Goal: Task Accomplishment & Management: Manage account settings

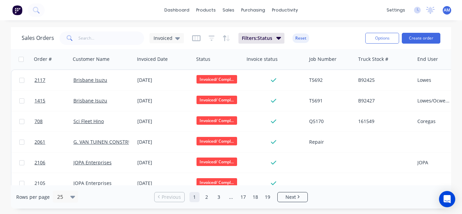
drag, startPoint x: 268, startPoint y: 195, endPoint x: 264, endPoint y: 187, distance: 9.1
click at [264, 187] on div "Rows per page 25 Previous 1 2 3 ... 17 18 19 Next" at bounding box center [231, 196] width 440 height 23
click at [268, 198] on link "19" at bounding box center [268, 197] width 10 height 10
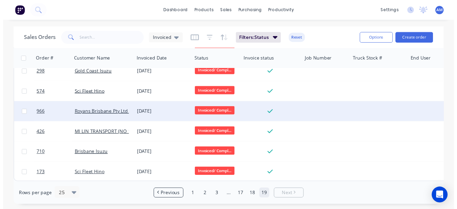
scroll to position [218, 0]
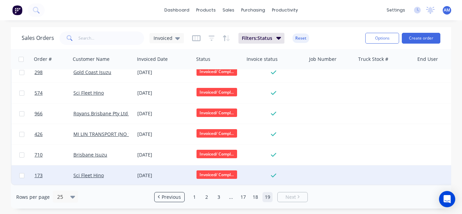
click at [166, 172] on div "[DATE]" at bounding box center [164, 175] width 54 height 7
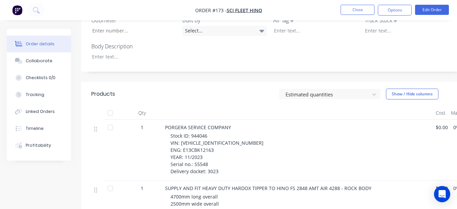
scroll to position [271, 0]
click at [160, 52] on div at bounding box center [129, 57] width 85 height 10
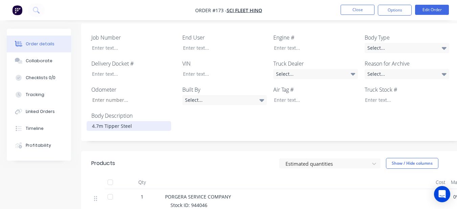
scroll to position [169, 0]
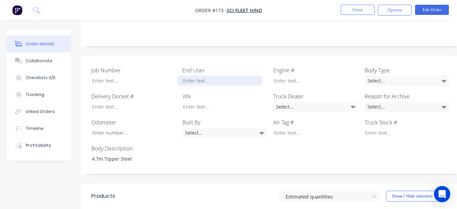
click at [240, 76] on div at bounding box center [220, 81] width 85 height 10
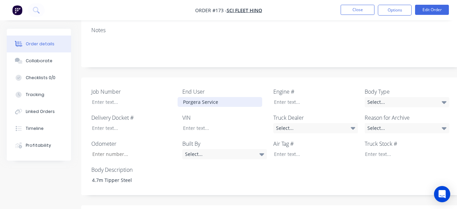
scroll to position [135, 0]
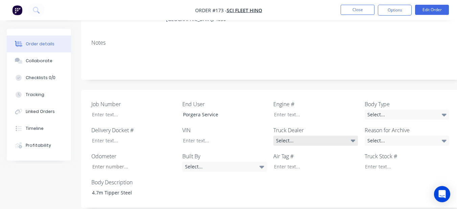
click at [333, 136] on div "Select..." at bounding box center [315, 141] width 85 height 10
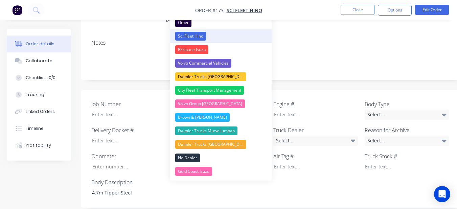
click at [188, 39] on div "Sci Fleet Hino" at bounding box center [190, 36] width 31 height 9
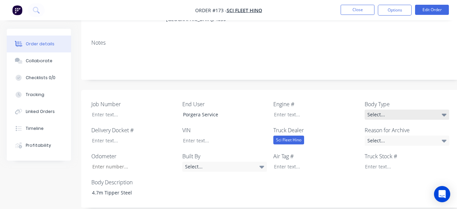
click at [381, 110] on div "Select..." at bounding box center [407, 115] width 85 height 10
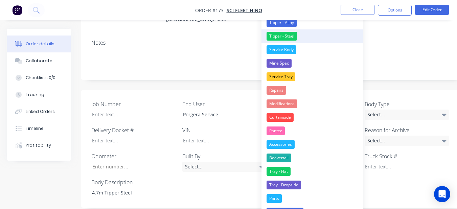
click at [286, 37] on div "Tipper - Steel" at bounding box center [282, 36] width 30 height 9
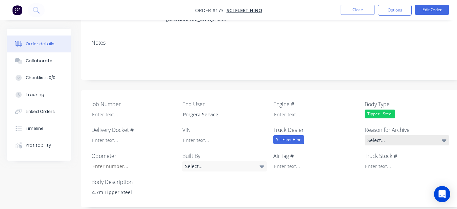
click at [395, 135] on div "Select..." at bounding box center [407, 140] width 85 height 10
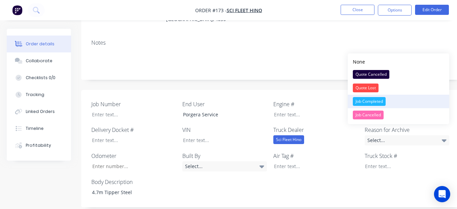
click at [386, 106] on button "Job Completed" at bounding box center [398, 102] width 101 height 14
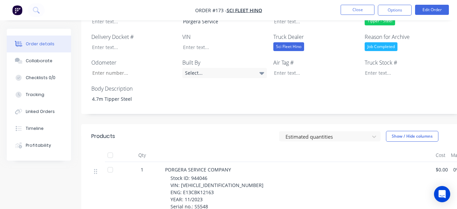
scroll to position [237, 0]
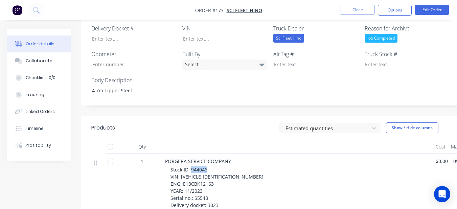
drag, startPoint x: 191, startPoint y: 160, endPoint x: 208, endPoint y: 160, distance: 17.3
click at [208, 166] on div "Stock ID: 944046 VIN: [VEHICLE_IDENTIFICATION_NUMBER] ENG: E13CBK12163 YEAR: 11…" at bounding box center [300, 187] width 260 height 43
copy span "944046"
click at [379, 60] on div at bounding box center [402, 65] width 85 height 10
paste div
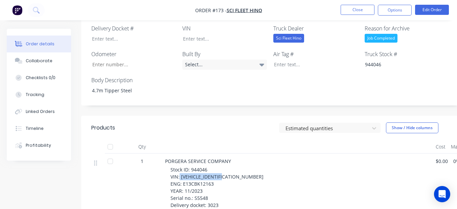
drag, startPoint x: 180, startPoint y: 166, endPoint x: 228, endPoint y: 166, distance: 48.0
click at [228, 166] on div "Stock ID: 944046 VIN: [VEHICLE_IDENTIFICATION_NUMBER] ENG: E13CBK12163 YEAR: 11…" at bounding box center [300, 187] width 260 height 43
copy span "[VEHICLE_IDENTIFICATION_NUMBER]"
click at [214, 34] on div "Job Number End User Porgera Service Engine # Body Type Tipper - Steel Delivery …" at bounding box center [272, 46] width 383 height 117
click at [216, 34] on div at bounding box center [220, 39] width 85 height 10
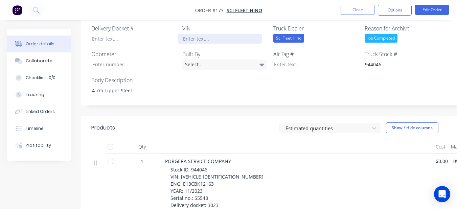
paste div
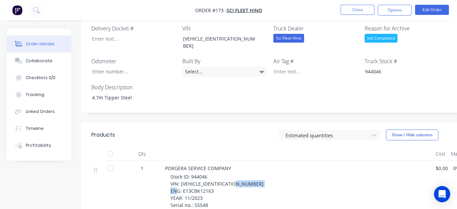
drag, startPoint x: 182, startPoint y: 173, endPoint x: 212, endPoint y: 175, distance: 30.5
click at [212, 175] on span "Stock ID: 944046 VIN: [VEHICLE_IDENTIFICATION_NUMBER] ENG: E13CBK12163 YEAR: 11…" at bounding box center [216, 195] width 93 height 42
copy span "E13CBK12163"
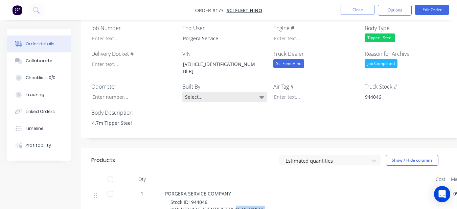
scroll to position [169, 0]
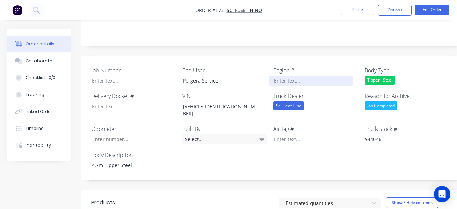
click at [275, 76] on div at bounding box center [311, 81] width 85 height 10
paste div
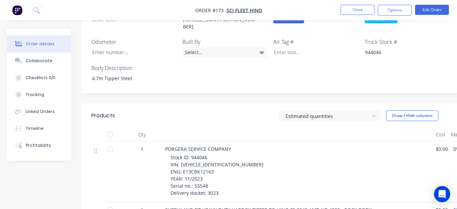
scroll to position [271, 0]
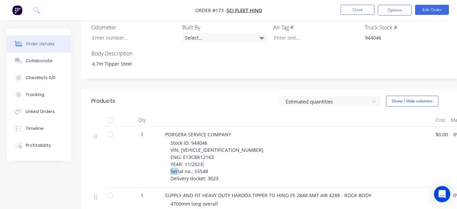
drag, startPoint x: 197, startPoint y: 155, endPoint x: 206, endPoint y: 156, distance: 8.5
click at [206, 156] on span "Stock ID: 944046 VIN: [VEHICLE_IDENTIFICATION_NUMBER] ENG: E13CBK12163 YEAR: 11…" at bounding box center [216, 161] width 93 height 42
click at [207, 155] on div "Stock ID: 944046 VIN: [VEHICLE_IDENTIFICATION_NUMBER] ENG: E13CBK12163 YEAR: 11…" at bounding box center [300, 160] width 260 height 43
drag, startPoint x: 193, startPoint y: 155, endPoint x: 207, endPoint y: 157, distance: 14.0
click at [207, 157] on span "Stock ID: 944046 VIN: [VEHICLE_IDENTIFICATION_NUMBER] ENG: E13CBK12163 YEAR: 11…" at bounding box center [216, 161] width 93 height 42
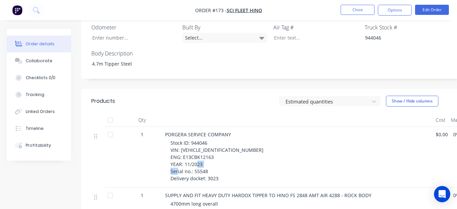
copy span "S5548"
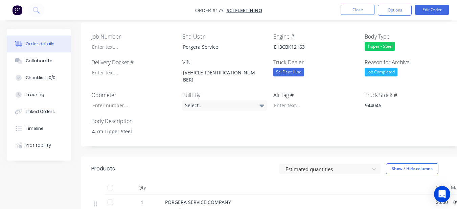
scroll to position [169, 0]
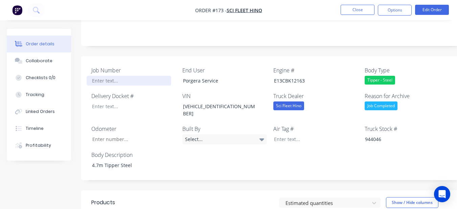
click at [133, 76] on div at bounding box center [129, 81] width 85 height 10
paste div
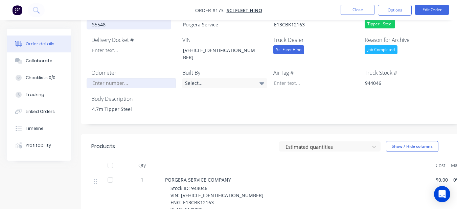
scroll to position [203, 0]
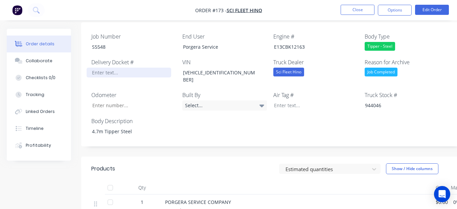
click at [118, 68] on div at bounding box center [129, 73] width 85 height 10
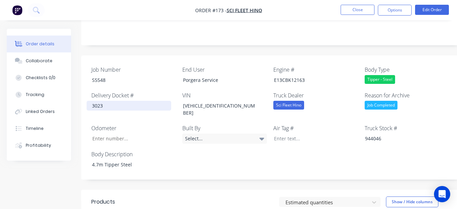
scroll to position [135, 0]
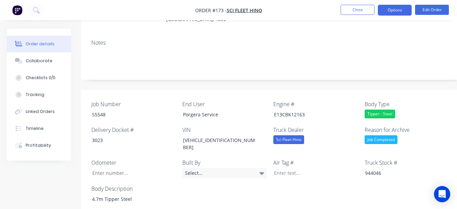
click at [397, 12] on button "Options" at bounding box center [395, 10] width 34 height 11
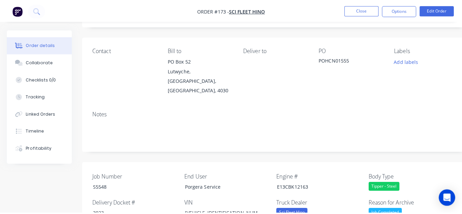
scroll to position [0, 0]
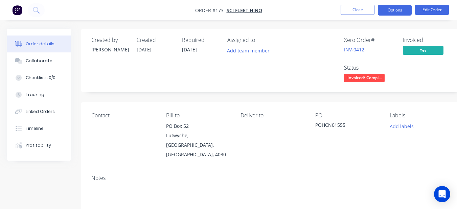
click at [390, 9] on button "Options" at bounding box center [395, 10] width 34 height 11
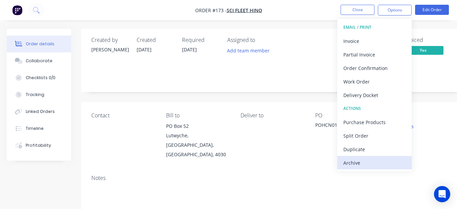
click at [361, 159] on div "Archive" at bounding box center [374, 163] width 62 height 10
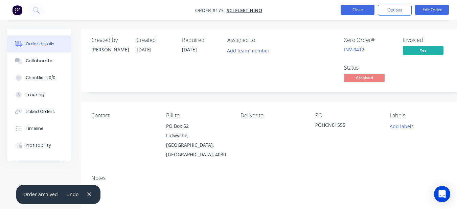
click at [350, 11] on button "Close" at bounding box center [358, 10] width 34 height 10
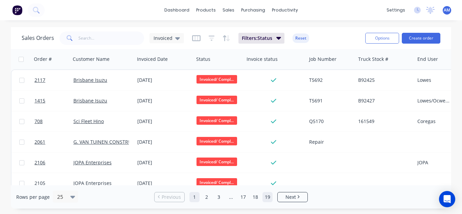
click at [268, 192] on link "19" at bounding box center [268, 197] width 10 height 10
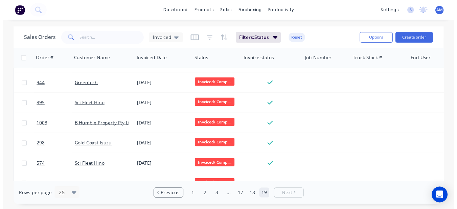
scroll to position [197, 0]
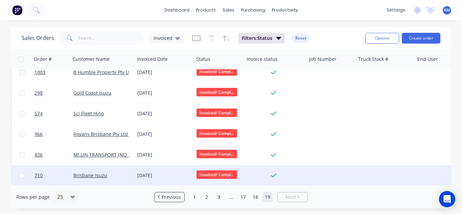
click at [164, 172] on div "[DATE]" at bounding box center [164, 175] width 54 height 7
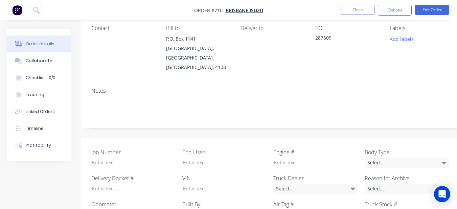
scroll to position [135, 0]
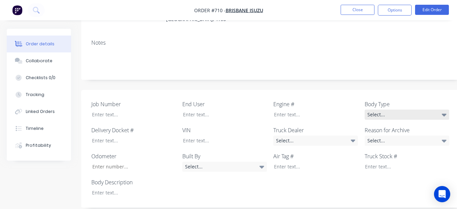
click at [405, 110] on div "Select..." at bounding box center [407, 115] width 85 height 10
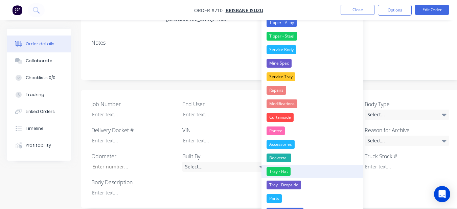
click at [316, 172] on button "Tray - Flat" at bounding box center [311, 172] width 101 height 14
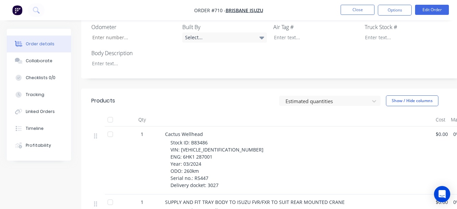
scroll to position [203, 0]
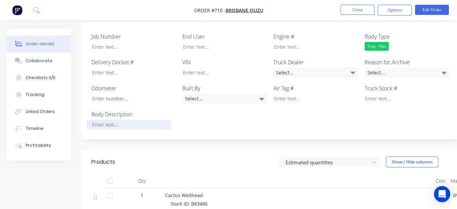
click at [118, 120] on div at bounding box center [129, 125] width 85 height 10
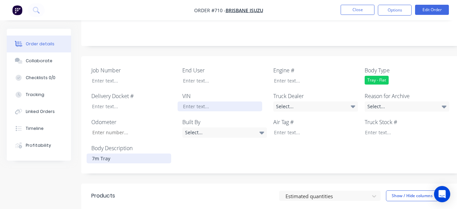
scroll to position [135, 0]
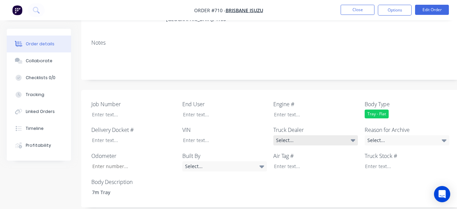
click at [308, 135] on div "Select..." at bounding box center [315, 140] width 85 height 10
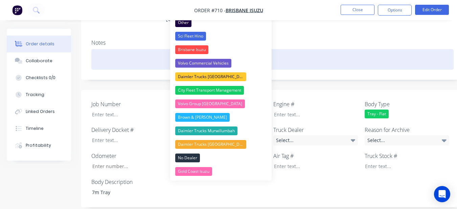
click at [191, 51] on div "Brisbane Isuzu" at bounding box center [191, 49] width 33 height 9
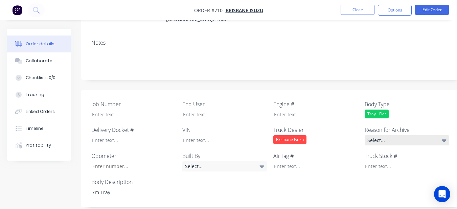
drag, startPoint x: 431, startPoint y: 129, endPoint x: 418, endPoint y: 133, distance: 13.9
click at [429, 135] on div "Select..." at bounding box center [407, 140] width 85 height 10
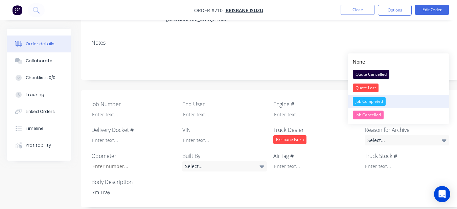
click at [369, 99] on div "Job Completed" at bounding box center [369, 101] width 33 height 9
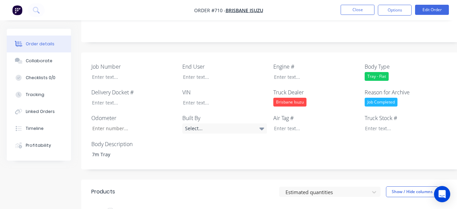
scroll to position [169, 0]
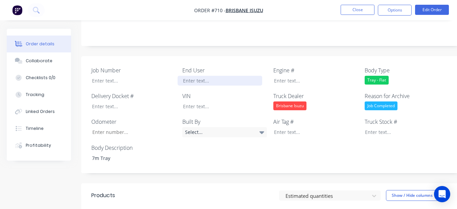
click at [225, 76] on div at bounding box center [220, 81] width 85 height 10
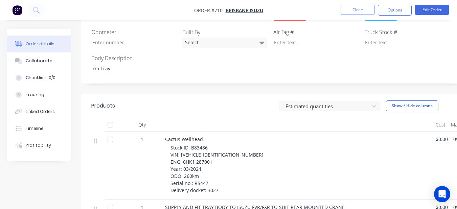
scroll to position [271, 0]
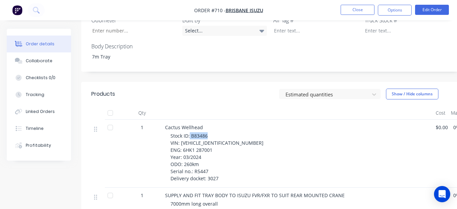
drag, startPoint x: 190, startPoint y: 127, endPoint x: 207, endPoint y: 126, distance: 17.3
click at [207, 133] on span "Stock ID: B83486 VIN: [VEHICLE_IDENTIFICATION_NUMBER] ENG: 6HK1 287001 Year: 03…" at bounding box center [216, 157] width 93 height 49
copy span "B83486"
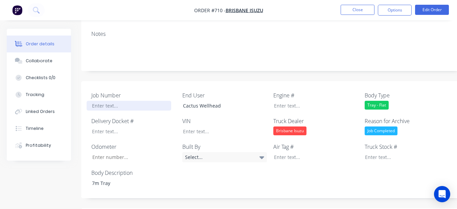
scroll to position [135, 0]
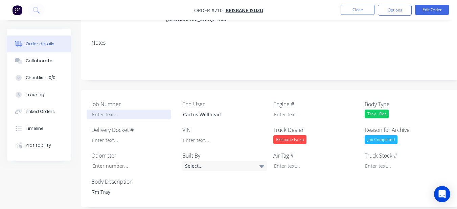
click at [134, 110] on div at bounding box center [129, 115] width 85 height 10
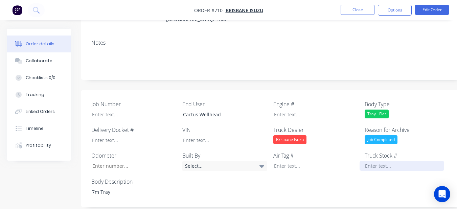
drag, startPoint x: 134, startPoint y: 106, endPoint x: 410, endPoint y: 156, distance: 280.8
click at [410, 161] on div at bounding box center [402, 166] width 85 height 10
paste div
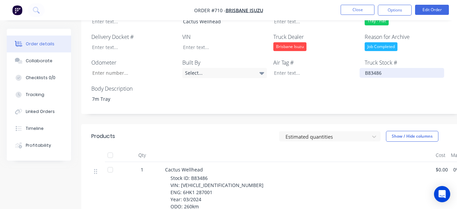
scroll to position [237, 0]
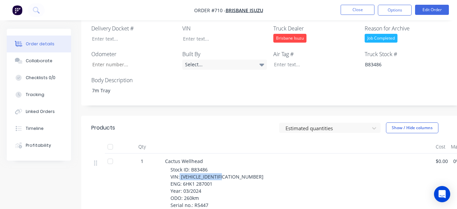
drag, startPoint x: 180, startPoint y: 166, endPoint x: 225, endPoint y: 168, distance: 45.4
click at [225, 168] on span "Stock ID: B83486 VIN: [VEHICLE_IDENTIFICATION_NUMBER] ENG: 6HK1 287001 Year: 03…" at bounding box center [216, 190] width 93 height 49
click at [237, 34] on div at bounding box center [220, 39] width 85 height 10
paste div
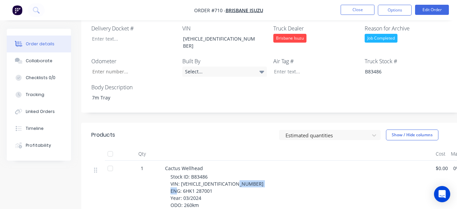
drag, startPoint x: 182, startPoint y: 174, endPoint x: 213, endPoint y: 171, distance: 30.6
click at [213, 173] on div "Stock ID: B83486 VIN: [VEHICLE_IDENTIFICATION_NUMBER] ENG: 6HK1 287001 Year: 03…" at bounding box center [300, 198] width 260 height 50
drag, startPoint x: 213, startPoint y: 172, endPoint x: 202, endPoint y: 176, distance: 12.0
click at [202, 177] on span "Stock ID: B83486 VIN: [VEHICLE_IDENTIFICATION_NUMBER] ENG: 6HK1 287001 Year: 03…" at bounding box center [216, 198] width 93 height 49
drag, startPoint x: 182, startPoint y: 176, endPoint x: 215, endPoint y: 171, distance: 33.8
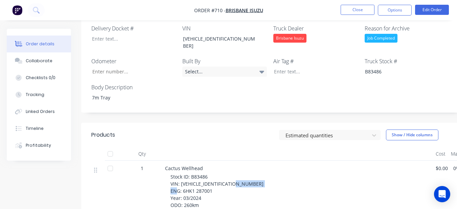
click at [215, 173] on div "Stock ID: B83486 VIN: [VEHICLE_IDENTIFICATION_NUMBER] ENG: 6HK1 287001 Year: 03…" at bounding box center [300, 198] width 260 height 50
copy span "6HK1 287001"
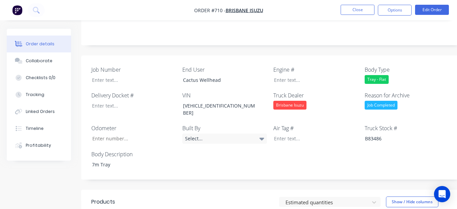
scroll to position [169, 0]
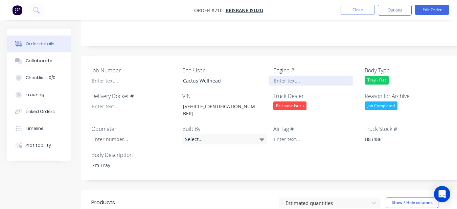
click at [288, 76] on div at bounding box center [311, 81] width 85 height 10
paste div
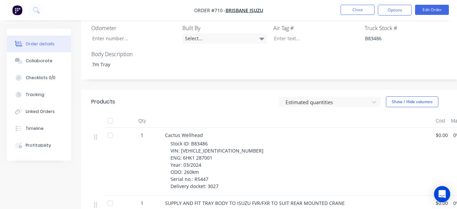
scroll to position [271, 0]
drag, startPoint x: 194, startPoint y: 161, endPoint x: 207, endPoint y: 164, distance: 14.3
click at [207, 164] on div "Stock ID: B83486 VIN: [VEHICLE_IDENTIFICATION_NUMBER] ENG: 6HK1 287001 Year: 03…" at bounding box center [300, 164] width 260 height 50
drag, startPoint x: 208, startPoint y: 164, endPoint x: 208, endPoint y: 160, distance: 4.4
copy span "R5447"
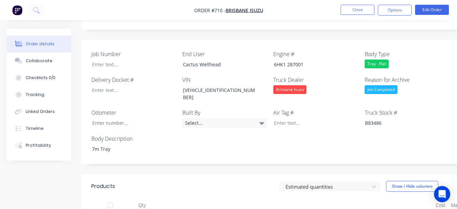
scroll to position [169, 0]
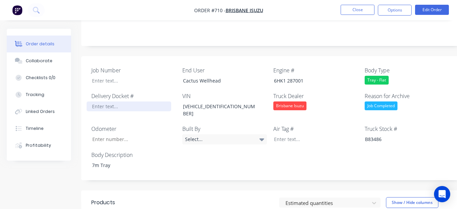
click at [140, 101] on div at bounding box center [129, 106] width 85 height 10
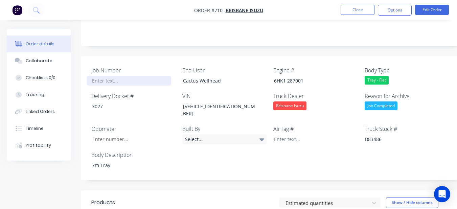
click at [126, 76] on div at bounding box center [129, 81] width 85 height 10
paste div
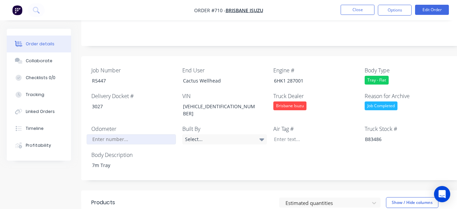
click at [128, 134] on input "Job Number" at bounding box center [131, 139] width 89 height 10
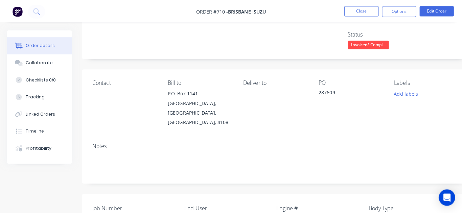
scroll to position [0, 0]
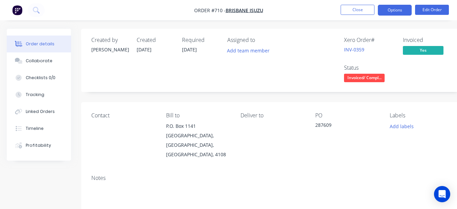
type input "260"
drag, startPoint x: 381, startPoint y: 13, endPoint x: 378, endPoint y: 19, distance: 6.8
click at [381, 13] on button "Options" at bounding box center [395, 10] width 34 height 11
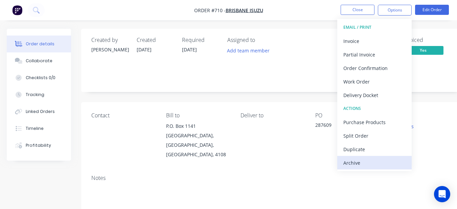
click at [360, 161] on div "Archive" at bounding box center [374, 163] width 62 height 10
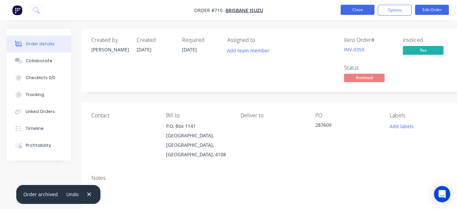
click at [346, 9] on button "Close" at bounding box center [358, 10] width 34 height 10
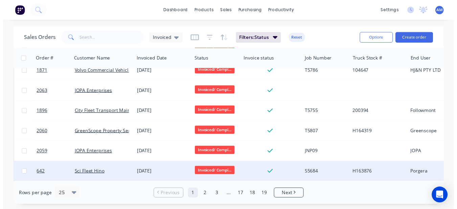
scroll to position [403, 0]
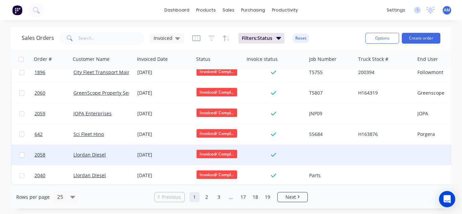
click at [153, 152] on div "[DATE]" at bounding box center [164, 155] width 54 height 7
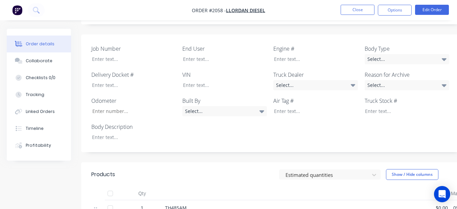
scroll to position [175, 0]
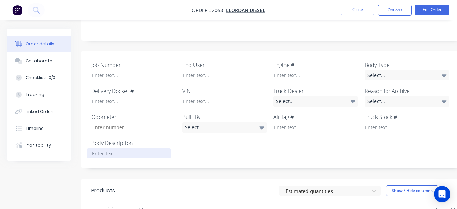
click at [153, 149] on div at bounding box center [129, 154] width 85 height 10
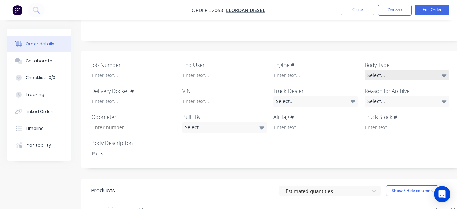
click at [382, 70] on div "Select..." at bounding box center [407, 75] width 85 height 10
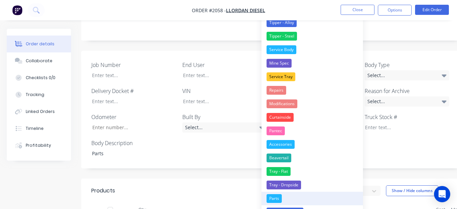
click at [274, 195] on div "Parts" at bounding box center [274, 198] width 15 height 9
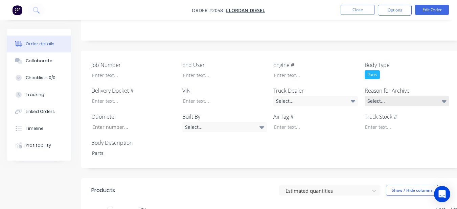
click at [378, 96] on div "Select..." at bounding box center [407, 101] width 85 height 10
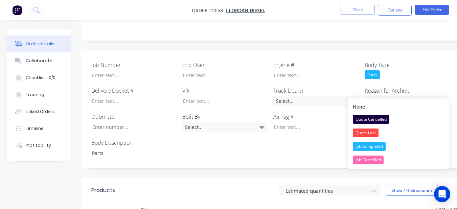
click at [368, 148] on div "Job Completed" at bounding box center [369, 146] width 33 height 9
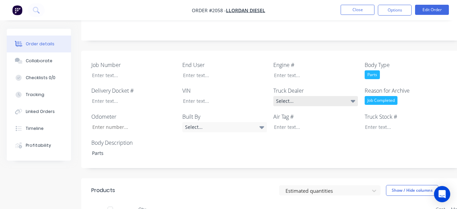
click at [318, 96] on div "Select..." at bounding box center [315, 101] width 85 height 10
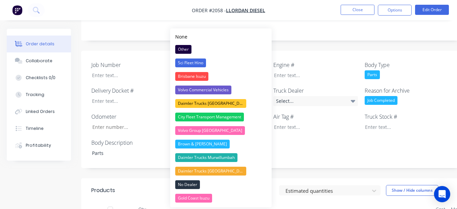
click at [301, 51] on div "Job Number End User Engine # Body Type Parts Delivery Docket # VIN Truck Dealer…" at bounding box center [272, 110] width 383 height 118
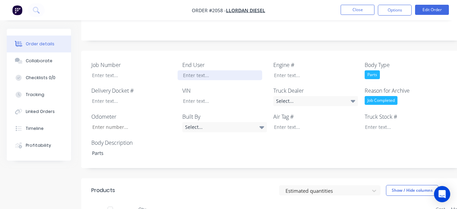
click at [218, 70] on div at bounding box center [220, 75] width 85 height 10
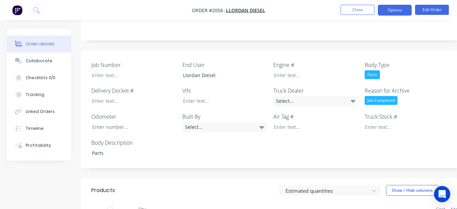
click at [408, 6] on button "Options" at bounding box center [395, 10] width 34 height 11
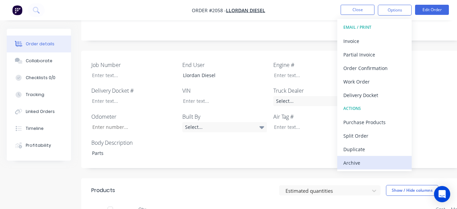
click at [378, 165] on div "Archive" at bounding box center [374, 163] width 62 height 10
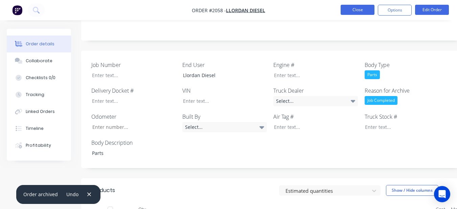
click at [349, 6] on button "Close" at bounding box center [358, 10] width 34 height 10
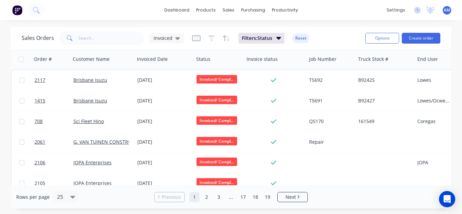
drag, startPoint x: 269, startPoint y: 195, endPoint x: 264, endPoint y: 189, distance: 6.7
click at [269, 194] on link "19" at bounding box center [268, 197] width 10 height 10
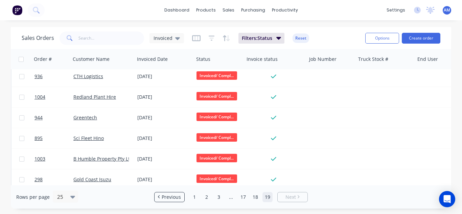
scroll to position [156, 0]
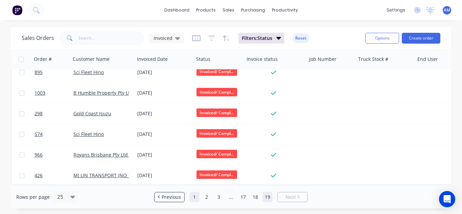
click at [195, 198] on link "1" at bounding box center [194, 197] width 10 height 10
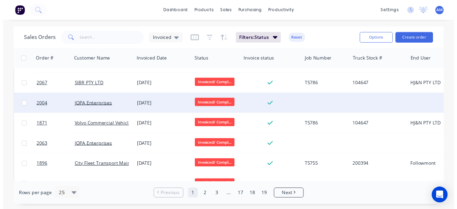
scroll to position [403, 0]
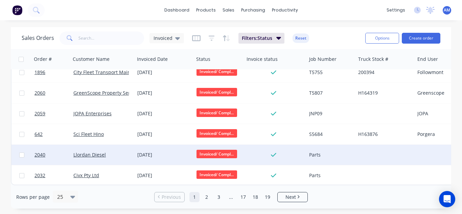
click at [184, 152] on div "[DATE]" at bounding box center [164, 155] width 54 height 7
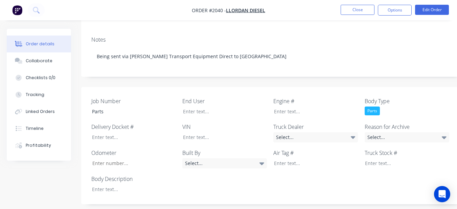
scroll to position [135, 0]
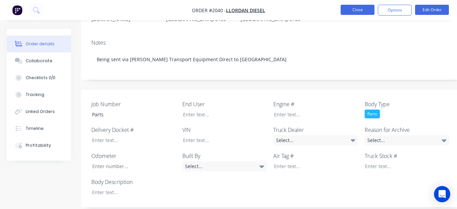
click at [357, 10] on button "Close" at bounding box center [358, 10] width 34 height 10
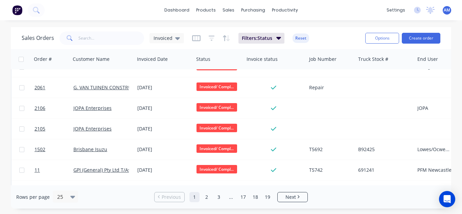
scroll to position [203, 0]
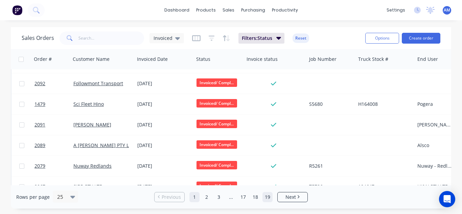
click at [264, 200] on link "19" at bounding box center [268, 197] width 10 height 10
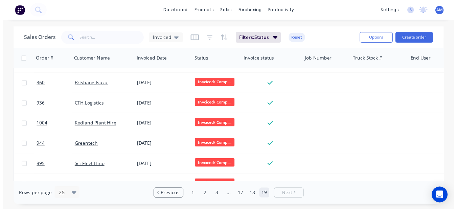
scroll to position [156, 0]
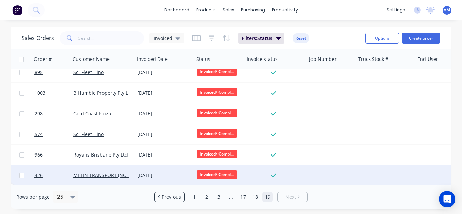
click at [156, 172] on div "[DATE]" at bounding box center [164, 175] width 54 height 7
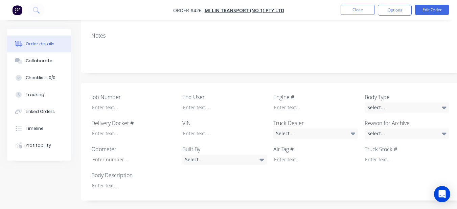
scroll to position [135, 0]
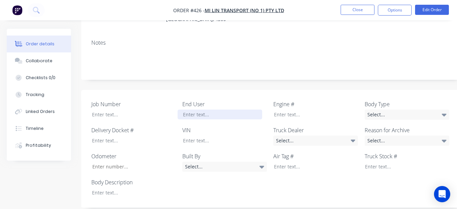
drag, startPoint x: 201, startPoint y: 107, endPoint x: 201, endPoint y: 101, distance: 5.8
click at [201, 110] on div at bounding box center [220, 115] width 85 height 10
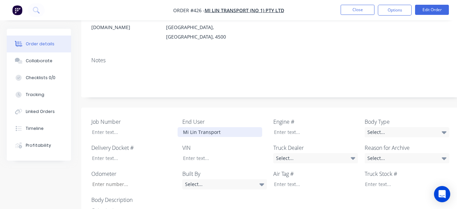
scroll to position [101, 0]
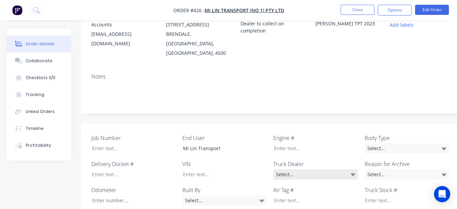
click at [324, 169] on div "Select..." at bounding box center [315, 174] width 85 height 10
click at [338, 102] on div "Notes" at bounding box center [272, 90] width 383 height 45
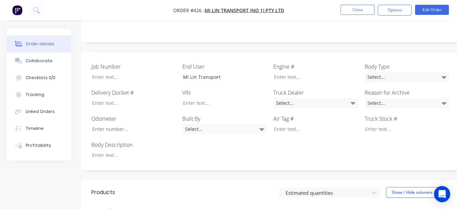
scroll to position [135, 0]
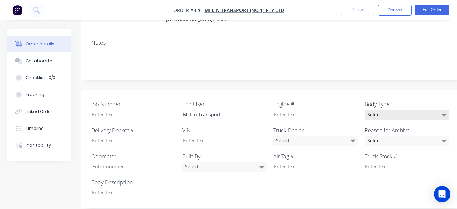
click at [380, 110] on div "Select..." at bounding box center [407, 115] width 85 height 10
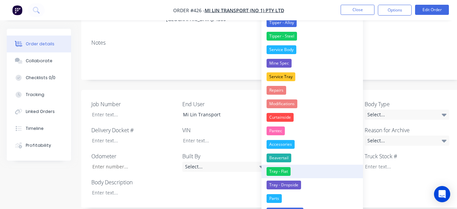
click at [300, 171] on button "Tray - Flat" at bounding box center [311, 172] width 101 height 14
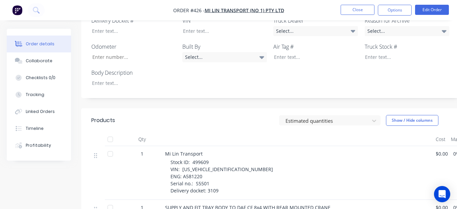
scroll to position [237, 0]
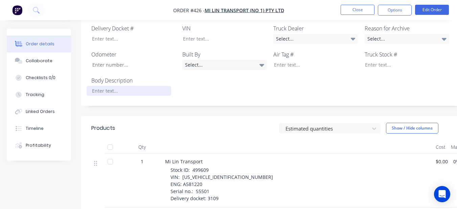
click at [91, 86] on div at bounding box center [129, 91] width 85 height 10
drag, startPoint x: 191, startPoint y: 159, endPoint x: 208, endPoint y: 159, distance: 16.9
click at [208, 166] on div "Stock ID: 499609 VIN: [US_VEHICLE_IDENTIFICATION_NUMBER] ENG: A581220 Serial no…" at bounding box center [300, 184] width 260 height 36
copy span "499609"
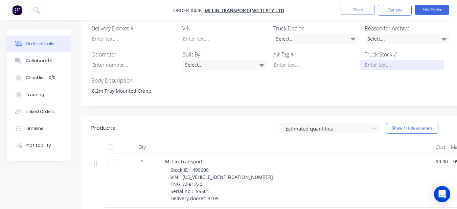
click at [370, 60] on div "Job Number End User Mi Lin Transport Engine # Body Type Tray - Flat Delivery Do…" at bounding box center [272, 47] width 383 height 118
click at [370, 60] on div at bounding box center [402, 65] width 85 height 10
drag, startPoint x: 369, startPoint y: 60, endPoint x: 388, endPoint y: 53, distance: 19.8
click at [388, 60] on div at bounding box center [402, 65] width 85 height 10
click at [366, 60] on div at bounding box center [402, 65] width 85 height 10
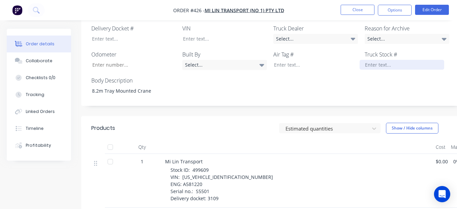
paste div
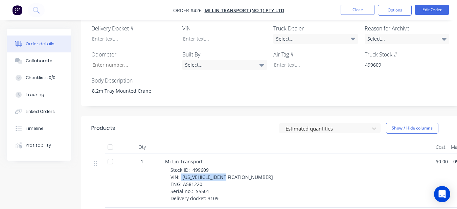
drag, startPoint x: 181, startPoint y: 167, endPoint x: 232, endPoint y: 168, distance: 51.4
click at [232, 168] on div "Stock ID: 499609 VIN: [US_VEHICLE_IDENTIFICATION_NUMBER] ENG: A581220 Serial no…" at bounding box center [300, 184] width 260 height 36
copy span "[US_VEHICLE_IDENTIFICATION_NUMBER]"
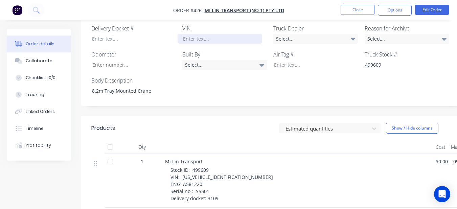
click at [212, 34] on div at bounding box center [220, 39] width 85 height 10
paste div
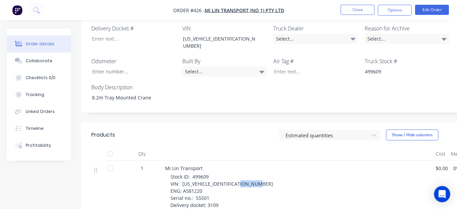
drag, startPoint x: 183, startPoint y: 176, endPoint x: 201, endPoint y: 173, distance: 18.5
click at [201, 174] on span "Stock ID: 499609 VIN: [US_VEHICLE_IDENTIFICATION_NUMBER] ENG: A581220 Serial no…" at bounding box center [221, 191] width 103 height 35
copy span "A581220"
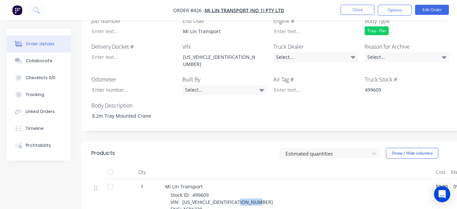
scroll to position [203, 0]
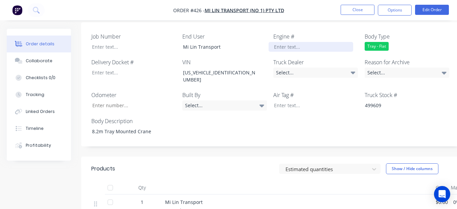
click at [308, 42] on div at bounding box center [311, 47] width 85 height 10
paste div
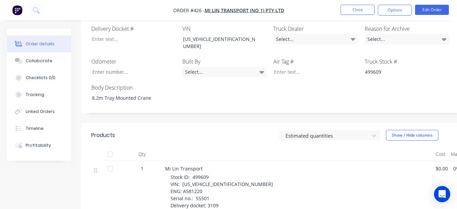
scroll to position [237, 0]
drag, startPoint x: 194, startPoint y: 183, endPoint x: 208, endPoint y: 182, distance: 14.2
click at [208, 182] on span "Stock ID: 499609 VIN: [US_VEHICLE_IDENTIFICATION_NUMBER] ENG: A581220 Serial no…" at bounding box center [221, 191] width 103 height 35
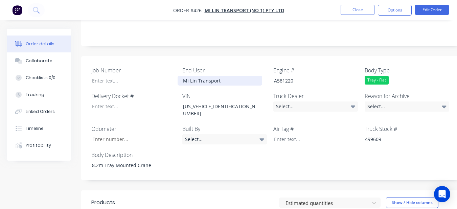
scroll to position [135, 0]
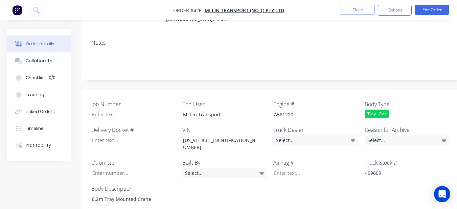
drag, startPoint x: 163, startPoint y: 110, endPoint x: 127, endPoint y: 75, distance: 50.5
click at [125, 110] on div at bounding box center [129, 115] width 85 height 10
paste div
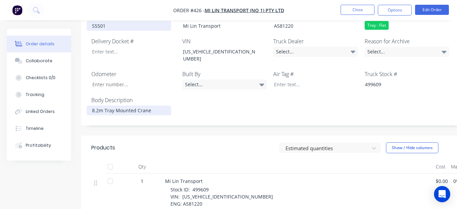
scroll to position [169, 0]
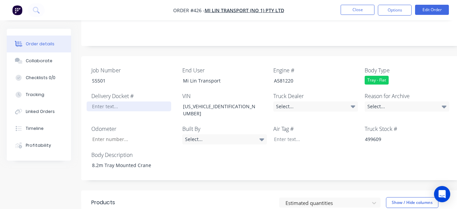
click at [115, 101] on div at bounding box center [129, 106] width 85 height 10
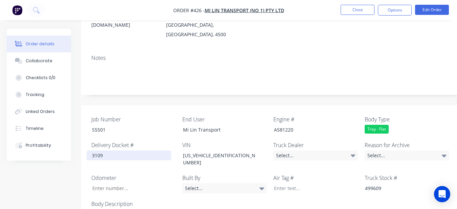
scroll to position [135, 0]
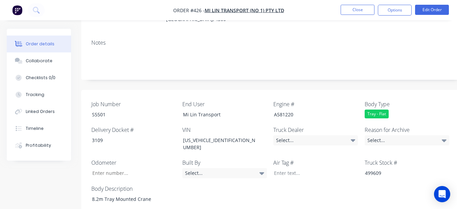
click at [368, 126] on label "Reason for Archive" at bounding box center [407, 130] width 85 height 8
click at [370, 135] on div "Select..." at bounding box center [407, 140] width 85 height 10
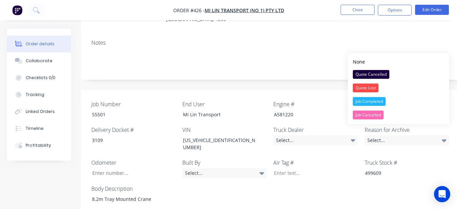
drag, startPoint x: 372, startPoint y: 100, endPoint x: 381, endPoint y: 38, distance: 62.8
click at [372, 98] on div "Job Completed" at bounding box center [369, 101] width 33 height 9
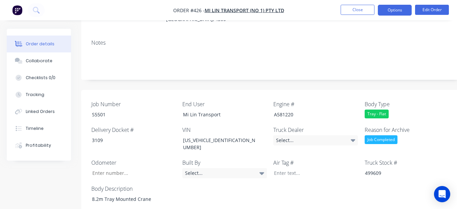
click at [392, 7] on button "Options" at bounding box center [395, 10] width 34 height 11
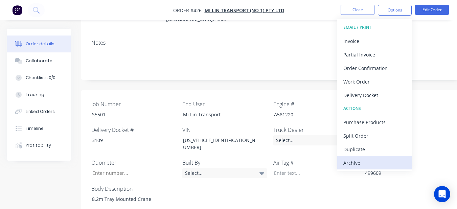
click at [377, 163] on div "Archive" at bounding box center [374, 163] width 62 height 10
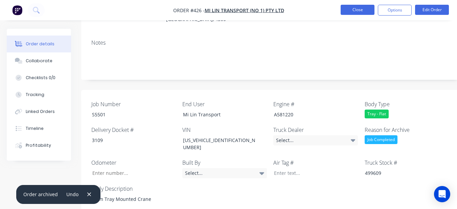
click at [361, 13] on button "Close" at bounding box center [358, 10] width 34 height 10
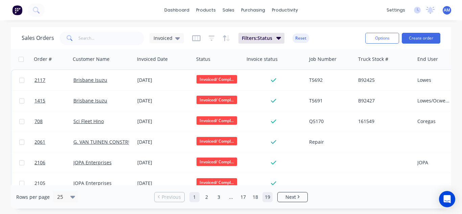
click at [269, 195] on link "19" at bounding box center [268, 197] width 10 height 10
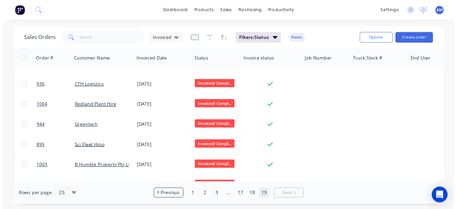
scroll to position [135, 0]
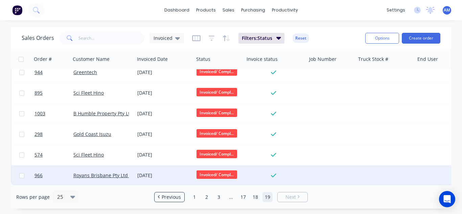
click at [169, 172] on div "[DATE]" at bounding box center [164, 175] width 54 height 7
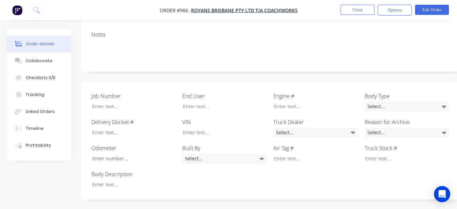
scroll to position [133, 0]
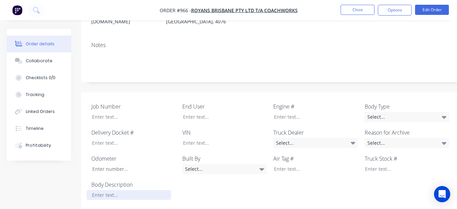
click at [135, 190] on div at bounding box center [129, 195] width 85 height 10
drag, startPoint x: 159, startPoint y: 165, endPoint x: 156, endPoint y: 173, distance: 8.8
click at [156, 170] on div "Job Number End User Engine # Body Type Select... Delivery Docket # VIN Truck De…" at bounding box center [272, 151] width 383 height 118
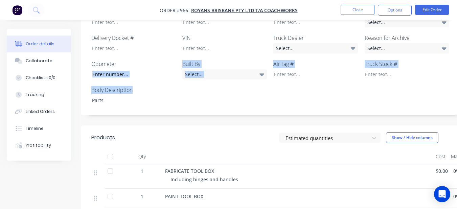
scroll to position [234, 0]
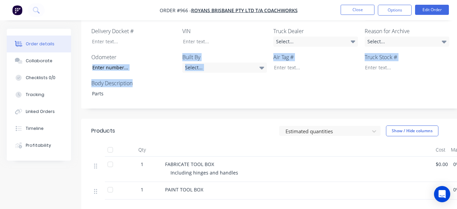
click at [215, 80] on div "Job Number End User Engine # Body Type Select... Delivery Docket # VIN Truck De…" at bounding box center [272, 50] width 383 height 118
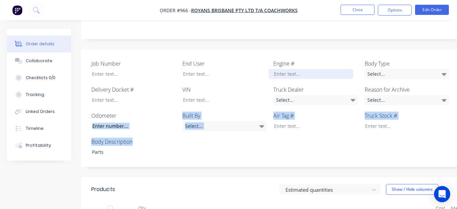
scroll to position [167, 0]
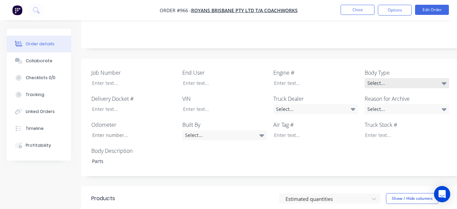
click at [386, 78] on div "Select..." at bounding box center [407, 83] width 85 height 10
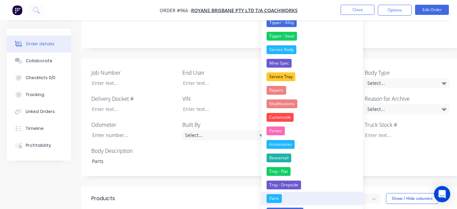
click at [287, 195] on button "Parts" at bounding box center [311, 199] width 101 height 14
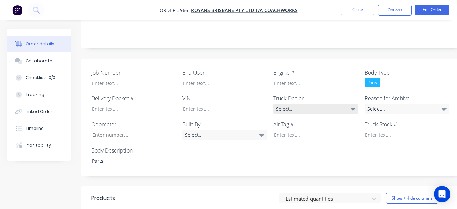
click at [288, 104] on div "Select..." at bounding box center [315, 109] width 85 height 10
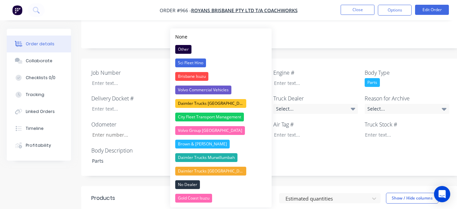
click at [283, 43] on div "Created by [PERSON_NAME] Created [DATE] Required [DATE] Assigned to Add team me…" at bounding box center [272, 119] width 383 height 515
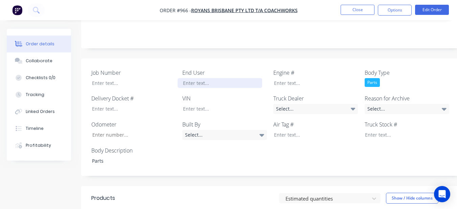
click at [200, 78] on div at bounding box center [220, 83] width 85 height 10
drag, startPoint x: 407, startPoint y: 101, endPoint x: 401, endPoint y: 105, distance: 7.4
click at [406, 104] on div "Select..." at bounding box center [407, 109] width 85 height 10
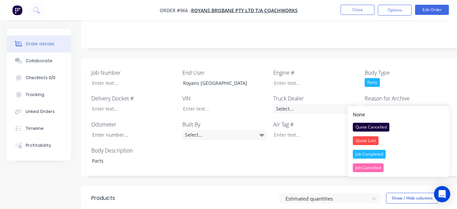
drag, startPoint x: 354, startPoint y: 151, endPoint x: 370, endPoint y: 78, distance: 75.0
click at [357, 143] on div "None Quote Cancelled Quote Lost Job Completed Job Cancelled" at bounding box center [398, 141] width 101 height 71
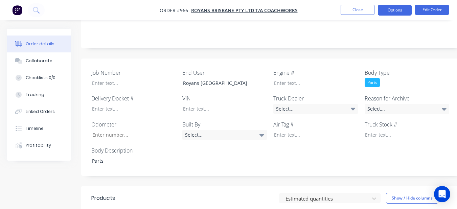
drag, startPoint x: 382, startPoint y: 10, endPoint x: 382, endPoint y: 15, distance: 4.7
click at [382, 10] on button "Options" at bounding box center [395, 10] width 34 height 11
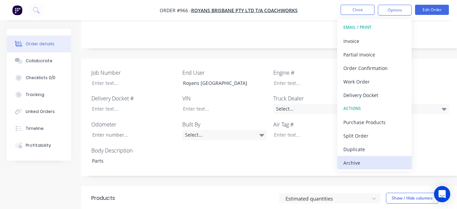
click at [379, 168] on button "Archive" at bounding box center [374, 163] width 74 height 14
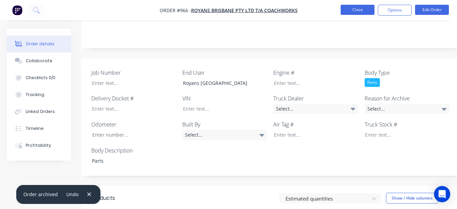
click at [362, 12] on button "Close" at bounding box center [358, 10] width 34 height 10
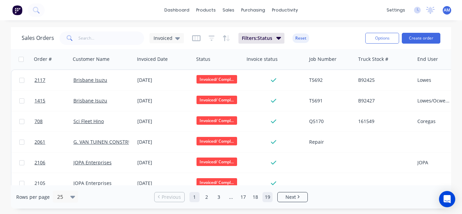
click at [271, 199] on link "19" at bounding box center [268, 197] width 10 height 10
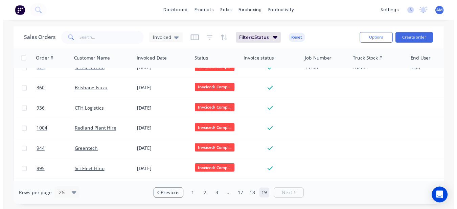
scroll to position [114, 0]
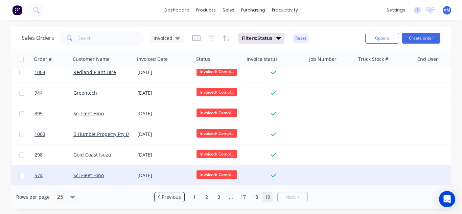
click at [147, 166] on div "[DATE]" at bounding box center [164, 175] width 59 height 20
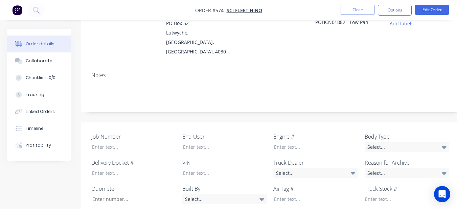
scroll to position [101, 0]
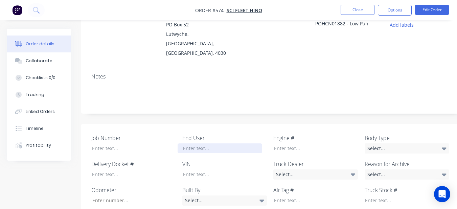
click at [249, 143] on div at bounding box center [220, 148] width 85 height 10
drag, startPoint x: 302, startPoint y: 161, endPoint x: 298, endPoint y: 157, distance: 5.5
click at [301, 169] on div "Select..." at bounding box center [315, 174] width 85 height 10
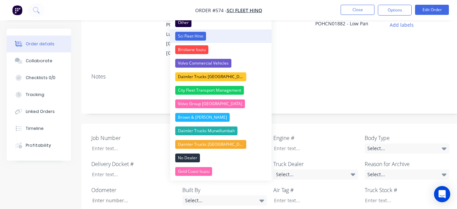
click at [197, 37] on div "Sci Fleet Hino" at bounding box center [190, 36] width 31 height 9
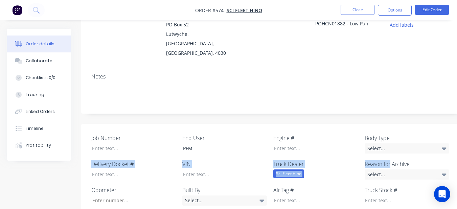
click at [389, 155] on div "Job Number End User PFM Engine # Body Type Select... Delivery Docket # VIN Truc…" at bounding box center [272, 183] width 383 height 118
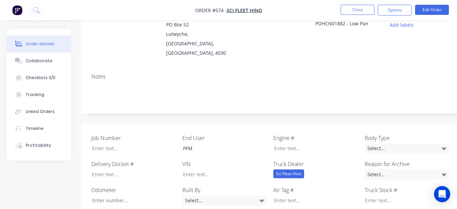
click at [315, 134] on label "Engine #" at bounding box center [315, 138] width 85 height 8
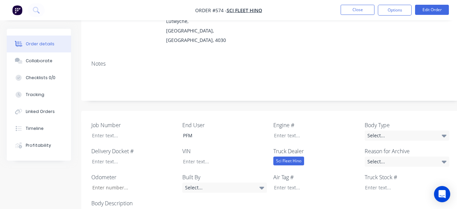
scroll to position [135, 0]
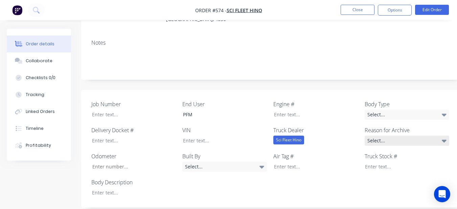
click at [368, 136] on div "Select..." at bounding box center [407, 141] width 85 height 10
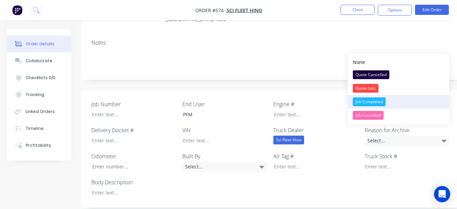
click at [367, 101] on div "Job Completed" at bounding box center [369, 101] width 33 height 9
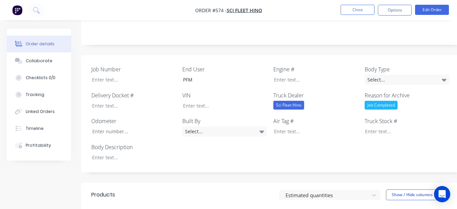
scroll to position [169, 0]
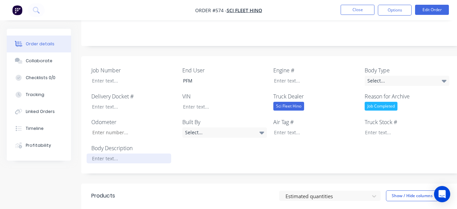
click at [127, 154] on div at bounding box center [129, 159] width 85 height 10
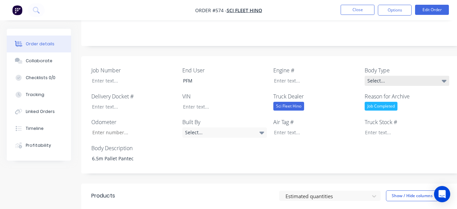
click at [389, 76] on div "Select..." at bounding box center [407, 81] width 85 height 10
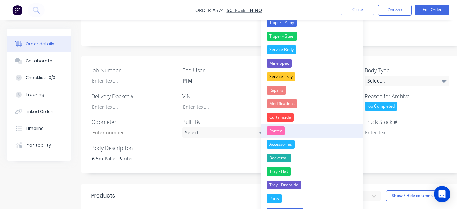
click at [289, 135] on button "Pantec" at bounding box center [311, 131] width 101 height 14
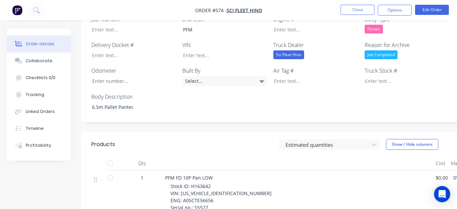
scroll to position [237, 0]
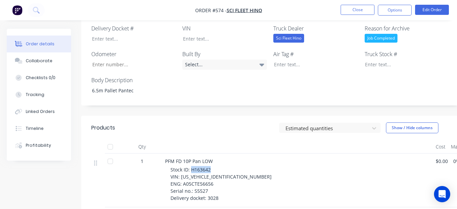
drag, startPoint x: 190, startPoint y: 159, endPoint x: 211, endPoint y: 161, distance: 21.1
click at [211, 166] on div "Stock ID: H163642 VIN: [US_VEHICLE_IDENTIFICATION_NUMBER] ENG: A05CTE56656 Seri…" at bounding box center [300, 184] width 260 height 36
click at [399, 50] on label "Truck Stock #" at bounding box center [407, 54] width 85 height 8
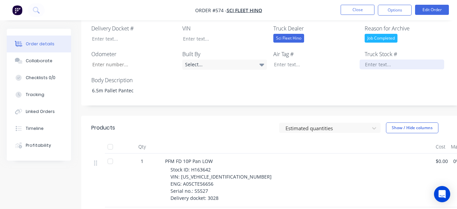
click at [398, 60] on div at bounding box center [402, 65] width 85 height 10
paste div
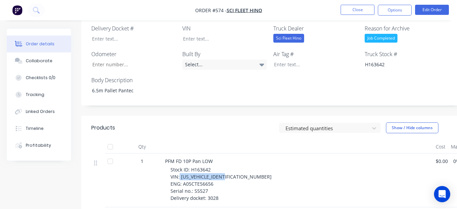
drag, startPoint x: 180, startPoint y: 167, endPoint x: 229, endPoint y: 166, distance: 49.1
click at [229, 167] on div "Stock ID: H163642 VIN: [US_VEHICLE_IDENTIFICATION_NUMBER] ENG: A05CTE56656 Seri…" at bounding box center [300, 184] width 260 height 36
click at [211, 34] on div at bounding box center [220, 39] width 85 height 10
paste div
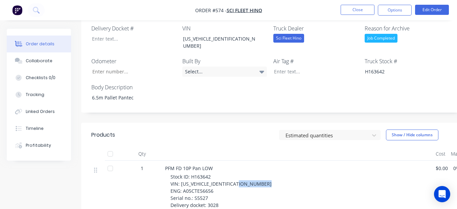
drag, startPoint x: 182, startPoint y: 174, endPoint x: 212, endPoint y: 176, distance: 29.8
click at [212, 176] on span "Stock ID: H163642 VIN: [US_VEHICLE_IDENTIFICATION_NUMBER] ENG: A05CTE56656 Seri…" at bounding box center [220, 191] width 101 height 35
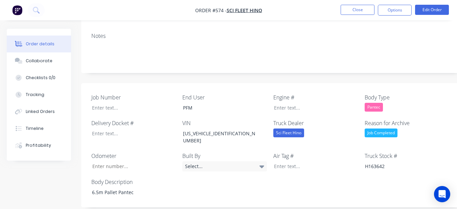
scroll to position [135, 0]
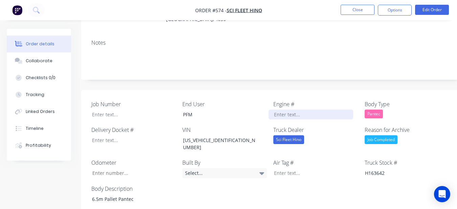
click at [281, 110] on div at bounding box center [311, 115] width 85 height 10
paste div
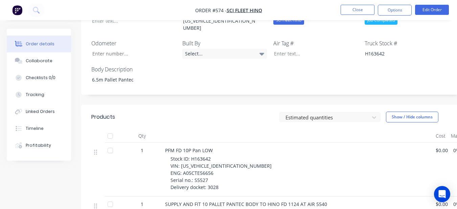
scroll to position [271, 0]
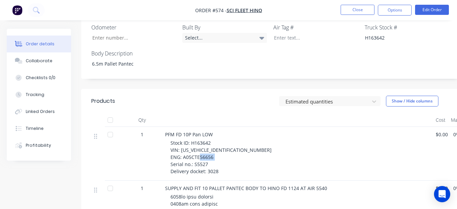
drag, startPoint x: 193, startPoint y: 148, endPoint x: 209, endPoint y: 149, distance: 16.2
click at [209, 149] on div "Stock ID: H163642 VIN: [US_VEHICLE_IDENTIFICATION_NUMBER] ENG: A05CTE56656 Seri…" at bounding box center [300, 157] width 260 height 36
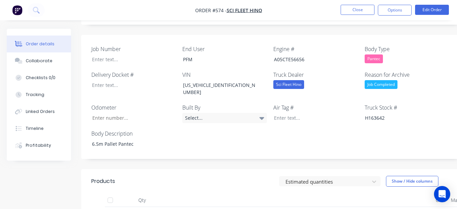
scroll to position [169, 0]
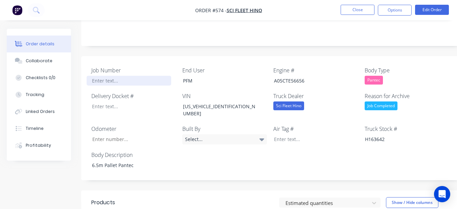
click at [134, 76] on div at bounding box center [129, 81] width 85 height 10
paste div
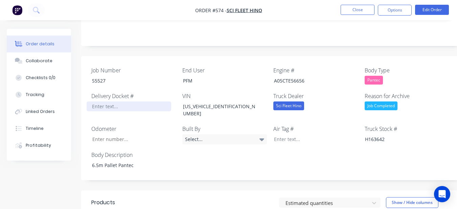
click at [117, 101] on div at bounding box center [129, 106] width 85 height 10
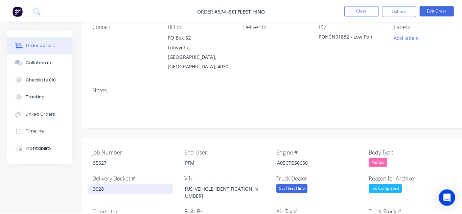
scroll to position [0, 0]
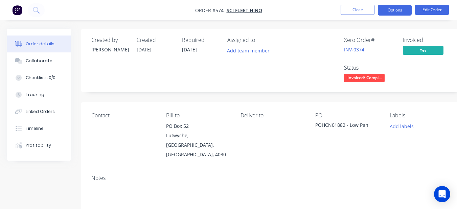
click at [393, 7] on button "Options" at bounding box center [395, 10] width 34 height 11
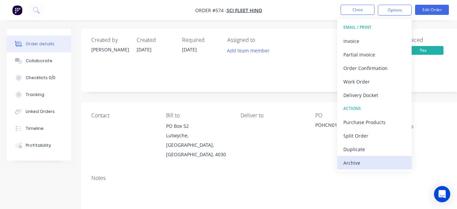
click at [367, 162] on div "Archive" at bounding box center [374, 163] width 62 height 10
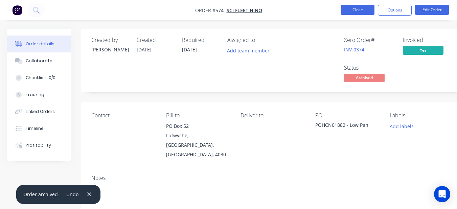
click at [359, 9] on button "Close" at bounding box center [358, 10] width 34 height 10
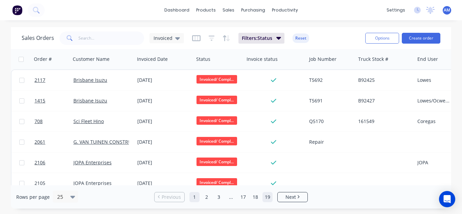
click at [269, 194] on link "19" at bounding box center [268, 197] width 10 height 10
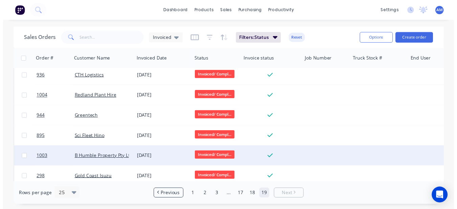
scroll to position [94, 0]
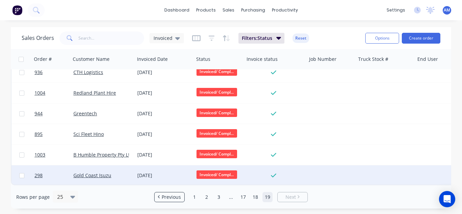
click at [138, 175] on div "[DATE]" at bounding box center [164, 175] width 54 height 7
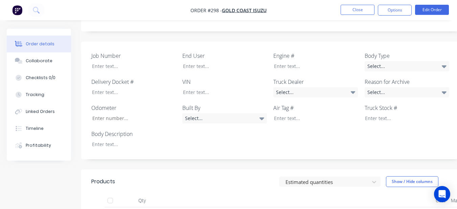
scroll to position [169, 0]
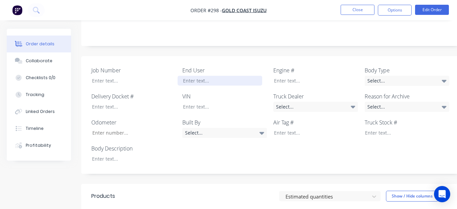
click at [231, 76] on div at bounding box center [220, 81] width 85 height 10
click at [303, 105] on div "Job Number End User Infrabuild Cairns Engine # Body Type Select... Delivery Doc…" at bounding box center [272, 115] width 383 height 118
click at [302, 102] on div "Select..." at bounding box center [315, 107] width 85 height 10
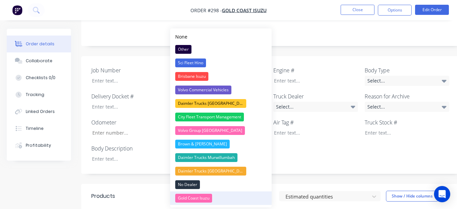
click at [194, 196] on div "Gold Coast Isuzu" at bounding box center [193, 198] width 37 height 9
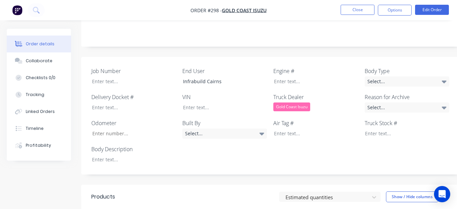
scroll to position [135, 0]
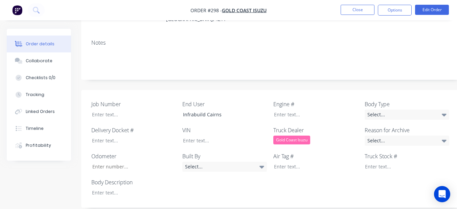
click at [397, 100] on div "Body Type Select..." at bounding box center [407, 110] width 85 height 20
click at [397, 110] on div "Select..." at bounding box center [407, 115] width 85 height 10
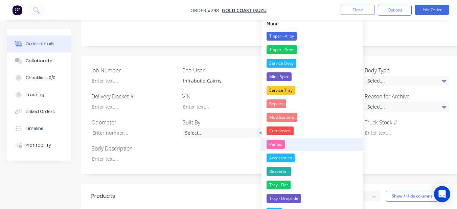
scroll to position [203, 0]
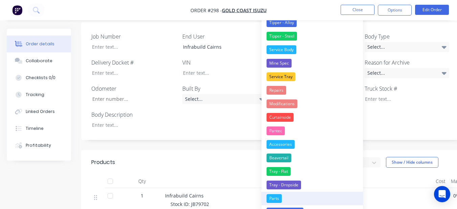
click at [275, 195] on div "Parts" at bounding box center [274, 198] width 15 height 9
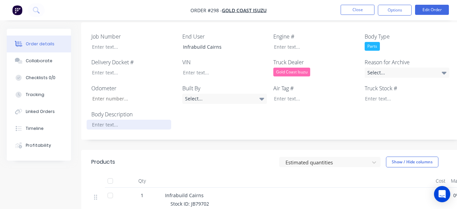
click at [120, 120] on div at bounding box center [129, 125] width 85 height 10
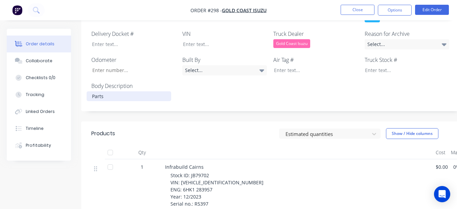
scroll to position [237, 0]
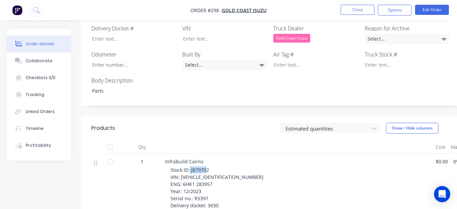
drag, startPoint x: 190, startPoint y: 159, endPoint x: 207, endPoint y: 160, distance: 17.3
click at [207, 167] on span "Stock ID: JB79702 VIN: [VEHICLE_IDENTIFICATION_NUMBER] ENG: 6HK1 283957 Year: 1…" at bounding box center [216, 188] width 93 height 42
click at [365, 60] on div at bounding box center [402, 65] width 85 height 10
paste div
drag, startPoint x: 181, startPoint y: 167, endPoint x: 228, endPoint y: 167, distance: 47.0
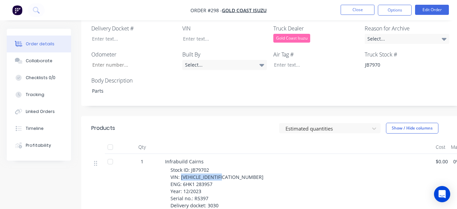
click at [228, 167] on span "Stock ID: JB79702 VIN: [VEHICLE_IDENTIFICATION_NUMBER] ENG: 6HK1 283957 Year: 1…" at bounding box center [216, 188] width 93 height 42
click at [212, 34] on div at bounding box center [220, 39] width 85 height 10
paste div
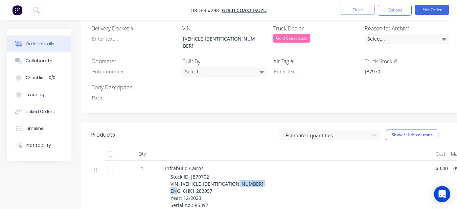
drag, startPoint x: 183, startPoint y: 174, endPoint x: 215, endPoint y: 173, distance: 32.2
click at [215, 173] on div "Stock ID: JB79702 VIN: [VEHICLE_IDENTIFICATION_NUMBER] ENG: 6HK1 283957 Year: 1…" at bounding box center [300, 194] width 260 height 43
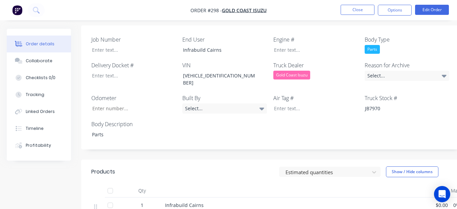
scroll to position [169, 0]
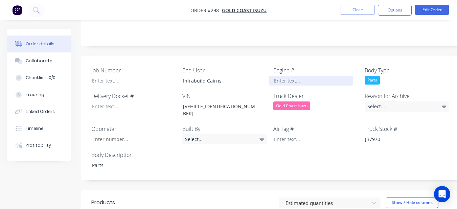
click at [281, 76] on div at bounding box center [311, 81] width 85 height 10
paste div
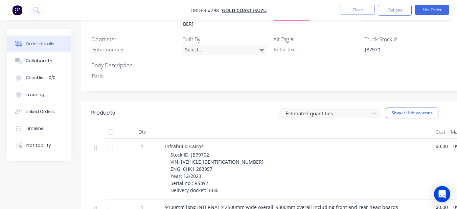
scroll to position [271, 0]
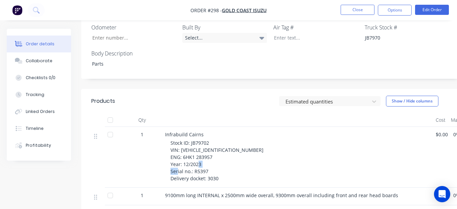
drag, startPoint x: 194, startPoint y: 155, endPoint x: 207, endPoint y: 157, distance: 13.6
click at [207, 157] on span "Stock ID: JB79702 VIN: [VEHICLE_IDENTIFICATION_NUMBER] ENG: 6HK1 283957 Year: 1…" at bounding box center [216, 161] width 93 height 42
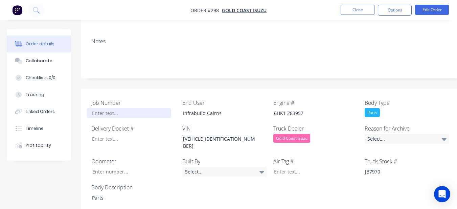
scroll to position [135, 0]
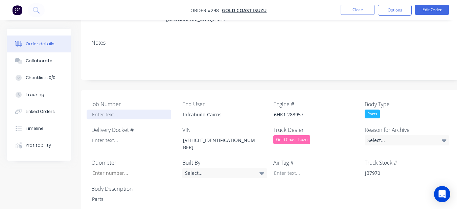
click at [157, 110] on div at bounding box center [129, 115] width 85 height 10
drag, startPoint x: 154, startPoint y: 112, endPoint x: 145, endPoint y: 90, distance: 23.8
click at [145, 90] on div "Job Number End User Infrabuild Cairns Engine # 6HK1 283957 Body Type Parts Deli…" at bounding box center [272, 152] width 383 height 124
click at [134, 110] on div at bounding box center [129, 115] width 85 height 10
paste div
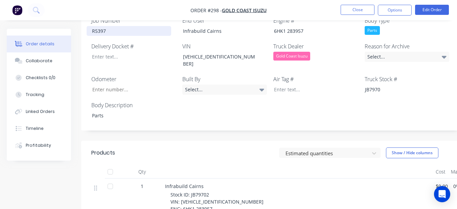
scroll to position [203, 0]
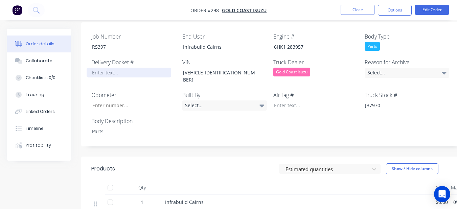
click at [134, 68] on div at bounding box center [129, 73] width 85 height 10
click at [440, 68] on div "Select..." at bounding box center [407, 73] width 85 height 10
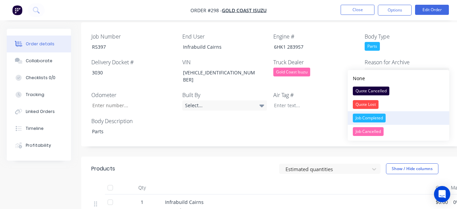
click at [367, 115] on div "Job Completed" at bounding box center [369, 118] width 33 height 9
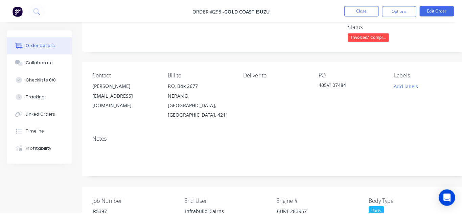
scroll to position [0, 0]
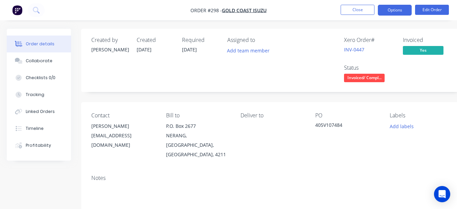
click at [394, 7] on button "Options" at bounding box center [395, 10] width 34 height 11
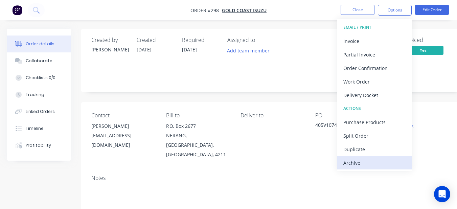
click at [367, 160] on div "Archive" at bounding box center [374, 163] width 62 height 10
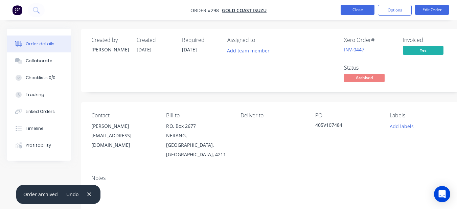
click at [361, 7] on button "Close" at bounding box center [358, 10] width 34 height 10
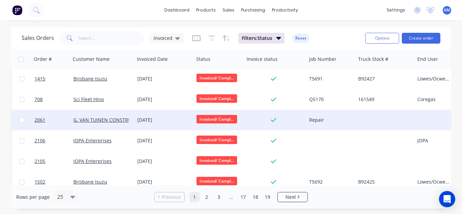
scroll to position [34, 0]
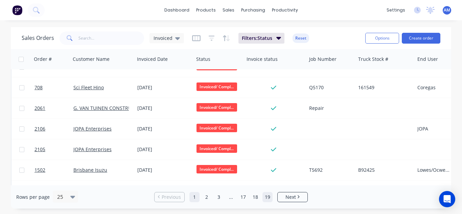
click at [270, 199] on link "19" at bounding box center [268, 197] width 10 height 10
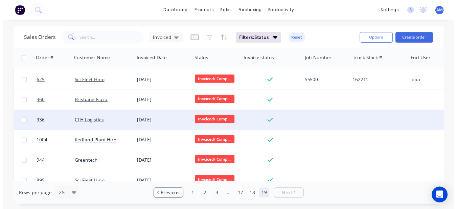
scroll to position [73, 0]
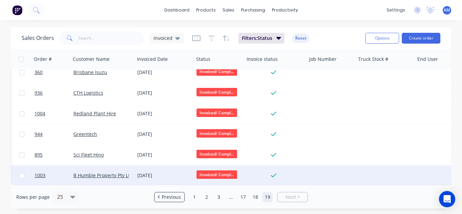
click at [147, 175] on div "[DATE]" at bounding box center [164, 175] width 54 height 7
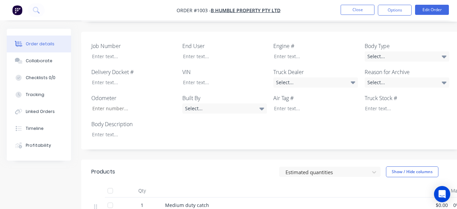
scroll to position [201, 0]
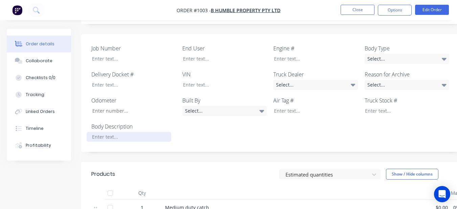
click at [131, 132] on div at bounding box center [129, 137] width 85 height 10
click at [383, 54] on div "Select..." at bounding box center [407, 59] width 85 height 10
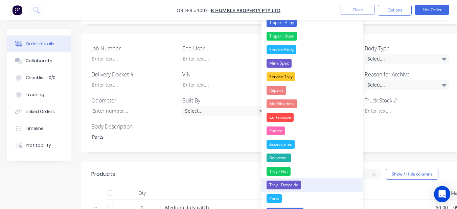
drag, startPoint x: 272, startPoint y: 201, endPoint x: 275, endPoint y: 188, distance: 13.0
click at [274, 191] on div "None Tipper - Alloy Tipper - Steel Service Body Mine Spec Service Tray Repairs …" at bounding box center [311, 112] width 101 height 220
drag, startPoint x: 285, startPoint y: 200, endPoint x: 288, endPoint y: 191, distance: 9.4
click at [285, 198] on button "Parts" at bounding box center [311, 199] width 101 height 14
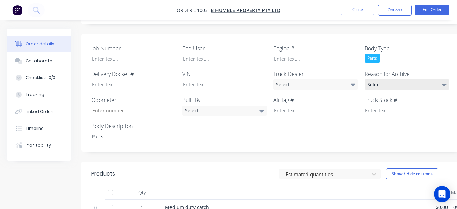
click at [382, 79] on div "Select..." at bounding box center [407, 84] width 85 height 10
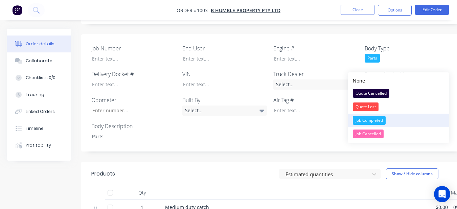
click at [374, 122] on div "Job Completed" at bounding box center [369, 120] width 33 height 9
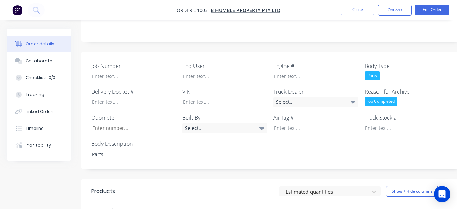
scroll to position [167, 0]
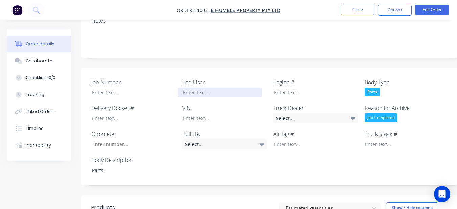
click at [224, 88] on div at bounding box center [220, 93] width 85 height 10
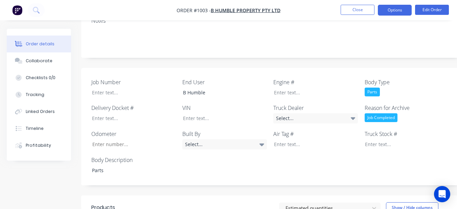
click at [386, 12] on button "Options" at bounding box center [395, 10] width 34 height 11
click at [419, 130] on label "Truck Stock #" at bounding box center [407, 134] width 85 height 8
drag, startPoint x: 388, startPoint y: 12, endPoint x: 386, endPoint y: 16, distance: 5.2
click at [387, 13] on button "Options" at bounding box center [395, 10] width 34 height 11
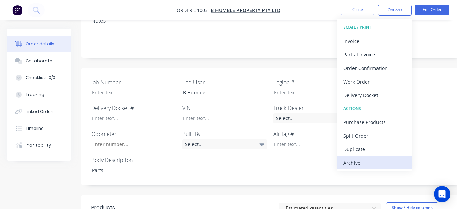
click at [368, 159] on div "Archive" at bounding box center [374, 163] width 62 height 10
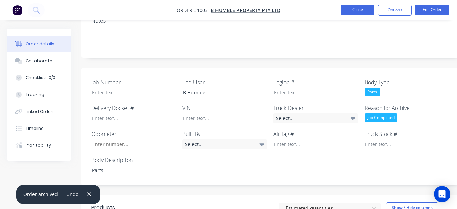
click at [361, 4] on nav "Order #1003 - B Humble Property Pty Ltd Close Options Edit Order" at bounding box center [228, 10] width 457 height 20
click at [358, 9] on button "Close" at bounding box center [358, 10] width 34 height 10
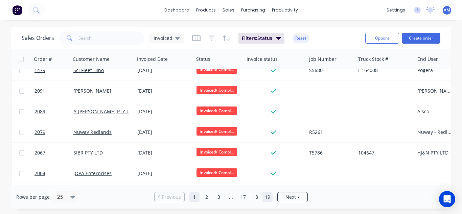
click at [271, 196] on link "19" at bounding box center [268, 197] width 10 height 10
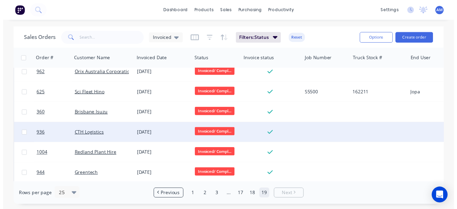
scroll to position [52, 0]
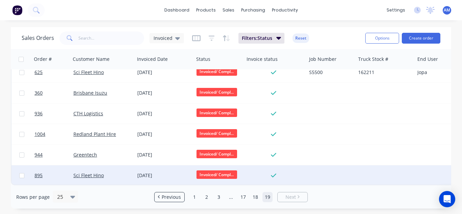
click at [154, 174] on div "[DATE]" at bounding box center [164, 175] width 54 height 7
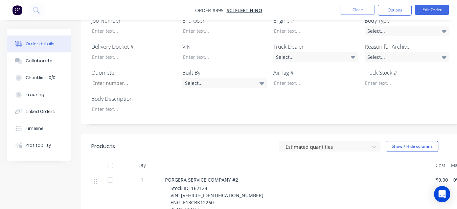
scroll to position [237, 0]
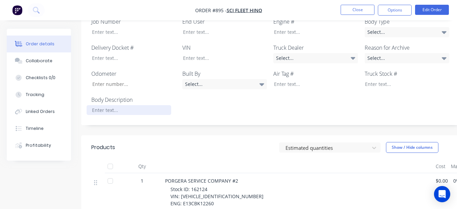
click at [153, 105] on div at bounding box center [129, 110] width 85 height 10
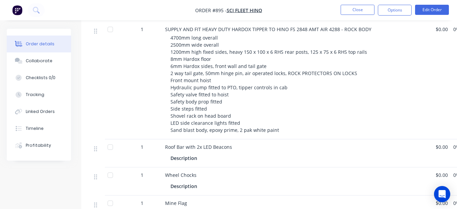
scroll to position [440, 0]
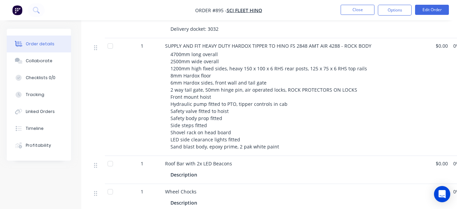
click at [187, 170] on div "Description" at bounding box center [184, 175] width 29 height 10
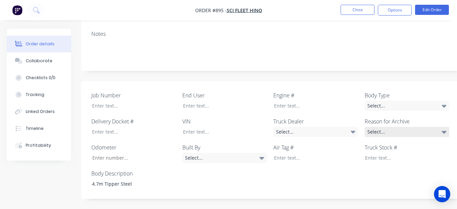
scroll to position [203, 0]
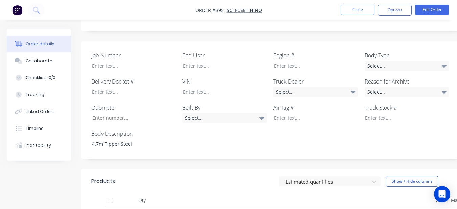
click at [388, 51] on label "Body Type" at bounding box center [407, 55] width 85 height 8
click at [382, 61] on div "Select..." at bounding box center [407, 66] width 85 height 10
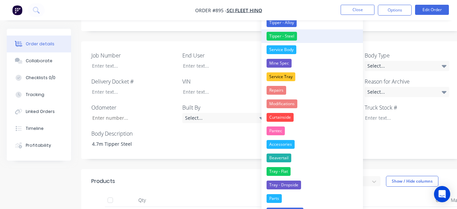
click at [281, 35] on div "Tipper - Steel" at bounding box center [282, 36] width 30 height 9
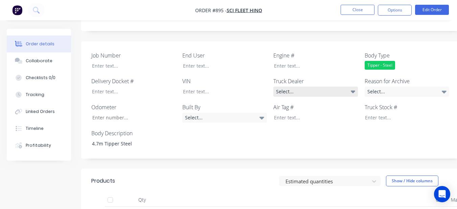
click at [323, 87] on div "Select..." at bounding box center [315, 92] width 85 height 10
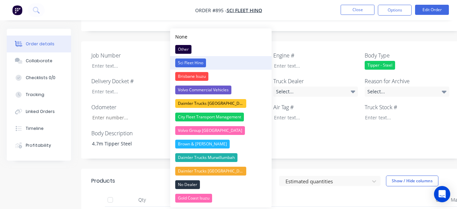
click at [223, 60] on button "Sci Fleet Hino" at bounding box center [220, 63] width 101 height 14
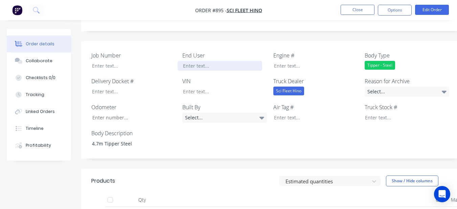
click at [221, 61] on div at bounding box center [220, 66] width 85 height 10
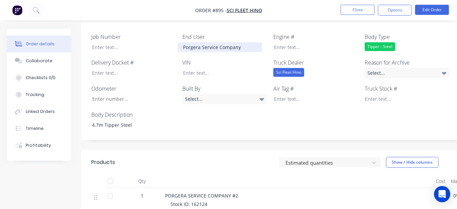
scroll to position [237, 0]
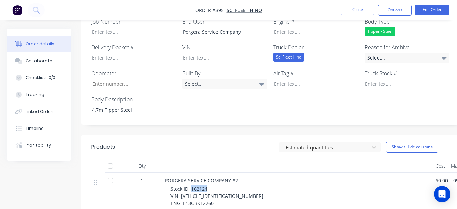
drag, startPoint x: 191, startPoint y: 168, endPoint x: 208, endPoint y: 170, distance: 16.4
click at [208, 185] on div "Stock ID: 162124 VIN: [VEHICLE_IDENTIFICATION_NUMBER] ENG: E13CBK12260 YEAR: [D…" at bounding box center [300, 210] width 260 height 50
click at [401, 79] on div at bounding box center [402, 84] width 85 height 10
paste div
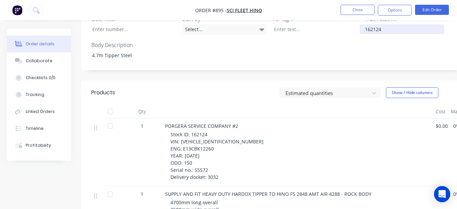
scroll to position [304, 0]
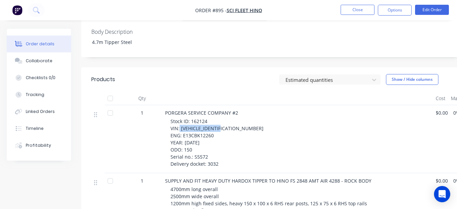
drag, startPoint x: 180, startPoint y: 109, endPoint x: 224, endPoint y: 110, distance: 44.3
click at [224, 118] on span "Stock ID: 162124 VIN: [VEHICLE_IDENTIFICATION_NUMBER] ENG: E13CBK12260 YEAR: [D…" at bounding box center [216, 142] width 93 height 49
drag, startPoint x: 228, startPoint y: 107, endPoint x: 208, endPoint y: 103, distance: 20.0
click at [228, 118] on div "Stock ID: 162124 VIN: [VEHICLE_IDENTIFICATION_NUMBER] ENG: E13CBK12260 YEAR: [D…" at bounding box center [300, 143] width 260 height 50
drag, startPoint x: 180, startPoint y: 110, endPoint x: 234, endPoint y: 109, distance: 53.5
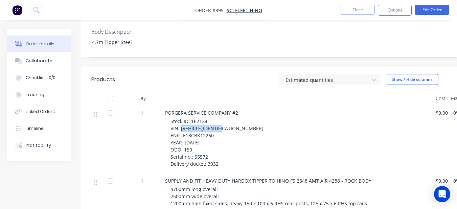
click at [234, 118] on div "Stock ID: 162124 VIN: [VEHICLE_IDENTIFICATION_NUMBER] ENG: E13CBK12260 YEAR: [D…" at bounding box center [300, 143] width 260 height 50
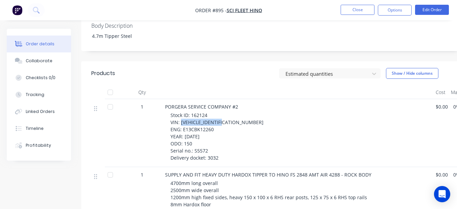
scroll to position [203, 0]
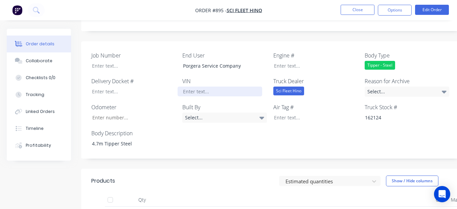
drag, startPoint x: 219, startPoint y: 68, endPoint x: 219, endPoint y: 72, distance: 3.4
click at [219, 87] on div at bounding box center [220, 92] width 85 height 10
paste div
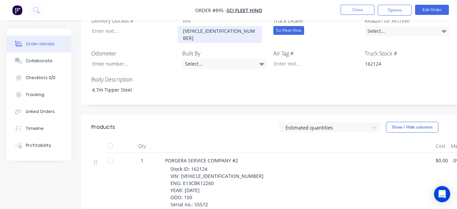
scroll to position [271, 0]
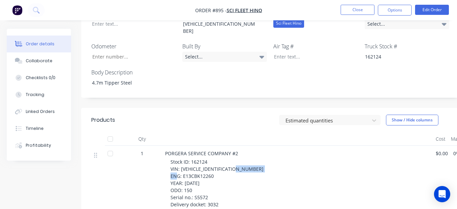
drag, startPoint x: 181, startPoint y: 149, endPoint x: 213, endPoint y: 151, distance: 32.2
click at [213, 158] on div "Stock ID: 162124 VIN: [VEHICLE_IDENTIFICATION_NUMBER] ENG: E13CBK12260 YEAR: [D…" at bounding box center [300, 183] width 260 height 50
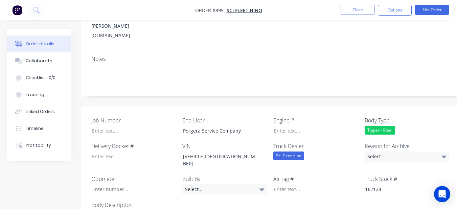
scroll to position [135, 0]
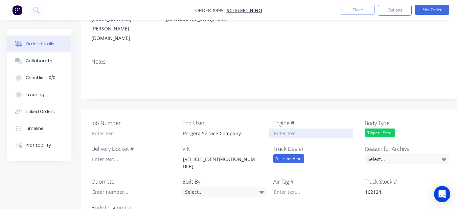
click at [278, 129] on div at bounding box center [311, 134] width 85 height 10
paste div
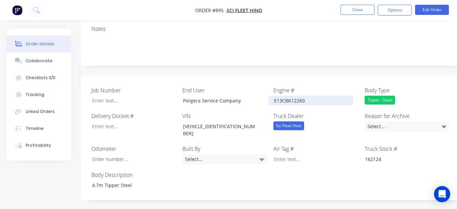
scroll to position [237, 0]
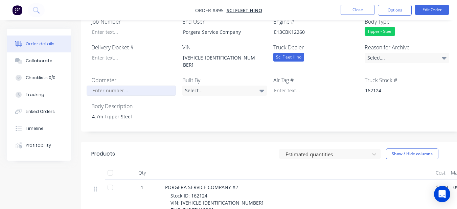
click at [107, 86] on input "Job Number" at bounding box center [131, 91] width 89 height 10
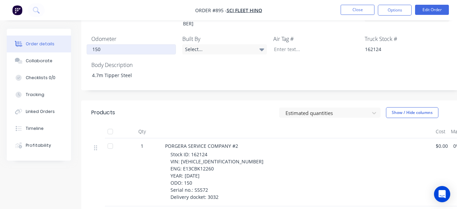
scroll to position [372, 0]
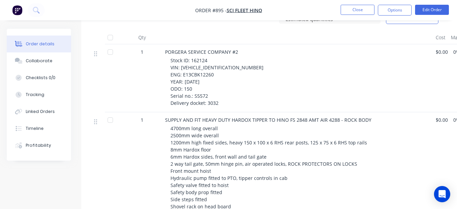
type input "150"
drag, startPoint x: 194, startPoint y: 71, endPoint x: 207, endPoint y: 71, distance: 13.5
click at [207, 71] on div "Stock ID: 162124 VIN: [VEHICLE_IDENTIFICATION_NUMBER] ENG: E13CBK12260 YEAR: [D…" at bounding box center [300, 82] width 260 height 50
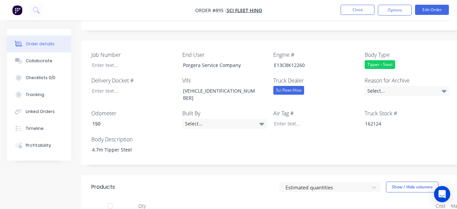
scroll to position [203, 0]
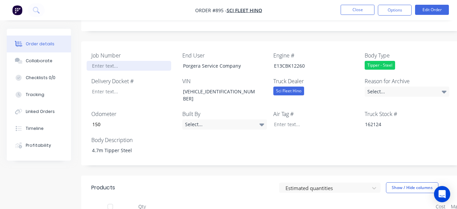
click at [122, 61] on div at bounding box center [129, 66] width 85 height 10
drag, startPoint x: 122, startPoint y: 45, endPoint x: 115, endPoint y: 46, distance: 7.5
paste div
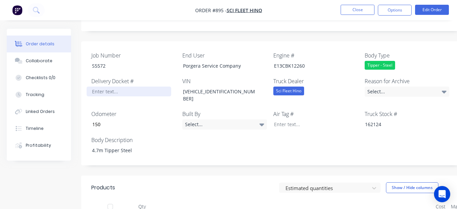
click at [117, 87] on div at bounding box center [129, 92] width 85 height 10
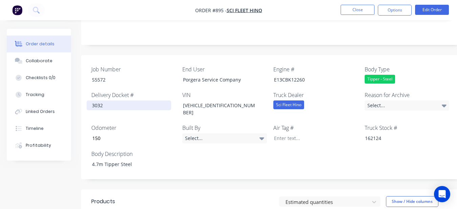
scroll to position [169, 0]
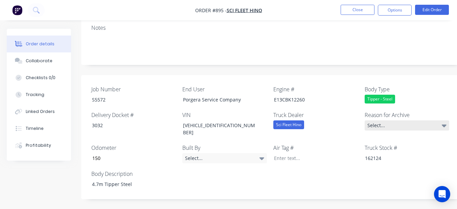
click at [384, 120] on div "Select..." at bounding box center [407, 125] width 85 height 10
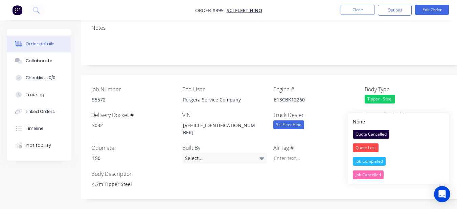
drag, startPoint x: 378, startPoint y: 160, endPoint x: 372, endPoint y: 126, distance: 34.5
click at [377, 159] on div "Job Completed" at bounding box center [369, 161] width 33 height 9
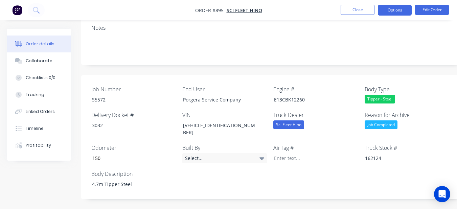
click at [383, 11] on button "Options" at bounding box center [395, 10] width 34 height 11
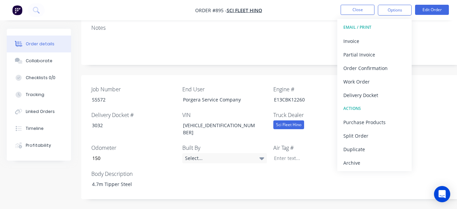
click at [379, 167] on div "Archive" at bounding box center [374, 163] width 62 height 10
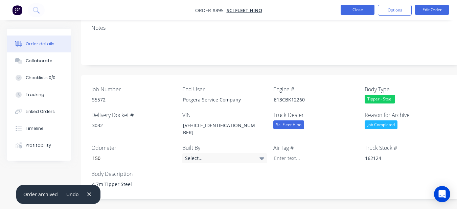
click at [361, 11] on button "Close" at bounding box center [358, 10] width 34 height 10
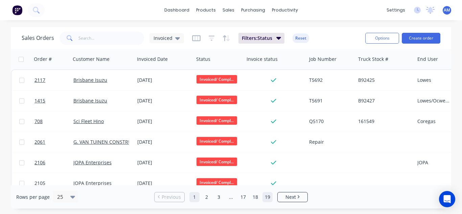
click at [270, 199] on link "19" at bounding box center [268, 197] width 10 height 10
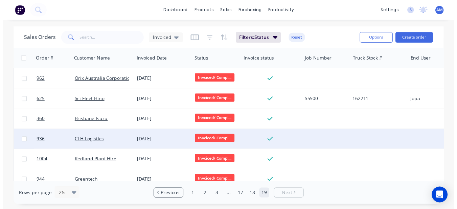
scroll to position [32, 0]
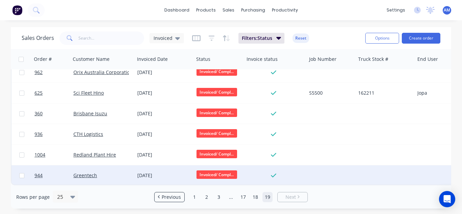
click at [151, 172] on div "[DATE]" at bounding box center [164, 175] width 54 height 7
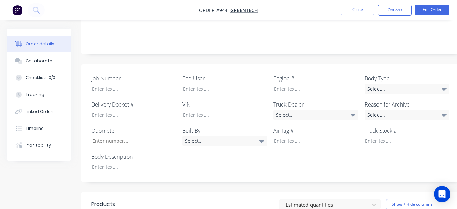
scroll to position [177, 0]
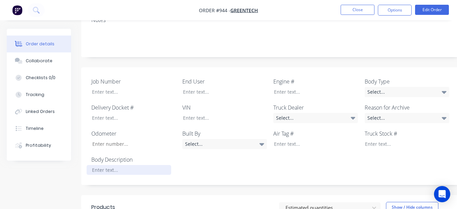
click at [117, 165] on div at bounding box center [129, 170] width 85 height 10
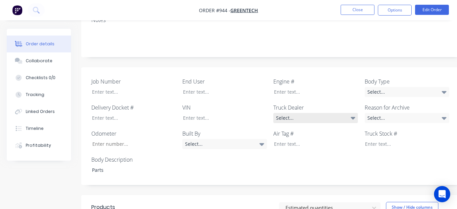
click at [289, 113] on div "Select..." at bounding box center [315, 118] width 85 height 10
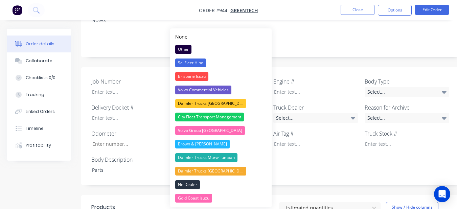
drag, startPoint x: 303, startPoint y: 35, endPoint x: 291, endPoint y: 44, distance: 15.1
click at [303, 36] on div "Created by [PERSON_NAME] Created [DATE] Required [DATE] Assigned to LB Xero Ord…" at bounding box center [272, 124] width 383 height 545
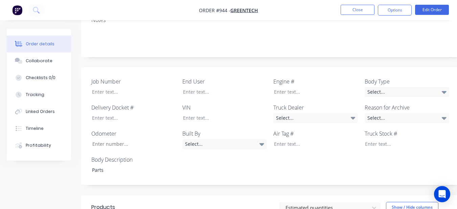
click at [237, 70] on div "Job Number End User Engine # Body Type Select... Delivery Docket # VIN Truck De…" at bounding box center [272, 126] width 383 height 118
click at [234, 87] on div at bounding box center [220, 92] width 85 height 10
click at [419, 77] on label "Body Type" at bounding box center [407, 81] width 85 height 8
click at [422, 87] on div "Select..." at bounding box center [407, 92] width 85 height 10
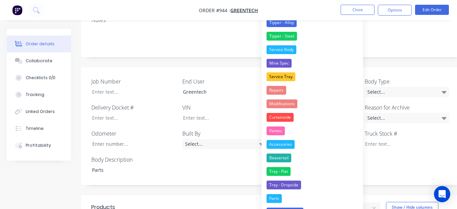
click at [307, 195] on button "Parts" at bounding box center [311, 199] width 101 height 14
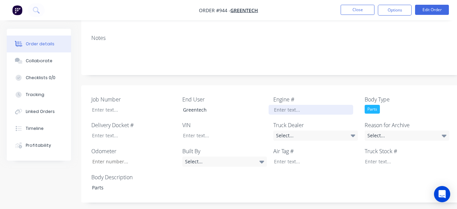
scroll to position [143, 0]
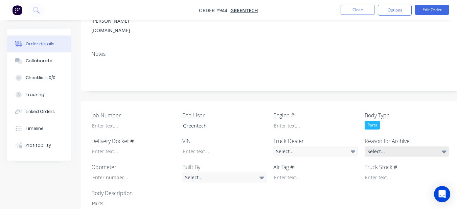
click at [428, 146] on div "Select..." at bounding box center [407, 151] width 85 height 10
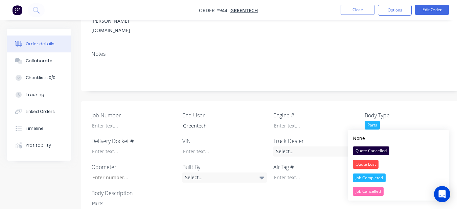
drag, startPoint x: 366, startPoint y: 180, endPoint x: 354, endPoint y: 117, distance: 64.4
click at [365, 179] on div "Job Completed" at bounding box center [369, 178] width 33 height 9
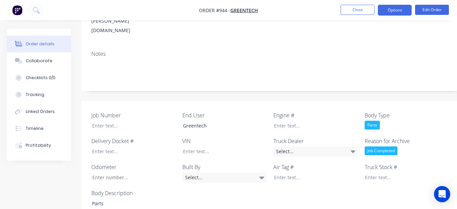
click at [405, 6] on button "Options" at bounding box center [395, 10] width 34 height 11
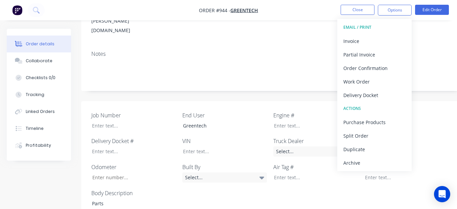
click at [372, 164] on div "Archive" at bounding box center [374, 163] width 62 height 10
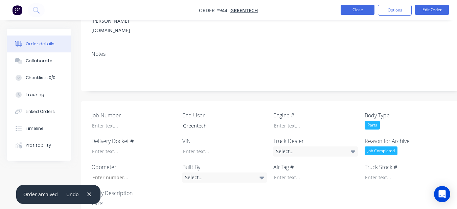
click at [345, 11] on button "Close" at bounding box center [358, 10] width 34 height 10
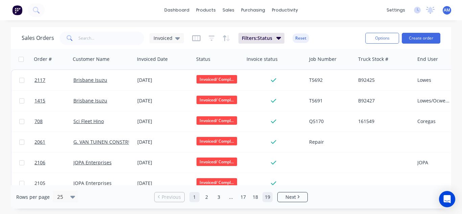
click at [266, 200] on link "19" at bounding box center [268, 197] width 10 height 10
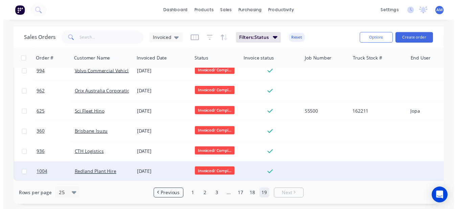
scroll to position [11, 0]
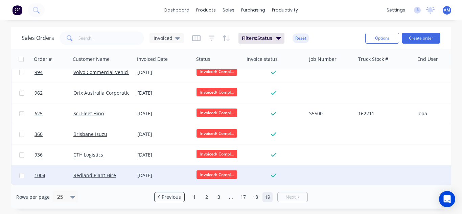
click at [161, 176] on div "[DATE]" at bounding box center [164, 175] width 59 height 20
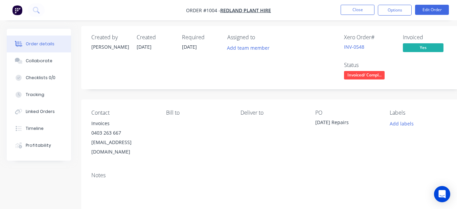
scroll to position [237, 0]
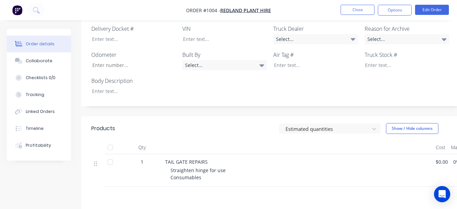
click at [118, 77] on div "Body Description" at bounding box center [133, 86] width 85 height 19
click at [116, 86] on div at bounding box center [129, 91] width 85 height 10
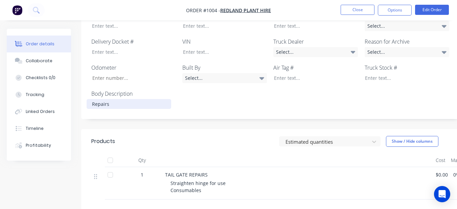
scroll to position [203, 0]
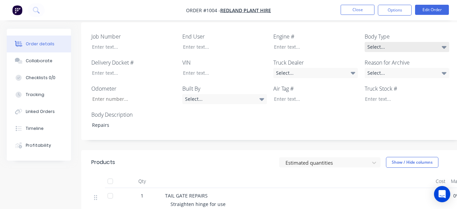
click at [399, 42] on div "Select..." at bounding box center [407, 47] width 85 height 10
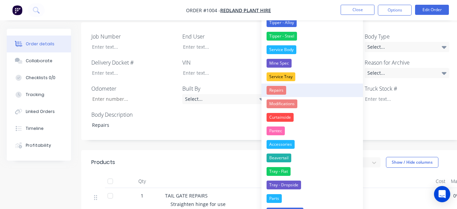
click at [272, 88] on div "Repairs" at bounding box center [277, 90] width 20 height 9
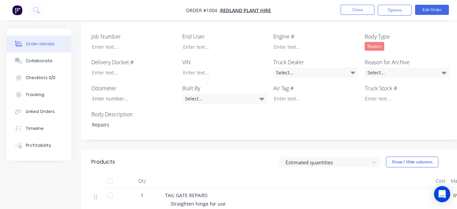
scroll to position [169, 0]
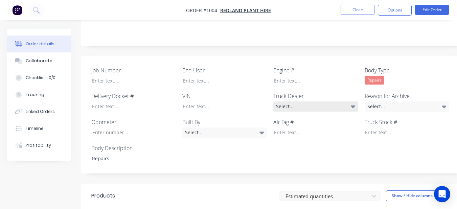
click at [303, 101] on div "Select..." at bounding box center [315, 106] width 85 height 10
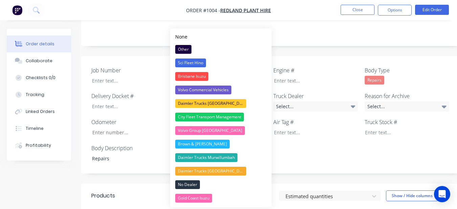
click at [291, 31] on div "Notes" at bounding box center [272, 22] width 383 height 45
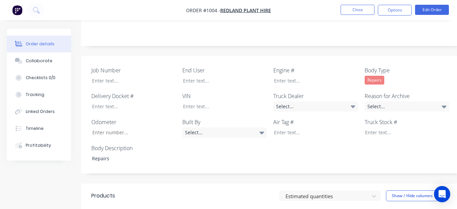
click at [240, 76] on div "Job Number End User Engine # Body Type Repairs Delivery Docket # VIN Truck Deal…" at bounding box center [272, 115] width 383 height 118
click at [239, 76] on div at bounding box center [220, 81] width 85 height 10
drag, startPoint x: 447, startPoint y: 40, endPoint x: 424, endPoint y: 88, distance: 52.8
click at [444, 45] on div "Created by [PERSON_NAME] Created [DATE] Required [DATE] Assigned to Add team me…" at bounding box center [272, 112] width 383 height 505
drag, startPoint x: 413, startPoint y: 96, endPoint x: 409, endPoint y: 99, distance: 4.8
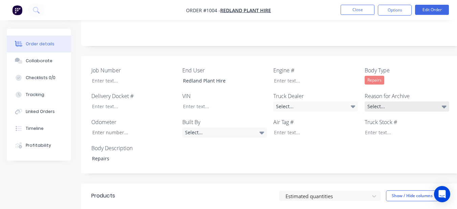
click at [413, 101] on div "Select..." at bounding box center [407, 106] width 85 height 10
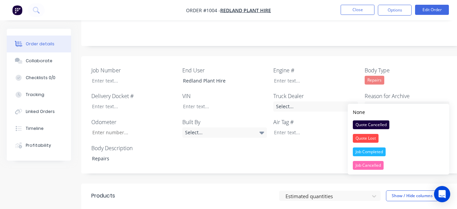
drag, startPoint x: 392, startPoint y: 149, endPoint x: 397, endPoint y: 103, distance: 46.3
click at [392, 147] on button "Job Completed" at bounding box center [398, 152] width 101 height 14
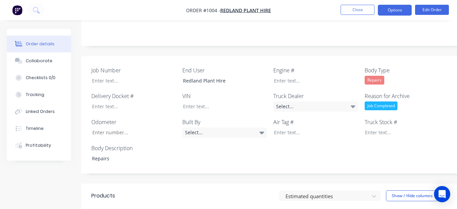
click at [407, 7] on button "Options" at bounding box center [395, 10] width 34 height 11
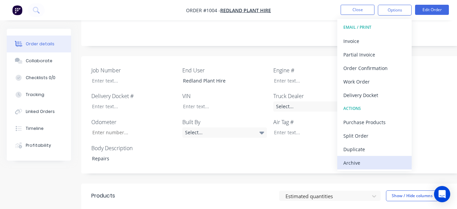
click at [375, 160] on div "Archive" at bounding box center [374, 163] width 62 height 10
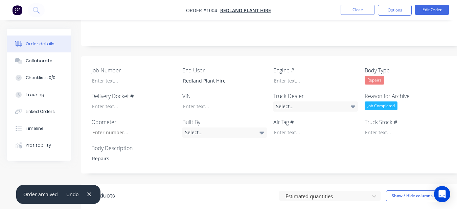
click at [352, 15] on li "Close" at bounding box center [358, 10] width 34 height 11
click at [351, 9] on button "Close" at bounding box center [358, 10] width 34 height 10
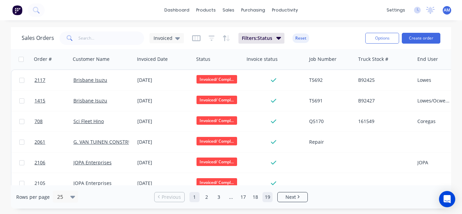
click at [268, 199] on link "19" at bounding box center [268, 197] width 10 height 10
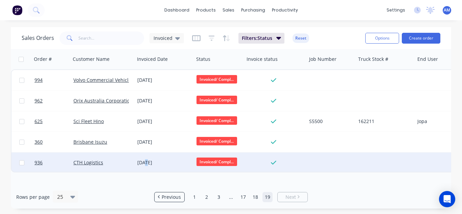
click at [145, 163] on div "[DATE]" at bounding box center [164, 162] width 54 height 7
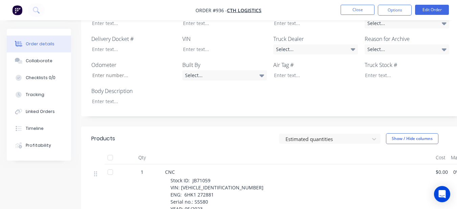
scroll to position [203, 0]
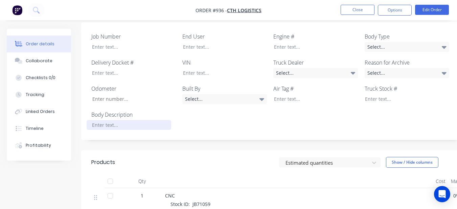
click at [133, 120] on div at bounding box center [129, 125] width 85 height 10
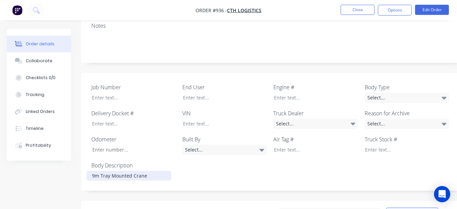
scroll to position [135, 0]
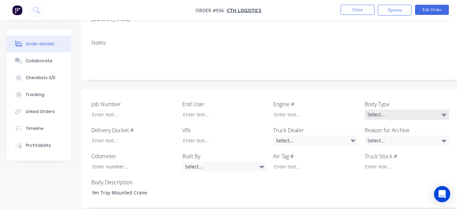
click at [390, 110] on div "Select..." at bounding box center [407, 115] width 85 height 10
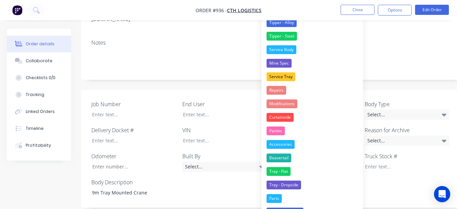
click at [327, 173] on button "Tray - Flat" at bounding box center [311, 172] width 101 height 14
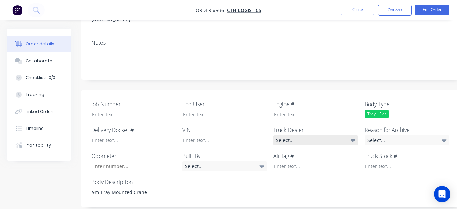
click at [285, 135] on div "Select..." at bounding box center [315, 140] width 85 height 10
click at [305, 90] on div "Job Number End User Engine # Body Type Tray - Flat Delivery Docket # VIN Truck …" at bounding box center [272, 149] width 383 height 118
click at [226, 110] on div at bounding box center [220, 115] width 85 height 10
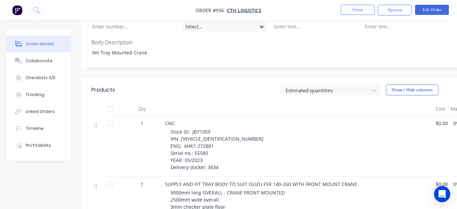
scroll to position [304, 0]
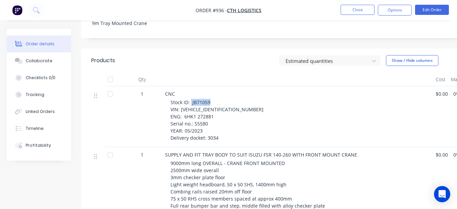
drag, startPoint x: 191, startPoint y: 87, endPoint x: 210, endPoint y: 87, distance: 18.9
click at [210, 99] on div "Stock ID: JB71059 VIN: [VEHICLE_IDENTIFICATION_NUMBER] ENG: 6HK1 272881 Serial …" at bounding box center [300, 120] width 260 height 43
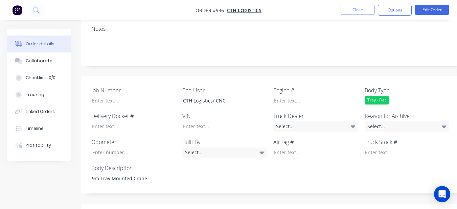
scroll to position [127, 0]
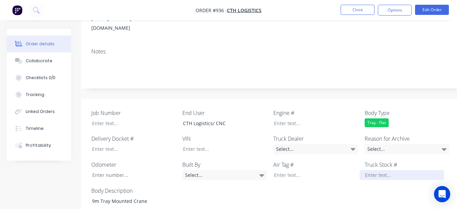
click at [421, 170] on div at bounding box center [402, 175] width 85 height 10
paste div
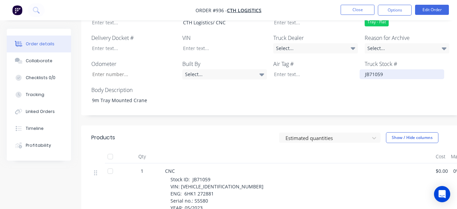
scroll to position [228, 0]
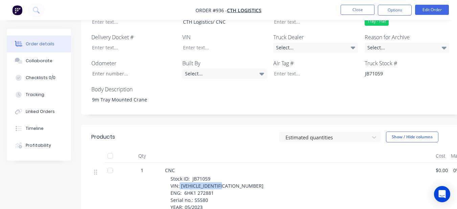
drag, startPoint x: 180, startPoint y: 171, endPoint x: 239, endPoint y: 168, distance: 58.9
click at [239, 175] on div "Stock ID: JB71059 VIN: [VEHICLE_IDENTIFICATION_NUMBER] ENG: 6HK1 272881 Serial …" at bounding box center [300, 196] width 260 height 43
click at [228, 43] on div at bounding box center [220, 48] width 85 height 10
paste div
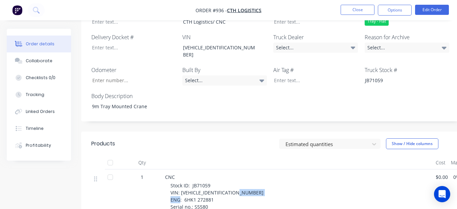
drag, startPoint x: 182, startPoint y: 177, endPoint x: 221, endPoint y: 178, distance: 38.9
click at [221, 182] on div "Stock ID: JB71059 VIN: [VEHICLE_IDENTIFICATION_NUMBER] ENG: 6HK1 272881 Serial …" at bounding box center [300, 203] width 260 height 43
drag, startPoint x: 221, startPoint y: 178, endPoint x: 218, endPoint y: 175, distance: 5.3
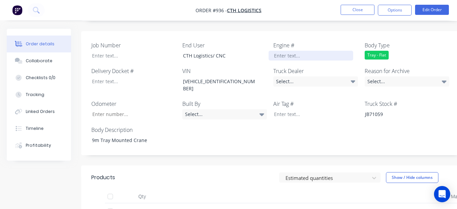
click at [309, 51] on div at bounding box center [311, 56] width 85 height 10
paste div
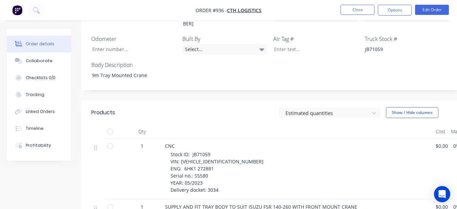
scroll to position [262, 0]
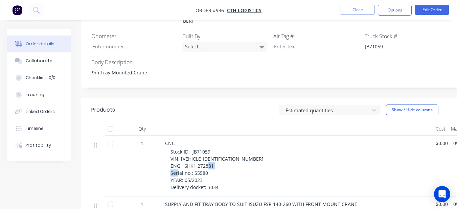
drag, startPoint x: 192, startPoint y: 152, endPoint x: 208, endPoint y: 152, distance: 15.6
click at [208, 152] on div "Stock ID: JB71059 VIN: [VEHICLE_IDENTIFICATION_NUMBER] ENG: 6HK1 272881 Serial …" at bounding box center [300, 169] width 260 height 43
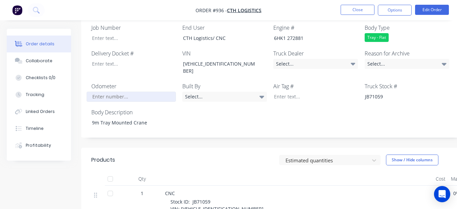
scroll to position [194, 0]
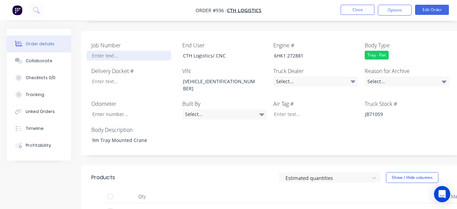
click at [98, 51] on div at bounding box center [129, 56] width 85 height 10
paste div
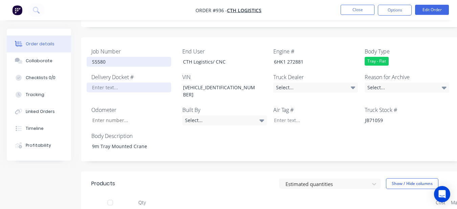
scroll to position [160, 0]
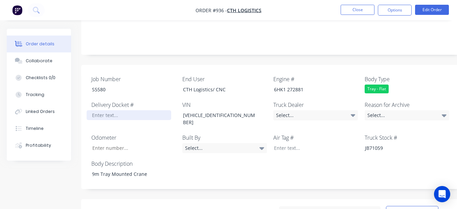
click at [118, 110] on div at bounding box center [129, 115] width 85 height 10
drag, startPoint x: 414, startPoint y: 99, endPoint x: 395, endPoint y: 103, distance: 19.7
click at [414, 110] on div "Select..." at bounding box center [407, 115] width 85 height 10
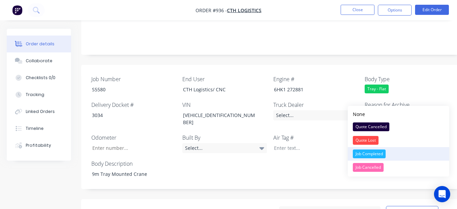
click at [367, 153] on div "Job Completed" at bounding box center [369, 154] width 33 height 9
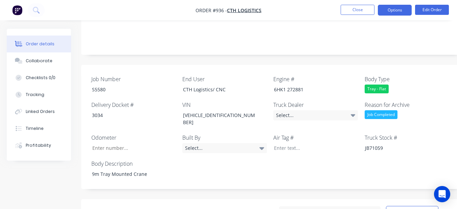
click at [387, 9] on button "Options" at bounding box center [395, 10] width 34 height 11
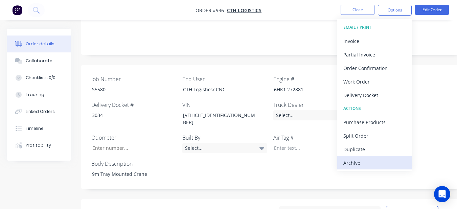
click at [393, 161] on div "Archive" at bounding box center [374, 163] width 62 height 10
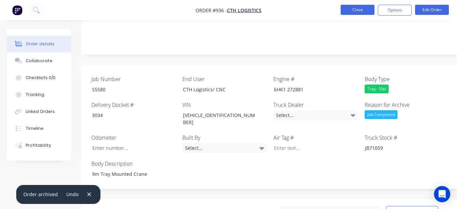
click at [351, 9] on button "Close" at bounding box center [358, 10] width 34 height 10
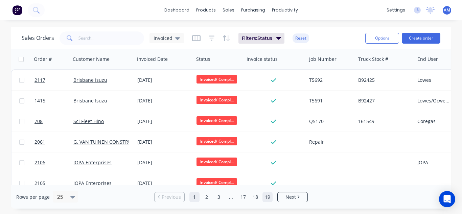
click at [267, 199] on link "19" at bounding box center [268, 197] width 10 height 10
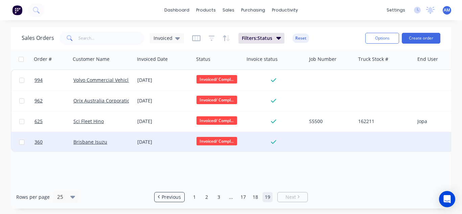
click at [151, 138] on div "[DATE]" at bounding box center [164, 142] width 59 height 20
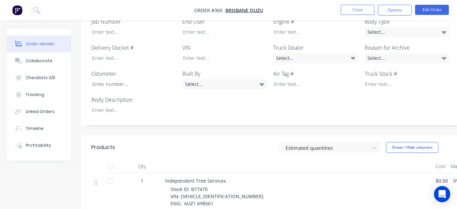
scroll to position [203, 0]
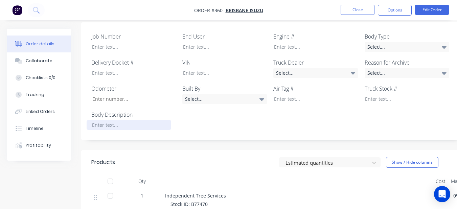
click at [156, 120] on div at bounding box center [129, 125] width 85 height 10
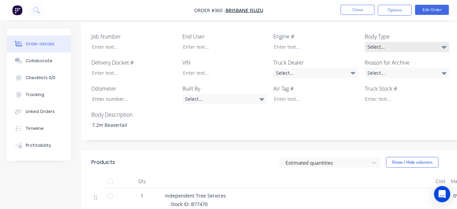
click at [411, 42] on div "Select..." at bounding box center [407, 47] width 85 height 10
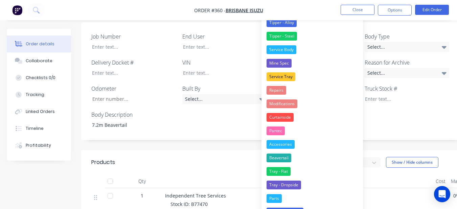
drag, startPoint x: 282, startPoint y: 157, endPoint x: 349, endPoint y: 87, distance: 97.1
click at [283, 157] on div "Beavertail" at bounding box center [279, 158] width 25 height 9
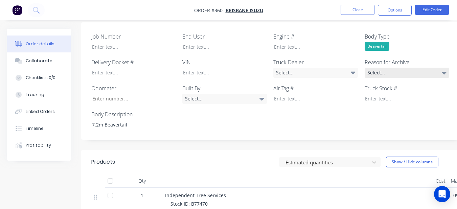
drag, startPoint x: 372, startPoint y: 60, endPoint x: 372, endPoint y: 69, distance: 9.5
click at [372, 68] on div "Select..." at bounding box center [407, 73] width 85 height 10
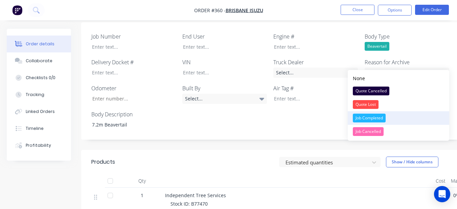
drag, startPoint x: 396, startPoint y: 115, endPoint x: 393, endPoint y: 115, distance: 3.7
click at [396, 115] on button "Job Completed" at bounding box center [398, 118] width 101 height 14
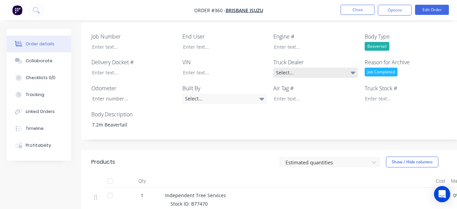
click at [326, 68] on div "Select..." at bounding box center [315, 73] width 85 height 10
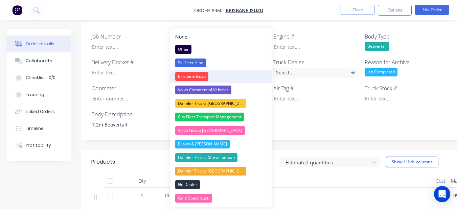
click at [224, 73] on button "Brisbane Isuzu" at bounding box center [220, 77] width 101 height 14
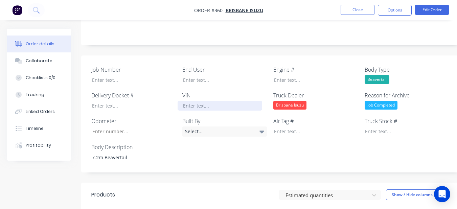
scroll to position [169, 0]
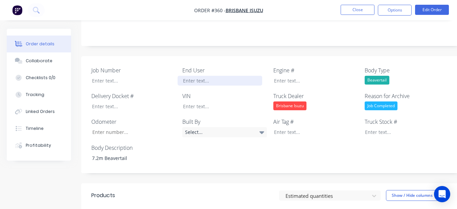
click at [215, 76] on div at bounding box center [220, 81] width 85 height 10
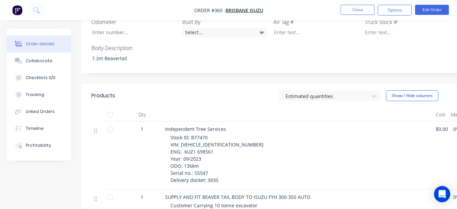
scroll to position [271, 0]
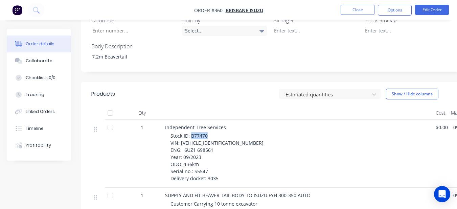
drag, startPoint x: 191, startPoint y: 127, endPoint x: 206, endPoint y: 128, distance: 15.6
click at [206, 133] on span "Stock ID: B77470 VIN: [VEHICLE_IDENTIFICATION_NUMBER] ENG: 6UZ1 698561 Year: 09…" at bounding box center [216, 157] width 93 height 49
drag, startPoint x: 206, startPoint y: 128, endPoint x: 208, endPoint y: 124, distance: 3.6
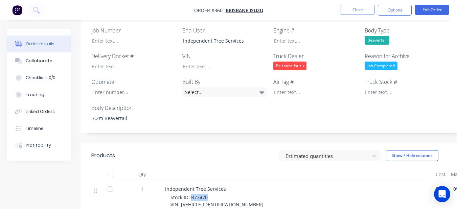
scroll to position [203, 0]
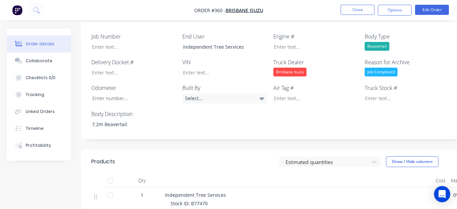
click at [375, 95] on div "Job Number End User Independent Tree Services Engine # Body Type Beavertail Del…" at bounding box center [272, 80] width 383 height 117
click at [374, 93] on div at bounding box center [402, 98] width 85 height 10
paste div
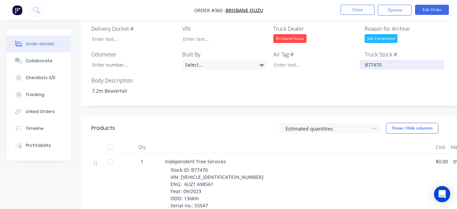
scroll to position [237, 0]
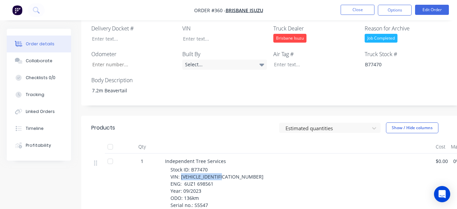
drag, startPoint x: 181, startPoint y: 168, endPoint x: 229, endPoint y: 164, distance: 48.2
click at [229, 166] on div "Stock ID: B77470 VIN: [VEHICLE_IDENTIFICATION_NUMBER] ENG: 6UZ1 698561 Year: 09…" at bounding box center [300, 191] width 260 height 50
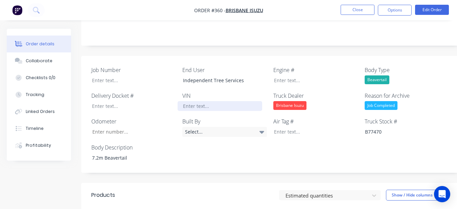
scroll to position [169, 0]
click at [233, 101] on div at bounding box center [220, 106] width 85 height 10
paste div
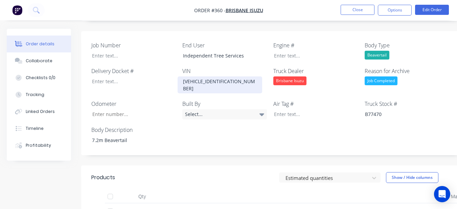
scroll to position [271, 0]
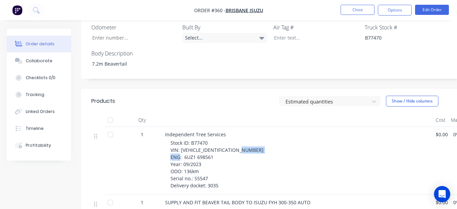
drag, startPoint x: 184, startPoint y: 141, endPoint x: 217, endPoint y: 140, distance: 32.8
click at [217, 140] on div "Stock ID: B77470 VIN: [VEHICLE_IDENTIFICATION_NUMBER] ENG: 6UZ1 698561 Year: 09…" at bounding box center [300, 164] width 260 height 50
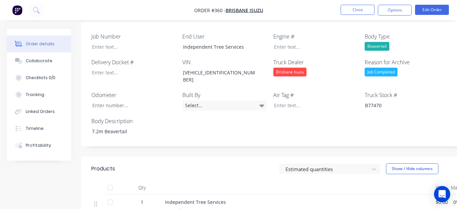
scroll to position [169, 0]
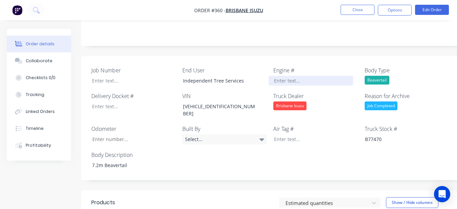
click at [284, 76] on div at bounding box center [311, 81] width 85 height 10
paste div
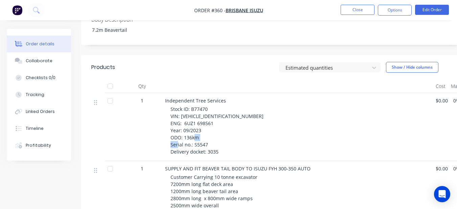
drag, startPoint x: 194, startPoint y: 129, endPoint x: 208, endPoint y: 130, distance: 14.9
click at [208, 130] on div "Stock ID: B77470 VIN: [VEHICLE_IDENTIFICATION_NUMBER] ENG: 6UZ1 698561 Year: 09…" at bounding box center [300, 131] width 260 height 50
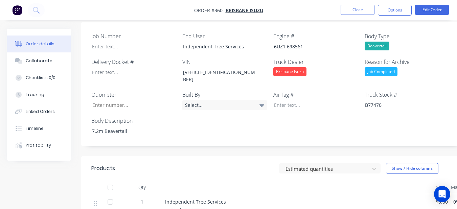
scroll to position [203, 0]
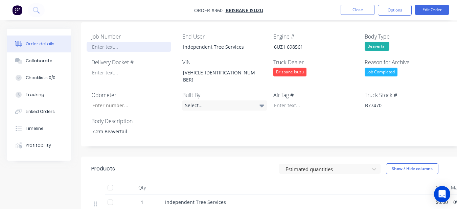
click at [96, 42] on div at bounding box center [129, 47] width 85 height 10
paste div
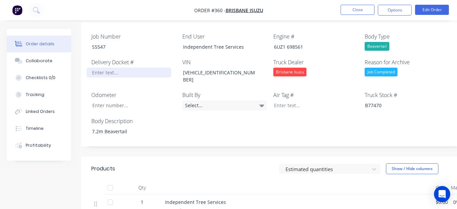
click at [102, 68] on div at bounding box center [129, 73] width 85 height 10
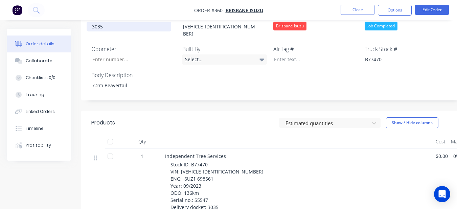
scroll to position [237, 0]
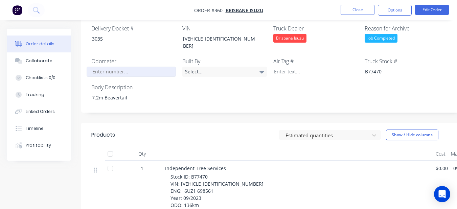
click at [96, 67] on input "Job Number" at bounding box center [131, 72] width 89 height 10
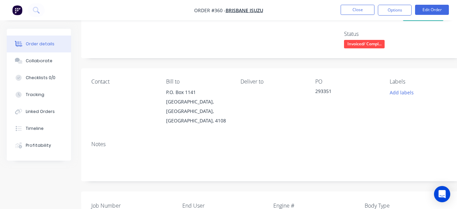
scroll to position [0, 0]
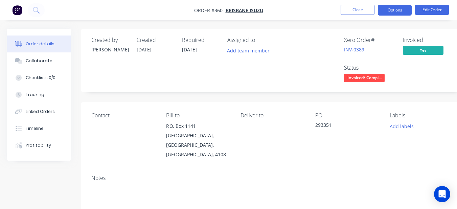
type input "136"
click at [405, 12] on button "Options" at bounding box center [395, 10] width 34 height 11
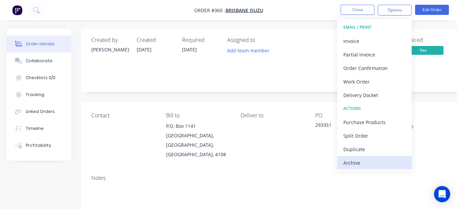
click at [384, 162] on div "Archive" at bounding box center [374, 163] width 62 height 10
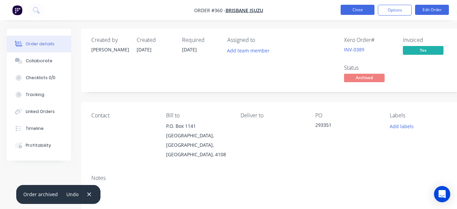
click at [347, 12] on button "Close" at bounding box center [358, 10] width 34 height 10
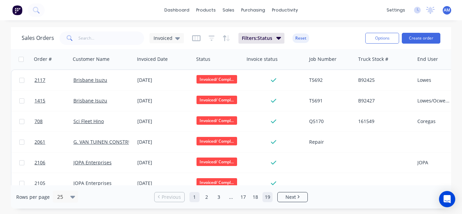
click at [272, 199] on link "19" at bounding box center [268, 197] width 10 height 10
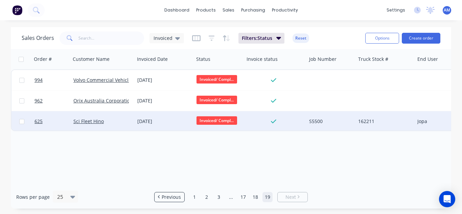
click at [151, 116] on div "[DATE]" at bounding box center [164, 121] width 59 height 20
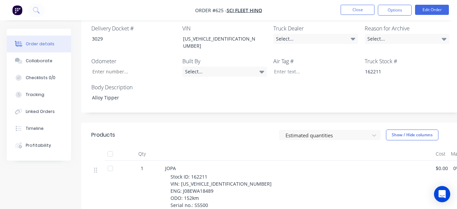
scroll to position [237, 0]
click at [119, 93] on div "Alloy Tipper" at bounding box center [129, 98] width 85 height 10
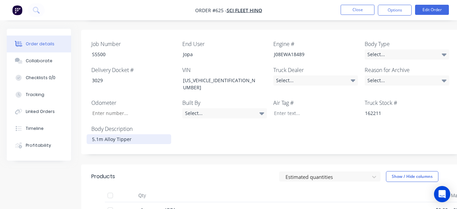
scroll to position [135, 0]
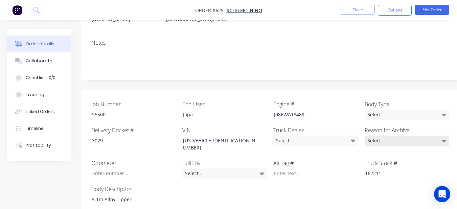
drag, startPoint x: 424, startPoint y: 134, endPoint x: 416, endPoint y: 132, distance: 8.3
click at [423, 136] on div "Select..." at bounding box center [407, 141] width 85 height 10
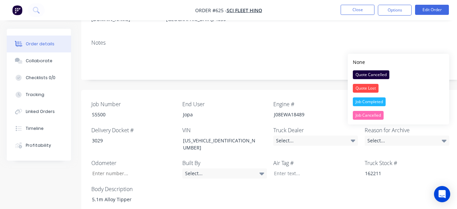
click at [367, 99] on div "Job Completed" at bounding box center [369, 101] width 33 height 9
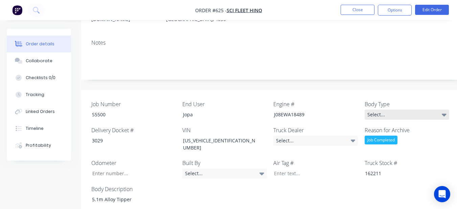
click at [379, 110] on div "Select..." at bounding box center [407, 115] width 85 height 10
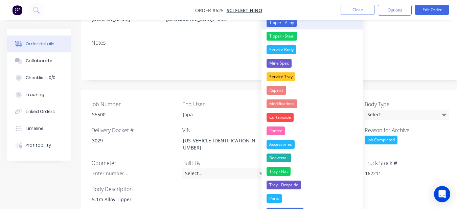
click at [303, 25] on button "Tipper - Alloy" at bounding box center [311, 23] width 101 height 14
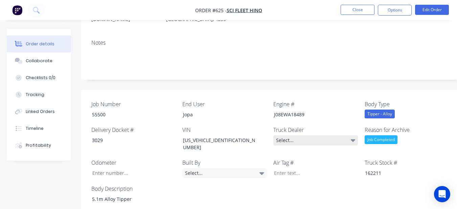
click at [281, 135] on div "Select..." at bounding box center [315, 140] width 85 height 10
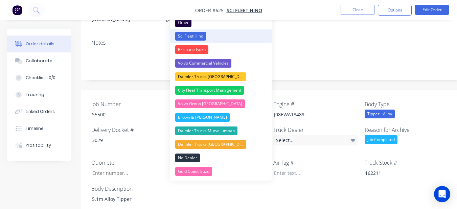
click at [232, 30] on button "Sci Fleet Hino" at bounding box center [220, 36] width 101 height 14
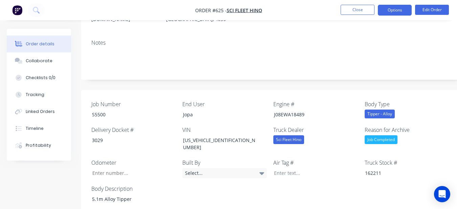
click at [405, 9] on button "Options" at bounding box center [395, 10] width 34 height 11
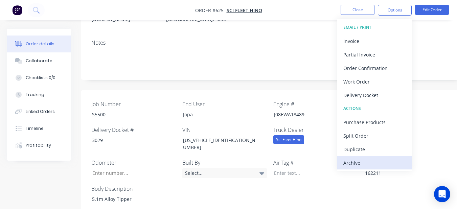
click at [343, 160] on button "Archive" at bounding box center [374, 163] width 74 height 14
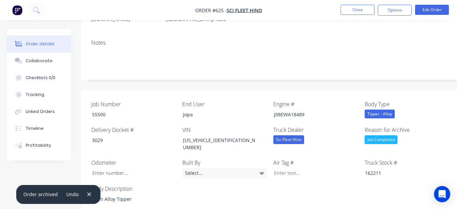
click at [357, 16] on nav "Order #625 - Sci Fleet Hino Close Options Edit Order" at bounding box center [228, 10] width 457 height 20
click at [357, 12] on button "Close" at bounding box center [358, 10] width 34 height 10
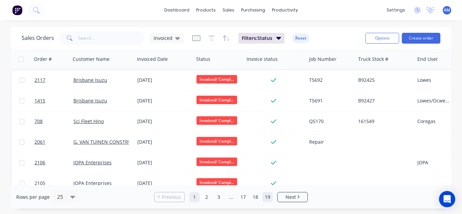
click at [266, 199] on link "19" at bounding box center [268, 197] width 10 height 10
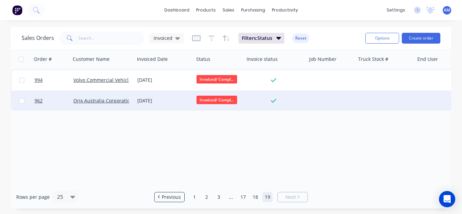
click at [156, 101] on div "[DATE]" at bounding box center [164, 100] width 54 height 7
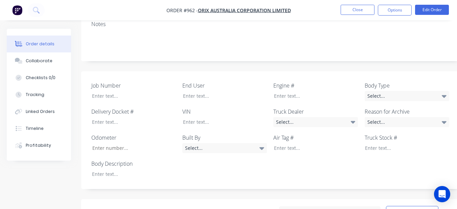
scroll to position [135, 0]
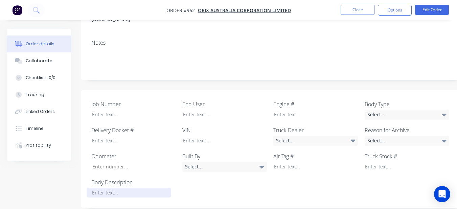
click at [114, 188] on div at bounding box center [129, 193] width 85 height 10
click at [121, 146] on div "Job Number End User Engine # Body Type Select... Delivery Docket # VIN Truck De…" at bounding box center [272, 149] width 383 height 118
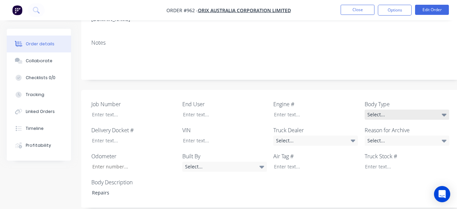
click at [396, 110] on div "Select..." at bounding box center [407, 115] width 85 height 10
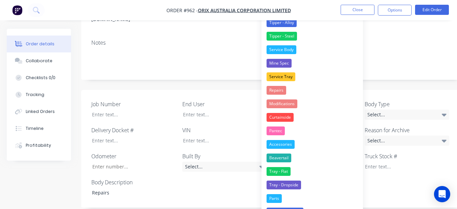
drag, startPoint x: 396, startPoint y: 104, endPoint x: 382, endPoint y: 80, distance: 27.7
click at [395, 110] on div "Select..." at bounding box center [407, 115] width 85 height 10
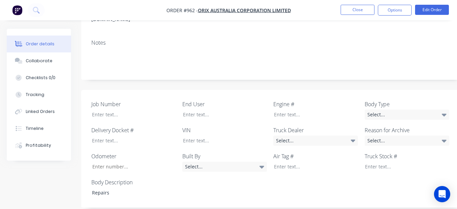
drag, startPoint x: 372, startPoint y: 102, endPoint x: 367, endPoint y: 97, distance: 7.5
click at [372, 110] on div "Select..." at bounding box center [407, 115] width 85 height 10
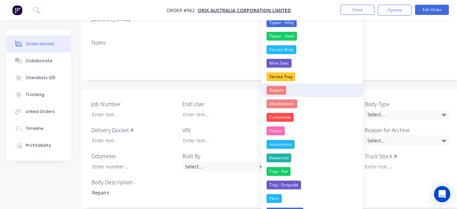
click at [290, 92] on button "Repairs" at bounding box center [311, 91] width 101 height 14
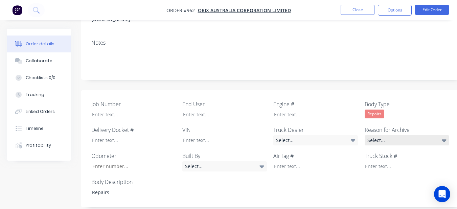
click at [371, 135] on div "Select..." at bounding box center [407, 140] width 85 height 10
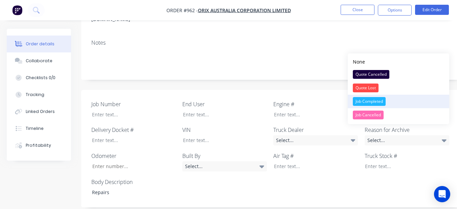
click at [362, 98] on div "Job Completed" at bounding box center [369, 101] width 33 height 9
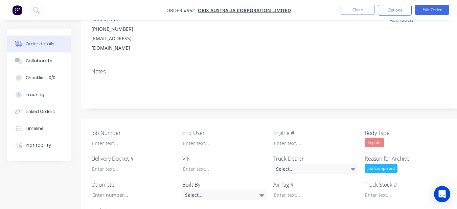
scroll to position [101, 0]
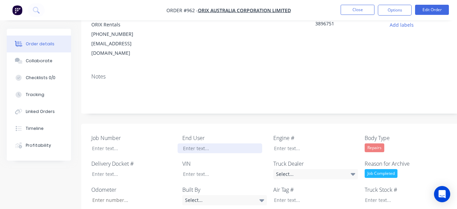
click at [224, 143] on div at bounding box center [220, 148] width 85 height 10
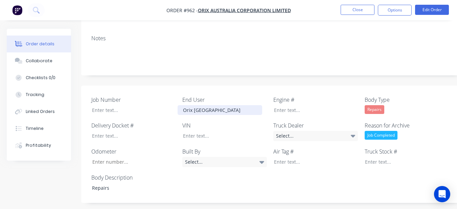
scroll to position [135, 0]
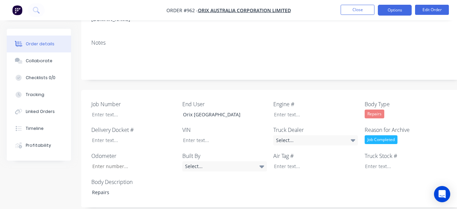
click at [387, 5] on button "Options" at bounding box center [395, 10] width 34 height 11
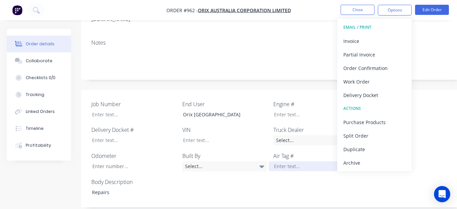
click at [341, 161] on button "Archive" at bounding box center [374, 163] width 74 height 14
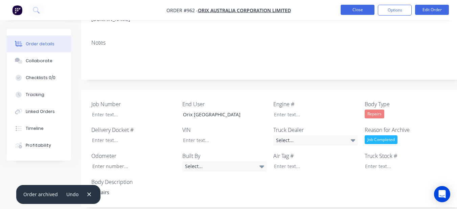
click at [368, 6] on button "Close" at bounding box center [358, 10] width 34 height 10
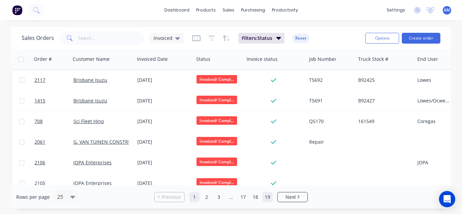
click at [267, 197] on link "19" at bounding box center [268, 197] width 10 height 10
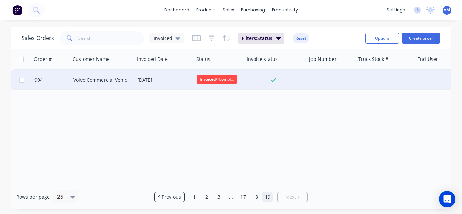
click at [173, 75] on div "[DATE]" at bounding box center [164, 80] width 59 height 20
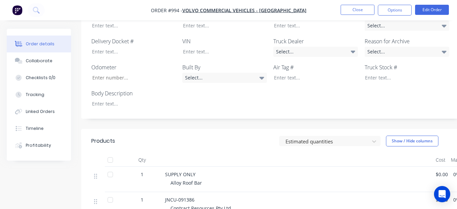
scroll to position [237, 0]
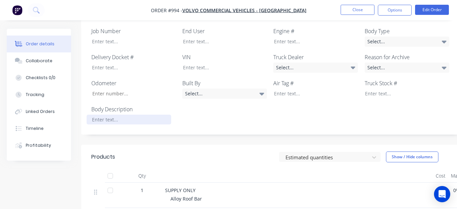
click at [125, 115] on div at bounding box center [129, 120] width 85 height 10
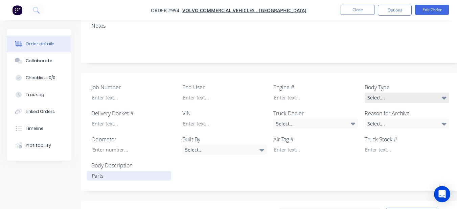
scroll to position [169, 0]
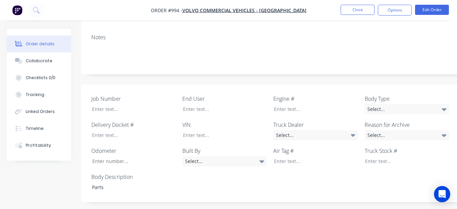
click at [399, 113] on div "Job Number End User Engine # Body Type Select... Delivery Docket # VIN Truck De…" at bounding box center [272, 144] width 383 height 118
click at [396, 130] on div "Select..." at bounding box center [407, 135] width 85 height 10
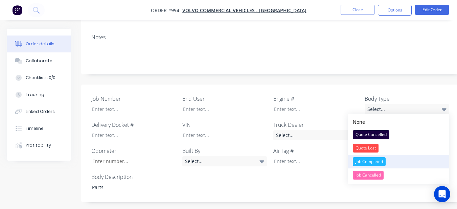
click at [369, 160] on div "Job Completed" at bounding box center [369, 161] width 33 height 9
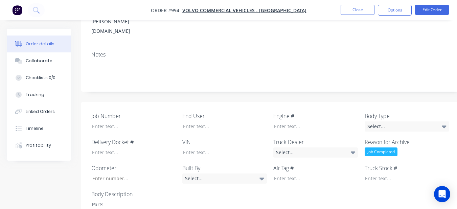
scroll to position [150, 0]
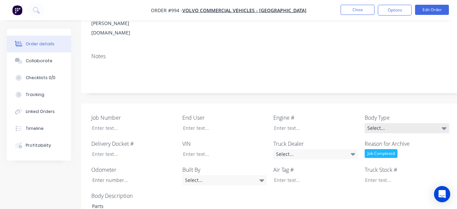
click at [402, 123] on div "Select..." at bounding box center [407, 128] width 85 height 10
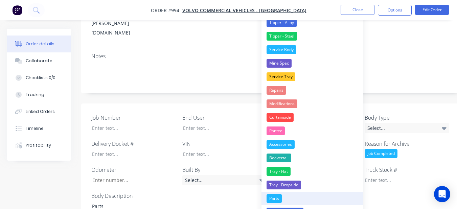
click at [296, 200] on button "Parts" at bounding box center [311, 199] width 101 height 14
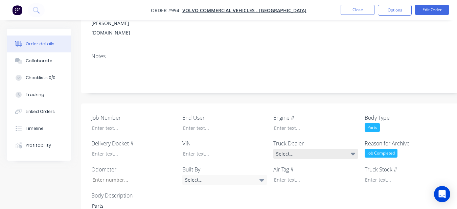
click at [279, 149] on div "Select..." at bounding box center [315, 154] width 85 height 10
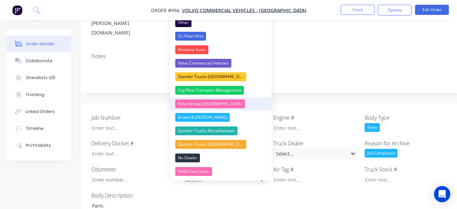
click at [246, 99] on button "Volvo Group [GEOGRAPHIC_DATA]" at bounding box center [220, 104] width 101 height 14
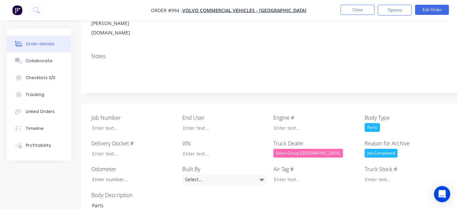
click at [320, 149] on div "Volvo Group [GEOGRAPHIC_DATA]" at bounding box center [315, 153] width 85 height 9
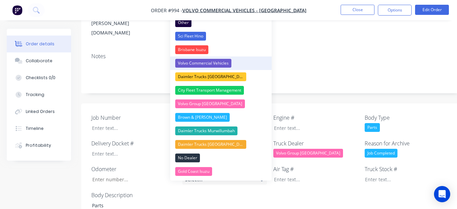
click at [239, 60] on button "Volvo Commercial Vehicles" at bounding box center [220, 63] width 101 height 14
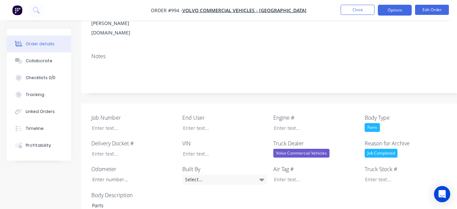
click at [392, 9] on button "Options" at bounding box center [395, 10] width 34 height 11
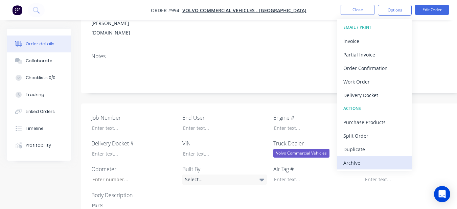
click at [377, 162] on div "Archive" at bounding box center [374, 163] width 62 height 10
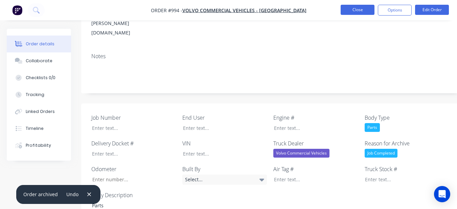
click at [367, 9] on button "Close" at bounding box center [358, 10] width 34 height 10
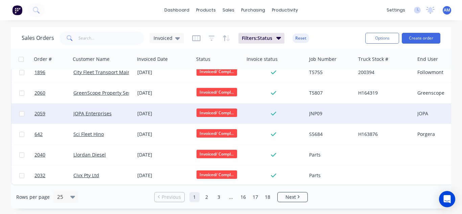
scroll to position [403, 0]
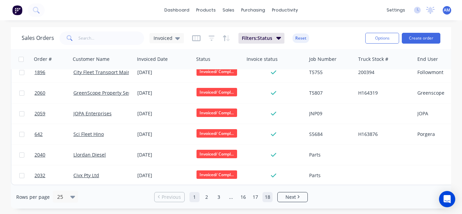
click at [269, 195] on link "18" at bounding box center [268, 197] width 10 height 10
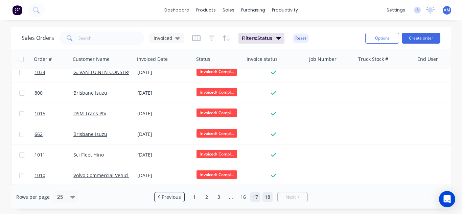
click at [254, 193] on link "17" at bounding box center [255, 197] width 10 height 10
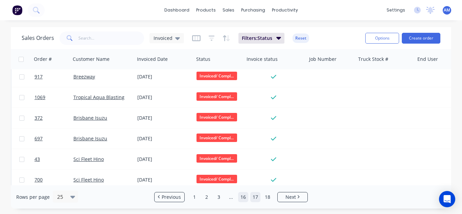
scroll to position [0, 0]
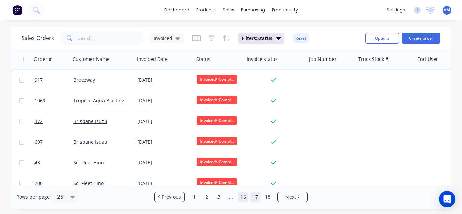
click at [245, 196] on link "16" at bounding box center [243, 197] width 10 height 10
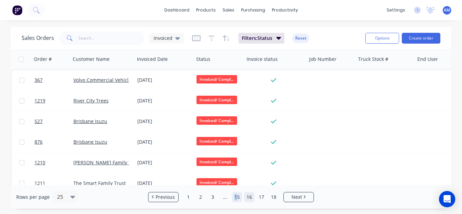
click at [236, 197] on link "15" at bounding box center [237, 197] width 10 height 10
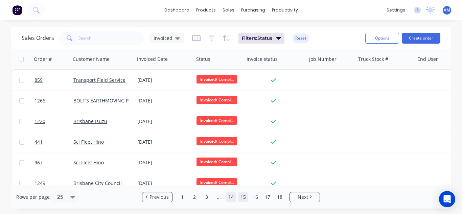
click at [230, 199] on link "14" at bounding box center [231, 197] width 10 height 10
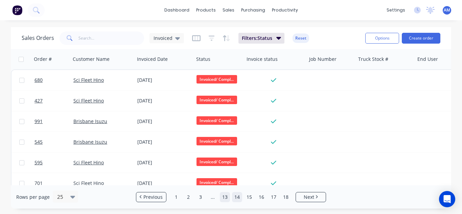
click at [224, 195] on link "13" at bounding box center [225, 197] width 10 height 10
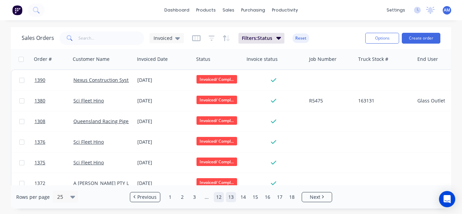
click at [221, 196] on link "12" at bounding box center [219, 197] width 10 height 10
click at [216, 195] on link "11" at bounding box center [219, 197] width 10 height 10
click at [215, 196] on link "10" at bounding box center [219, 197] width 10 height 10
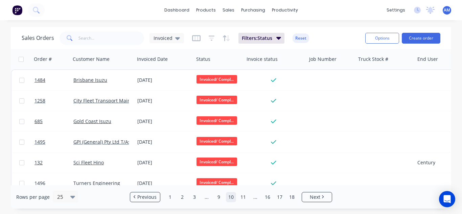
click at [215, 196] on link "9" at bounding box center [219, 197] width 10 height 10
click at [215, 196] on link "8" at bounding box center [219, 197] width 10 height 10
click at [215, 196] on link "7" at bounding box center [219, 197] width 10 height 10
click at [215, 196] on link "6" at bounding box center [219, 197] width 10 height 10
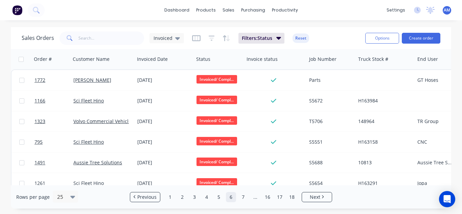
click at [215, 196] on link "5" at bounding box center [219, 197] width 10 height 10
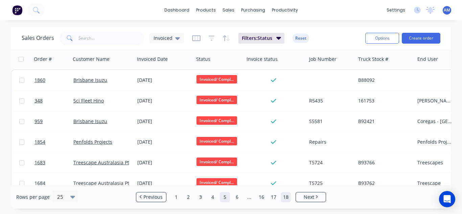
click at [289, 198] on link "18" at bounding box center [286, 197] width 10 height 10
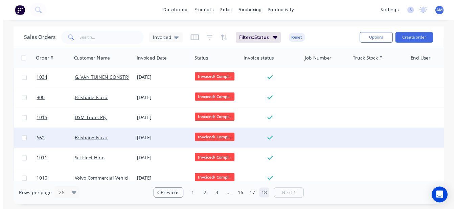
scroll to position [403, 0]
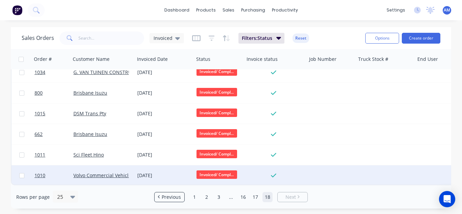
click at [152, 172] on div "[DATE]" at bounding box center [164, 175] width 54 height 7
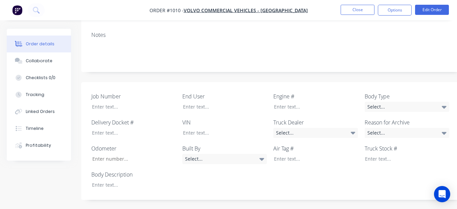
scroll to position [41, 0]
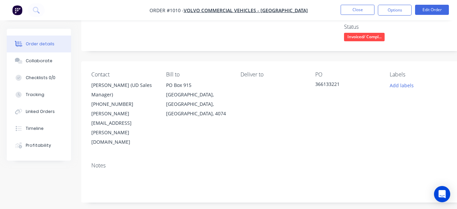
click at [282, 107] on div "Deliver to" at bounding box center [273, 108] width 64 height 75
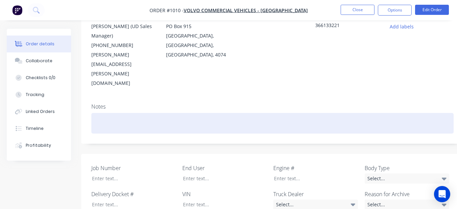
scroll to position [142, 0]
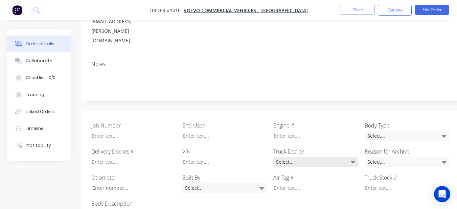
click at [328, 157] on div "Select..." at bounding box center [315, 162] width 85 height 10
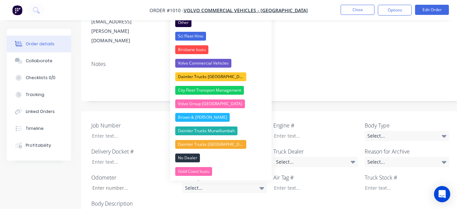
drag, startPoint x: 221, startPoint y: 61, endPoint x: 306, endPoint y: 68, distance: 86.2
click at [220, 61] on div "Volvo Commercial Vehicles" at bounding box center [203, 63] width 56 height 9
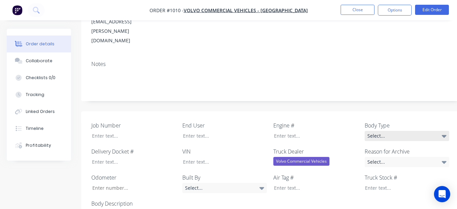
click at [377, 131] on div "Select..." at bounding box center [407, 136] width 85 height 10
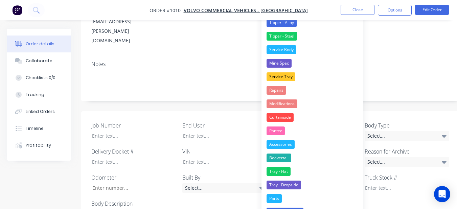
drag, startPoint x: 282, startPoint y: 194, endPoint x: 225, endPoint y: 176, distance: 60.1
click at [282, 194] on button "Parts" at bounding box center [311, 199] width 101 height 14
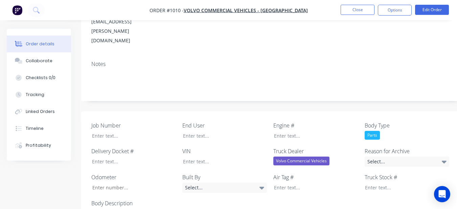
click at [116, 199] on label "Body Description" at bounding box center [133, 203] width 85 height 8
click at [111, 192] on div "Job Number End User Engine # Body Type Parts Delivery Docket # VIN Truck Dealer…" at bounding box center [272, 170] width 383 height 118
click at [369, 157] on div "Select..." at bounding box center [407, 162] width 85 height 10
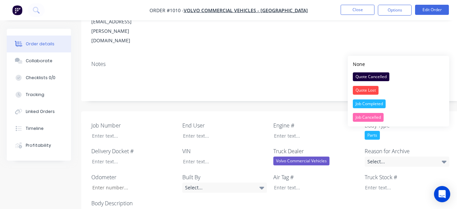
drag, startPoint x: 365, startPoint y: 103, endPoint x: 367, endPoint y: 92, distance: 11.0
click at [366, 98] on button "Job Completed" at bounding box center [398, 104] width 101 height 14
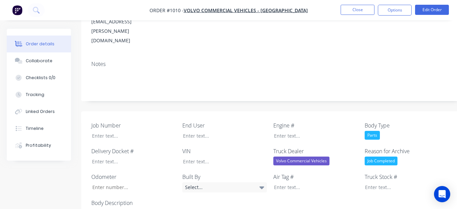
drag, startPoint x: 382, startPoint y: 9, endPoint x: 379, endPoint y: 16, distance: 7.6
click at [381, 11] on button "Options" at bounding box center [395, 10] width 34 height 11
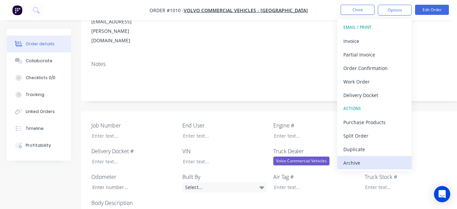
click at [348, 160] on div "Archive" at bounding box center [374, 163] width 62 height 10
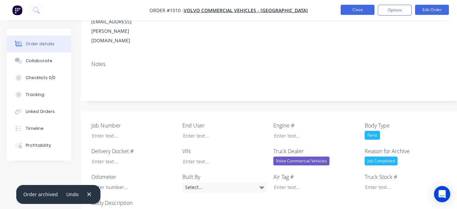
click at [356, 12] on button "Close" at bounding box center [358, 10] width 34 height 10
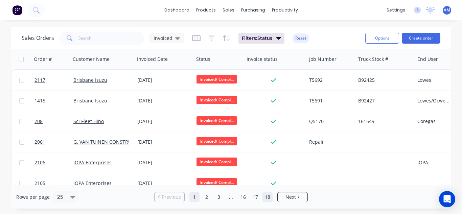
click at [265, 195] on link "18" at bounding box center [268, 197] width 10 height 10
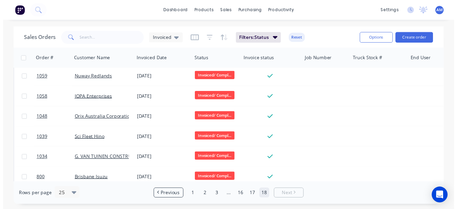
scroll to position [383, 0]
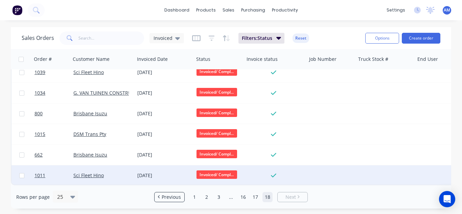
click at [150, 174] on div "[DATE]" at bounding box center [164, 175] width 54 height 7
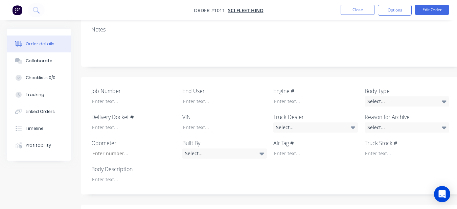
scroll to position [203, 0]
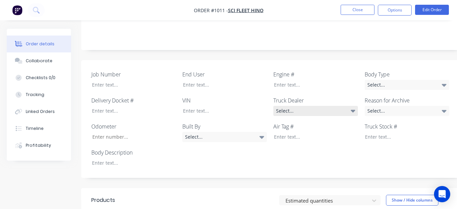
click at [332, 106] on div "Select..." at bounding box center [315, 111] width 85 height 10
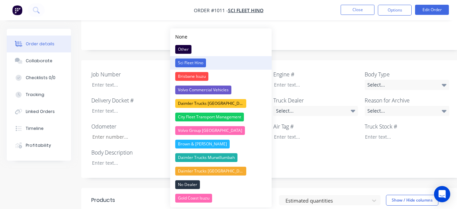
click at [232, 63] on button "Sci Fleet Hino" at bounding box center [220, 63] width 101 height 14
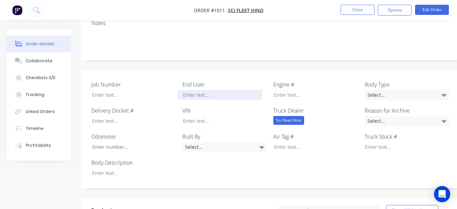
scroll to position [169, 0]
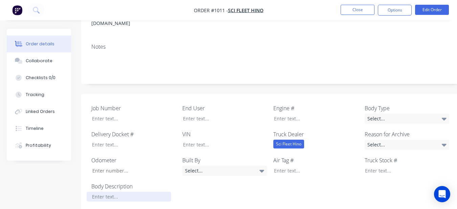
click at [135, 192] on div at bounding box center [129, 197] width 85 height 10
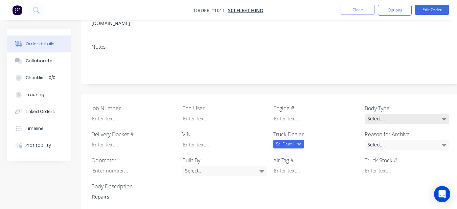
click at [392, 114] on div "Select..." at bounding box center [407, 119] width 85 height 10
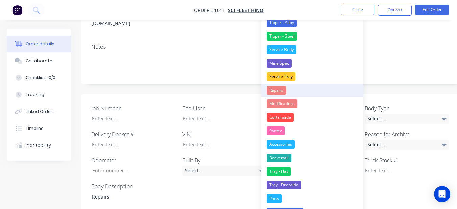
click at [283, 88] on div "Repairs" at bounding box center [277, 90] width 20 height 9
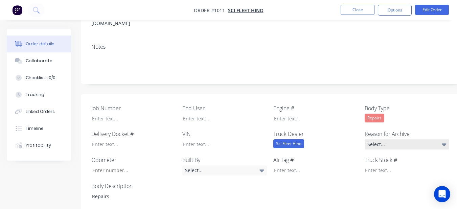
click at [426, 139] on div "Select..." at bounding box center [407, 144] width 85 height 10
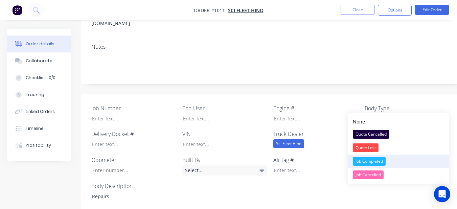
click at [396, 163] on button "Job Completed" at bounding box center [398, 162] width 101 height 14
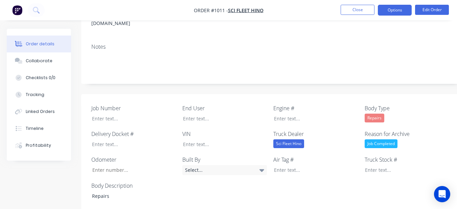
click at [396, 9] on button "Options" at bounding box center [395, 10] width 34 height 11
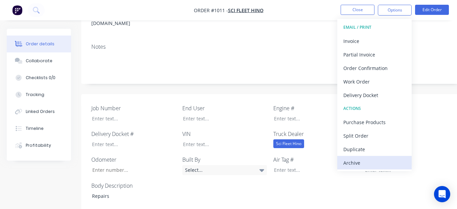
click at [383, 164] on div "Archive" at bounding box center [374, 163] width 62 height 10
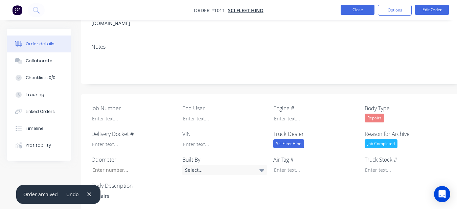
click at [362, 7] on button "Close" at bounding box center [358, 10] width 34 height 10
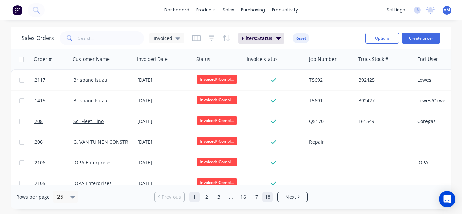
click at [270, 196] on link "18" at bounding box center [268, 197] width 10 height 10
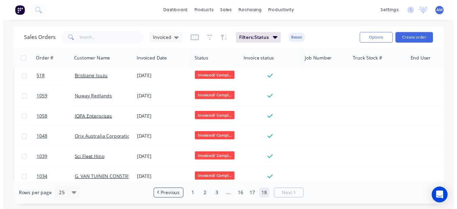
scroll to position [362, 0]
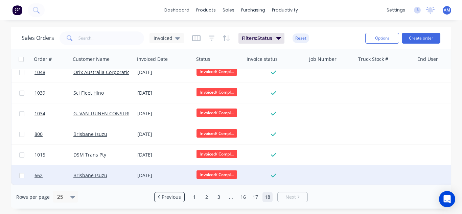
click at [142, 174] on div "[DATE]" at bounding box center [164, 175] width 54 height 7
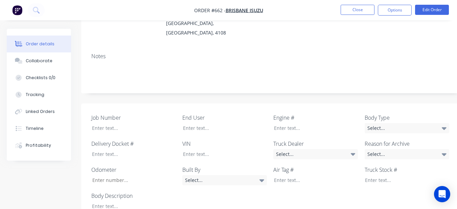
scroll to position [135, 0]
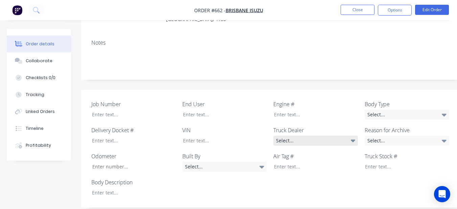
click at [308, 136] on div "Select..." at bounding box center [315, 141] width 85 height 10
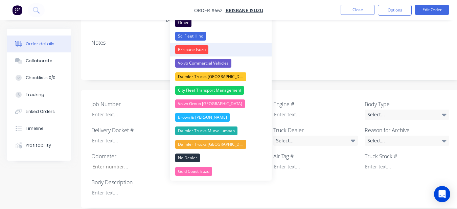
click at [210, 46] on button "Brisbane Isuzu" at bounding box center [220, 50] width 101 height 14
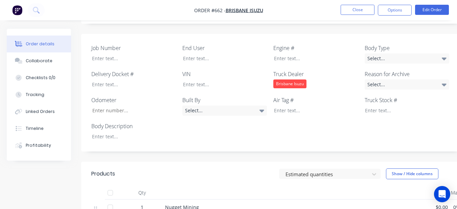
scroll to position [169, 0]
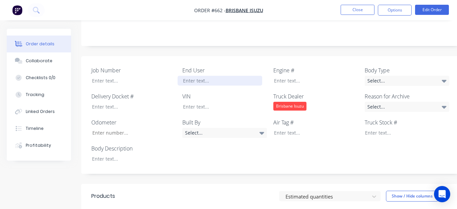
click at [226, 76] on div at bounding box center [220, 81] width 85 height 10
click at [380, 102] on div "Select..." at bounding box center [407, 107] width 85 height 10
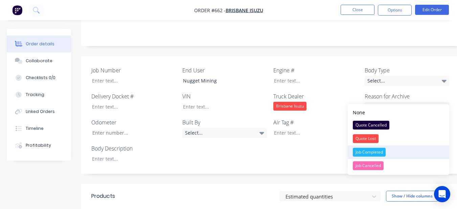
click at [380, 153] on div "Job Completed" at bounding box center [369, 152] width 33 height 9
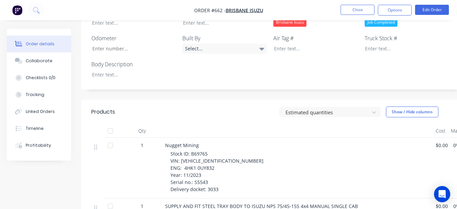
scroll to position [237, 0]
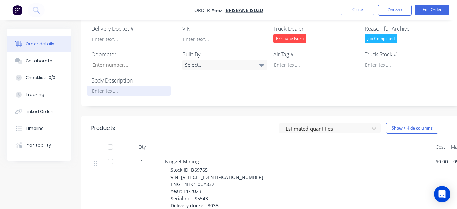
click at [132, 86] on div at bounding box center [129, 91] width 85 height 10
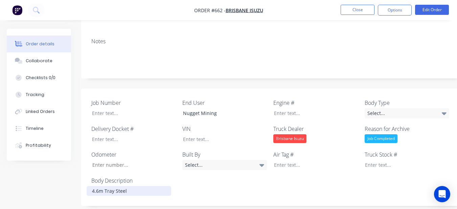
scroll to position [135, 0]
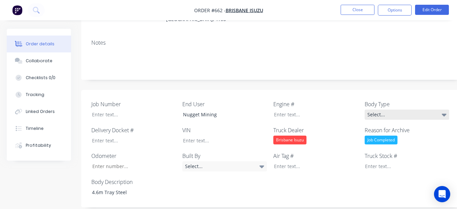
click at [438, 110] on div "Select..." at bounding box center [407, 115] width 85 height 10
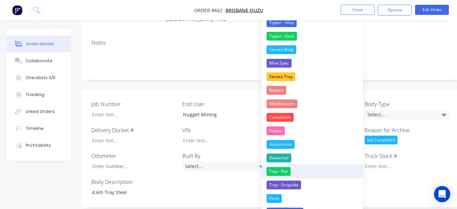
click at [316, 173] on button "Tray - Flat" at bounding box center [311, 172] width 101 height 14
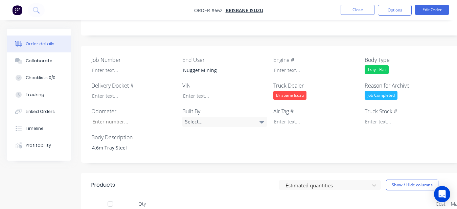
scroll to position [237, 0]
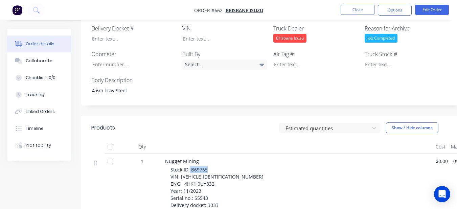
drag, startPoint x: 190, startPoint y: 161, endPoint x: 211, endPoint y: 163, distance: 21.4
click at [211, 166] on div "Stock ID: B69765 VIN: [VEHICLE_IDENTIFICATION_NUMBER] ENG: 4HK1 0UY832 Year: 11…" at bounding box center [300, 187] width 260 height 43
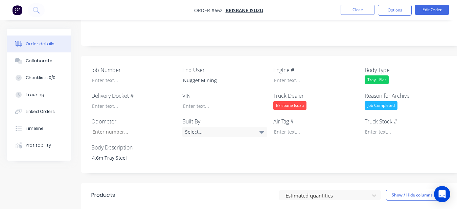
scroll to position [169, 0]
click at [371, 127] on div at bounding box center [402, 132] width 85 height 10
paste div
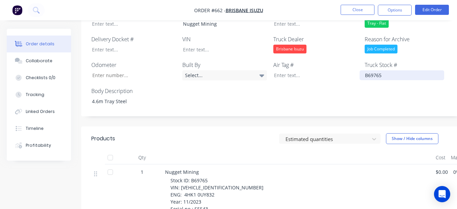
scroll to position [237, 0]
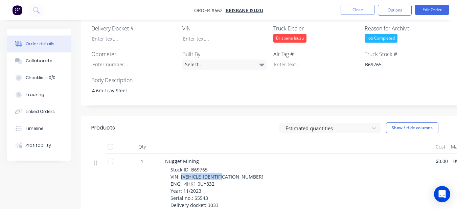
drag, startPoint x: 180, startPoint y: 168, endPoint x: 233, endPoint y: 168, distance: 52.8
click at [233, 168] on div "Stock ID: B69765 VIN: [VEHICLE_IDENTIFICATION_NUMBER] ENG: 4HK1 0UY832 Year: 11…" at bounding box center [300, 187] width 260 height 43
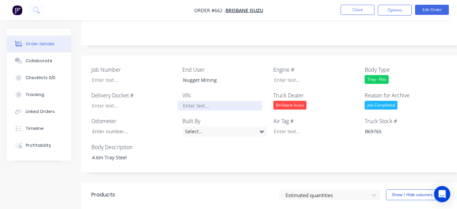
scroll to position [169, 0]
click at [196, 101] on div at bounding box center [220, 106] width 85 height 10
paste div
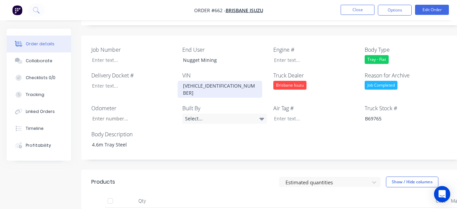
scroll to position [271, 0]
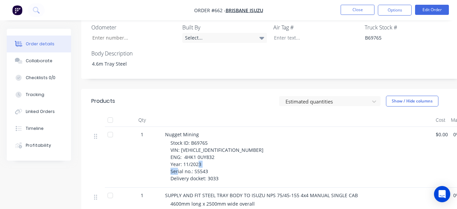
drag, startPoint x: 193, startPoint y: 156, endPoint x: 211, endPoint y: 155, distance: 17.6
click at [211, 155] on div "Stock ID: B69765 VIN: [VEHICLE_IDENTIFICATION_NUMBER] ENG: 4HK1 0UY832 Year: 11…" at bounding box center [300, 160] width 260 height 43
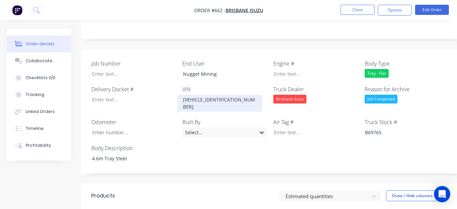
scroll to position [169, 0]
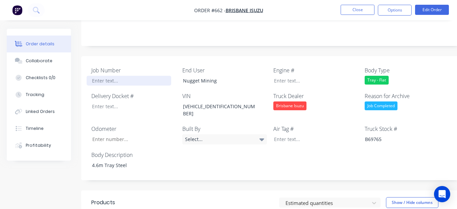
click at [146, 76] on div at bounding box center [129, 81] width 85 height 10
paste div
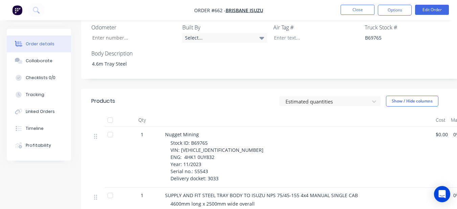
scroll to position [203, 0]
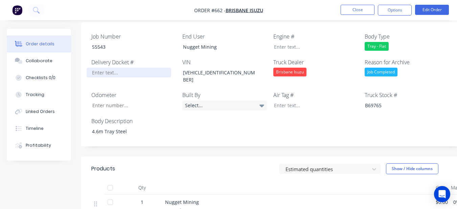
click at [142, 68] on div at bounding box center [129, 73] width 85 height 10
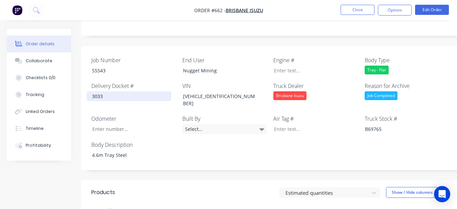
scroll to position [169, 0]
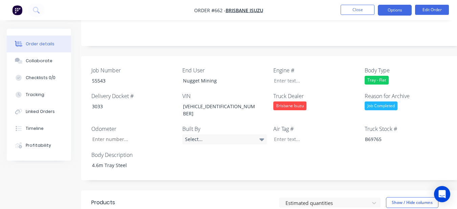
click at [395, 10] on button "Options" at bounding box center [395, 10] width 34 height 11
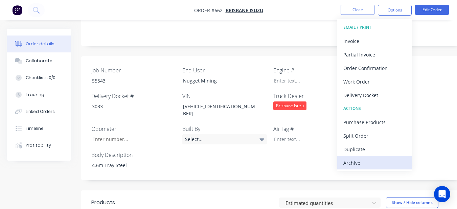
click at [356, 159] on div "Archive" at bounding box center [374, 163] width 62 height 10
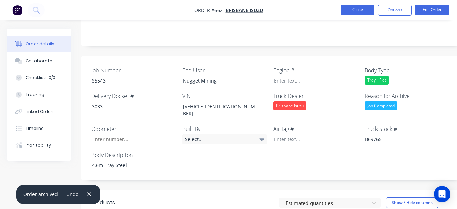
click at [344, 9] on button "Close" at bounding box center [358, 10] width 34 height 10
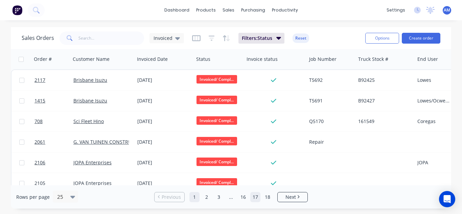
drag, startPoint x: 264, startPoint y: 197, endPoint x: 259, endPoint y: 193, distance: 6.1
click at [264, 196] on link "18" at bounding box center [268, 197] width 10 height 10
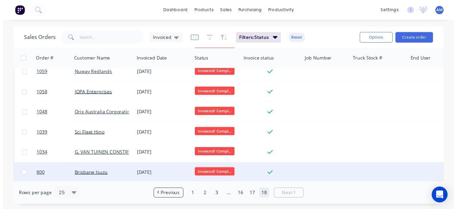
scroll to position [341, 0]
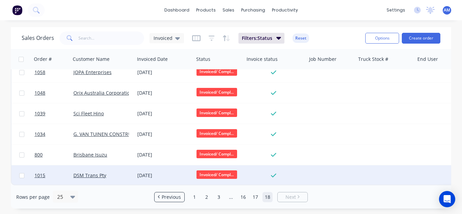
click at [140, 172] on div "[DATE]" at bounding box center [164, 175] width 54 height 7
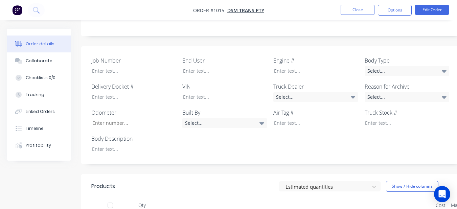
scroll to position [168, 0]
click at [110, 147] on div at bounding box center [129, 150] width 85 height 10
click at [192, 67] on div at bounding box center [220, 72] width 85 height 10
click at [326, 93] on div "Select..." at bounding box center [315, 98] width 85 height 10
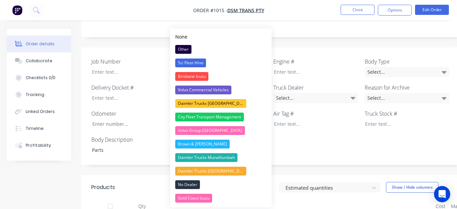
drag, startPoint x: 322, startPoint y: 27, endPoint x: 329, endPoint y: 35, distance: 10.8
click at [325, 30] on div "Created by [PERSON_NAME] Created [DATE] Required [DATE] Assigned to Add team me…" at bounding box center [272, 100] width 383 height 481
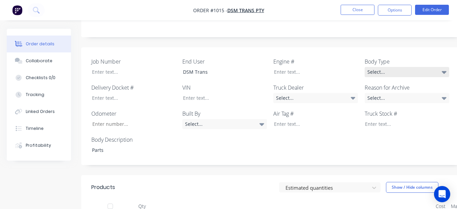
click at [421, 67] on div "Select..." at bounding box center [407, 72] width 85 height 10
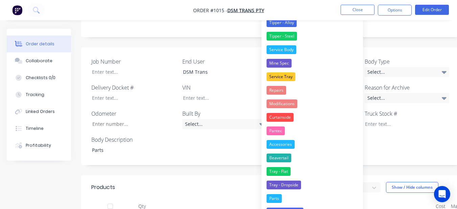
click at [288, 198] on button "Parts" at bounding box center [311, 199] width 101 height 14
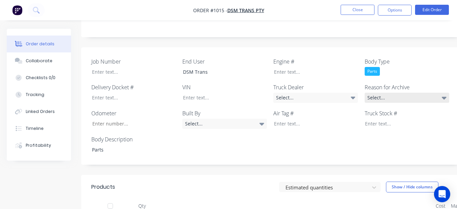
click at [383, 93] on div "Select..." at bounding box center [407, 98] width 85 height 10
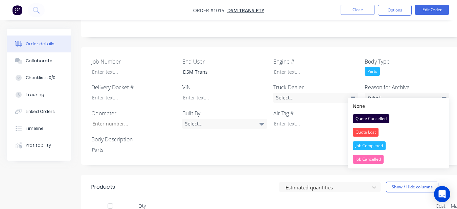
drag, startPoint x: 366, startPoint y: 146, endPoint x: 381, endPoint y: 112, distance: 37.1
click at [366, 144] on div "Job Completed" at bounding box center [369, 145] width 33 height 9
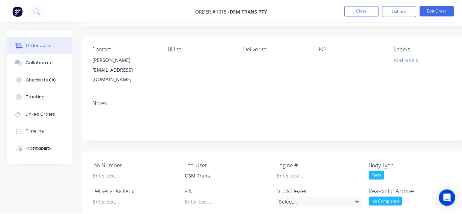
scroll to position [0, 0]
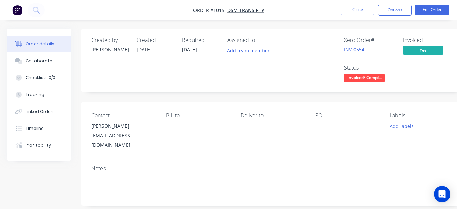
drag, startPoint x: 404, startPoint y: 8, endPoint x: 395, endPoint y: 16, distance: 11.5
click at [403, 8] on button "Options" at bounding box center [395, 10] width 34 height 11
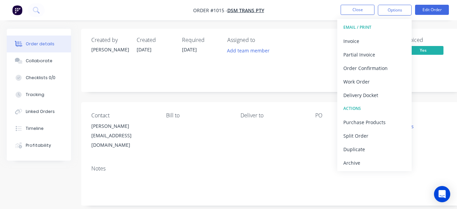
drag, startPoint x: 353, startPoint y: 164, endPoint x: 363, endPoint y: 47, distance: 117.2
click at [353, 163] on div "Archive" at bounding box center [374, 163] width 62 height 10
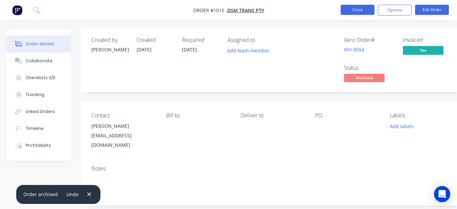
click at [350, 8] on button "Close" at bounding box center [358, 10] width 34 height 10
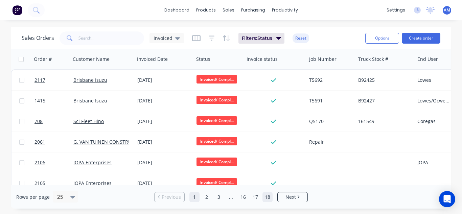
click at [266, 194] on link "18" at bounding box center [268, 197] width 10 height 10
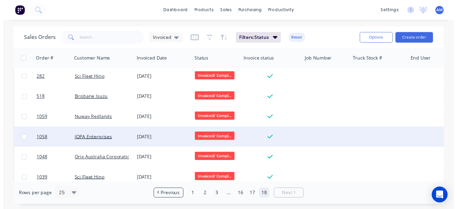
scroll to position [321, 0]
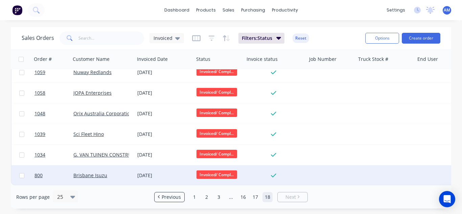
click at [159, 174] on div "[DATE]" at bounding box center [164, 175] width 54 height 7
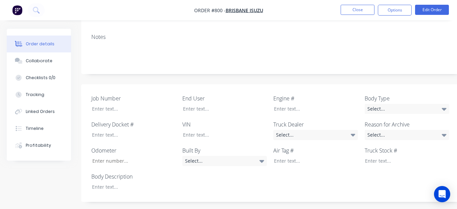
scroll to position [135, 0]
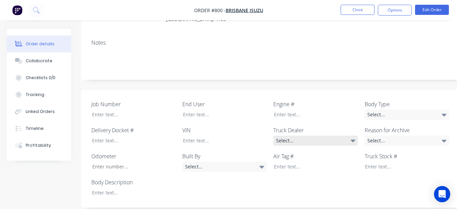
click at [325, 136] on div "Select..." at bounding box center [315, 141] width 85 height 10
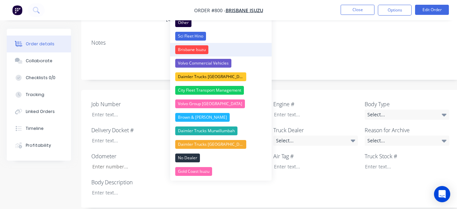
click at [197, 49] on div "Brisbane Isuzu" at bounding box center [191, 49] width 33 height 9
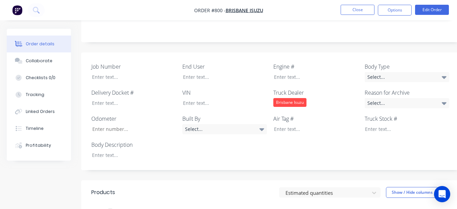
scroll to position [169, 0]
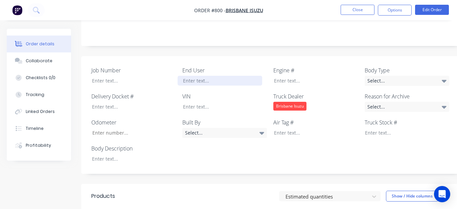
click at [206, 76] on div at bounding box center [220, 81] width 85 height 10
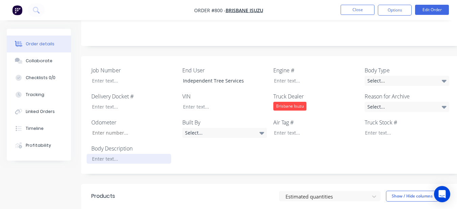
click at [90, 154] on div at bounding box center [129, 159] width 85 height 10
drag, startPoint x: 370, startPoint y: 69, endPoint x: 370, endPoint y: 82, distance: 12.5
click at [370, 76] on div "Select..." at bounding box center [407, 81] width 85 height 10
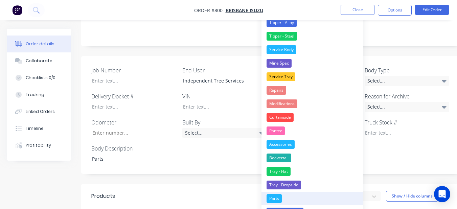
click at [298, 196] on button "Parts" at bounding box center [311, 199] width 101 height 14
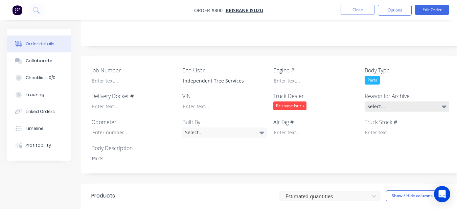
click at [375, 101] on div "Select..." at bounding box center [407, 106] width 85 height 10
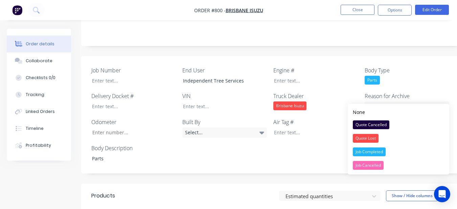
drag, startPoint x: 358, startPoint y: 153, endPoint x: 356, endPoint y: 148, distance: 5.8
click at [358, 153] on div "Job Completed" at bounding box center [369, 151] width 33 height 9
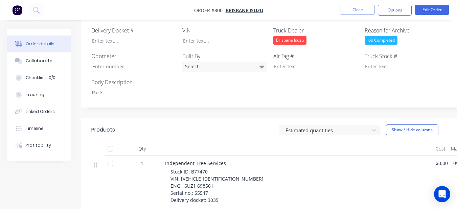
scroll to position [237, 0]
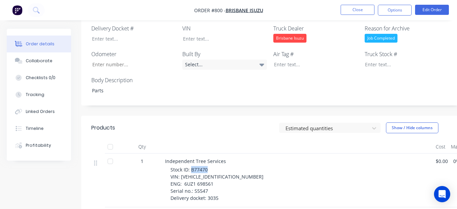
drag, startPoint x: 190, startPoint y: 160, endPoint x: 210, endPoint y: 160, distance: 20.0
click at [210, 166] on div "Stock ID: B77470 VIN: [VEHICLE_IDENTIFICATION_NUMBER] ENG: 6UZ1 698561 Serial n…" at bounding box center [300, 184] width 260 height 36
click at [372, 60] on div at bounding box center [402, 65] width 85 height 10
paste div
drag, startPoint x: 179, startPoint y: 167, endPoint x: 238, endPoint y: 168, distance: 59.2
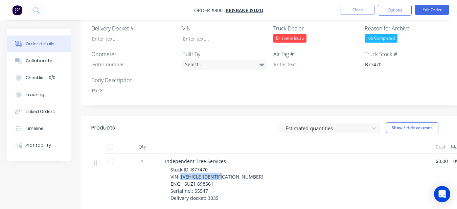
click at [238, 168] on div "Stock ID: B77470 VIN: [VEHICLE_IDENTIFICATION_NUMBER] ENG: 6UZ1 698561 Serial n…" at bounding box center [300, 184] width 260 height 36
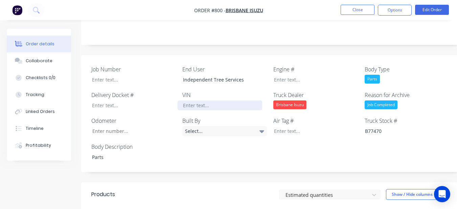
scroll to position [169, 0]
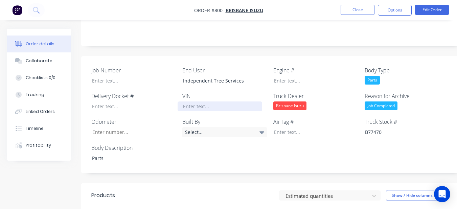
click at [240, 101] on div at bounding box center [220, 106] width 85 height 10
paste div
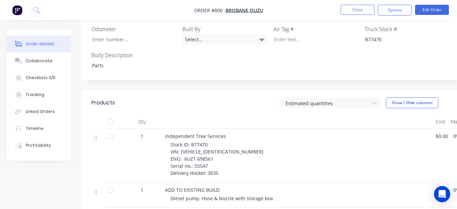
scroll to position [271, 0]
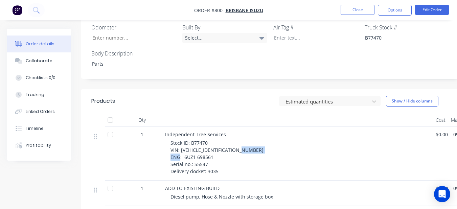
drag, startPoint x: 184, startPoint y: 140, endPoint x: 212, endPoint y: 139, distance: 28.1
click at [212, 140] on span "Stock ID: B77470 VIN: [VEHICLE_IDENTIFICATION_NUMBER] ENG: 6UZ1 698561 Serial n…" at bounding box center [216, 157] width 93 height 35
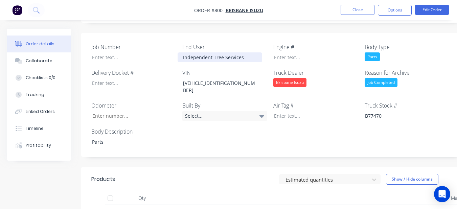
scroll to position [169, 0]
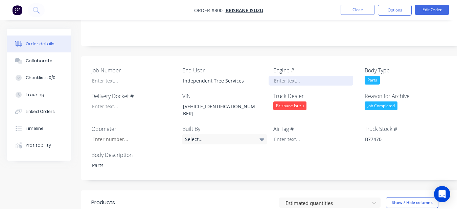
click at [283, 76] on div at bounding box center [311, 81] width 85 height 10
paste div
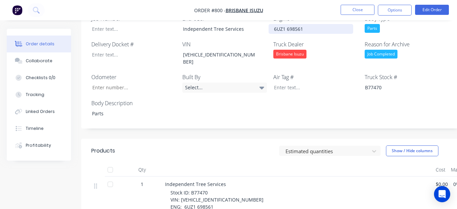
scroll to position [271, 0]
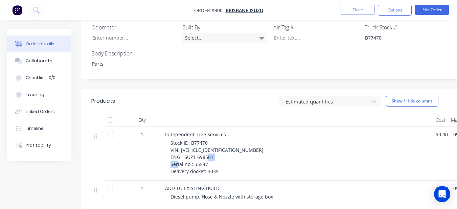
drag, startPoint x: 193, startPoint y: 149, endPoint x: 208, endPoint y: 149, distance: 14.6
click at [208, 149] on div "Stock ID: B77470 VIN: [VEHICLE_IDENTIFICATION_NUMBER] ENG: 6UZ1 698561 Serial n…" at bounding box center [300, 157] width 260 height 36
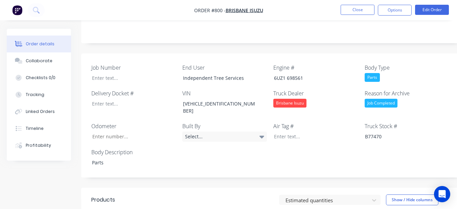
scroll to position [169, 0]
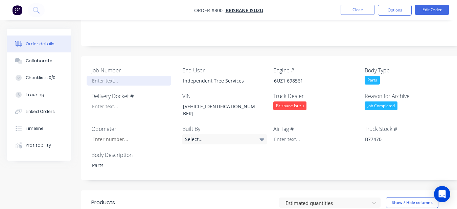
click at [137, 76] on div at bounding box center [129, 81] width 85 height 10
paste div
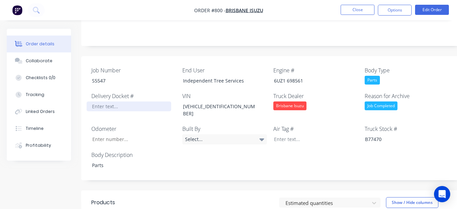
click at [99, 101] on div at bounding box center [129, 106] width 85 height 10
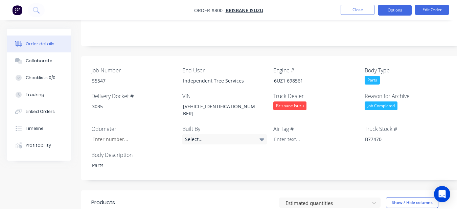
click at [388, 12] on button "Options" at bounding box center [395, 10] width 34 height 11
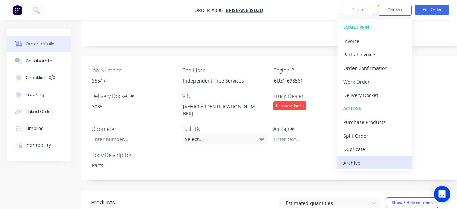
drag, startPoint x: 385, startPoint y: 152, endPoint x: 385, endPoint y: 164, distance: 12.2
click at [385, 164] on div "EMAIL / PRINT Invoice Partial Invoice Order Confirmation Work Order Delivery Do…" at bounding box center [374, 95] width 74 height 152
click at [385, 164] on div "Archive" at bounding box center [374, 163] width 62 height 10
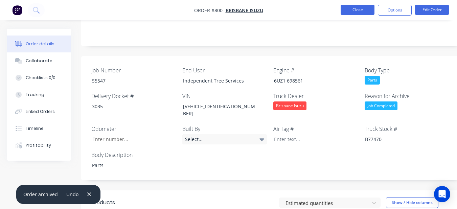
click at [358, 6] on button "Close" at bounding box center [358, 10] width 34 height 10
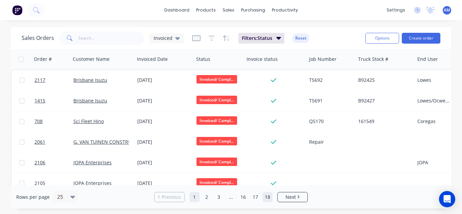
click at [268, 193] on link "18" at bounding box center [268, 197] width 10 height 10
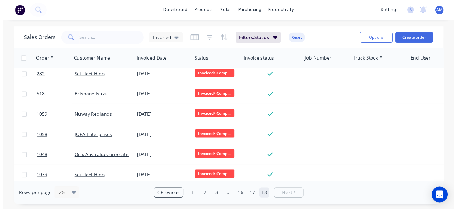
scroll to position [300, 0]
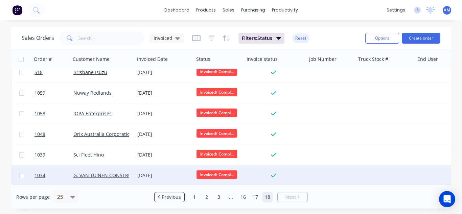
click at [165, 172] on div "[DATE]" at bounding box center [164, 175] width 54 height 7
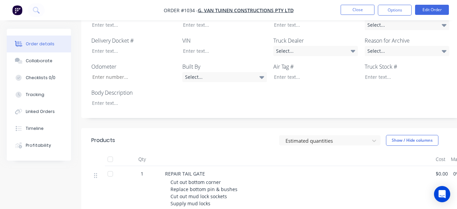
scroll to position [237, 0]
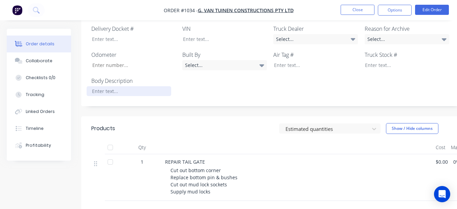
click at [127, 86] on div at bounding box center [129, 91] width 85 height 10
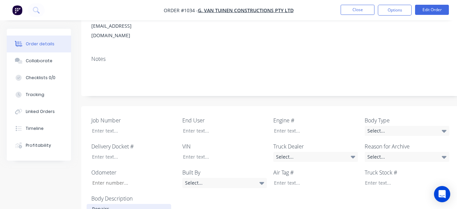
scroll to position [101, 0]
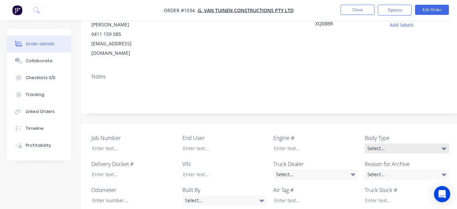
click at [384, 143] on div "Select..." at bounding box center [407, 148] width 85 height 10
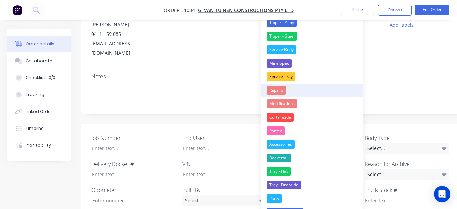
click at [275, 88] on div "Repairs" at bounding box center [277, 90] width 20 height 9
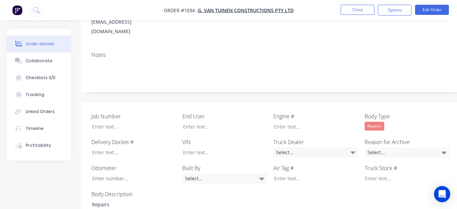
scroll to position [135, 0]
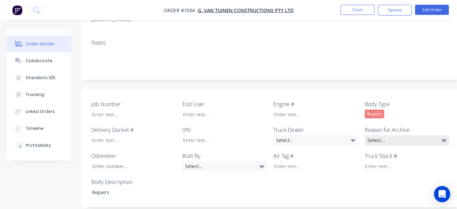
click at [389, 135] on div "Select..." at bounding box center [407, 140] width 85 height 10
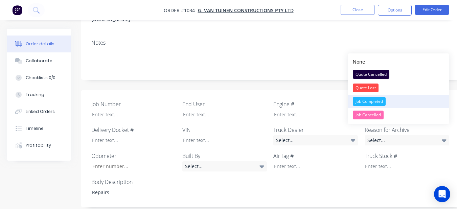
click at [353, 102] on div "Job Completed" at bounding box center [369, 101] width 33 height 9
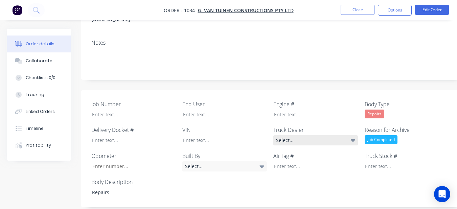
click at [337, 135] on div "Select..." at bounding box center [315, 140] width 85 height 10
drag, startPoint x: 293, startPoint y: 70, endPoint x: 275, endPoint y: 101, distance: 36.0
click at [292, 71] on div "Created by [PERSON_NAME] Created [DATE] Required [DATE] Assigned to Add team me…" at bounding box center [272, 152] width 383 height 519
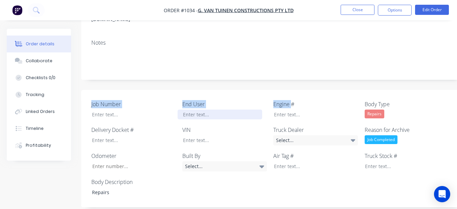
click at [200, 110] on div at bounding box center [220, 115] width 85 height 10
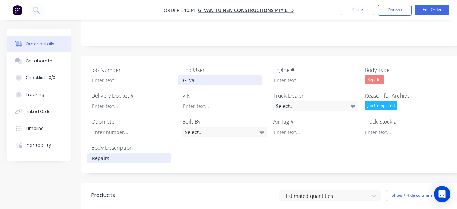
scroll to position [169, 0]
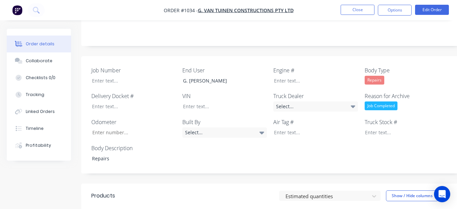
drag, startPoint x: 392, startPoint y: 11, endPoint x: 394, endPoint y: 16, distance: 4.9
click at [393, 14] on button "Options" at bounding box center [395, 10] width 34 height 11
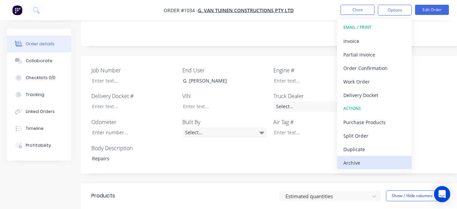
click at [368, 158] on div "Archive" at bounding box center [374, 163] width 62 height 10
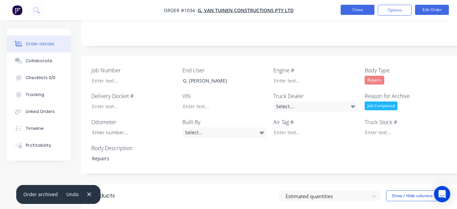
click at [350, 5] on button "Close" at bounding box center [358, 10] width 34 height 10
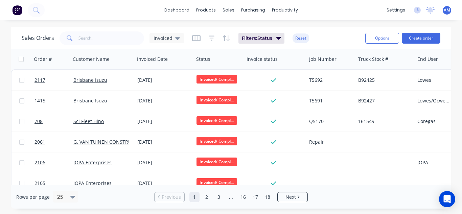
click at [263, 200] on link "18" at bounding box center [268, 197] width 10 height 10
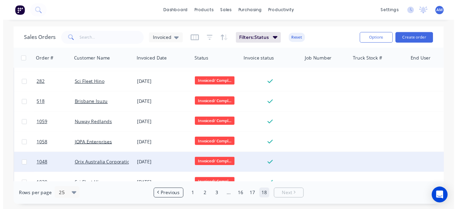
scroll to position [279, 0]
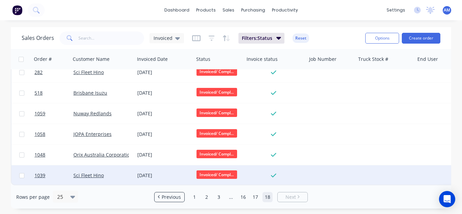
click at [153, 173] on div "[DATE]" at bounding box center [164, 175] width 54 height 7
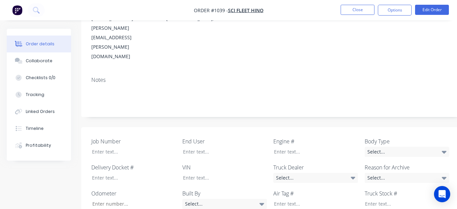
scroll to position [135, 0]
click at [212, 147] on div at bounding box center [220, 152] width 85 height 10
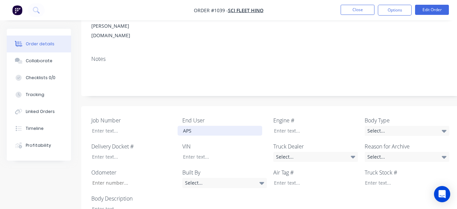
scroll to position [169, 0]
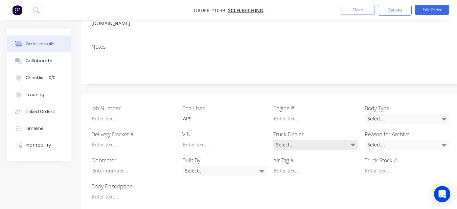
click at [278, 140] on div "Select..." at bounding box center [315, 145] width 85 height 10
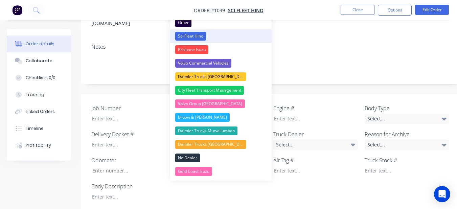
click at [231, 38] on button "Sci Fleet Hino" at bounding box center [220, 36] width 101 height 14
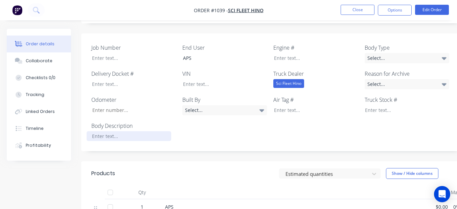
scroll to position [203, 0]
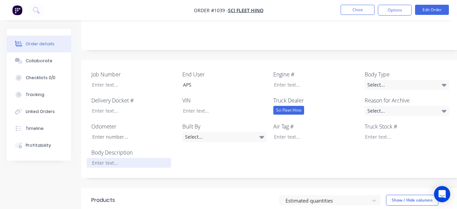
click at [93, 158] on div at bounding box center [129, 163] width 85 height 10
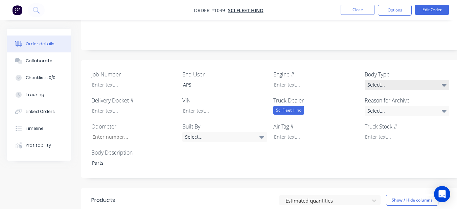
click at [379, 80] on div "Select..." at bounding box center [407, 85] width 85 height 10
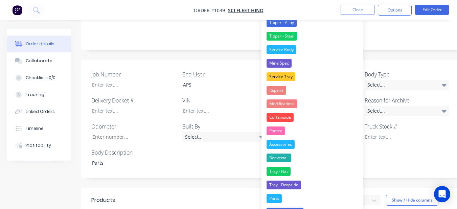
click at [272, 192] on button "Parts" at bounding box center [311, 199] width 101 height 14
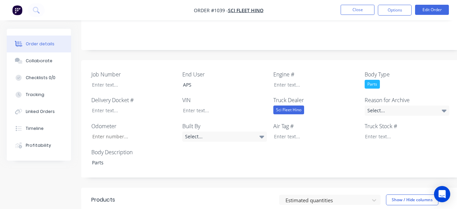
click at [396, 96] on div "Reason for Archive Select..." at bounding box center [407, 106] width 85 height 20
drag, startPoint x: 396, startPoint y: 72, endPoint x: 397, endPoint y: 78, distance: 6.8
click at [399, 106] on div "Select..." at bounding box center [407, 111] width 85 height 10
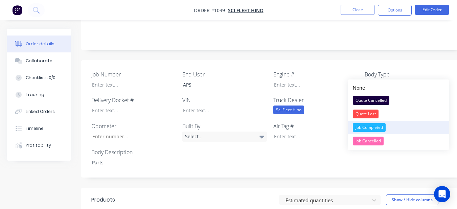
drag, startPoint x: 376, startPoint y: 129, endPoint x: 369, endPoint y: 118, distance: 12.8
click at [375, 127] on div "Job Completed" at bounding box center [369, 127] width 33 height 9
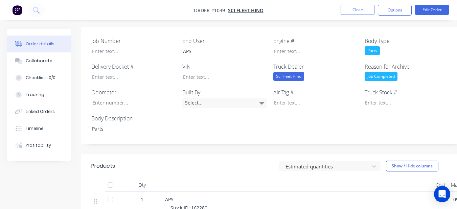
scroll to position [237, 0]
drag, startPoint x: 190, startPoint y: 170, endPoint x: 218, endPoint y: 168, distance: 27.8
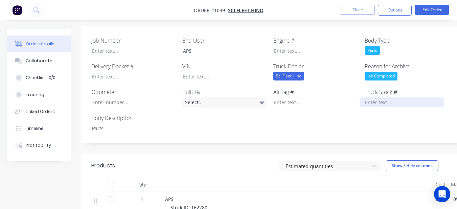
click at [368, 97] on div at bounding box center [402, 102] width 85 height 10
paste div
drag, startPoint x: 180, startPoint y: 177, endPoint x: 239, endPoint y: 175, distance: 59.6
click at [213, 178] on div at bounding box center [297, 185] width 271 height 14
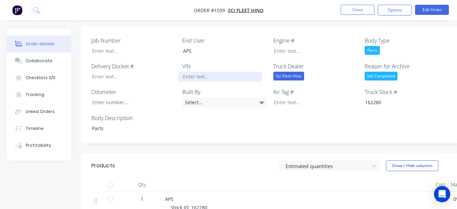
click at [196, 72] on div at bounding box center [220, 77] width 85 height 10
paste div
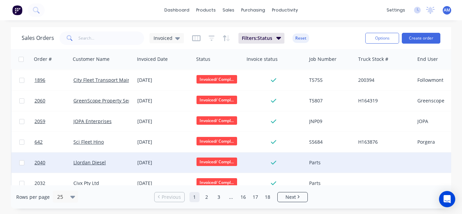
scroll to position [403, 0]
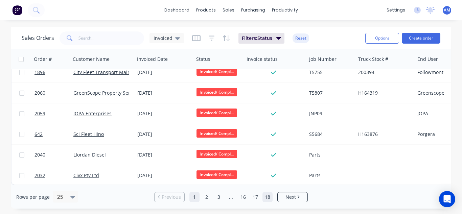
click at [270, 192] on link "18" at bounding box center [268, 197] width 10 height 10
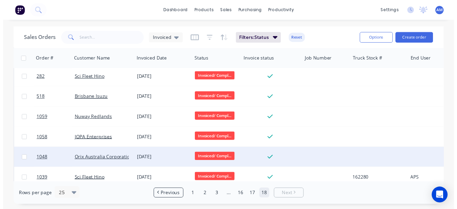
scroll to position [279, 0]
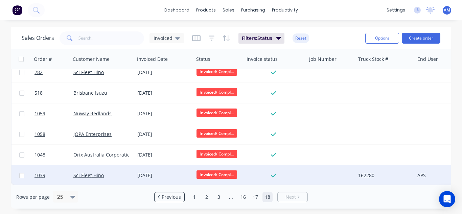
click at [155, 172] on div "[DATE]" at bounding box center [164, 175] width 54 height 7
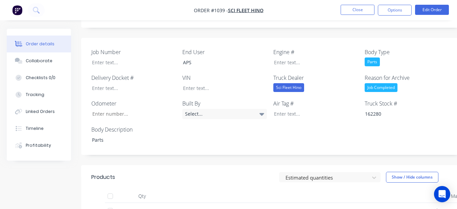
scroll to position [237, 0]
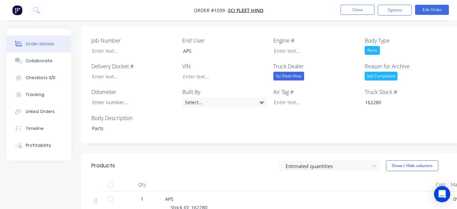
drag, startPoint x: 180, startPoint y: 176, endPoint x: 236, endPoint y: 175, distance: 56.2
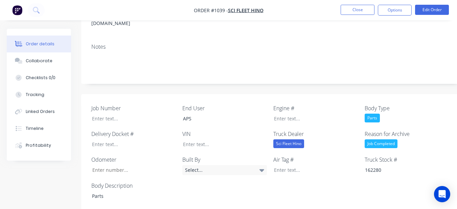
click at [233, 112] on div "Job Number End User APS Engine # Body Type Parts Delivery Docket # VIN Truck De…" at bounding box center [272, 152] width 383 height 117
click at [231, 139] on div at bounding box center [220, 144] width 85 height 10
paste div
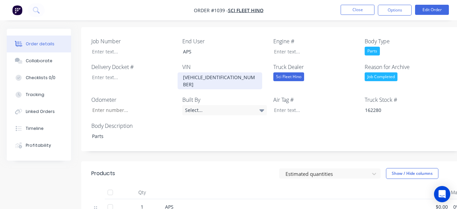
scroll to position [237, 0]
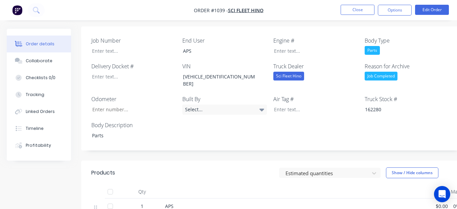
drag, startPoint x: 182, startPoint y: 183, endPoint x: 218, endPoint y: 186, distance: 35.9
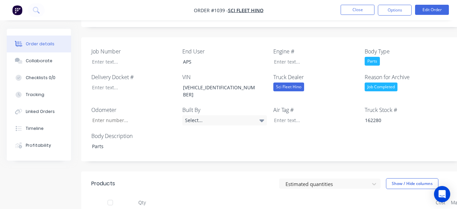
scroll to position [169, 0]
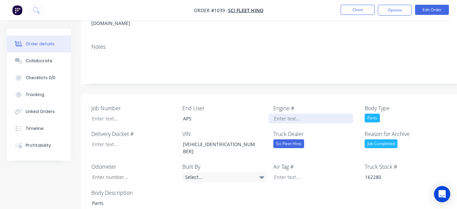
click at [324, 114] on div at bounding box center [311, 119] width 85 height 10
paste div
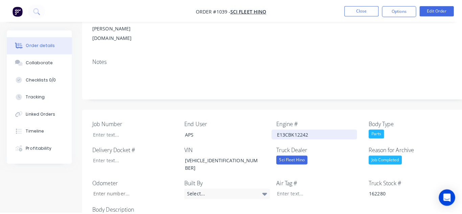
scroll to position [0, 0]
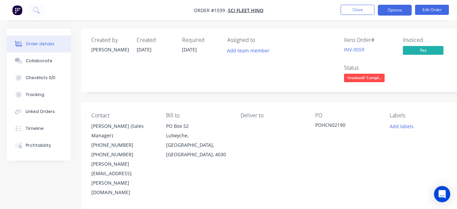
click at [386, 9] on button "Options" at bounding box center [395, 10] width 34 height 11
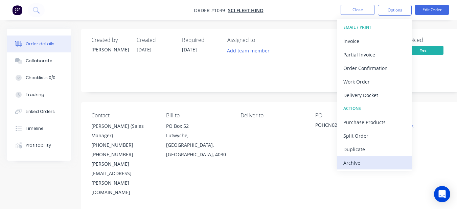
click at [374, 159] on div "Archive" at bounding box center [374, 163] width 62 height 10
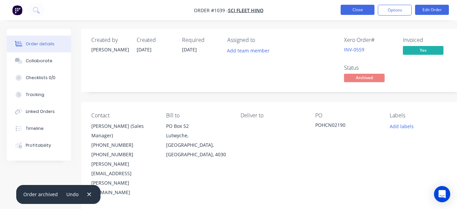
click at [361, 9] on button "Close" at bounding box center [358, 10] width 34 height 10
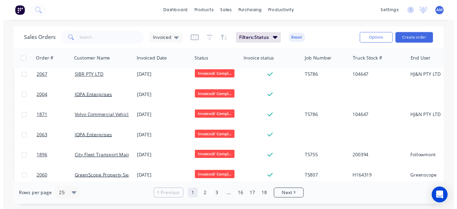
scroll to position [403, 0]
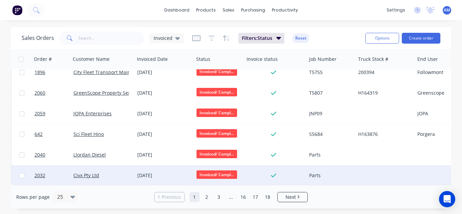
click at [144, 173] on div "[DATE]" at bounding box center [164, 175] width 54 height 7
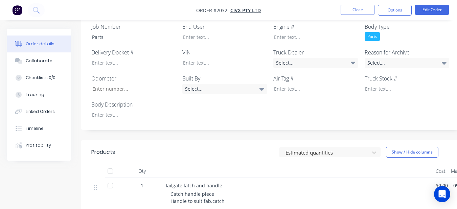
scroll to position [203, 0]
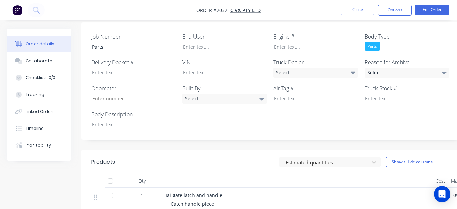
click at [172, 126] on div at bounding box center [131, 125] width 89 height 10
click at [171, 125] on div at bounding box center [131, 125] width 89 height 10
click at [152, 121] on div at bounding box center [129, 125] width 85 height 10
click at [318, 73] on div "Select..." at bounding box center [315, 73] width 85 height 10
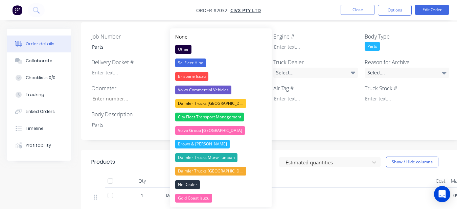
click at [305, 23] on div "Job Number Parts End User Engine # Body Type Parts Delivery Docket # VIN Truck …" at bounding box center [272, 81] width 383 height 118
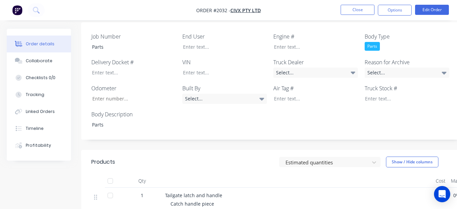
click at [234, 54] on div "Job Number Parts End User Engine # Body Type Parts Delivery Docket # VIN Truck …" at bounding box center [272, 81] width 383 height 118
click at [231, 48] on div at bounding box center [220, 47] width 85 height 10
click at [434, 66] on label "Reason for Archive" at bounding box center [407, 62] width 85 height 8
click at [431, 71] on div "Select..." at bounding box center [407, 73] width 85 height 10
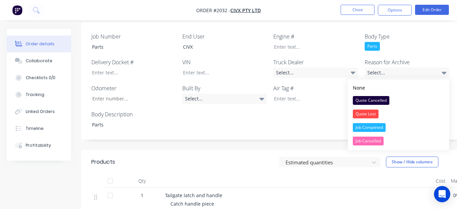
click at [358, 128] on div "Job Completed" at bounding box center [369, 127] width 33 height 9
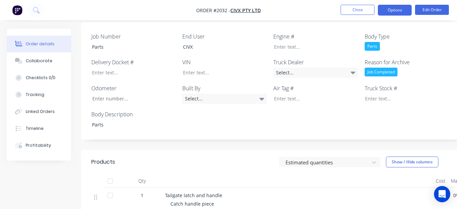
drag, startPoint x: 396, startPoint y: 5, endPoint x: 400, endPoint y: 14, distance: 9.8
click at [396, 6] on button "Options" at bounding box center [395, 10] width 34 height 11
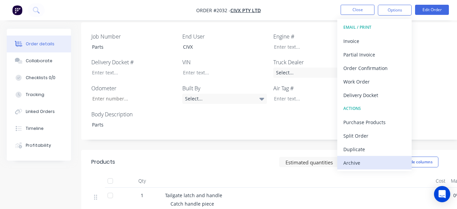
click at [380, 162] on div "Archive" at bounding box center [374, 163] width 62 height 10
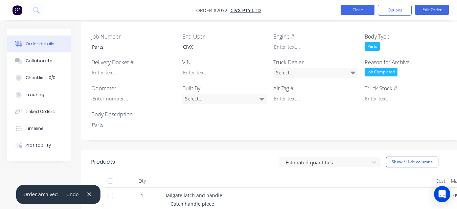
click at [363, 12] on button "Close" at bounding box center [358, 10] width 34 height 10
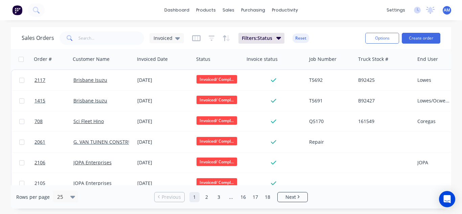
drag, startPoint x: 265, startPoint y: 197, endPoint x: 260, endPoint y: 191, distance: 7.7
click at [264, 197] on link "18" at bounding box center [268, 197] width 10 height 10
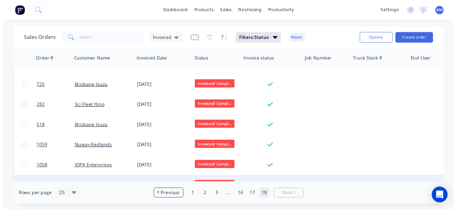
scroll to position [238, 0]
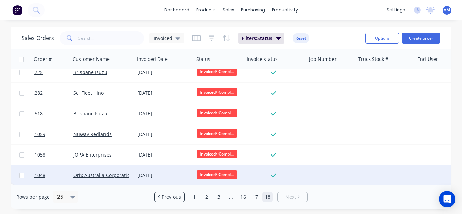
click at [148, 172] on div "[DATE]" at bounding box center [164, 175] width 54 height 7
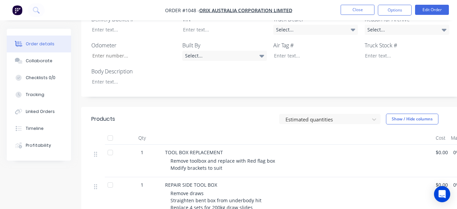
scroll to position [155, 0]
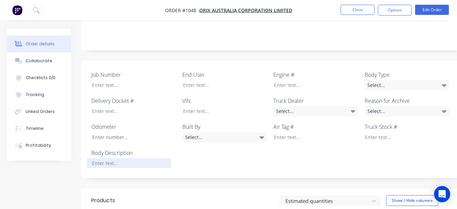
click at [169, 160] on div at bounding box center [129, 163] width 85 height 10
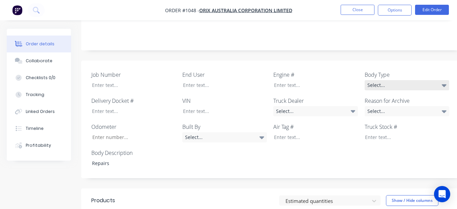
click at [381, 80] on div "Select..." at bounding box center [407, 85] width 85 height 10
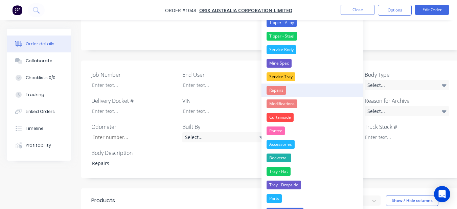
click at [278, 91] on div "Repairs" at bounding box center [277, 90] width 20 height 9
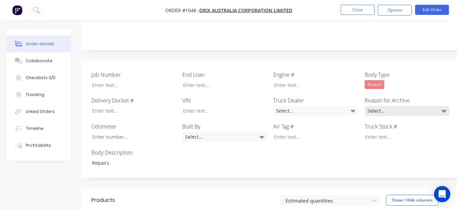
click at [395, 106] on div "Select..." at bounding box center [407, 111] width 85 height 10
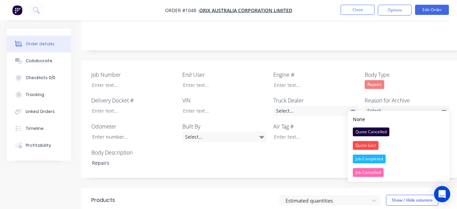
drag, startPoint x: 387, startPoint y: 159, endPoint x: 379, endPoint y: 155, distance: 9.1
click at [385, 158] on button "Job Completed" at bounding box center [398, 159] width 101 height 14
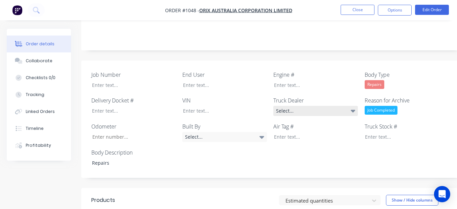
click at [307, 109] on div "Select..." at bounding box center [315, 111] width 85 height 10
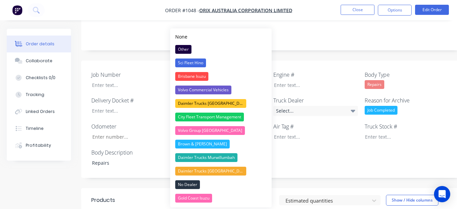
click at [291, 45] on div "Created by [PERSON_NAME] Created [DATE] Required [DATE] Assigned to Add team me…" at bounding box center [272, 140] width 383 height 535
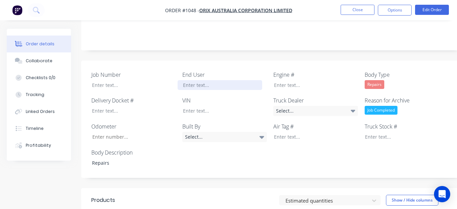
click at [240, 80] on div at bounding box center [220, 85] width 85 height 10
click at [383, 12] on button "Options" at bounding box center [395, 10] width 34 height 11
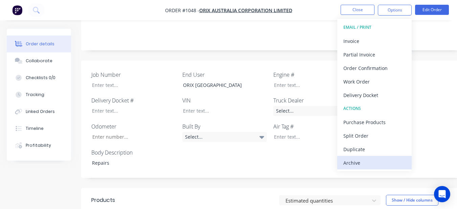
click at [392, 161] on div "Archive" at bounding box center [374, 163] width 62 height 10
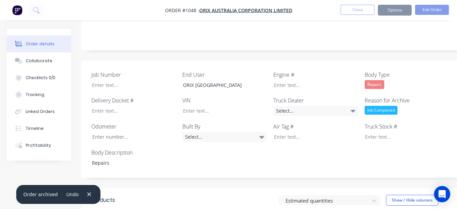
click at [351, 8] on button "Close" at bounding box center [358, 10] width 34 height 10
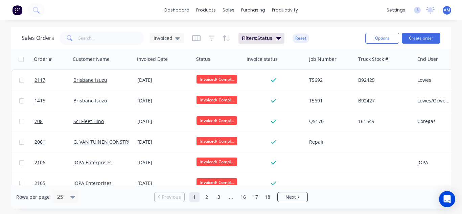
click at [269, 203] on div "Rows per page 25 Previous 1 2 3 ... 16 17 18 Next" at bounding box center [231, 196] width 440 height 23
click at [264, 199] on link "18" at bounding box center [268, 197] width 10 height 10
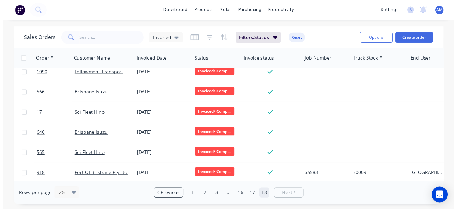
scroll to position [218, 0]
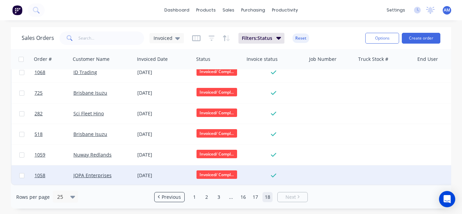
click at [151, 165] on div "[DATE]" at bounding box center [164, 175] width 59 height 20
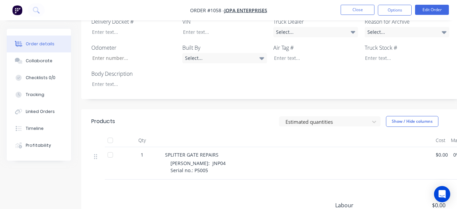
scroll to position [203, 0]
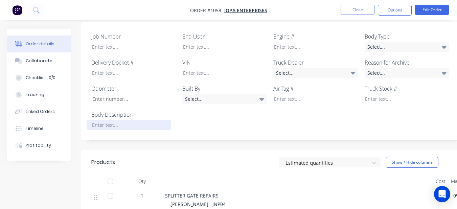
drag, startPoint x: 128, startPoint y: 115, endPoint x: 139, endPoint y: 112, distance: 11.2
click at [128, 120] on div at bounding box center [129, 125] width 85 height 10
click at [434, 42] on div "Select..." at bounding box center [407, 47] width 85 height 10
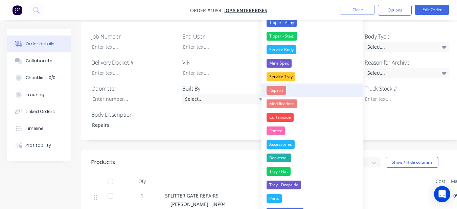
click at [278, 92] on div "Repairs" at bounding box center [277, 90] width 20 height 9
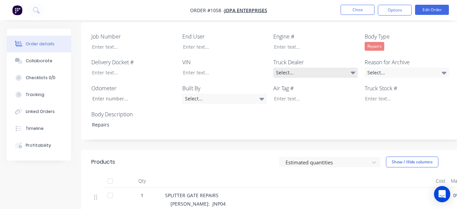
click at [295, 68] on div "Select..." at bounding box center [315, 73] width 85 height 10
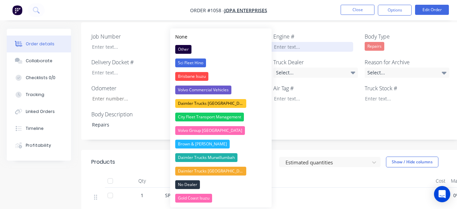
click at [287, 42] on div at bounding box center [311, 47] width 85 height 10
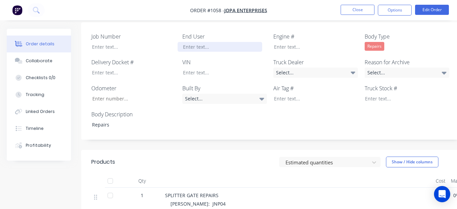
click at [230, 42] on div at bounding box center [220, 47] width 85 height 10
drag, startPoint x: 393, startPoint y: 63, endPoint x: 393, endPoint y: 67, distance: 4.1
click at [393, 68] on div "Select..." at bounding box center [407, 73] width 85 height 10
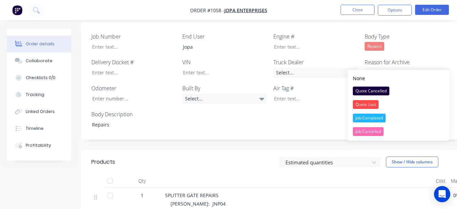
drag, startPoint x: 385, startPoint y: 119, endPoint x: 384, endPoint y: 109, distance: 9.6
click at [385, 118] on div "Job Completed" at bounding box center [369, 118] width 33 height 9
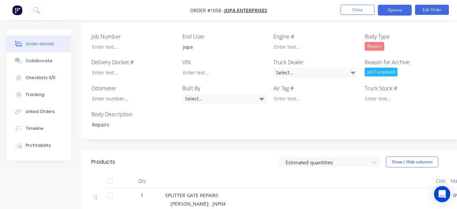
click at [389, 6] on button "Options" at bounding box center [395, 10] width 34 height 11
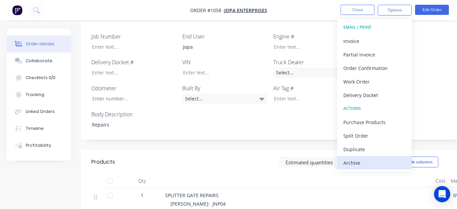
click at [381, 162] on div "Archive" at bounding box center [374, 163] width 62 height 10
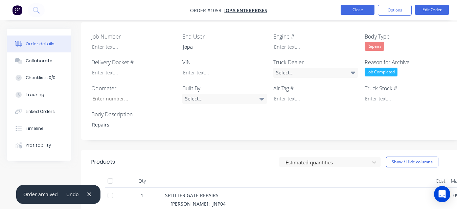
click at [351, 9] on button "Close" at bounding box center [358, 10] width 34 height 10
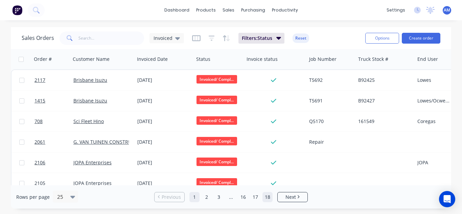
drag, startPoint x: 266, startPoint y: 201, endPoint x: 263, endPoint y: 198, distance: 4.1
click at [264, 200] on link "18" at bounding box center [268, 197] width 10 height 10
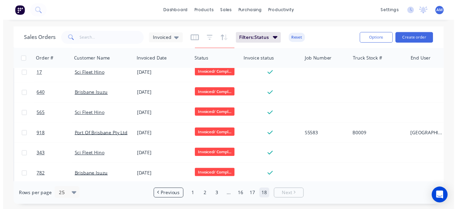
scroll to position [197, 0]
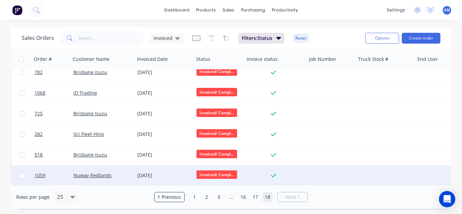
click at [157, 165] on div "[DATE]" at bounding box center [164, 175] width 59 height 20
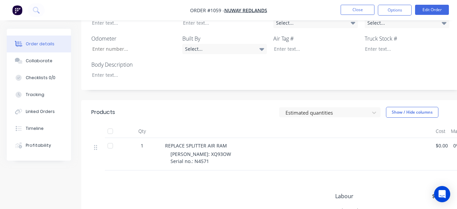
scroll to position [237, 0]
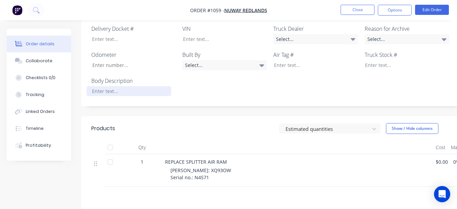
click at [137, 95] on div at bounding box center [129, 91] width 85 height 10
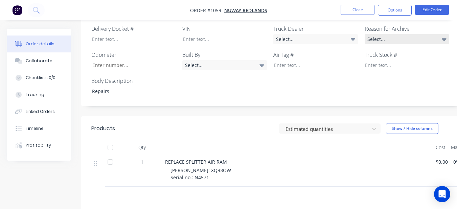
drag, startPoint x: 419, startPoint y: 37, endPoint x: 416, endPoint y: 42, distance: 5.6
click at [418, 37] on div "Select..." at bounding box center [407, 39] width 85 height 10
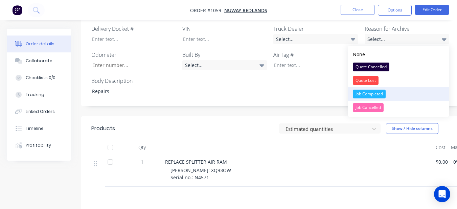
click at [383, 91] on div "Job Completed" at bounding box center [369, 94] width 33 height 9
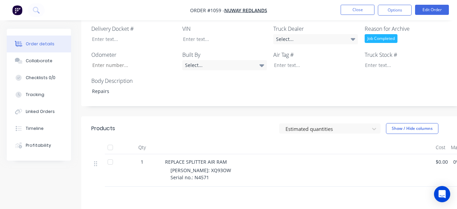
scroll to position [203, 0]
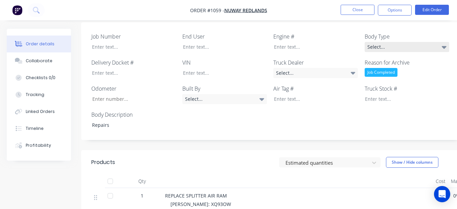
click at [390, 47] on div "Select..." at bounding box center [407, 47] width 85 height 10
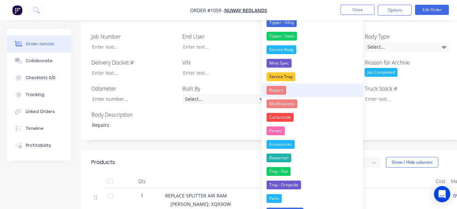
click at [281, 89] on div "Repairs" at bounding box center [277, 90] width 20 height 9
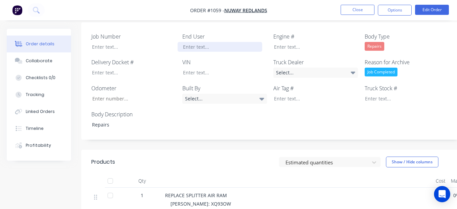
click at [235, 47] on div at bounding box center [220, 47] width 85 height 10
click at [292, 76] on div "Select..." at bounding box center [315, 73] width 85 height 10
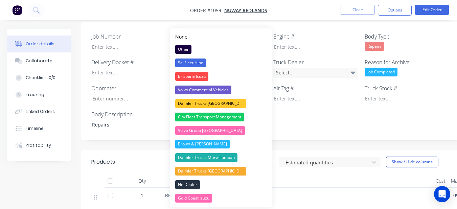
click at [300, 115] on div "Job Number End User Nuway redlands Engine # Body Type Repairs Delivery Docket #…" at bounding box center [272, 81] width 383 height 118
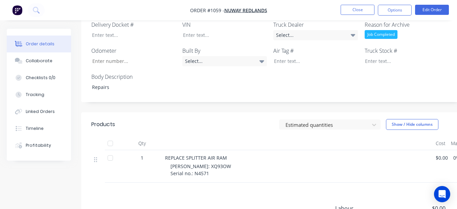
scroll to position [271, 0]
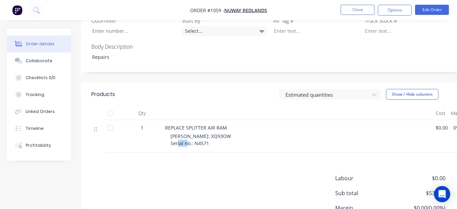
drag, startPoint x: 193, startPoint y: 146, endPoint x: 209, endPoint y: 146, distance: 15.6
click at [209, 146] on div "[PERSON_NAME]: XQ93OW Serial no.: N4571" at bounding box center [300, 140] width 260 height 14
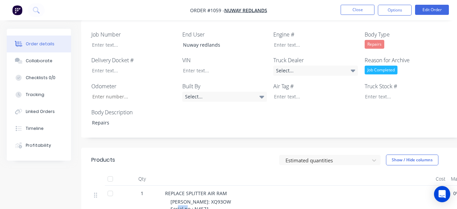
scroll to position [203, 0]
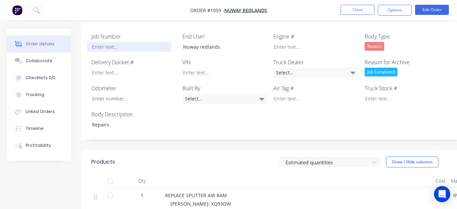
click at [132, 50] on div at bounding box center [129, 47] width 85 height 10
paste div
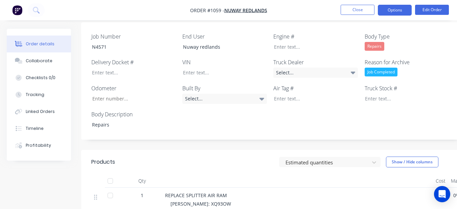
click at [399, 7] on button "Options" at bounding box center [395, 10] width 34 height 11
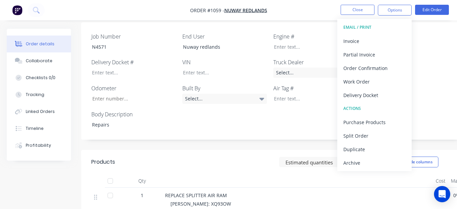
drag, startPoint x: 382, startPoint y: 164, endPoint x: 381, endPoint y: 151, distance: 13.5
click at [382, 162] on div "Archive" at bounding box center [374, 163] width 62 height 10
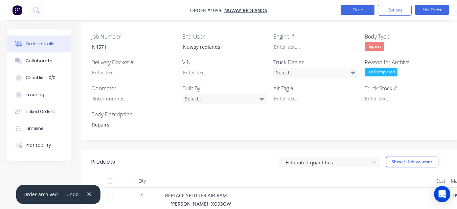
click at [344, 9] on button "Close" at bounding box center [358, 10] width 34 height 10
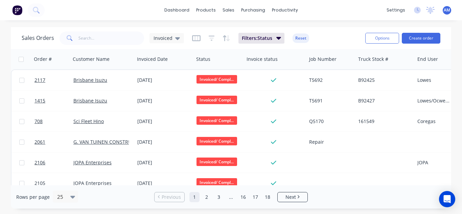
drag, startPoint x: 269, startPoint y: 194, endPoint x: 261, endPoint y: 189, distance: 9.0
click at [267, 193] on link "18" at bounding box center [268, 197] width 10 height 10
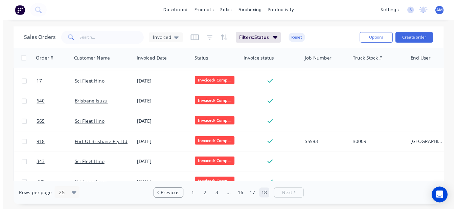
scroll to position [176, 0]
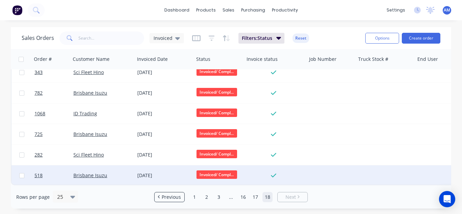
click at [146, 165] on div "[DATE]" at bounding box center [164, 175] width 59 height 20
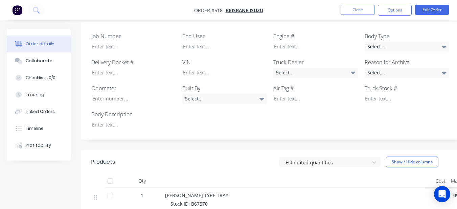
scroll to position [203, 0]
click at [412, 42] on div "Select..." at bounding box center [407, 47] width 85 height 10
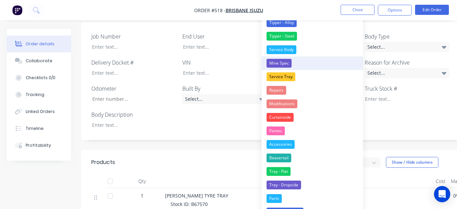
click at [323, 63] on button "Mine Spec" at bounding box center [311, 63] width 101 height 14
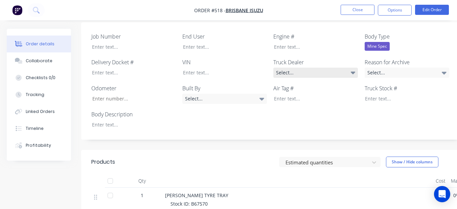
click at [317, 68] on div "Select..." at bounding box center [315, 73] width 85 height 10
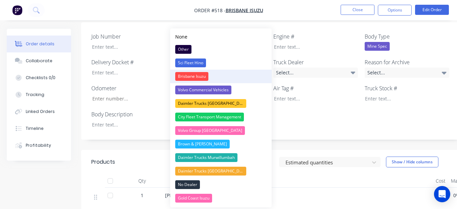
click at [214, 76] on button "Brisbane Isuzu" at bounding box center [220, 77] width 101 height 14
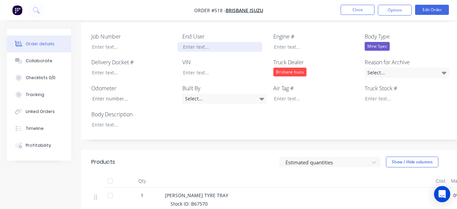
click at [223, 42] on div at bounding box center [220, 47] width 85 height 10
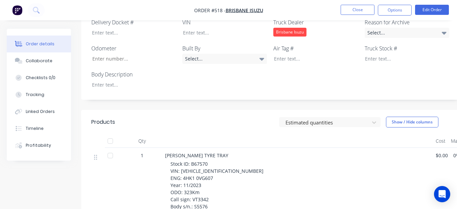
scroll to position [237, 0]
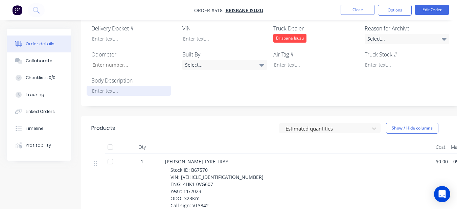
click at [123, 86] on div at bounding box center [129, 91] width 85 height 10
drag, startPoint x: 191, startPoint y: 161, endPoint x: 218, endPoint y: 163, distance: 27.5
click at [218, 166] on div "Stock ID: B67570 VIN: [VEHICLE_IDENTIFICATION_NUMBER] ENG: 4HK1 0VG607 Year: 11…" at bounding box center [300, 201] width 260 height 71
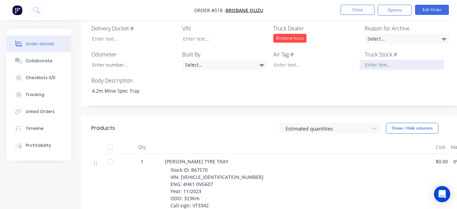
click at [371, 60] on div at bounding box center [402, 65] width 85 height 10
paste div
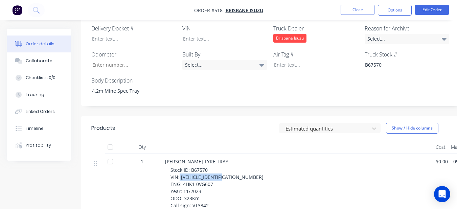
drag, startPoint x: 180, startPoint y: 168, endPoint x: 236, endPoint y: 168, distance: 56.5
click at [236, 168] on div "Stock ID: B67570 VIN: [VEHICLE_IDENTIFICATION_NUMBER] ENG: 4HK1 0VG607 Year: 11…" at bounding box center [300, 201] width 260 height 71
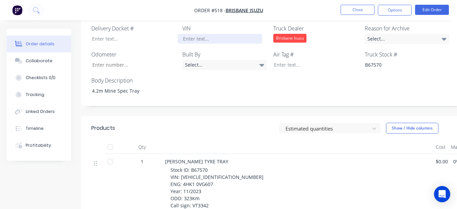
click at [239, 34] on div at bounding box center [220, 39] width 85 height 10
paste div
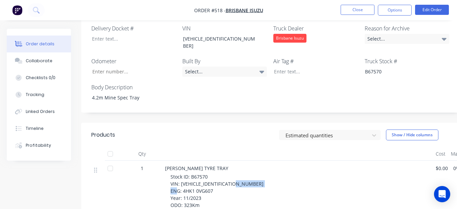
drag, startPoint x: 182, startPoint y: 175, endPoint x: 215, endPoint y: 177, distance: 33.6
click at [215, 177] on div "Stock ID: B67570 VIN: [VEHICLE_IDENTIFICATION_NUMBER] ENG: 4HK1 0VG607 Year: 11…" at bounding box center [300, 208] width 260 height 71
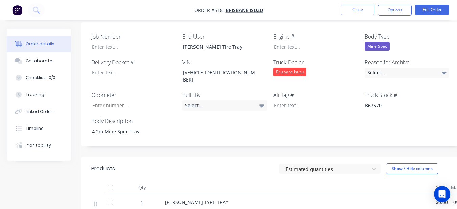
click at [283, 32] on div "Engine #" at bounding box center [315, 41] width 85 height 19
drag, startPoint x: 283, startPoint y: 32, endPoint x: 266, endPoint y: 30, distance: 17.0
click at [266, 32] on label "End User" at bounding box center [224, 36] width 85 height 8
click at [274, 42] on div at bounding box center [311, 47] width 85 height 10
paste div
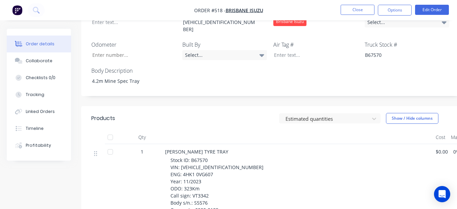
scroll to position [237, 0]
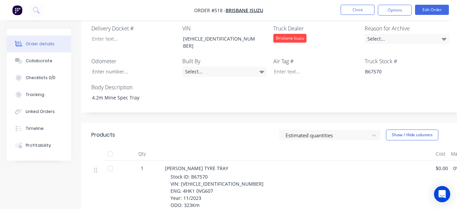
click at [129, 61] on div "Job Number End User [PERSON_NAME] Tire Tray Engine # 4HK1 0VG607 Body Type Mine…" at bounding box center [272, 50] width 383 height 124
click at [128, 67] on input "Job Number" at bounding box center [131, 72] width 89 height 10
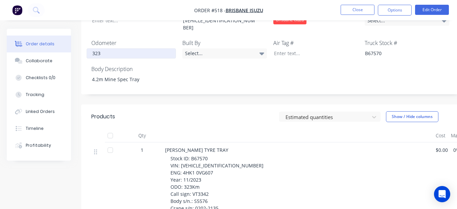
scroll to position [271, 0]
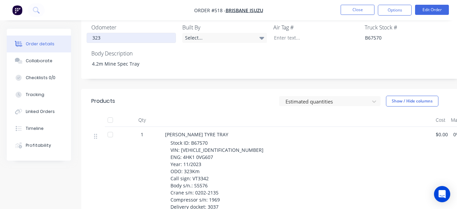
type input "323"
drag, startPoint x: 193, startPoint y: 169, endPoint x: 217, endPoint y: 168, distance: 24.0
click at [217, 168] on div "Stock ID: B67570 VIN: [VEHICLE_IDENTIFICATION_NUMBER] ENG: 4HK1 0VG607 Year: 11…" at bounding box center [300, 174] width 260 height 71
drag, startPoint x: 217, startPoint y: 166, endPoint x: 201, endPoint y: 150, distance: 22.2
click at [201, 150] on div "Stock ID: B67570 VIN: [VEHICLE_IDENTIFICATION_NUMBER] ENG: 4HK1 0VG607 Year: 11…" at bounding box center [300, 174] width 260 height 71
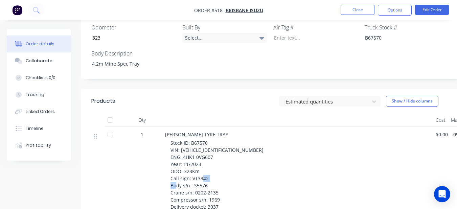
drag, startPoint x: 194, startPoint y: 170, endPoint x: 211, endPoint y: 168, distance: 17.7
click at [211, 168] on div "Stock ID: B67570 VIN: [VEHICLE_IDENTIFICATION_NUMBER] ENG: 4HK1 0VG607 Year: 11…" at bounding box center [300, 174] width 260 height 71
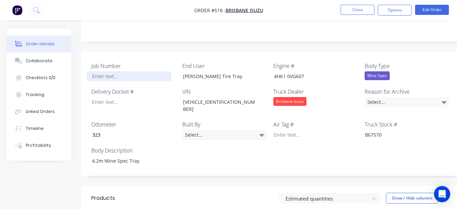
scroll to position [169, 0]
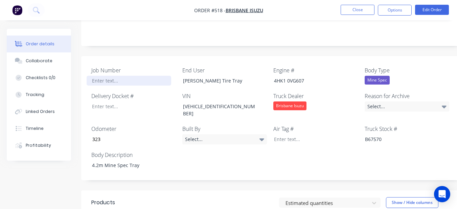
click at [140, 76] on div at bounding box center [129, 81] width 85 height 10
paste div
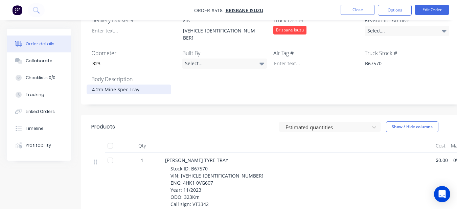
scroll to position [338, 0]
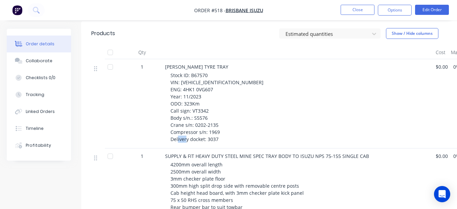
drag, startPoint x: 208, startPoint y: 123, endPoint x: 220, endPoint y: 124, distance: 12.2
click at [220, 124] on div "Stock ID: B67570 VIN: [VEHICLE_IDENTIFICATION_NUMBER] ENG: 4HK1 0VG607 Year: 11…" at bounding box center [300, 107] width 260 height 71
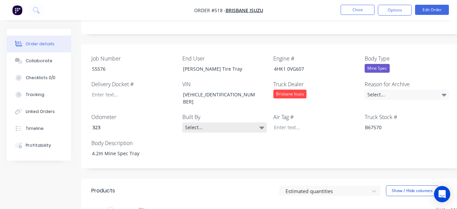
scroll to position [169, 0]
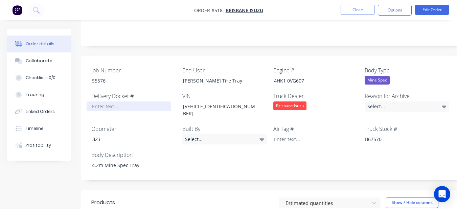
click at [110, 101] on div at bounding box center [129, 106] width 85 height 10
paste div
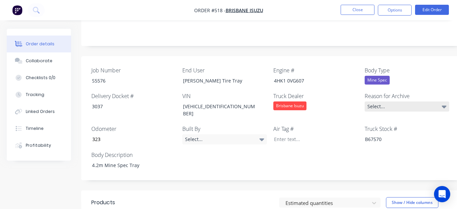
click at [421, 101] on div "Select..." at bounding box center [407, 106] width 85 height 10
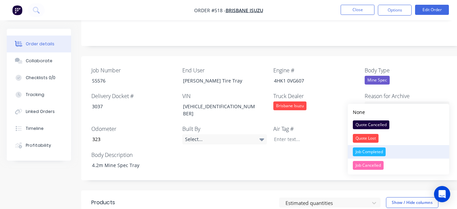
click at [382, 151] on div "Job Completed" at bounding box center [369, 151] width 33 height 9
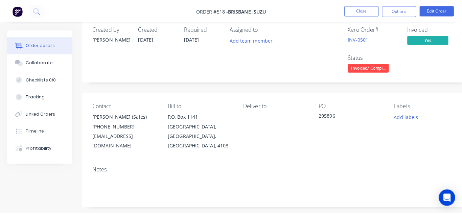
scroll to position [0, 0]
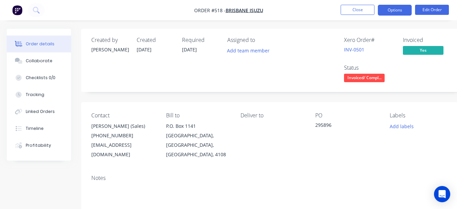
click at [385, 11] on button "Options" at bounding box center [395, 10] width 34 height 11
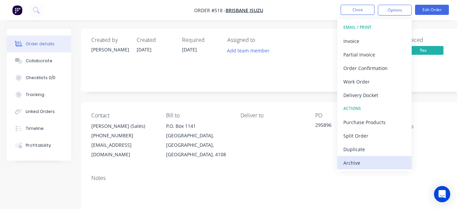
click at [353, 160] on div "Archive" at bounding box center [374, 163] width 62 height 10
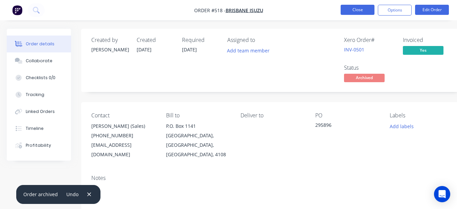
click at [370, 8] on button "Close" at bounding box center [358, 10] width 34 height 10
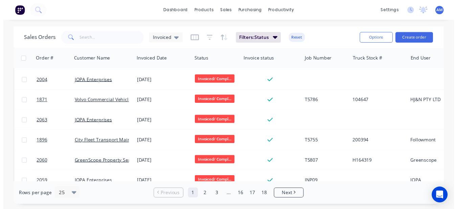
scroll to position [403, 0]
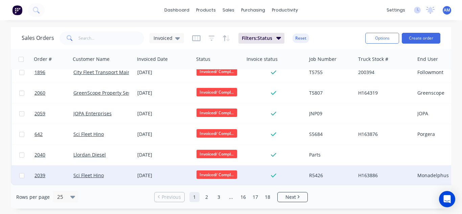
click at [152, 172] on div "[DATE]" at bounding box center [164, 175] width 54 height 7
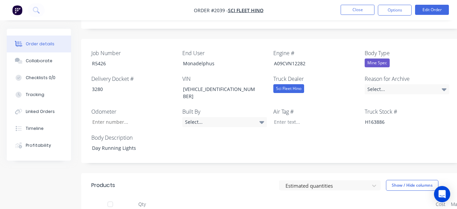
scroll to position [175, 0]
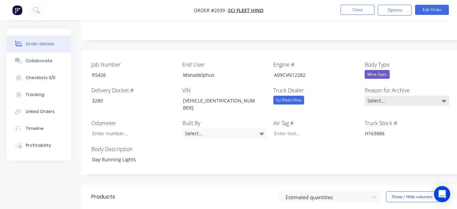
click at [411, 96] on div "Select..." at bounding box center [407, 101] width 85 height 10
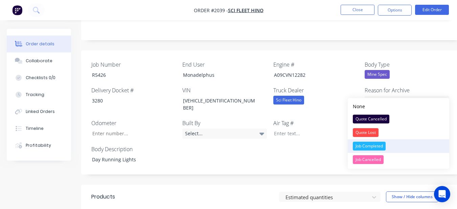
click at [377, 141] on button "Job Completed" at bounding box center [398, 146] width 101 height 14
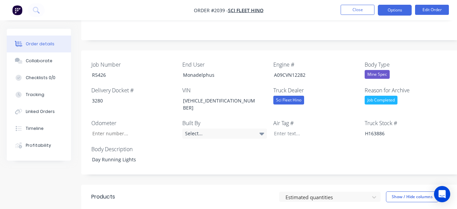
click at [384, 7] on button "Options" at bounding box center [395, 10] width 34 height 11
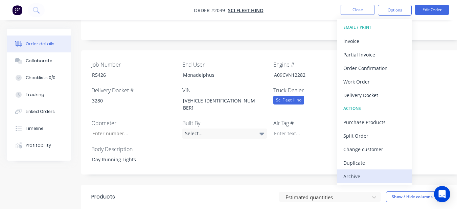
click at [360, 173] on div "Archive" at bounding box center [374, 177] width 62 height 10
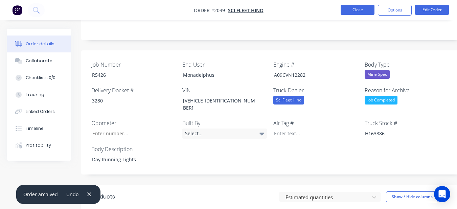
click at [364, 9] on button "Close" at bounding box center [358, 10] width 34 height 10
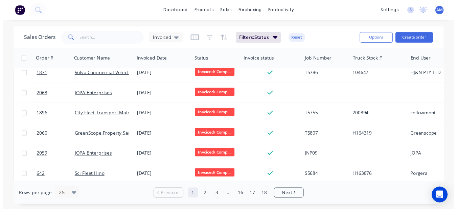
scroll to position [403, 0]
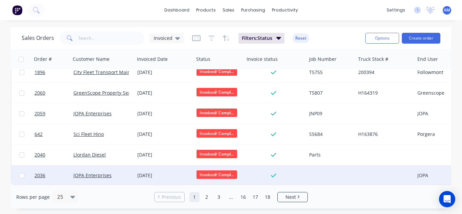
click at [157, 167] on div "[DATE]" at bounding box center [164, 175] width 59 height 20
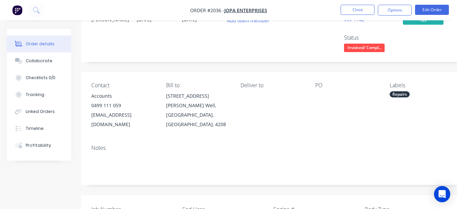
scroll to position [237, 0]
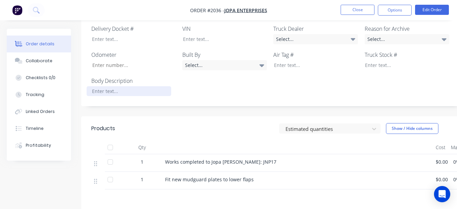
click at [145, 86] on div at bounding box center [129, 91] width 85 height 10
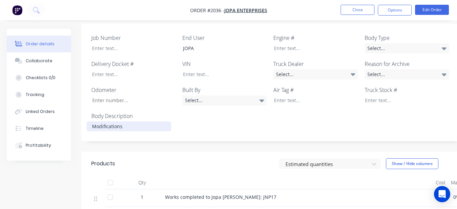
scroll to position [193, 0]
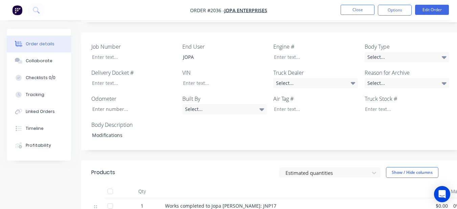
drag, startPoint x: 432, startPoint y: 49, endPoint x: 427, endPoint y: 62, distance: 14.3
click at [431, 52] on div "Select..." at bounding box center [407, 57] width 85 height 10
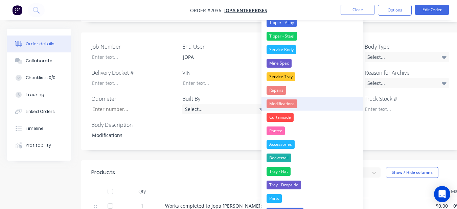
click at [298, 102] on button "Modifications" at bounding box center [311, 104] width 101 height 14
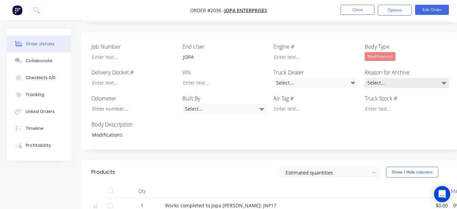
drag, startPoint x: 402, startPoint y: 74, endPoint x: 399, endPoint y: 79, distance: 6.2
click at [402, 78] on div "Select..." at bounding box center [407, 83] width 85 height 10
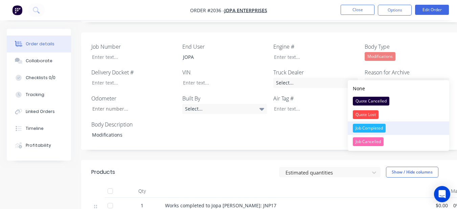
click at [381, 128] on div "Job Completed" at bounding box center [369, 128] width 33 height 9
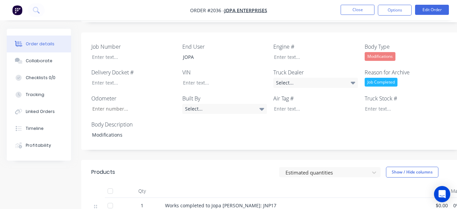
drag, startPoint x: 393, startPoint y: 10, endPoint x: 390, endPoint y: 17, distance: 7.6
click at [393, 11] on button "Options" at bounding box center [395, 10] width 34 height 11
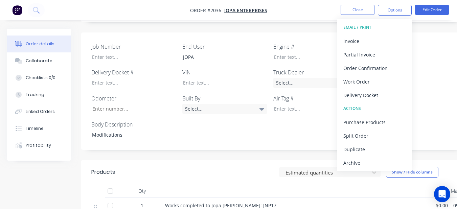
click at [381, 158] on div "Archive" at bounding box center [374, 163] width 62 height 10
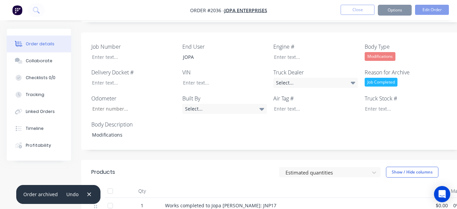
click at [344, 6] on button "Close" at bounding box center [358, 10] width 34 height 10
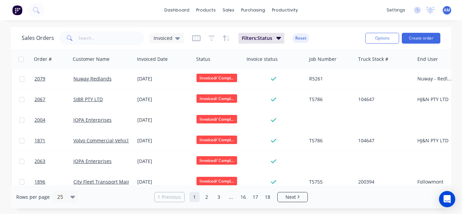
scroll to position [372, 0]
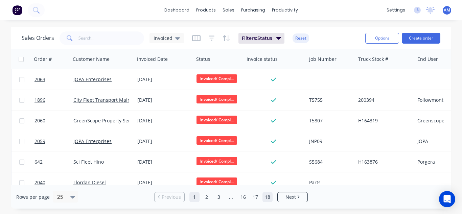
click at [267, 196] on link "18" at bounding box center [268, 197] width 10 height 10
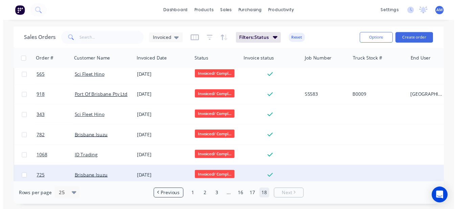
scroll to position [114, 0]
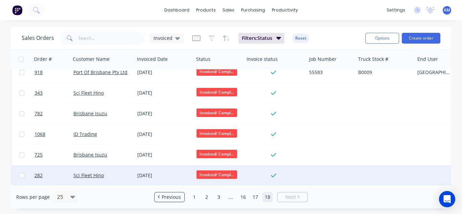
click at [146, 172] on div "[DATE]" at bounding box center [164, 175] width 54 height 7
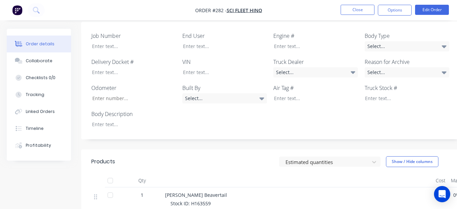
scroll to position [203, 0]
click at [149, 120] on div at bounding box center [129, 125] width 85 height 10
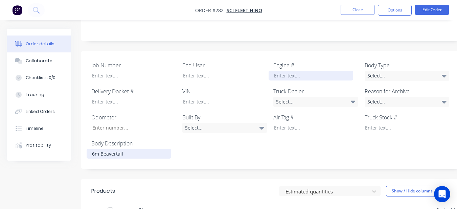
scroll to position [169, 0]
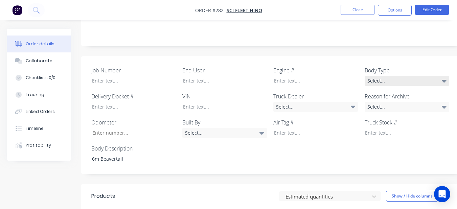
click at [374, 76] on div "Select..." at bounding box center [407, 81] width 85 height 10
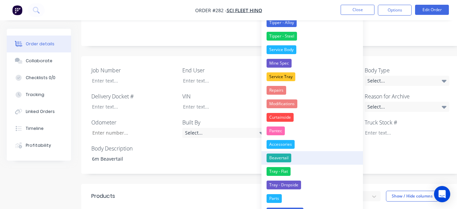
click at [297, 156] on button "Beavertail" at bounding box center [311, 158] width 101 height 14
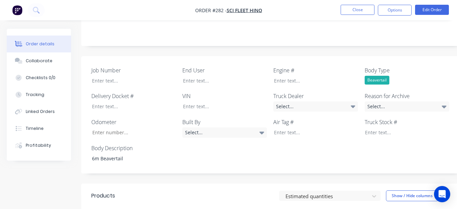
click at [380, 92] on div "Reason for Archive Select..." at bounding box center [407, 102] width 85 height 20
click at [376, 101] on div "Select..." at bounding box center [407, 106] width 85 height 10
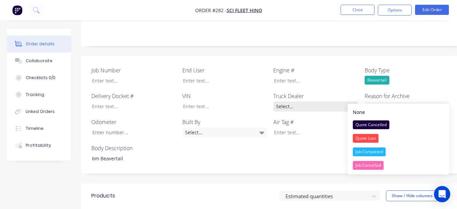
drag, startPoint x: 378, startPoint y: 150, endPoint x: 316, endPoint y: 101, distance: 78.7
click at [377, 149] on div "Job Completed" at bounding box center [369, 151] width 33 height 9
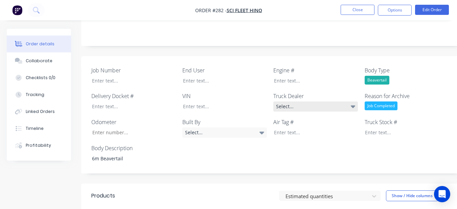
click at [310, 101] on div "Select..." at bounding box center [315, 106] width 85 height 10
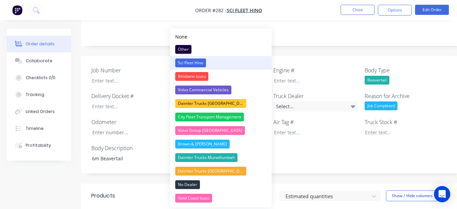
click at [241, 63] on button "Sci Fleet Hino" at bounding box center [220, 63] width 101 height 14
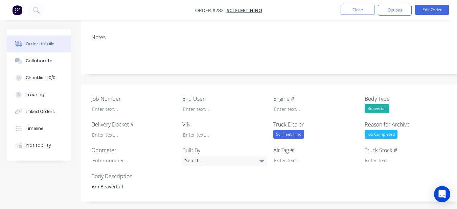
scroll to position [135, 0]
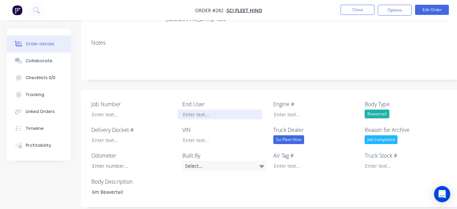
click at [221, 110] on div at bounding box center [220, 115] width 85 height 10
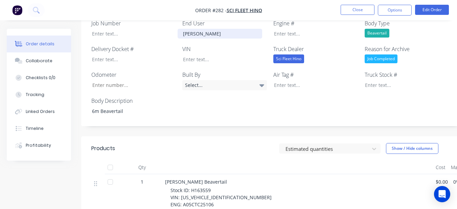
scroll to position [271, 0]
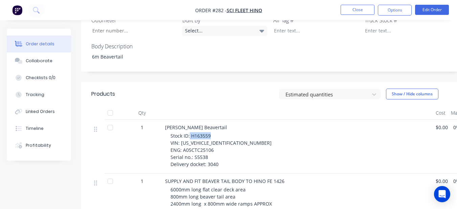
drag, startPoint x: 190, startPoint y: 126, endPoint x: 211, endPoint y: 127, distance: 21.3
click at [211, 132] on div "Stock ID: H163559 VIN: [US_VEHICLE_IDENTIFICATION_NUMBER] ENG: A05CTC25106 Seri…" at bounding box center [300, 150] width 260 height 36
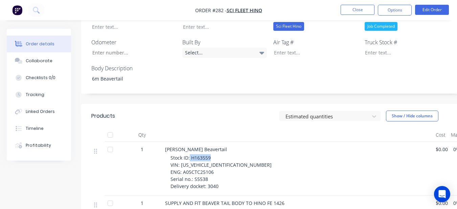
scroll to position [237, 0]
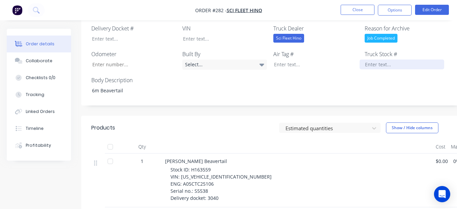
drag, startPoint x: 374, startPoint y: 49, endPoint x: 377, endPoint y: 58, distance: 9.6
click at [376, 55] on div "Truck Stock #" at bounding box center [407, 60] width 85 height 20
click at [378, 60] on div at bounding box center [402, 65] width 85 height 10
paste div
drag, startPoint x: 180, startPoint y: 167, endPoint x: 236, endPoint y: 163, distance: 56.6
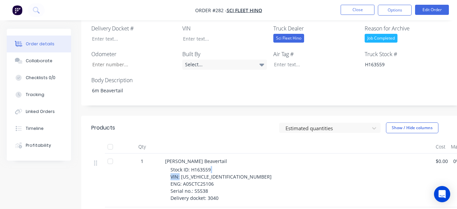
click at [236, 166] on div "Stock ID: H163559 VIN: [US_VEHICLE_IDENTIFICATION_NUMBER] ENG: A05CTC25106 Seri…" at bounding box center [300, 184] width 260 height 36
drag, startPoint x: 181, startPoint y: 168, endPoint x: 230, endPoint y: 165, distance: 49.1
click at [230, 166] on div "Stock ID: H163559 VIN: [US_VEHICLE_IDENTIFICATION_NUMBER] ENG: A05CTC25106 Seri…" at bounding box center [300, 184] width 260 height 36
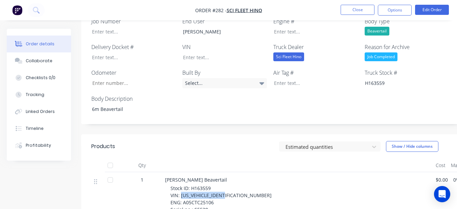
scroll to position [203, 0]
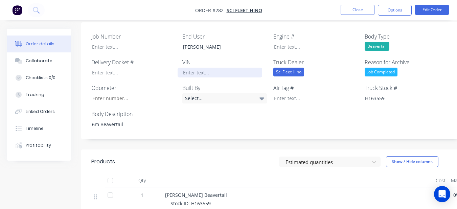
click at [231, 68] on div at bounding box center [220, 73] width 85 height 10
paste div
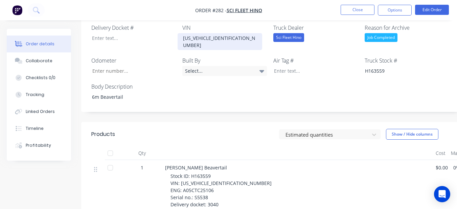
scroll to position [271, 0]
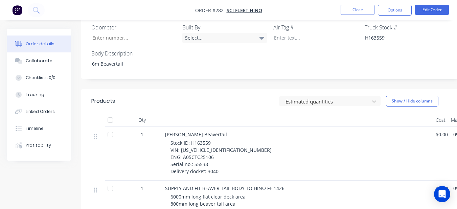
click at [183, 140] on span "Stock ID: H163559 VIN: [US_VEHICLE_IDENTIFICATION_NUMBER] ENG: A05CTC25106 Seri…" at bounding box center [220, 157] width 101 height 35
drag, startPoint x: 183, startPoint y: 140, endPoint x: 220, endPoint y: 137, distance: 36.7
click at [220, 139] on div "Stock ID: H163559 VIN: [US_VEHICLE_IDENTIFICATION_NUMBER] ENG: A05CTC25106 Seri…" at bounding box center [300, 157] width 260 height 36
click at [182, 141] on span "Stock ID: H163559 VIN: [US_VEHICLE_IDENTIFICATION_NUMBER] ENG: A05CTC25106 Seri…" at bounding box center [220, 157] width 101 height 35
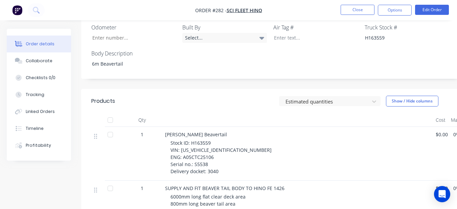
click at [190, 140] on span "Stock ID: H163559 VIN: [US_VEHICLE_IDENTIFICATION_NUMBER] ENG: A05CTC25106 Seri…" at bounding box center [220, 157] width 101 height 35
drag, startPoint x: 181, startPoint y: 141, endPoint x: 217, endPoint y: 138, distance: 36.0
click at [217, 139] on div "Stock ID: H163559 VIN: [US_VEHICLE_IDENTIFICATION_NUMBER] ENG: A05CTC25106 Seri…" at bounding box center [300, 157] width 260 height 36
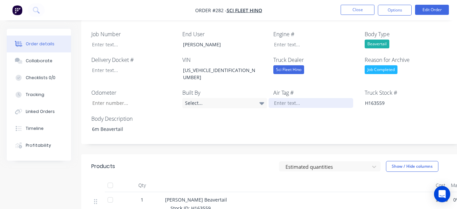
scroll to position [203, 0]
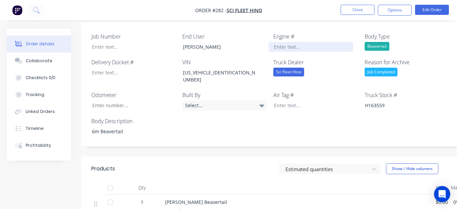
click at [311, 42] on div at bounding box center [311, 47] width 85 height 10
paste div
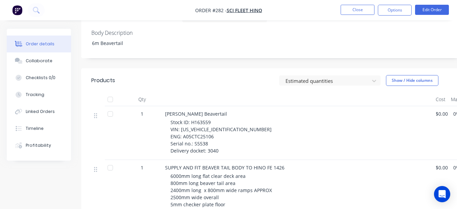
scroll to position [304, 0]
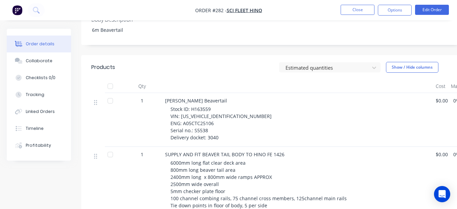
drag, startPoint x: 205, startPoint y: 113, endPoint x: 189, endPoint y: 117, distance: 16.8
click at [189, 117] on div "Stock ID: H163559 VIN: [US_VEHICLE_IDENTIFICATION_NUMBER] ENG: A05CTC25106 Seri…" at bounding box center [300, 124] width 260 height 36
drag, startPoint x: 194, startPoint y: 115, endPoint x: 209, endPoint y: 112, distance: 15.4
click at [209, 112] on div "Stock ID: H163559 VIN: [US_VEHICLE_IDENTIFICATION_NUMBER] ENG: A05CTC25106 Seri…" at bounding box center [300, 124] width 260 height 36
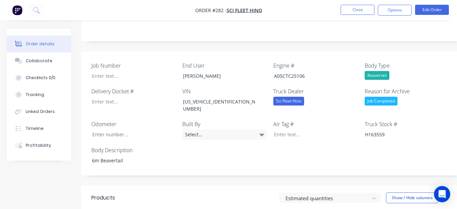
scroll to position [169, 0]
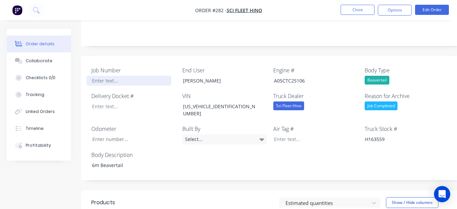
click at [151, 76] on div at bounding box center [129, 81] width 85 height 10
paste div
click at [149, 102] on div "Job Number S5538 End User [PERSON_NAME] Engine # A05CTC25106 Body Type Beaverta…" at bounding box center [272, 118] width 383 height 124
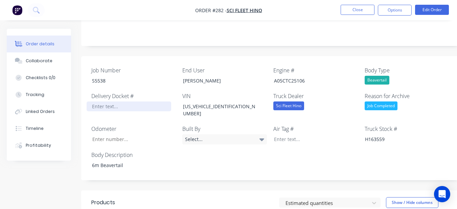
click at [147, 101] on div at bounding box center [129, 106] width 85 height 10
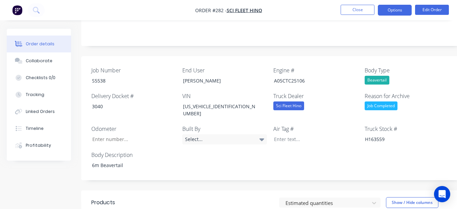
click at [400, 10] on button "Options" at bounding box center [395, 10] width 34 height 11
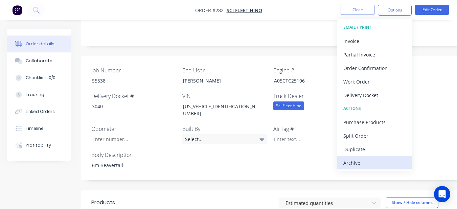
click at [363, 163] on div "Archive" at bounding box center [374, 163] width 62 height 10
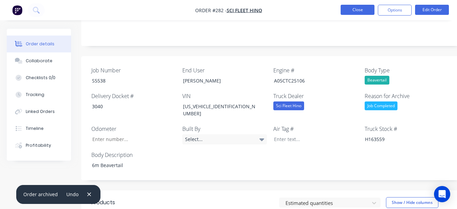
click at [365, 8] on button "Close" at bounding box center [358, 10] width 34 height 10
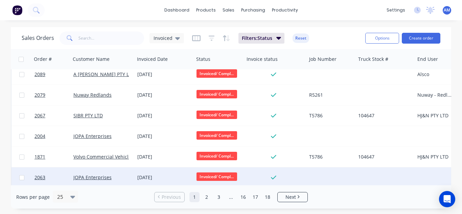
scroll to position [403, 0]
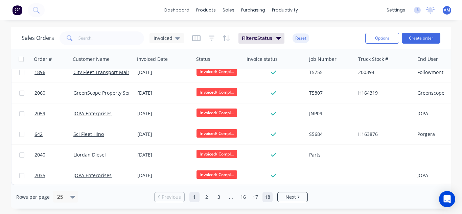
click at [265, 198] on link "18" at bounding box center [268, 197] width 10 height 10
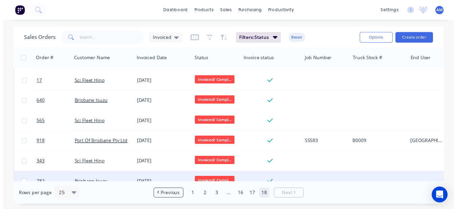
scroll to position [94, 0]
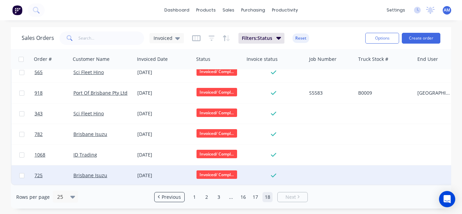
click at [148, 168] on div "[DATE]" at bounding box center [164, 175] width 59 height 20
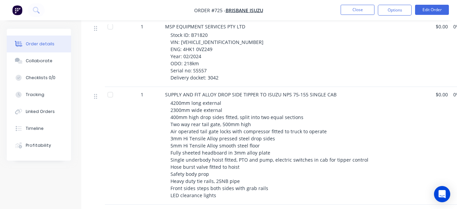
scroll to position [237, 0]
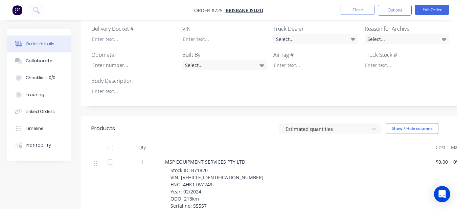
click at [142, 77] on label "Body Description" at bounding box center [133, 81] width 85 height 8
drag, startPoint x: 138, startPoint y: 78, endPoint x: 133, endPoint y: 90, distance: 12.7
click at [138, 86] on div at bounding box center [129, 91] width 85 height 10
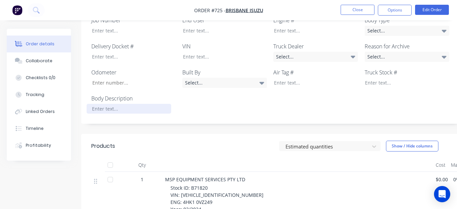
scroll to position [203, 0]
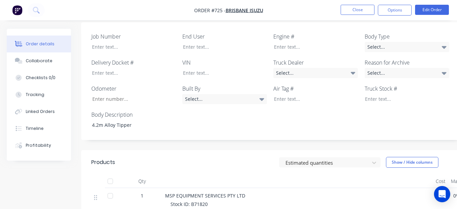
click at [420, 32] on label "Body Type" at bounding box center [407, 36] width 85 height 8
drag, startPoint x: 410, startPoint y: 40, endPoint x: 398, endPoint y: 33, distance: 13.6
click at [410, 42] on div "Select..." at bounding box center [407, 47] width 85 height 10
click at [333, 20] on nav "Order #725 - [GEOGRAPHIC_DATA] Isuzu Close Options Edit Order" at bounding box center [228, 10] width 457 height 20
click at [392, 68] on div "Select..." at bounding box center [407, 73] width 85 height 10
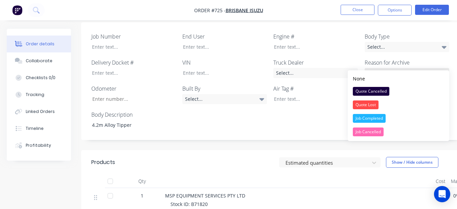
drag, startPoint x: 377, startPoint y: 118, endPoint x: 404, endPoint y: 61, distance: 63.7
click at [380, 111] on div "None Quote Cancelled Quote Lost Job Completed Job Cancelled" at bounding box center [398, 105] width 101 height 71
click at [388, 114] on button "Job Completed" at bounding box center [398, 119] width 101 height 14
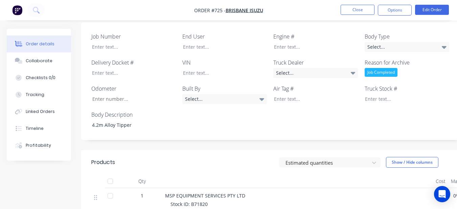
click at [416, 32] on label "Body Type" at bounding box center [407, 36] width 85 height 8
click at [413, 42] on div "Select..." at bounding box center [407, 47] width 85 height 10
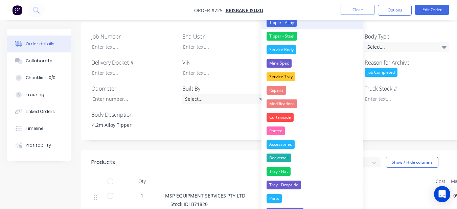
click at [314, 21] on button "Tipper - Alloy" at bounding box center [311, 23] width 101 height 14
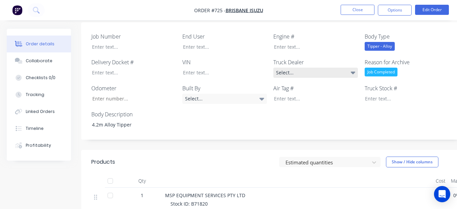
click at [319, 68] on div "Select..." at bounding box center [315, 73] width 85 height 10
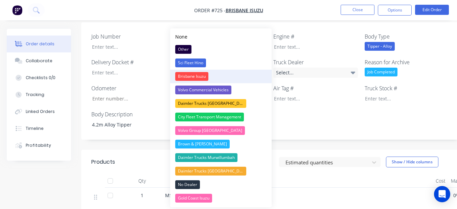
click at [220, 73] on button "Brisbane Isuzu" at bounding box center [220, 77] width 101 height 14
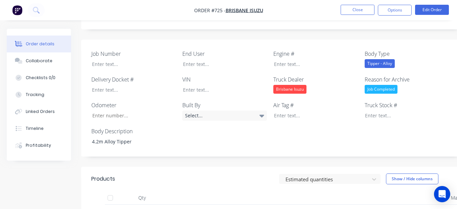
scroll to position [169, 0]
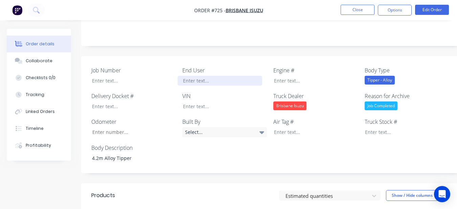
drag, startPoint x: 216, startPoint y: 70, endPoint x: 214, endPoint y: 78, distance: 8.3
click at [216, 76] on div at bounding box center [220, 81] width 85 height 10
click at [202, 76] on div "MSP Equitment" at bounding box center [220, 81] width 85 height 10
click at [204, 76] on div "MSP Equitment" at bounding box center [220, 81] width 85 height 10
click at [212, 76] on div "MSP Equiptment" at bounding box center [220, 81] width 85 height 10
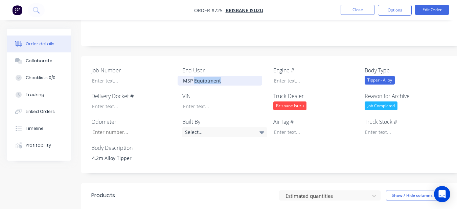
click at [212, 76] on div "MSP Equiptment" at bounding box center [220, 81] width 85 height 10
click at [211, 76] on div "MSP Equiptment" at bounding box center [220, 81] width 85 height 10
drag, startPoint x: 194, startPoint y: 71, endPoint x: 221, endPoint y: 76, distance: 27.8
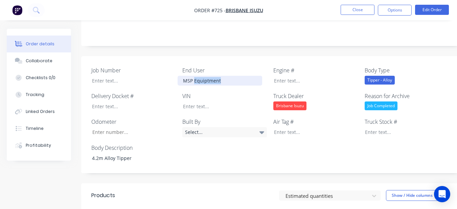
click at [221, 76] on div "MSP Equiptment" at bounding box center [220, 81] width 85 height 10
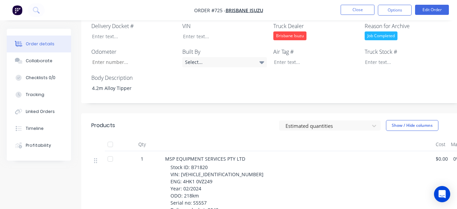
scroll to position [271, 0]
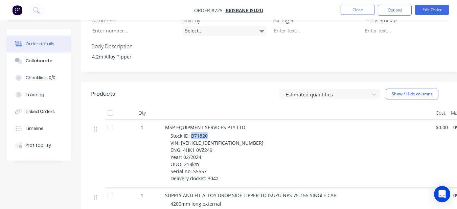
drag, startPoint x: 191, startPoint y: 128, endPoint x: 214, endPoint y: 127, distance: 23.4
click at [214, 132] on div "Stock ID: B71820 VIN: [VEHICLE_IDENTIFICATION_NUMBER] ENG: 4HK1 0VZ249 Year: 02…" at bounding box center [300, 157] width 260 height 50
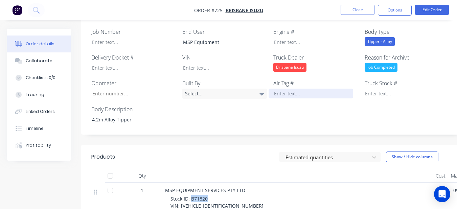
scroll to position [203, 0]
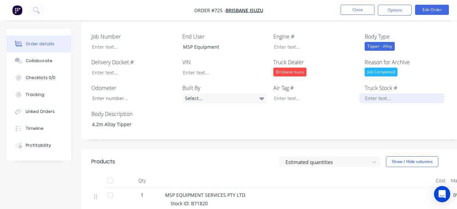
click at [371, 93] on div at bounding box center [402, 98] width 85 height 10
paste div
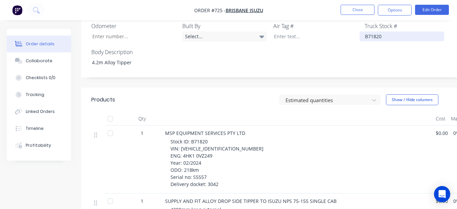
scroll to position [271, 0]
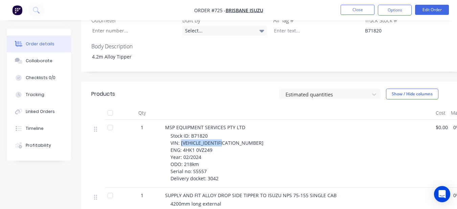
drag, startPoint x: 180, startPoint y: 134, endPoint x: 231, endPoint y: 136, distance: 50.8
click at [231, 136] on div "Stock ID: B71820 VIN: [VEHICLE_IDENTIFICATION_NUMBER] ENG: 4HK1 0VZ249 Year: 02…" at bounding box center [300, 157] width 260 height 50
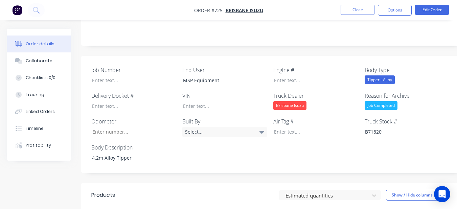
scroll to position [169, 0]
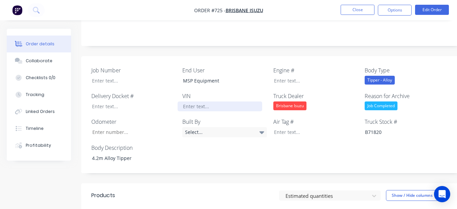
click at [204, 101] on div at bounding box center [220, 106] width 85 height 10
paste div
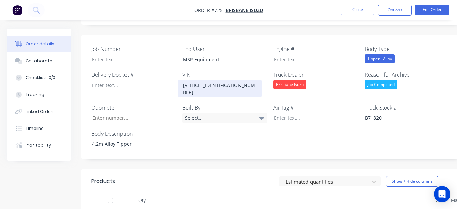
scroll to position [271, 0]
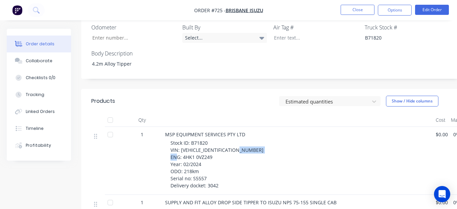
drag, startPoint x: 182, startPoint y: 139, endPoint x: 214, endPoint y: 143, distance: 31.8
click at [214, 143] on div "Stock ID: B71820 VIN: [VEHICLE_IDENTIFICATION_NUMBER] ENG: 4HK1 0VZ249 Year: 02…" at bounding box center [300, 164] width 260 height 50
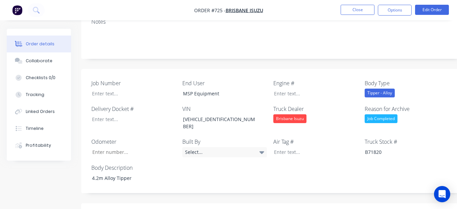
scroll to position [135, 0]
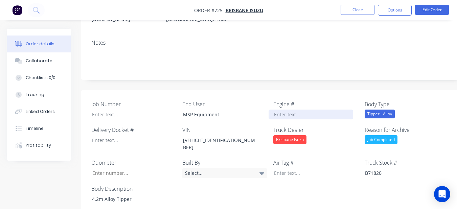
click at [279, 110] on div at bounding box center [311, 115] width 85 height 10
paste div
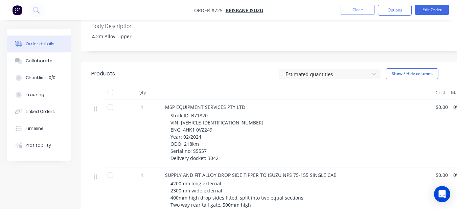
scroll to position [304, 0]
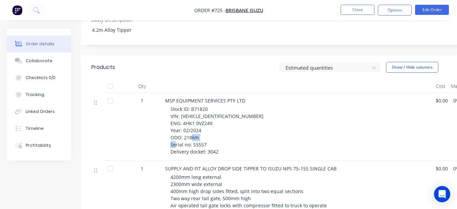
drag, startPoint x: 192, startPoint y: 127, endPoint x: 210, endPoint y: 128, distance: 18.3
click at [210, 128] on div "Stock ID: B71820 VIN: [VEHICLE_IDENTIFICATION_NUMBER] ENG: 4HK1 0VZ249 Year: 02…" at bounding box center [300, 131] width 260 height 50
drag, startPoint x: 209, startPoint y: 127, endPoint x: 205, endPoint y: 123, distance: 4.8
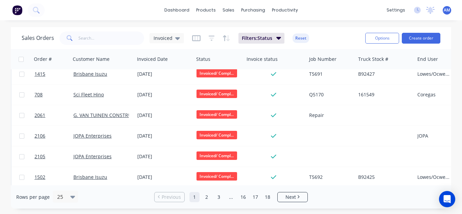
scroll to position [68, 0]
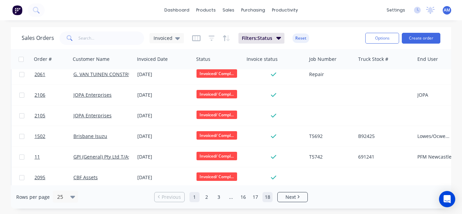
click at [272, 198] on link "18" at bounding box center [268, 197] width 10 height 10
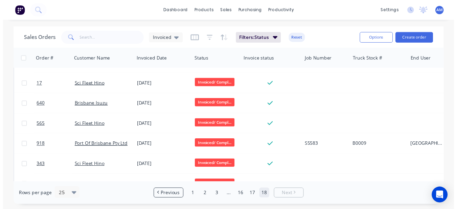
scroll to position [94, 0]
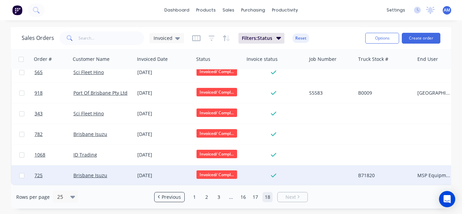
click at [150, 166] on div "[DATE]" at bounding box center [164, 175] width 59 height 20
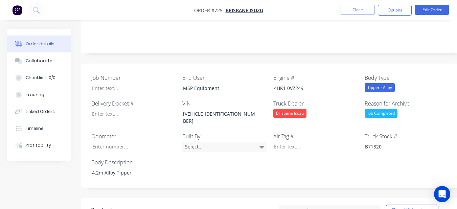
scroll to position [203, 0]
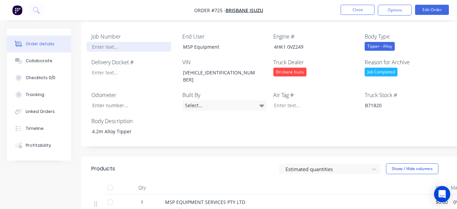
click at [123, 42] on div at bounding box center [129, 47] width 85 height 10
paste div
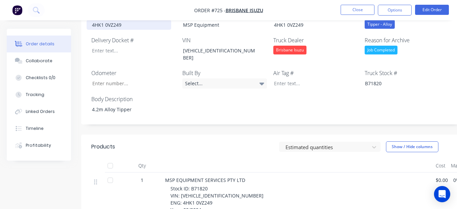
scroll to position [304, 0]
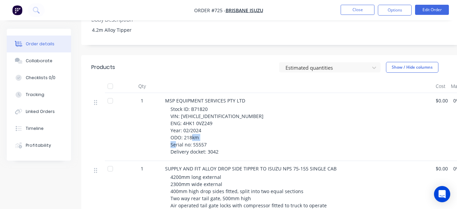
drag, startPoint x: 192, startPoint y: 128, endPoint x: 219, endPoint y: 129, distance: 27.1
click at [219, 129] on div "Stock ID: B71820 VIN: [VEHICLE_IDENTIFICATION_NUMBER] ENG: 4HK1 0VZ249 Year: 02…" at bounding box center [300, 131] width 260 height 50
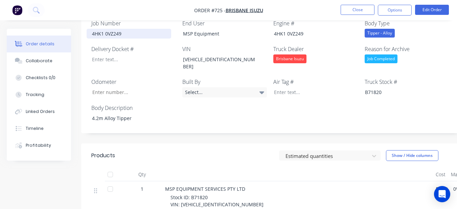
scroll to position [135, 0]
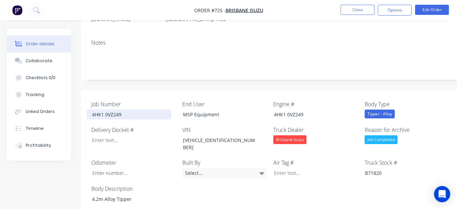
click at [160, 110] on div "4HK1 0VZ249" at bounding box center [129, 115] width 85 height 10
drag, startPoint x: 160, startPoint y: 103, endPoint x: 154, endPoint y: 108, distance: 7.9
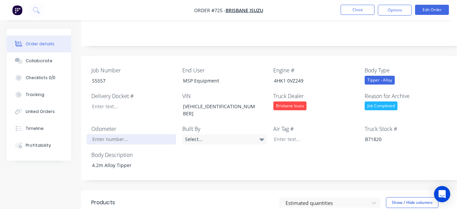
click at [102, 134] on input "Job Number" at bounding box center [131, 139] width 89 height 10
type input "218"
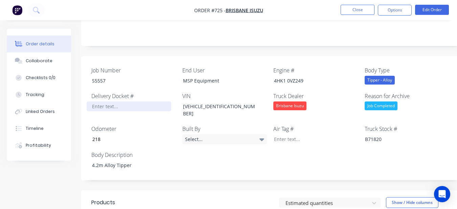
click at [120, 101] on div at bounding box center [129, 106] width 85 height 10
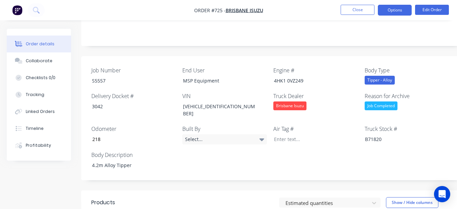
click at [397, 6] on button "Options" at bounding box center [395, 10] width 34 height 11
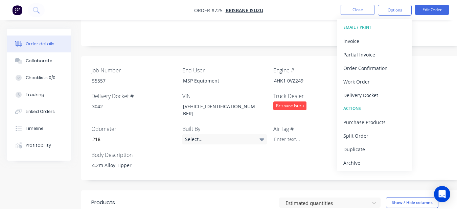
drag, startPoint x: 383, startPoint y: 164, endPoint x: 380, endPoint y: 159, distance: 6.2
click at [383, 164] on div "Archive" at bounding box center [374, 163] width 62 height 10
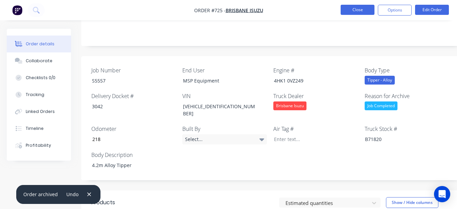
click at [354, 10] on button "Close" at bounding box center [358, 10] width 34 height 10
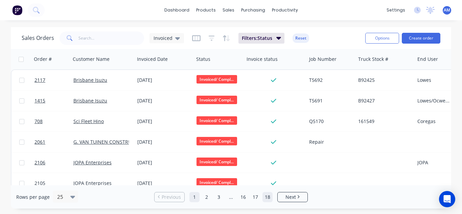
click at [269, 197] on link "18" at bounding box center [268, 197] width 10 height 10
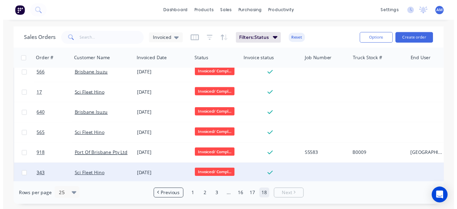
scroll to position [73, 0]
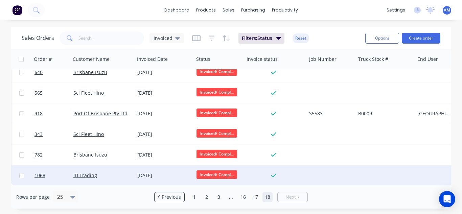
click at [152, 168] on div "[DATE]" at bounding box center [164, 175] width 59 height 20
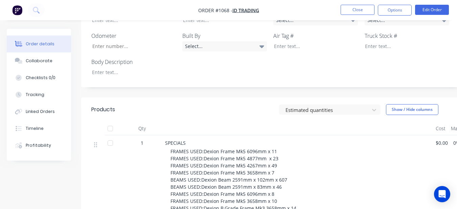
scroll to position [203, 0]
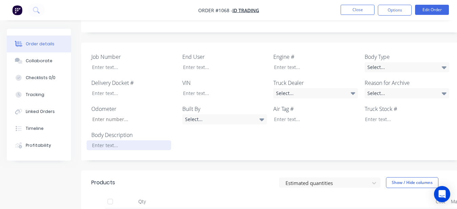
click at [159, 131] on div "Body Description" at bounding box center [133, 140] width 85 height 19
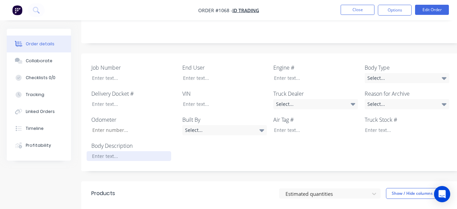
scroll to position [169, 0]
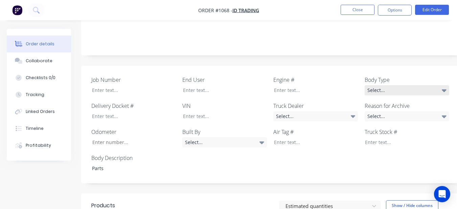
click at [369, 85] on div "Select..." at bounding box center [407, 90] width 85 height 10
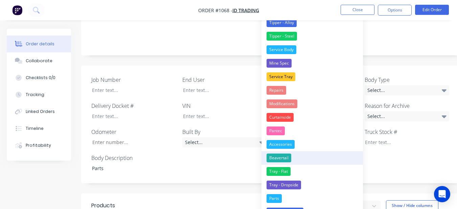
drag, startPoint x: 296, startPoint y: 145, endPoint x: 293, endPoint y: 157, distance: 12.6
click at [294, 155] on div "None Tipper - Alloy Tipper - Steel Service Body Mine Spec Service Tray Repairs …" at bounding box center [311, 112] width 101 height 220
drag, startPoint x: 287, startPoint y: 195, endPoint x: 294, endPoint y: 187, distance: 11.0
click at [286, 195] on button "Parts" at bounding box center [311, 199] width 101 height 14
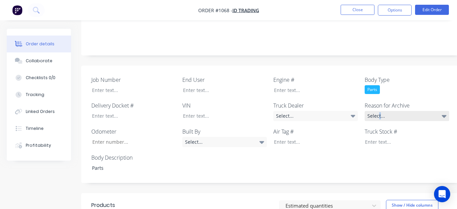
click at [378, 111] on div "Select..." at bounding box center [407, 116] width 85 height 10
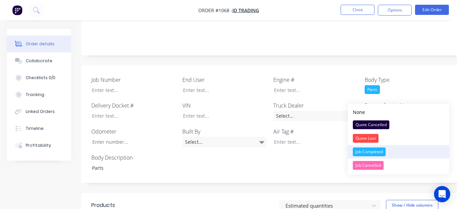
click at [366, 148] on div "Job Completed" at bounding box center [369, 151] width 33 height 9
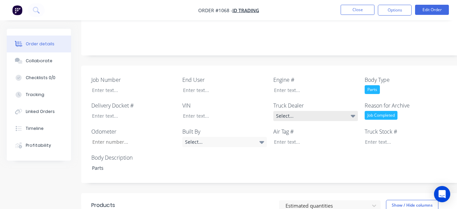
click at [318, 111] on div "Select..." at bounding box center [315, 116] width 85 height 10
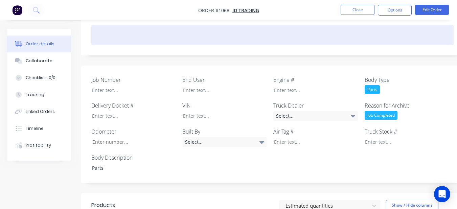
drag, startPoint x: 273, startPoint y: 24, endPoint x: 242, endPoint y: 50, distance: 40.2
click at [270, 27] on div "Notes" at bounding box center [272, 32] width 383 height 45
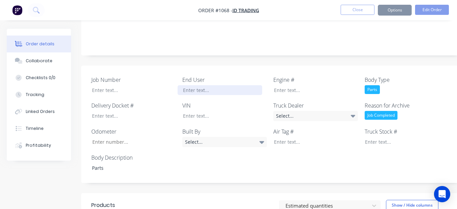
drag, startPoint x: 230, startPoint y: 72, endPoint x: 225, endPoint y: 88, distance: 16.8
click at [229, 77] on div "Job Number End User Engine # Body Type Parts Delivery Docket # VIN Truck Dealer…" at bounding box center [272, 125] width 383 height 118
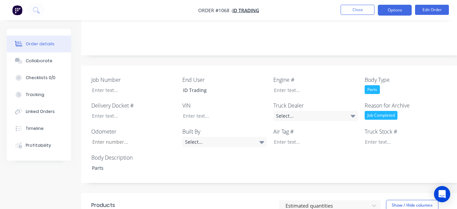
click at [382, 12] on button "Options" at bounding box center [395, 10] width 34 height 11
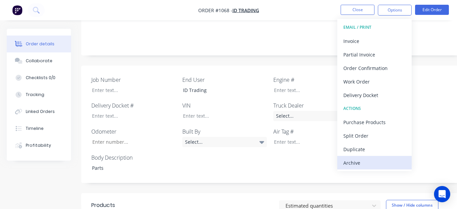
click at [377, 166] on div "Archive" at bounding box center [374, 163] width 62 height 10
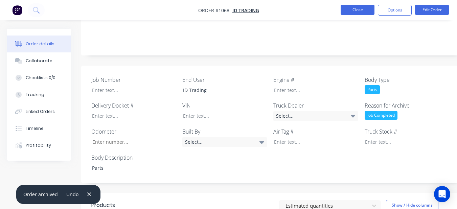
click at [362, 8] on button "Close" at bounding box center [358, 10] width 34 height 10
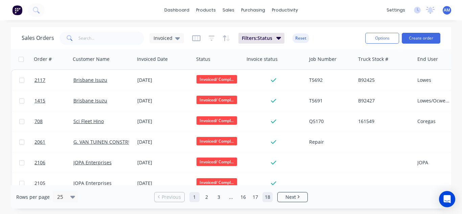
click at [265, 193] on link "18" at bounding box center [268, 197] width 10 height 10
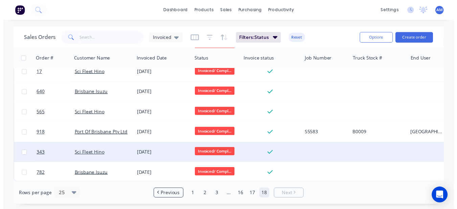
scroll to position [52, 0]
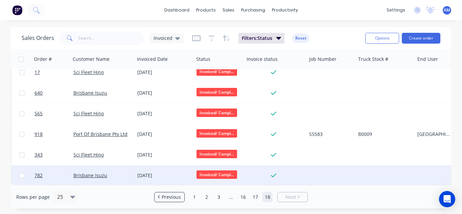
click at [153, 174] on div "[DATE]" at bounding box center [164, 175] width 54 height 7
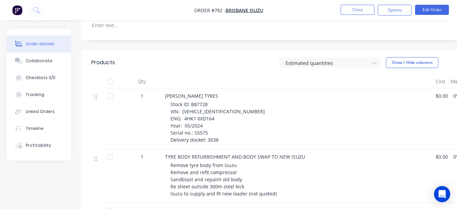
scroll to position [203, 0]
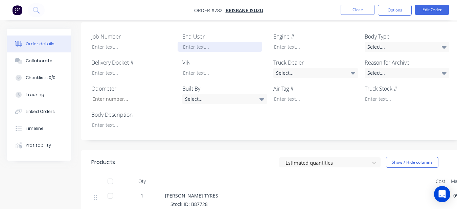
click at [207, 42] on div at bounding box center [220, 47] width 85 height 10
drag, startPoint x: 298, startPoint y: 65, endPoint x: 278, endPoint y: 53, distance: 22.6
click at [296, 68] on div "Select..." at bounding box center [315, 73] width 85 height 10
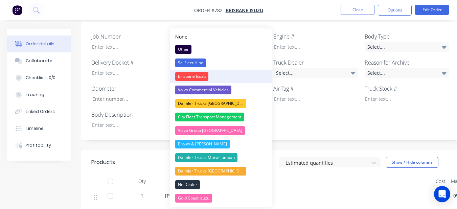
click at [240, 74] on button "Brisbane Isuzu" at bounding box center [220, 77] width 101 height 14
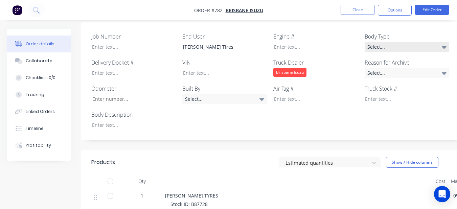
click at [425, 42] on div "Select..." at bounding box center [407, 47] width 85 height 10
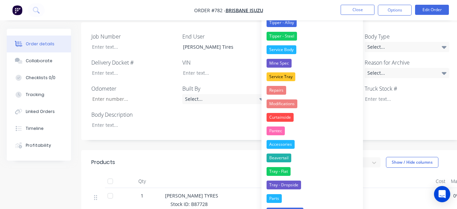
click at [389, 115] on div "Job Number End User [PERSON_NAME] Tires Engine # Body Type Select... Delivery D…" at bounding box center [272, 81] width 383 height 118
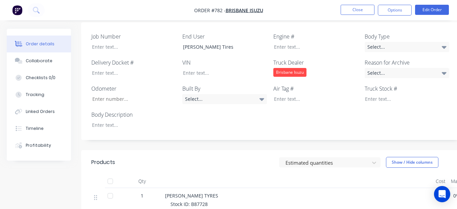
click at [405, 43] on div "Job Number End User [PERSON_NAME] Tires Engine # Body Type Select... Delivery D…" at bounding box center [272, 81] width 383 height 118
click at [405, 42] on div "Select..." at bounding box center [407, 47] width 85 height 10
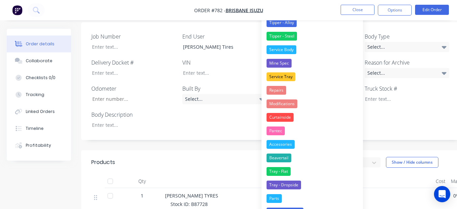
drag, startPoint x: 325, startPoint y: 100, endPoint x: 313, endPoint y: 100, distance: 12.5
click at [324, 100] on button "Modifications" at bounding box center [311, 104] width 101 height 14
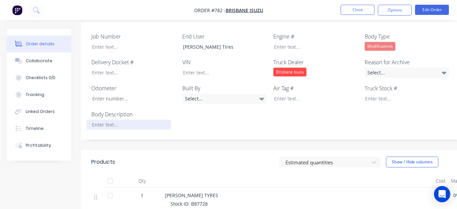
click at [143, 120] on div at bounding box center [129, 125] width 85 height 10
click at [432, 68] on div "Select..." at bounding box center [407, 73] width 85 height 10
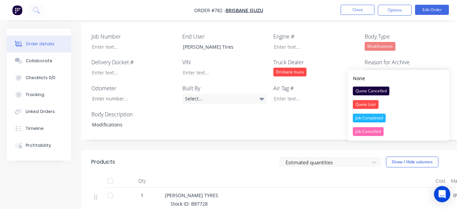
drag, startPoint x: 398, startPoint y: 116, endPoint x: 367, endPoint y: 116, distance: 30.8
click at [397, 116] on button "Job Completed" at bounding box center [398, 118] width 101 height 14
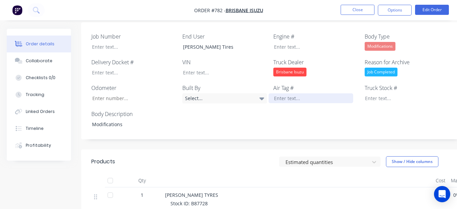
click at [304, 93] on div at bounding box center [311, 98] width 85 height 10
drag, startPoint x: 190, startPoint y: 197, endPoint x: 212, endPoint y: 195, distance: 21.8
drag, startPoint x: 212, startPoint y: 193, endPoint x: 212, endPoint y: 189, distance: 4.1
drag, startPoint x: 212, startPoint y: 189, endPoint x: 334, endPoint y: 189, distance: 121.4
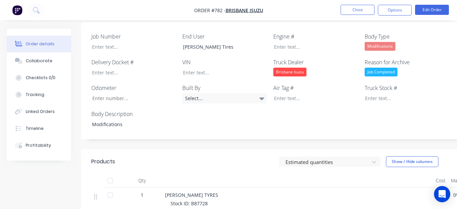
click at [334, 191] on div "[PERSON_NAME] TYRES" at bounding box center [297, 194] width 265 height 7
drag, startPoint x: 190, startPoint y: 194, endPoint x: 214, endPoint y: 197, distance: 23.9
drag, startPoint x: 215, startPoint y: 197, endPoint x: 217, endPoint y: 191, distance: 5.6
click at [367, 93] on div at bounding box center [402, 98] width 85 height 10
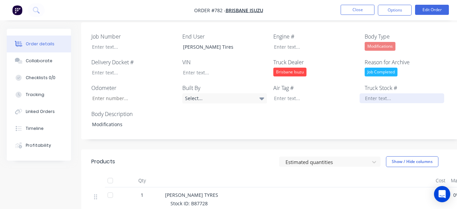
paste div
drag, startPoint x: 181, startPoint y: 201, endPoint x: 228, endPoint y: 199, distance: 47.1
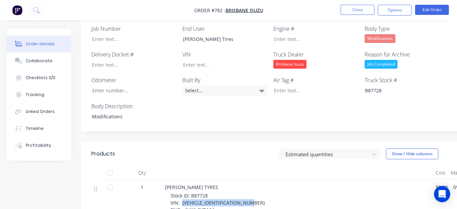
scroll to position [219, 0]
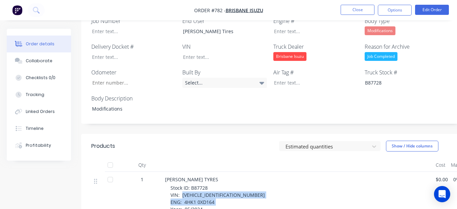
drag, startPoint x: 182, startPoint y: 202, endPoint x: 203, endPoint y: 192, distance: 23.5
click at [203, 199] on div "Stock ID: B87728 VIN: [VEHICLE_IDENTIFICATION_NUMBER] ENG: 4HK1 0XD164 Year: 05…" at bounding box center [300, 205] width 260 height 43
click at [184, 187] on span "Stock ID: B87728 VIN: [VEHICLE_IDENTIFICATION_NUMBER] ENG: 4HK1 0XD164 Year: 05…" at bounding box center [217, 206] width 94 height 42
click at [180, 187] on span "Stock ID: B87728 VIN: [VEHICLE_IDENTIFICATION_NUMBER] ENG: 4HK1 0XD164 Year: 05…" at bounding box center [217, 206] width 94 height 42
drag, startPoint x: 181, startPoint y: 186, endPoint x: 231, endPoint y: 185, distance: 50.1
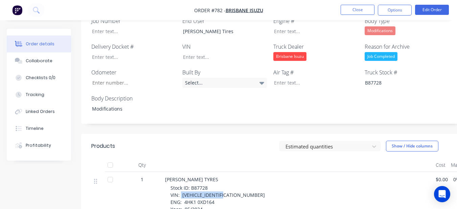
click at [231, 185] on div "Stock ID: B87728 VIN: [VEHICLE_IDENTIFICATION_NUMBER] ENG: 4HK1 0XD164 Year: 05…" at bounding box center [300, 205] width 260 height 43
click at [204, 52] on div at bounding box center [220, 57] width 85 height 10
paste div
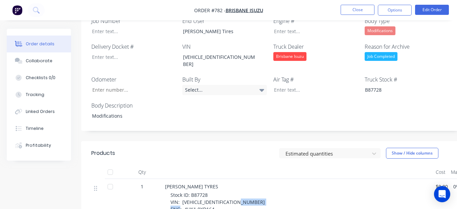
drag, startPoint x: 183, startPoint y: 192, endPoint x: 216, endPoint y: 193, distance: 32.8
click at [216, 193] on div "Stock ID: B87728 VIN: [VEHICLE_IDENTIFICATION_NUMBER] ENG: 4HK1 0XD164 Year: 05…" at bounding box center [300, 212] width 260 height 43
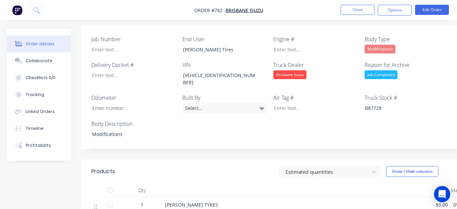
scroll to position [185, 0]
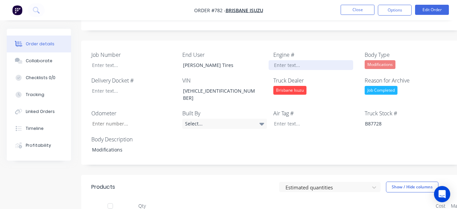
click at [279, 60] on div at bounding box center [311, 65] width 85 height 10
paste div
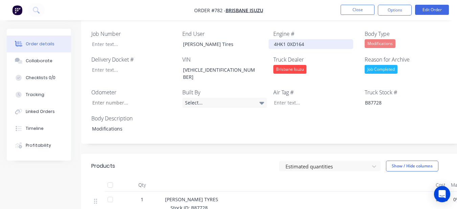
scroll to position [252, 0]
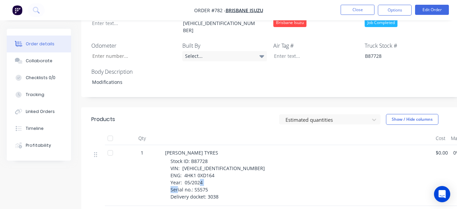
drag, startPoint x: 201, startPoint y: 175, endPoint x: 211, endPoint y: 175, distance: 10.5
click at [211, 175] on div "Stock ID: B87728 VIN: [VEHICLE_IDENTIFICATION_NUMBER] ENG: 4HK1 0XD164 Year: 05…" at bounding box center [300, 179] width 260 height 43
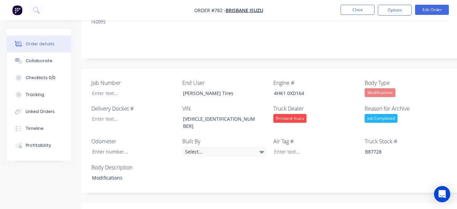
scroll to position [151, 0]
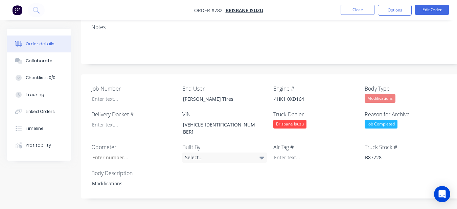
click at [123, 96] on div "Job Number End User [PERSON_NAME] Tires Engine # 4HK1 0XD164 Body Type Modifica…" at bounding box center [272, 136] width 383 height 124
click at [123, 94] on div at bounding box center [129, 99] width 85 height 10
paste div
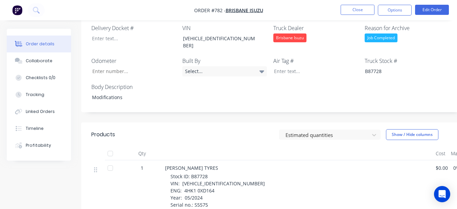
scroll to position [219, 0]
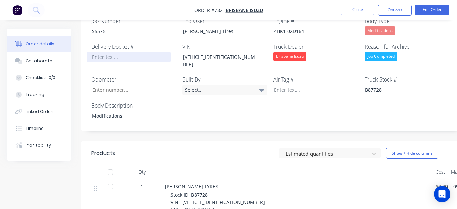
click at [114, 52] on div at bounding box center [129, 57] width 85 height 10
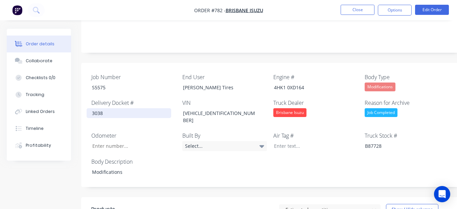
scroll to position [146, 0]
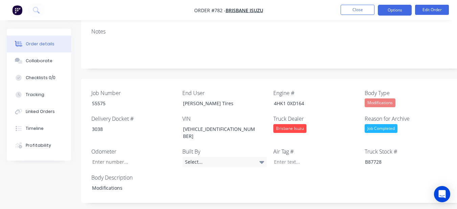
click at [393, 10] on button "Options" at bounding box center [395, 10] width 34 height 11
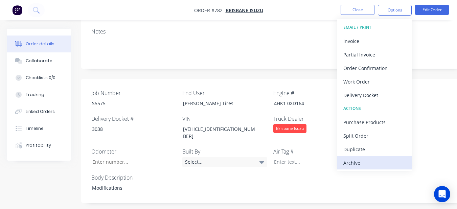
click at [388, 164] on div "Archive" at bounding box center [374, 163] width 62 height 10
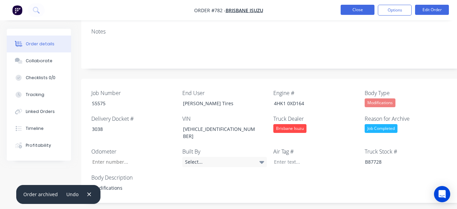
click at [357, 10] on button "Close" at bounding box center [358, 10] width 34 height 10
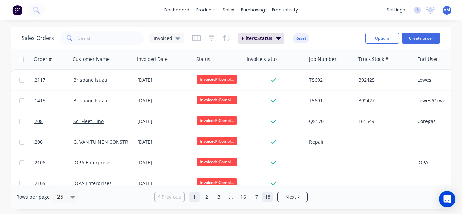
click at [267, 197] on link "18" at bounding box center [268, 197] width 10 height 10
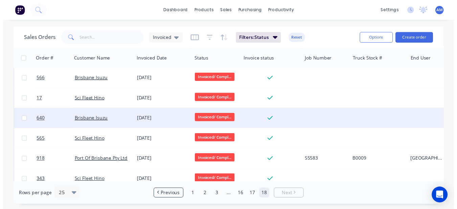
scroll to position [32, 0]
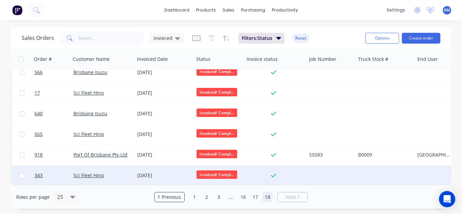
click at [150, 172] on div "[DATE]" at bounding box center [164, 175] width 54 height 7
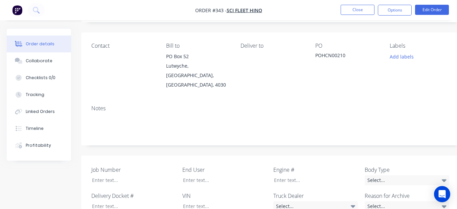
scroll to position [135, 0]
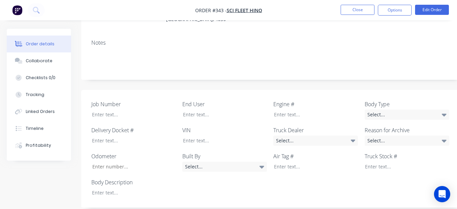
click at [371, 100] on div "Body Type Select..." at bounding box center [407, 110] width 85 height 20
click at [371, 110] on div "Select..." at bounding box center [407, 115] width 85 height 10
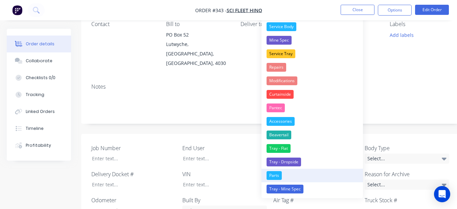
scroll to position [68, 0]
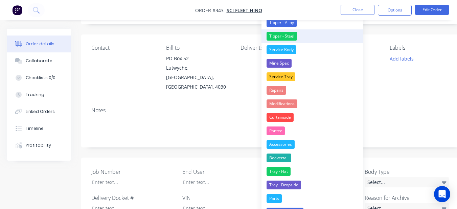
click at [301, 43] on button "Tipper - Steel" at bounding box center [311, 36] width 101 height 14
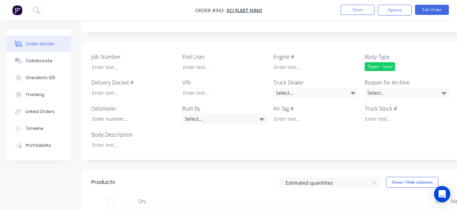
scroll to position [169, 0]
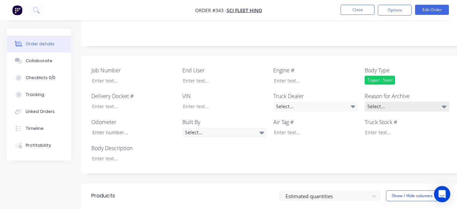
click at [415, 101] on div "Select..." at bounding box center [407, 106] width 85 height 10
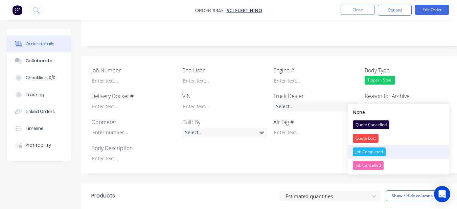
click at [394, 158] on button "Job Completed" at bounding box center [398, 152] width 101 height 14
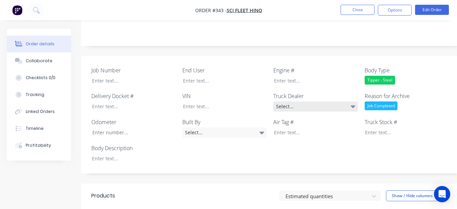
click at [296, 101] on div "Select..." at bounding box center [315, 106] width 85 height 10
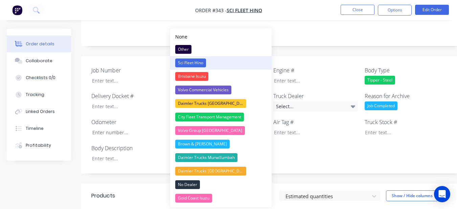
click at [232, 65] on button "Sci Fleet Hino" at bounding box center [220, 63] width 101 height 14
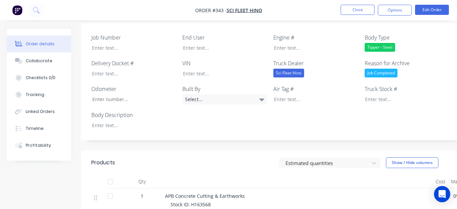
scroll to position [135, 0]
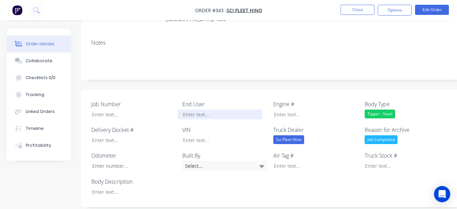
click at [210, 110] on div at bounding box center [220, 115] width 85 height 10
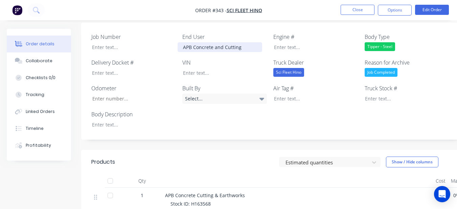
scroll to position [203, 0]
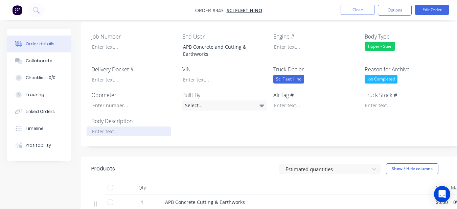
click at [90, 127] on div at bounding box center [129, 132] width 85 height 10
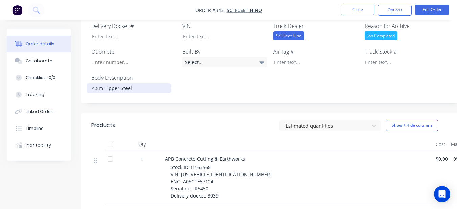
scroll to position [254, 0]
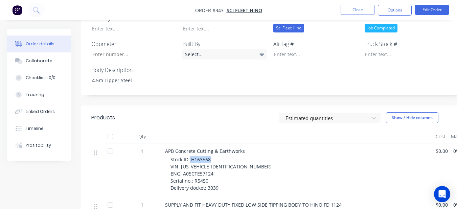
drag, startPoint x: 190, startPoint y: 150, endPoint x: 226, endPoint y: 153, distance: 36.3
click at [226, 156] on div "Stock ID: H163568 VIN: [US_VEHICLE_IDENTIFICATION_NUMBER] ENG: A05CTE57124 Seri…" at bounding box center [300, 174] width 260 height 36
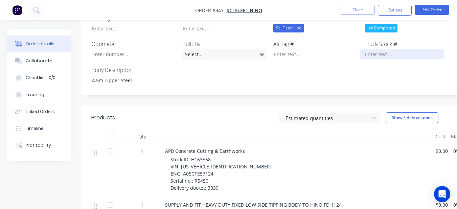
click at [368, 49] on div at bounding box center [402, 54] width 85 height 10
paste div
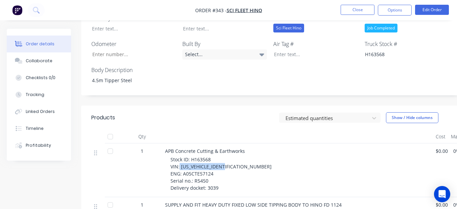
drag, startPoint x: 180, startPoint y: 158, endPoint x: 238, endPoint y: 159, distance: 57.8
click at [238, 159] on div "Stock ID: H163568 VIN: [US_VEHICLE_IDENTIFICATION_NUMBER] ENG: A05CTE57124 Seri…" at bounding box center [300, 174] width 260 height 36
drag, startPoint x: 203, startPoint y: 158, endPoint x: 199, endPoint y: 158, distance: 4.4
click at [203, 158] on span "Stock ID: H163568 VIN: [US_VEHICLE_IDENTIFICATION_NUMBER] ENG: A05CTE57124 Seri…" at bounding box center [220, 173] width 101 height 35
drag, startPoint x: 179, startPoint y: 156, endPoint x: 226, endPoint y: 157, distance: 47.0
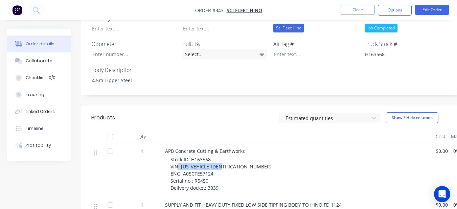
click at [226, 157] on span "Stock ID: H163568 VIN: [US_VEHICLE_IDENTIFICATION_NUMBER] ENG: A05CTE57124 Seri…" at bounding box center [220, 173] width 101 height 35
click at [225, 157] on span "Stock ID: H163568 VIN: [US_VEHICLE_IDENTIFICATION_NUMBER] ENG: A05CTE57124 Seri…" at bounding box center [220, 173] width 101 height 35
click at [180, 160] on span "Stock ID: H163568 VIN: [US_VEHICLE_IDENTIFICATION_NUMBER] ENG: A05CTE57124 Seri…" at bounding box center [220, 173] width 101 height 35
click at [176, 156] on span "Stock ID: H163568 VIN: [US_VEHICLE_IDENTIFICATION_NUMBER] ENG: A05CTE57124 Seri…" at bounding box center [220, 173] width 101 height 35
drag, startPoint x: 180, startPoint y: 157, endPoint x: 233, endPoint y: 153, distance: 53.3
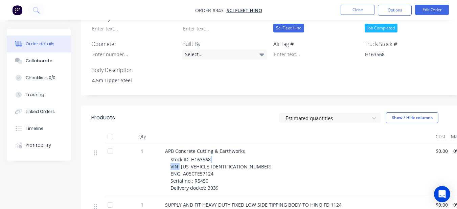
click at [233, 156] on div "Stock ID: H163568 VIN: [US_VEHICLE_IDENTIFICATION_NUMBER] ENG: A05CTE57124 Seri…" at bounding box center [300, 174] width 260 height 36
drag, startPoint x: 221, startPoint y: 155, endPoint x: 208, endPoint y: 157, distance: 12.6
click at [220, 156] on span "Stock ID: H163568 VIN: [US_VEHICLE_IDENTIFICATION_NUMBER] ENG: A05CTE57124 Seri…" at bounding box center [220, 173] width 101 height 35
drag, startPoint x: 180, startPoint y: 157, endPoint x: 228, endPoint y: 155, distance: 48.1
click at [228, 156] on div "Stock ID: H163568 VIN: [US_VEHICLE_IDENTIFICATION_NUMBER] ENG: A05CTE57124 Seri…" at bounding box center [300, 174] width 260 height 36
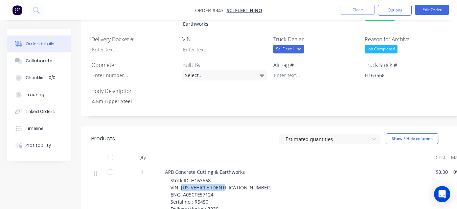
scroll to position [186, 0]
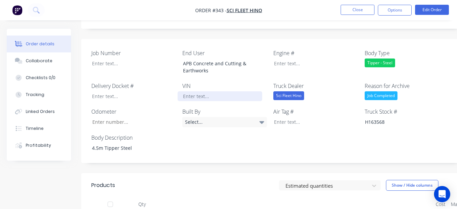
click at [252, 91] on div at bounding box center [220, 96] width 85 height 10
paste div
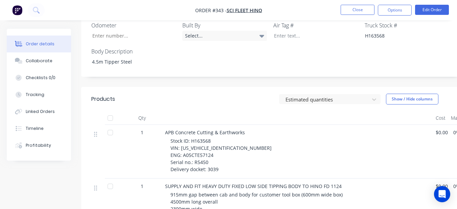
scroll to position [322, 0]
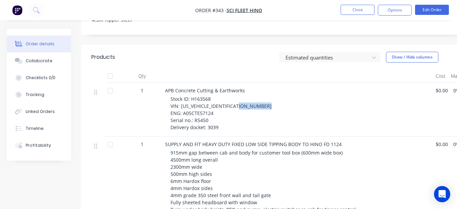
drag, startPoint x: 183, startPoint y: 97, endPoint x: 218, endPoint y: 97, distance: 35.2
click at [218, 97] on div "Stock ID: H163568 VIN: [US_VEHICLE_IDENTIFICATION_NUMBER] ENG: A05CTE57124 Seri…" at bounding box center [300, 113] width 260 height 36
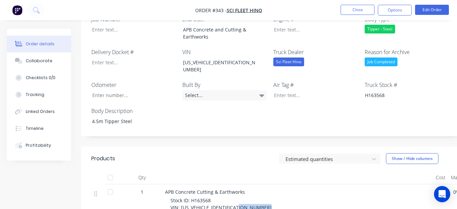
scroll to position [186, 0]
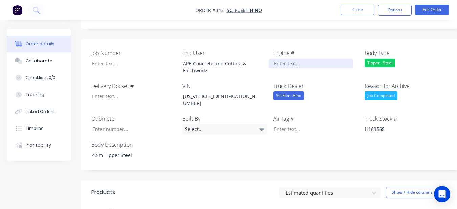
click at [290, 59] on div at bounding box center [311, 64] width 85 height 10
paste div
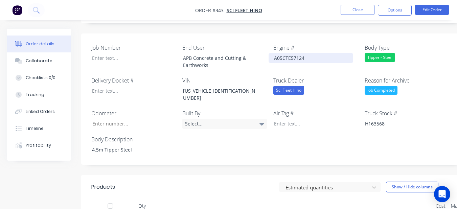
scroll to position [288, 0]
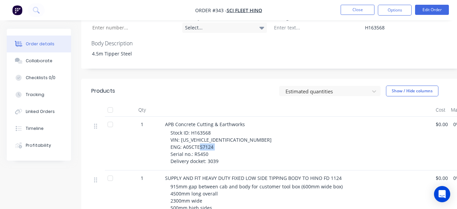
drag, startPoint x: 193, startPoint y: 138, endPoint x: 212, endPoint y: 135, distance: 19.5
click at [212, 135] on div "Stock ID: H163568 VIN: [US_VEHICLE_IDENTIFICATION_NUMBER] ENG: A05CTE57124 Seri…" at bounding box center [300, 147] width 260 height 36
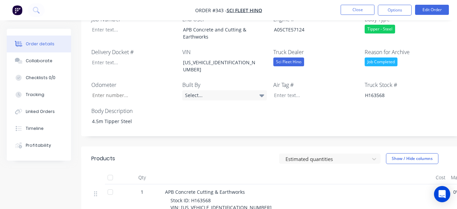
scroll to position [186, 0]
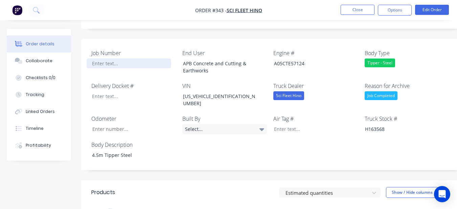
click at [116, 59] on div at bounding box center [129, 64] width 85 height 10
drag, startPoint x: 124, startPoint y: 63, endPoint x: 224, endPoint y: 127, distance: 118.9
click at [269, 145] on div "Job Number End User APB Concrete and Cutting & Earthworks Engine # A05CTE57124 …" at bounding box center [272, 105] width 383 height 132
click at [118, 59] on div at bounding box center [129, 64] width 85 height 10
drag, startPoint x: 118, startPoint y: 59, endPoint x: 160, endPoint y: 42, distance: 44.8
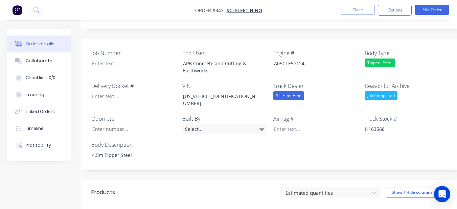
click at [160, 49] on label "Job Number" at bounding box center [133, 53] width 85 height 8
click at [128, 59] on div at bounding box center [129, 64] width 85 height 10
paste div
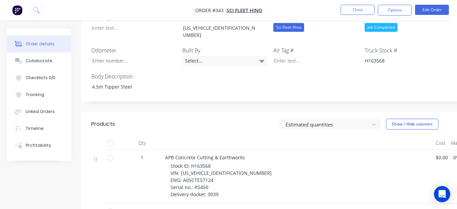
scroll to position [254, 0]
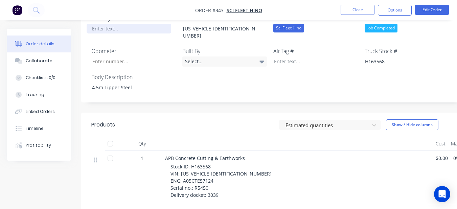
click at [109, 24] on div at bounding box center [129, 29] width 85 height 10
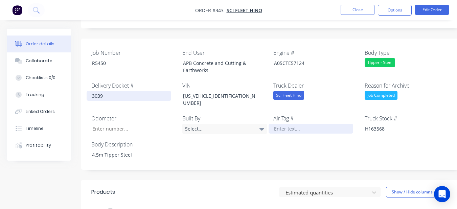
scroll to position [186, 0]
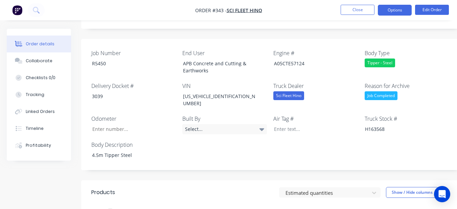
click at [391, 4] on nav "Order #343 - Sci Fleet Hino Close Options Edit Order" at bounding box center [228, 10] width 457 height 20
click at [397, 6] on button "Options" at bounding box center [395, 10] width 34 height 11
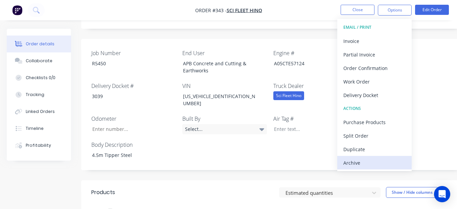
click at [380, 161] on div "Archive" at bounding box center [374, 163] width 62 height 10
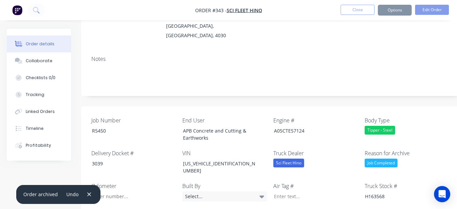
scroll to position [85, 0]
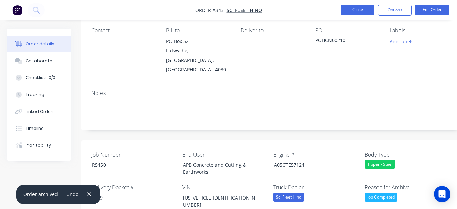
click at [362, 10] on button "Close" at bounding box center [358, 10] width 34 height 10
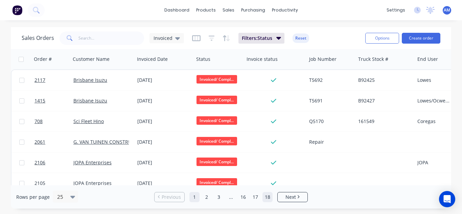
click at [267, 196] on link "18" at bounding box center [268, 197] width 10 height 10
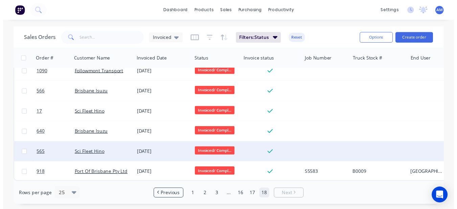
scroll to position [11, 0]
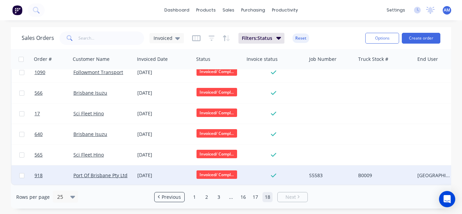
click at [153, 172] on div "[DATE]" at bounding box center [164, 175] width 54 height 7
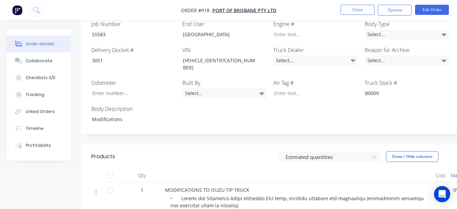
scroll to position [173, 0]
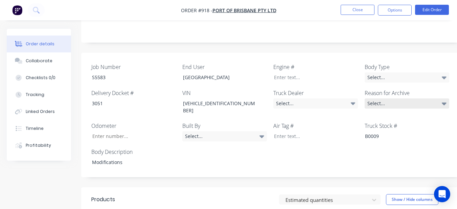
click at [413, 99] on div "Select..." at bounding box center [407, 103] width 85 height 10
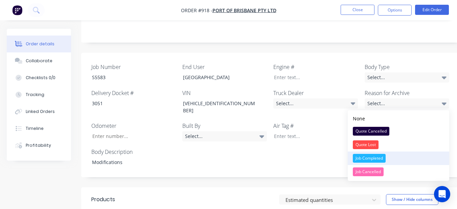
click at [379, 154] on div "Job Completed" at bounding box center [369, 158] width 33 height 9
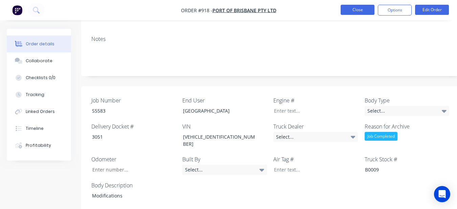
scroll to position [139, 0]
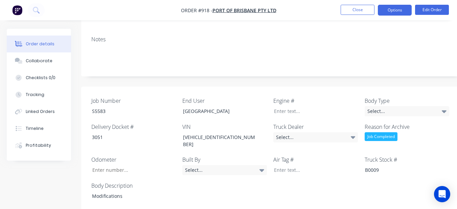
click at [383, 8] on button "Options" at bounding box center [395, 10] width 34 height 11
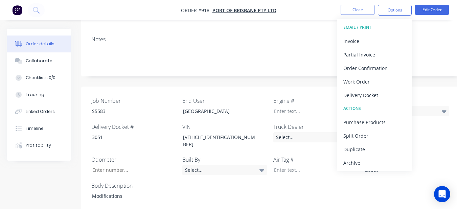
drag, startPoint x: 380, startPoint y: 159, endPoint x: 377, endPoint y: 127, distance: 31.9
click at [380, 159] on div "Archive" at bounding box center [374, 163] width 62 height 10
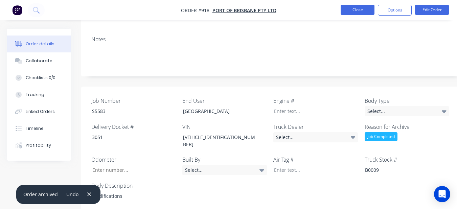
click at [358, 8] on button "Close" at bounding box center [358, 10] width 34 height 10
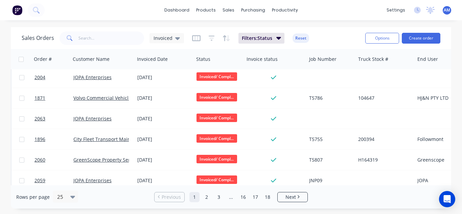
scroll to position [403, 0]
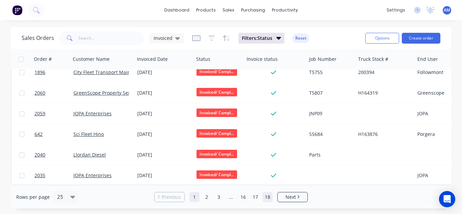
click at [267, 200] on link "18" at bounding box center [268, 197] width 10 height 10
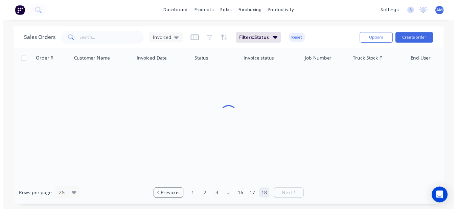
scroll to position [0, 0]
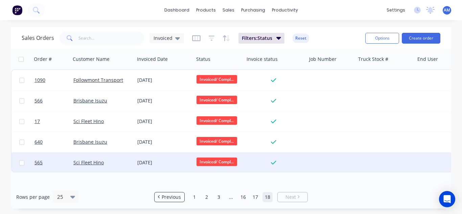
click at [144, 161] on div "[DATE]" at bounding box center [164, 162] width 54 height 7
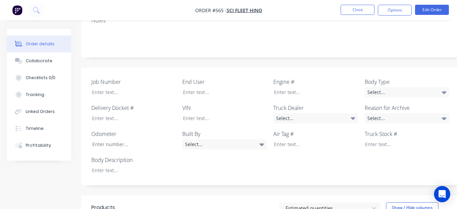
scroll to position [169, 0]
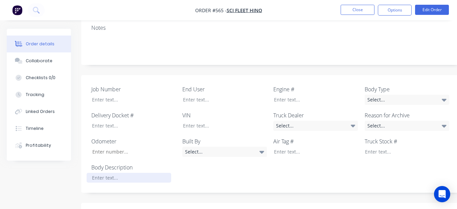
click at [134, 173] on div at bounding box center [129, 178] width 85 height 10
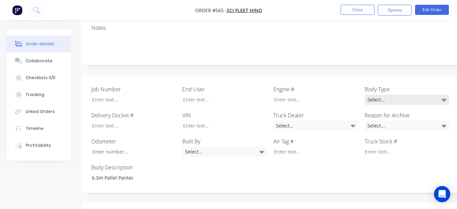
click at [408, 95] on div "Select..." at bounding box center [407, 100] width 85 height 10
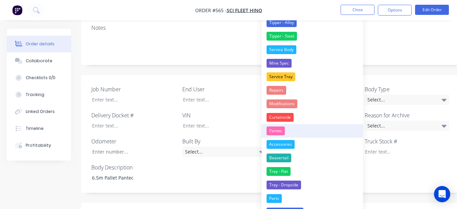
click at [316, 132] on button "Pantec" at bounding box center [311, 131] width 101 height 14
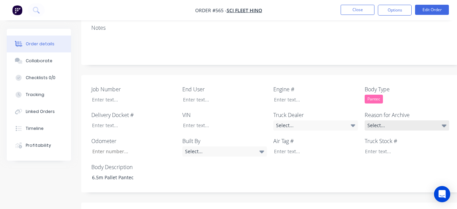
click at [391, 120] on div "Select..." at bounding box center [407, 125] width 85 height 10
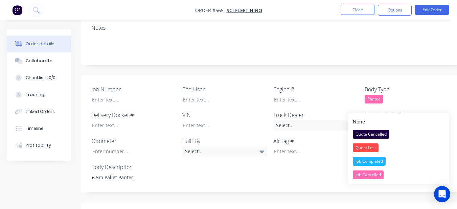
drag, startPoint x: 386, startPoint y: 161, endPoint x: 337, endPoint y: 125, distance: 61.0
click at [384, 156] on button "Job Completed" at bounding box center [398, 162] width 101 height 14
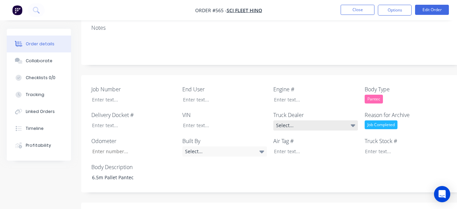
click at [325, 120] on div "Select..." at bounding box center [315, 125] width 85 height 10
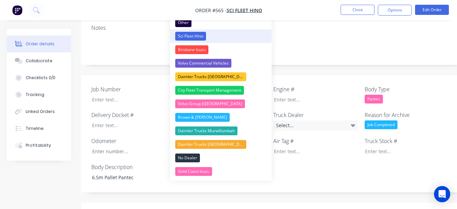
click at [192, 39] on div "Sci Fleet Hino" at bounding box center [190, 36] width 31 height 9
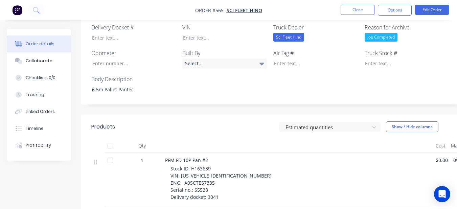
scroll to position [135, 0]
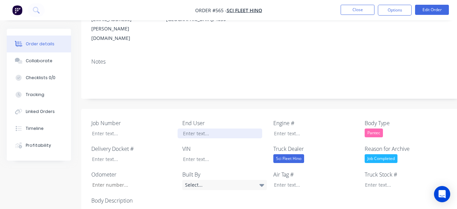
click at [216, 129] on div at bounding box center [220, 134] width 85 height 10
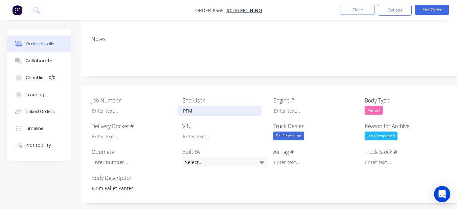
scroll to position [237, 0]
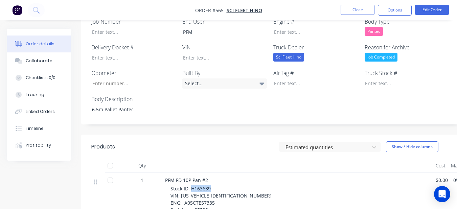
drag, startPoint x: 190, startPoint y: 170, endPoint x: 246, endPoint y: 169, distance: 55.1
click at [246, 185] on div "Stock ID: H163639 VIN: [US_VEHICLE_IDENTIFICATION_NUMBER] ENG: A05CTE57335 Seri…" at bounding box center [300, 203] width 260 height 36
drag, startPoint x: 245, startPoint y: 169, endPoint x: 245, endPoint y: 165, distance: 4.1
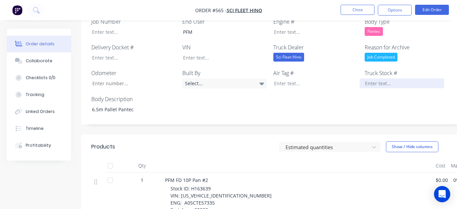
click at [369, 78] on div at bounding box center [402, 83] width 85 height 10
paste div
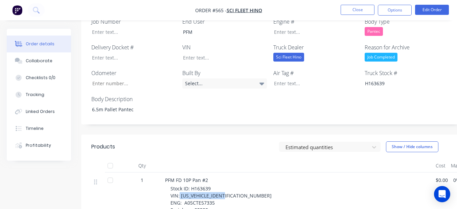
drag, startPoint x: 179, startPoint y: 177, endPoint x: 232, endPoint y: 174, distance: 52.5
click at [230, 185] on div "Stock ID: H163639 VIN: [US_VEHICLE_IDENTIFICATION_NUMBER] ENG: A05CTE57335 Seri…" at bounding box center [300, 203] width 260 height 36
drag, startPoint x: 192, startPoint y: 27, endPoint x: 190, endPoint y: 35, distance: 7.6
click at [191, 43] on div "VIN" at bounding box center [224, 52] width 85 height 19
click at [190, 53] on div at bounding box center [220, 58] width 85 height 10
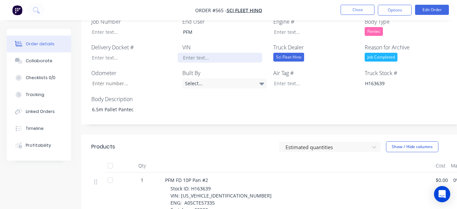
paste div
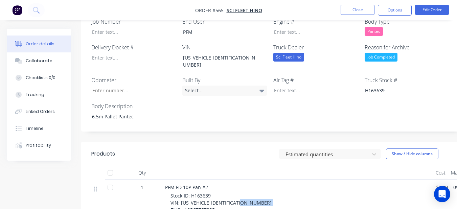
drag, startPoint x: 184, startPoint y: 185, endPoint x: 221, endPoint y: 185, distance: 36.9
click at [221, 192] on div "Stock ID: H163639 VIN: [US_VEHICLE_IDENTIFICATION_NUMBER] ENG: A05CTE57335 Seri…" at bounding box center [300, 210] width 260 height 36
drag, startPoint x: 221, startPoint y: 185, endPoint x: 222, endPoint y: 176, distance: 9.2
drag, startPoint x: 222, startPoint y: 176, endPoint x: 167, endPoint y: 163, distance: 56.3
click at [164, 180] on div "PFM FD 10P Pan #2 Stock ID: H163639 VIN: [US_VEHICLE_IDENTIFICATION_NUMBER] ENG…" at bounding box center [297, 207] width 271 height 54
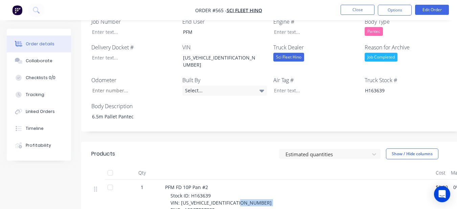
drag, startPoint x: 184, startPoint y: 184, endPoint x: 218, endPoint y: 185, distance: 33.8
click at [218, 192] on div "Stock ID: H163639 VIN: [US_VEHICLE_IDENTIFICATION_NUMBER] ENG: A05CTE57335 Seri…" at bounding box center [300, 210] width 260 height 36
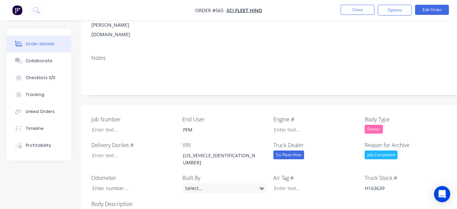
scroll to position [135, 0]
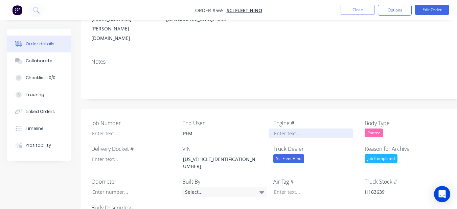
click at [278, 129] on div at bounding box center [311, 134] width 85 height 10
paste div
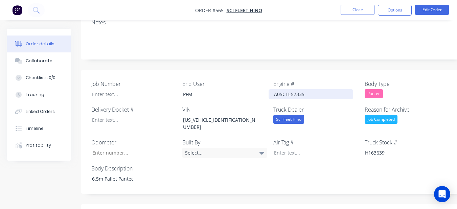
scroll to position [237, 0]
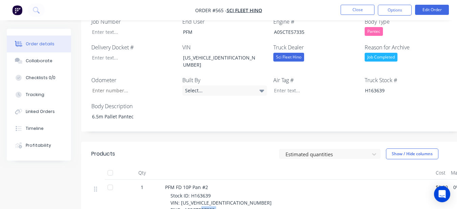
drag, startPoint x: 192, startPoint y: 192, endPoint x: 214, endPoint y: 190, distance: 22.8
click at [214, 192] on div "Stock ID: H163639 VIN: [US_VEHICLE_IDENTIFICATION_NUMBER] ENG: A05CTE57335 Seri…" at bounding box center [300, 210] width 260 height 36
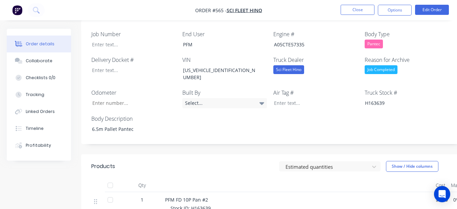
scroll to position [203, 0]
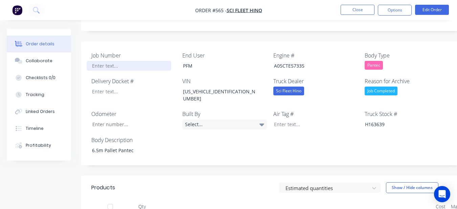
click at [114, 61] on div at bounding box center [129, 66] width 85 height 10
drag, startPoint x: 117, startPoint y: 52, endPoint x: 167, endPoint y: 35, distance: 52.6
click at [173, 51] on label "Job Number" at bounding box center [133, 55] width 85 height 8
click at [140, 61] on div at bounding box center [129, 66] width 85 height 10
paste div
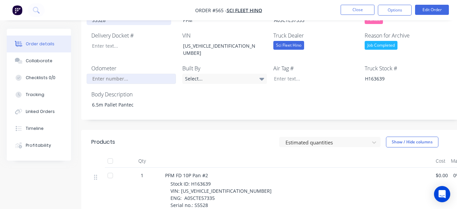
scroll to position [237, 0]
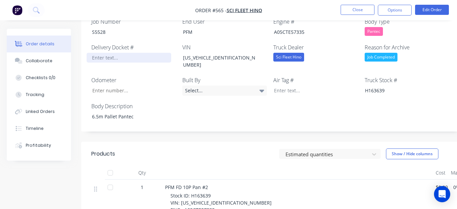
click at [111, 53] on div at bounding box center [129, 58] width 85 height 10
click at [393, 3] on nav "Order #565 - Sci Fleet Hino Close Options Edit Order" at bounding box center [228, 10] width 457 height 20
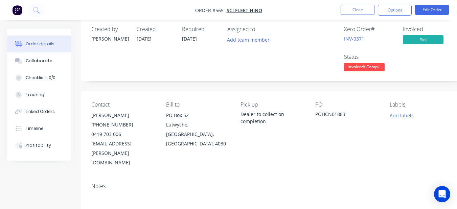
scroll to position [0, 0]
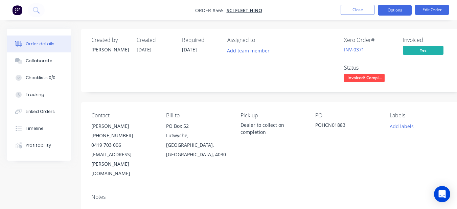
click at [394, 10] on button "Options" at bounding box center [395, 10] width 34 height 11
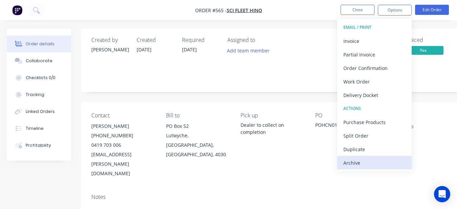
click at [389, 157] on button "Archive" at bounding box center [374, 163] width 74 height 14
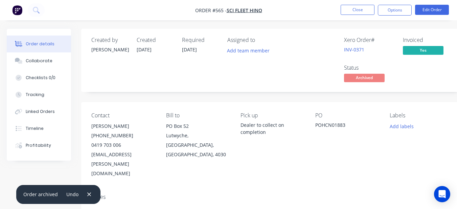
click at [38, 195] on div "Order archived" at bounding box center [40, 194] width 35 height 7
click at [363, 10] on button "Close" at bounding box center [358, 10] width 34 height 10
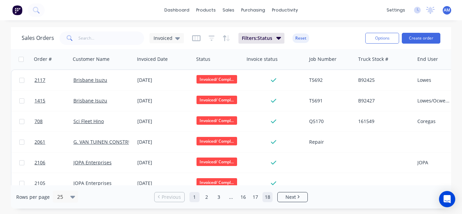
click at [268, 199] on link "18" at bounding box center [268, 197] width 10 height 10
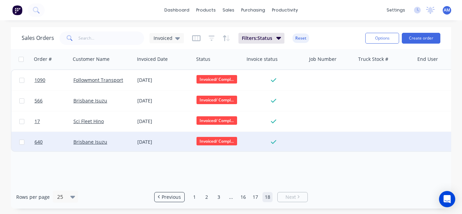
click at [159, 136] on div "[DATE]" at bounding box center [164, 142] width 59 height 20
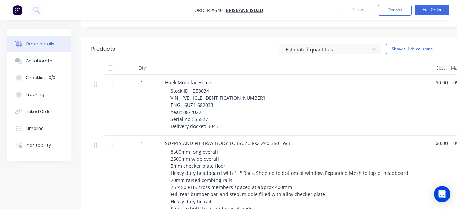
scroll to position [271, 0]
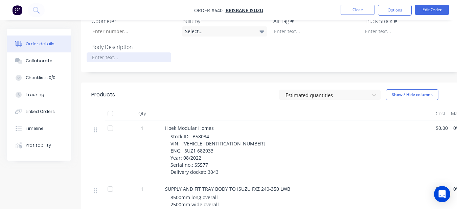
click at [134, 52] on div at bounding box center [129, 57] width 85 height 10
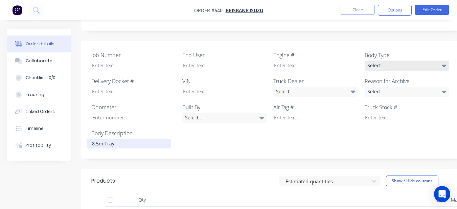
scroll to position [169, 0]
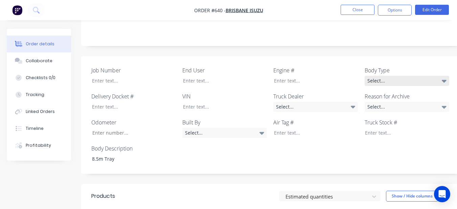
drag, startPoint x: 380, startPoint y: 62, endPoint x: 380, endPoint y: 71, distance: 9.8
click at [380, 66] on label "Body Type" at bounding box center [407, 70] width 85 height 8
click at [380, 76] on div "Select..." at bounding box center [407, 81] width 85 height 10
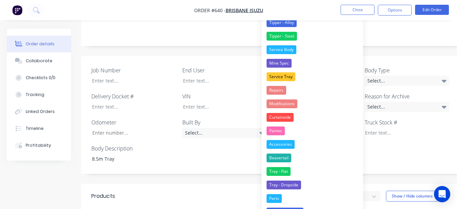
drag, startPoint x: 272, startPoint y: 174, endPoint x: 320, endPoint y: 126, distance: 67.7
click at [275, 165] on button "Tray - Flat" at bounding box center [311, 172] width 101 height 14
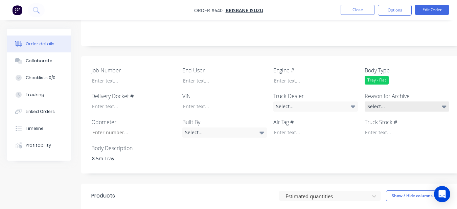
click at [392, 101] on div "Select..." at bounding box center [407, 106] width 85 height 10
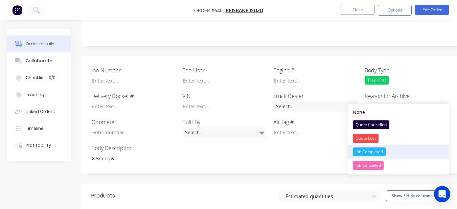
click at [381, 154] on div "Job Completed" at bounding box center [369, 151] width 33 height 9
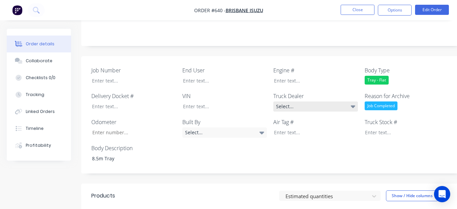
click at [332, 101] on div "Select..." at bounding box center [315, 106] width 85 height 10
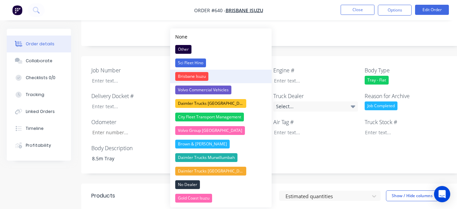
click at [209, 76] on button "Brisbane Isuzu" at bounding box center [220, 77] width 101 height 14
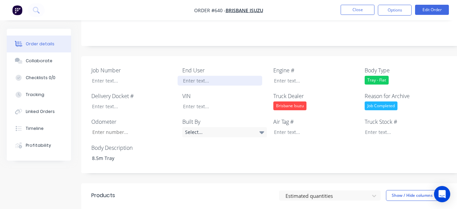
click at [200, 76] on div at bounding box center [220, 81] width 85 height 10
click at [200, 76] on div "Hoek Modular Homes" at bounding box center [220, 81] width 85 height 10
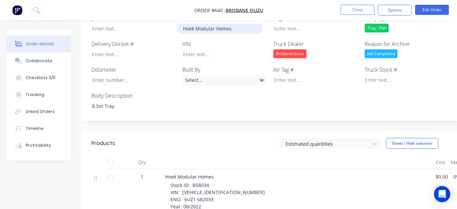
scroll to position [237, 0]
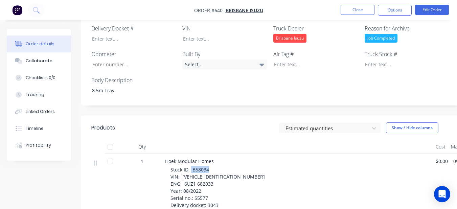
drag, startPoint x: 190, startPoint y: 160, endPoint x: 208, endPoint y: 163, distance: 18.2
click at [208, 166] on span "Stock ID: B58034 VIN: [VEHICLE_IDENTIFICATION_NUMBER] ENG: 6UZ1 682033 Year: 08…" at bounding box center [217, 187] width 94 height 42
drag, startPoint x: 368, startPoint y: 53, endPoint x: 371, endPoint y: 56, distance: 3.8
paste div
drag, startPoint x: 181, startPoint y: 168, endPoint x: 230, endPoint y: 168, distance: 49.1
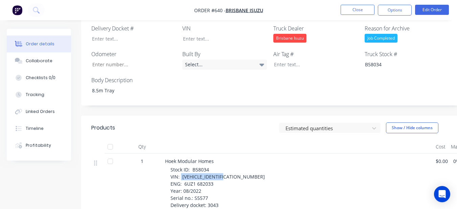
click at [230, 168] on div "Stock ID: B58034 VIN: [VEHICLE_IDENTIFICATION_NUMBER] ENG: 6UZ1 682033 Year: 08…" at bounding box center [300, 187] width 260 height 43
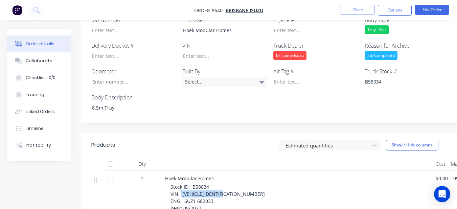
scroll to position [203, 0]
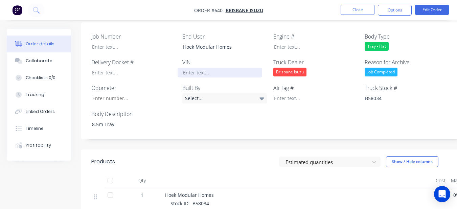
click at [210, 68] on div at bounding box center [220, 73] width 85 height 10
paste div
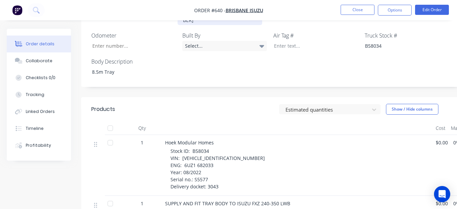
scroll to position [271, 0]
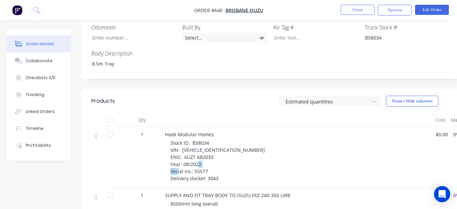
drag, startPoint x: 193, startPoint y: 155, endPoint x: 229, endPoint y: 157, distance: 35.9
click at [229, 157] on div "Stock ID: B58034 VIN: [VEHICLE_IDENTIFICATION_NUMBER] ENG: 6UZ1 682033 Year: 08…" at bounding box center [300, 160] width 260 height 43
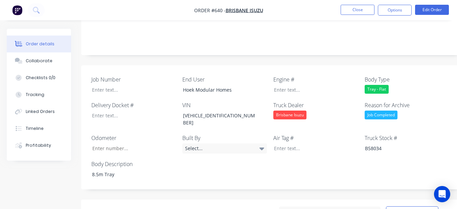
scroll to position [135, 0]
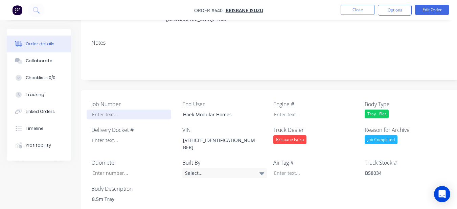
click at [154, 110] on div at bounding box center [129, 115] width 85 height 10
paste div
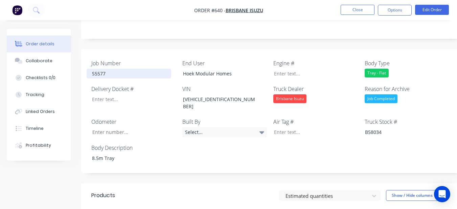
scroll to position [169, 0]
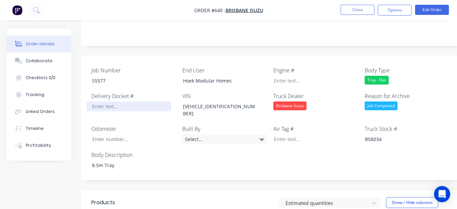
click at [142, 101] on div at bounding box center [129, 106] width 85 height 10
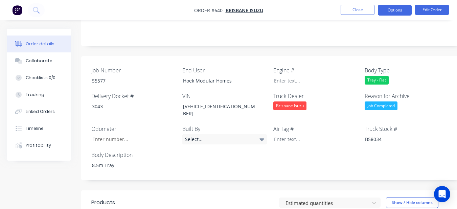
click at [406, 10] on button "Options" at bounding box center [395, 10] width 34 height 11
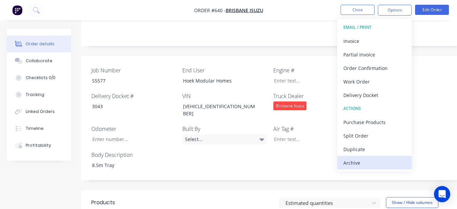
click at [370, 161] on div "Archive" at bounding box center [374, 163] width 62 height 10
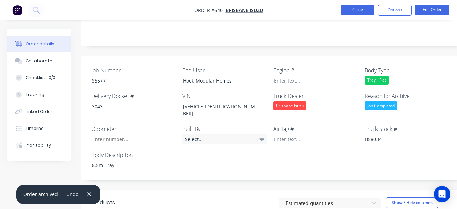
click at [351, 12] on button "Close" at bounding box center [358, 10] width 34 height 10
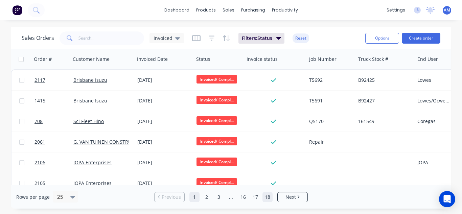
click at [269, 198] on link "18" at bounding box center [268, 197] width 10 height 10
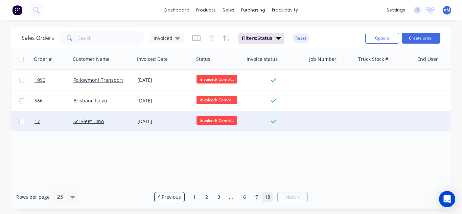
click at [155, 122] on div "[DATE]" at bounding box center [164, 121] width 54 height 7
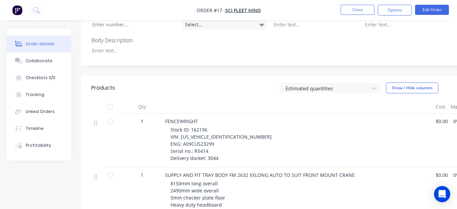
scroll to position [271, 0]
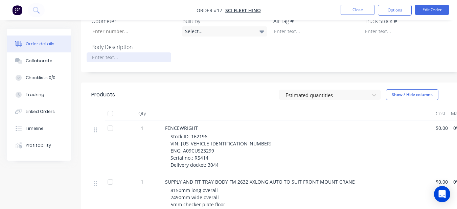
click at [122, 52] on div at bounding box center [129, 57] width 85 height 10
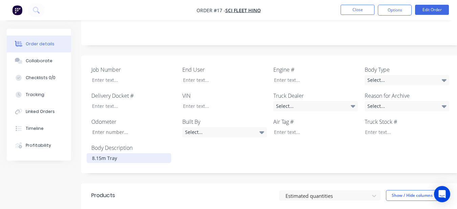
scroll to position [169, 0]
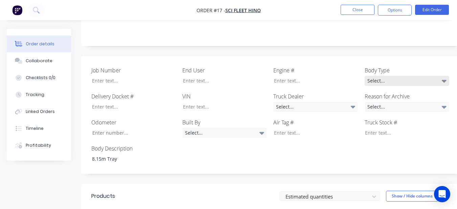
click at [388, 76] on div "Select..." at bounding box center [407, 81] width 85 height 10
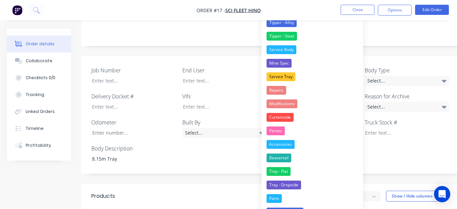
drag, startPoint x: 290, startPoint y: 172, endPoint x: 328, endPoint y: 138, distance: 50.8
click at [292, 169] on button "Tray - Flat" at bounding box center [311, 172] width 101 height 14
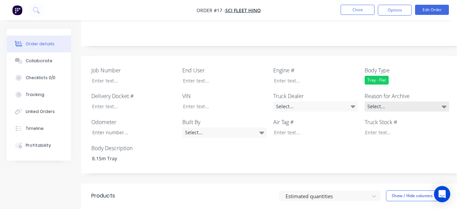
click at [379, 101] on div "Select..." at bounding box center [407, 106] width 85 height 10
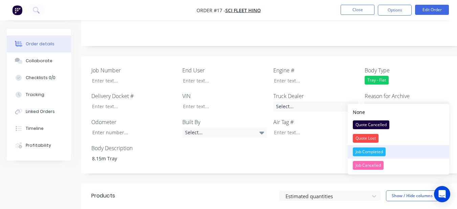
click at [372, 150] on div "Job Completed" at bounding box center [369, 151] width 33 height 9
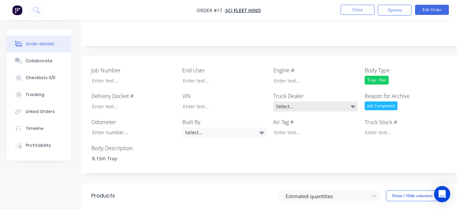
click at [340, 101] on div "Select..." at bounding box center [315, 106] width 85 height 10
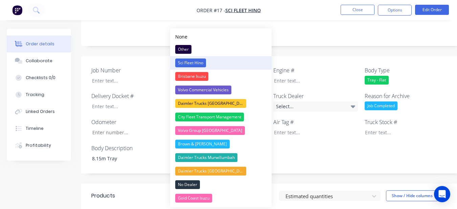
click at [243, 62] on button "Sci Fleet Hino" at bounding box center [220, 63] width 101 height 14
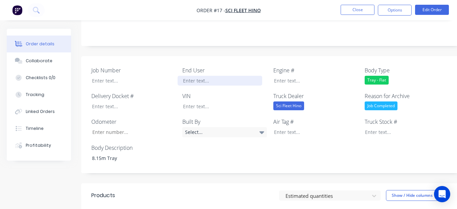
click at [221, 76] on div at bounding box center [220, 81] width 85 height 10
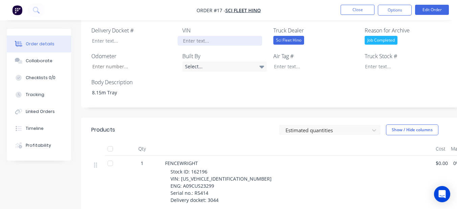
scroll to position [237, 0]
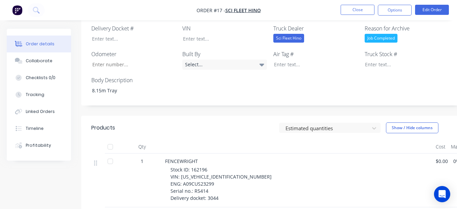
drag, startPoint x: 205, startPoint y: 99, endPoint x: 204, endPoint y: 148, distance: 48.7
click at [205, 108] on div "Created by [PERSON_NAME] Created [DATE] Required [DATE] Assigned to Add team me…" at bounding box center [272, 151] width 383 height 718
click at [192, 166] on span "Stock ID: 162196 VIN: [US_VEHICLE_IDENTIFICATION_NUMBER] ENG: A09CUS23299 Seria…" at bounding box center [220, 183] width 101 height 35
click at [208, 166] on div "Stock ID: 162196 VIN: [US_VEHICLE_IDENTIFICATION_NUMBER] ENG: A09CUS23299 Seria…" at bounding box center [300, 184] width 260 height 36
drag, startPoint x: 190, startPoint y: 160, endPoint x: 207, endPoint y: 160, distance: 16.6
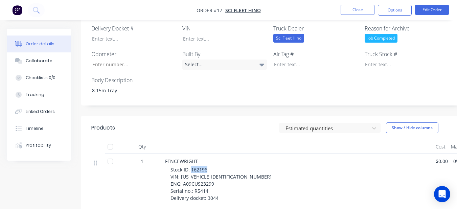
click at [207, 166] on span "Stock ID: 162196 VIN: [US_VEHICLE_IDENTIFICATION_NUMBER] ENG: A09CUS23299 Seria…" at bounding box center [220, 183] width 101 height 35
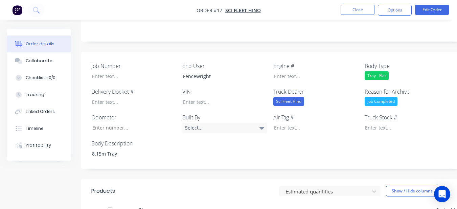
scroll to position [169, 0]
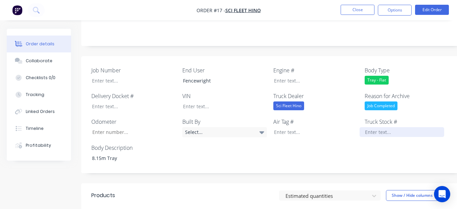
click at [371, 127] on div at bounding box center [402, 132] width 85 height 10
paste div
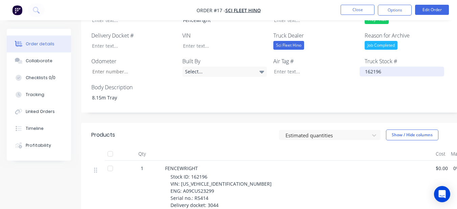
scroll to position [237, 0]
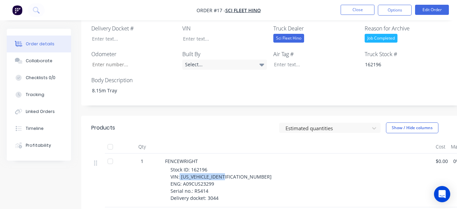
drag, startPoint x: 180, startPoint y: 169, endPoint x: 233, endPoint y: 165, distance: 53.9
click at [233, 166] on div "Stock ID: 162196 VIN: [US_VEHICLE_IDENTIFICATION_NUMBER] ENG: A09CUS23299 Seria…" at bounding box center [300, 184] width 260 height 36
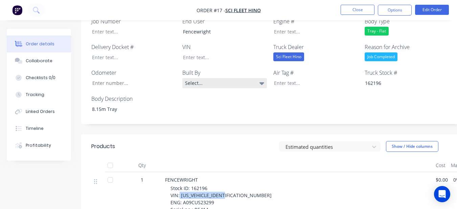
scroll to position [203, 0]
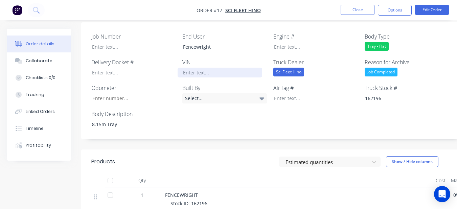
click at [216, 68] on div at bounding box center [220, 73] width 85 height 10
paste div
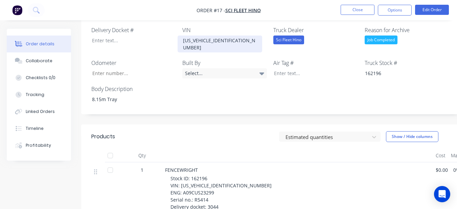
scroll to position [271, 0]
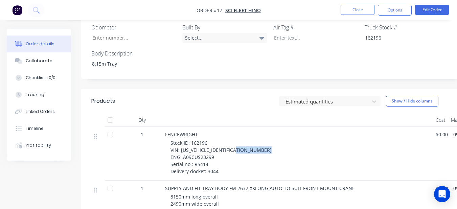
drag, startPoint x: 182, startPoint y: 140, endPoint x: 220, endPoint y: 141, distance: 37.9
click at [220, 141] on div "Stock ID: 162196 VIN: [US_VEHICLE_IDENTIFICATION_NUMBER] ENG: A09CUS23299 Seria…" at bounding box center [300, 157] width 260 height 36
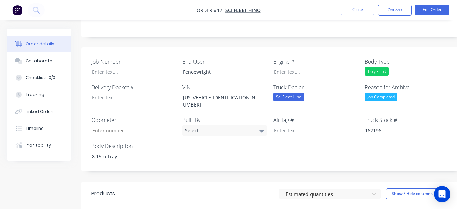
scroll to position [169, 0]
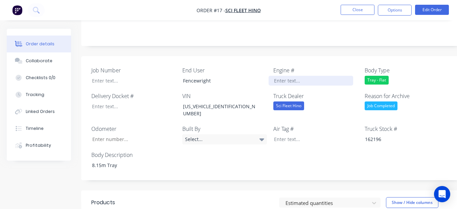
click at [298, 76] on div at bounding box center [311, 81] width 85 height 10
paste div
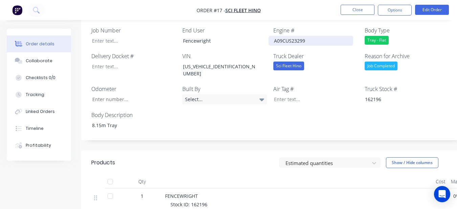
scroll to position [271, 0]
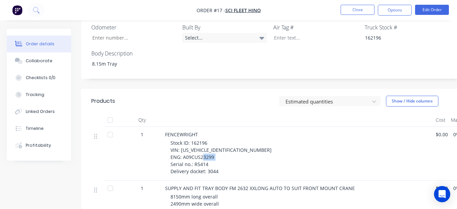
drag, startPoint x: 194, startPoint y: 145, endPoint x: 214, endPoint y: 146, distance: 20.3
click at [214, 146] on div "Stock ID: 162196 VIN: [US_VEHICLE_IDENTIFICATION_NUMBER] ENG: A09CUS23299 Seria…" at bounding box center [300, 157] width 260 height 36
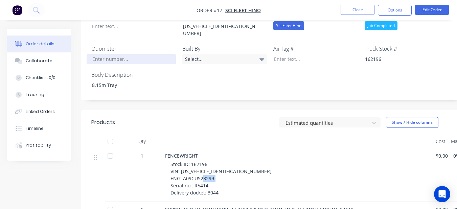
scroll to position [203, 0]
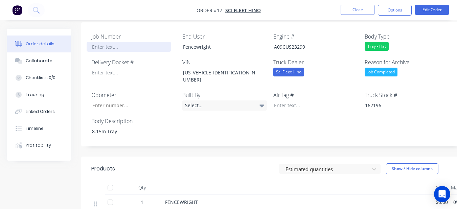
click at [113, 42] on div at bounding box center [129, 47] width 85 height 10
paste div
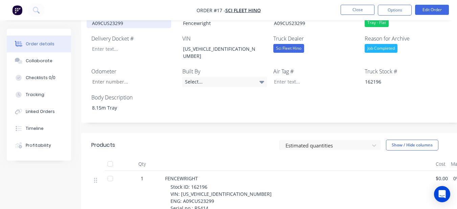
scroll to position [237, 0]
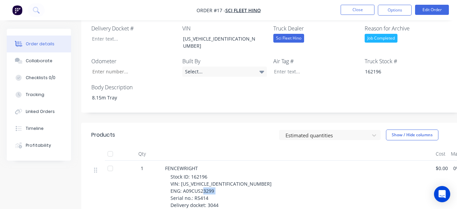
drag, startPoint x: 194, startPoint y: 181, endPoint x: 212, endPoint y: 182, distance: 18.6
click at [212, 182] on div "Stock ID: 162196 VIN: [US_VEHICLE_IDENTIFICATION_NUMBER] ENG: A09CUS23299 Seria…" at bounding box center [300, 191] width 260 height 36
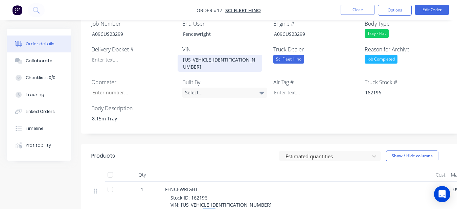
scroll to position [169, 0]
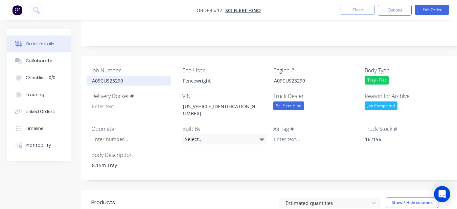
click at [133, 76] on div "A09CUS23299" at bounding box center [129, 81] width 85 height 10
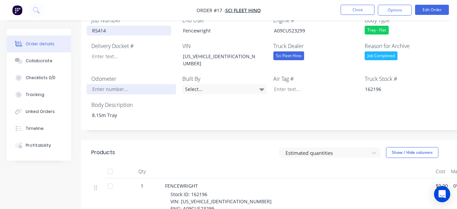
scroll to position [203, 0]
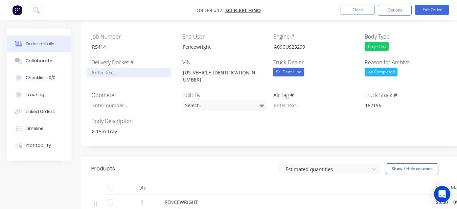
click at [131, 68] on div at bounding box center [129, 73] width 85 height 10
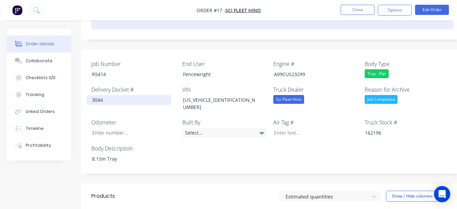
scroll to position [169, 0]
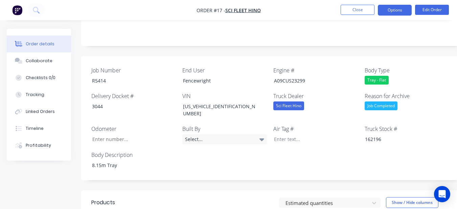
click at [402, 15] on button "Options" at bounding box center [395, 10] width 34 height 11
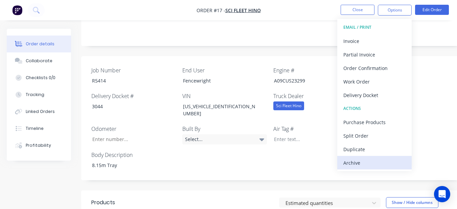
drag, startPoint x: 361, startPoint y: 163, endPoint x: 365, endPoint y: 132, distance: 31.1
click at [361, 163] on div "Archive" at bounding box center [374, 163] width 62 height 10
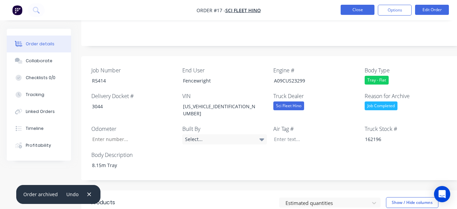
click at [362, 9] on button "Close" at bounding box center [358, 10] width 34 height 10
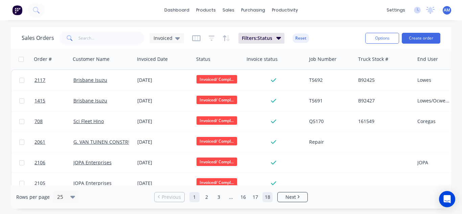
click at [264, 196] on link "18" at bounding box center [268, 197] width 10 height 10
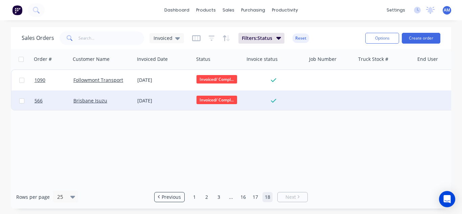
click at [151, 99] on div "[DATE]" at bounding box center [164, 100] width 54 height 7
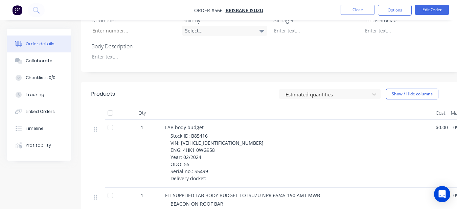
scroll to position [271, 0]
drag, startPoint x: 190, startPoint y: 127, endPoint x: 220, endPoint y: 125, distance: 30.2
click at [220, 133] on div "Stock ID: B85416 VIN: [VEHICLE_IDENTIFICATION_NUMBER] ENG: 4HK1 0WG958 Year: 02…" at bounding box center [300, 158] width 260 height 50
click at [395, 20] on nav "Order #566 - [GEOGRAPHIC_DATA] Isuzu Close Options Edit Order" at bounding box center [228, 10] width 457 height 20
click at [390, 26] on div at bounding box center [402, 31] width 85 height 10
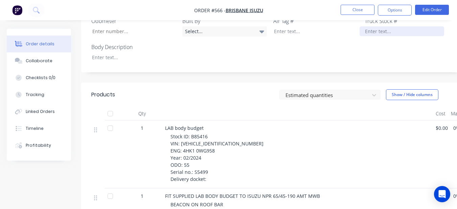
paste div
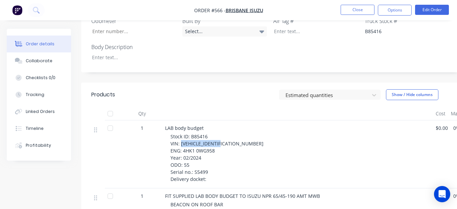
drag, startPoint x: 180, startPoint y: 134, endPoint x: 227, endPoint y: 136, distance: 46.7
click at [227, 136] on span "Stock ID: B85416 VIN: [VEHICLE_IDENTIFICATION_NUMBER] ENG: 4HK1 0WG958 Year: 02…" at bounding box center [216, 157] width 93 height 49
click at [192, 125] on span "LAB body budget" at bounding box center [184, 128] width 39 height 6
drag, startPoint x: 180, startPoint y: 135, endPoint x: 233, endPoint y: 137, distance: 53.5
click at [233, 137] on div "Stock ID: B85416 VIN: [VEHICLE_IDENTIFICATION_NUMBER] ENG: 4HK1 0WG958 Year: 02…" at bounding box center [300, 158] width 260 height 50
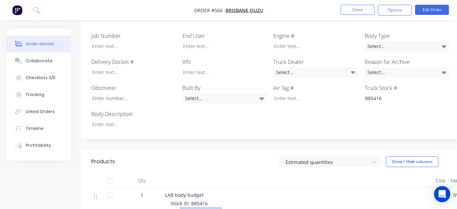
scroll to position [203, 0]
click at [209, 68] on div at bounding box center [220, 73] width 85 height 10
paste div
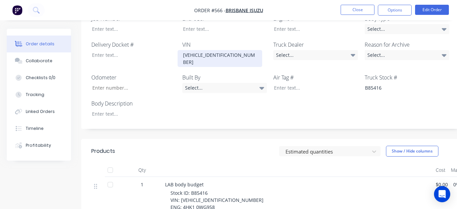
scroll to position [237, 0]
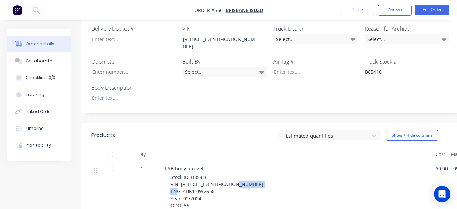
drag, startPoint x: 183, startPoint y: 176, endPoint x: 216, endPoint y: 173, distance: 33.7
click at [216, 174] on div "Stock ID: B85416 VIN: [VEHICLE_IDENTIFICATION_NUMBER] ENG: 4HK1 0WG958 Year: 02…" at bounding box center [300, 199] width 260 height 50
drag, startPoint x: 215, startPoint y: 173, endPoint x: 227, endPoint y: 96, distance: 77.8
click at [227, 96] on div "Job Number End User Engine # Body Type Select... Delivery Docket # VIN [VEHICLE…" at bounding box center [272, 50] width 383 height 125
drag, startPoint x: 182, startPoint y: 175, endPoint x: 215, endPoint y: 176, distance: 33.2
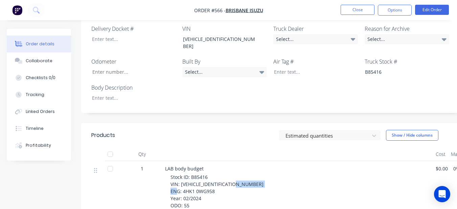
click at [215, 176] on div "Stock ID: B85416 VIN: [VEHICLE_IDENTIFICATION_NUMBER] ENG: 4HK1 0WG958 Year: 02…" at bounding box center [300, 199] width 260 height 50
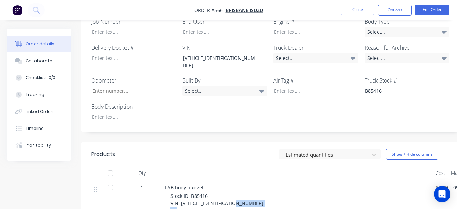
scroll to position [203, 0]
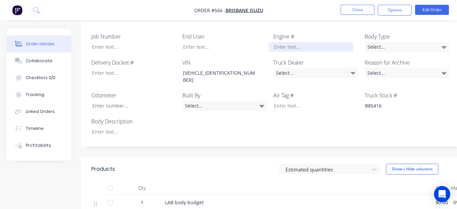
click at [295, 42] on div at bounding box center [311, 47] width 85 height 10
paste div
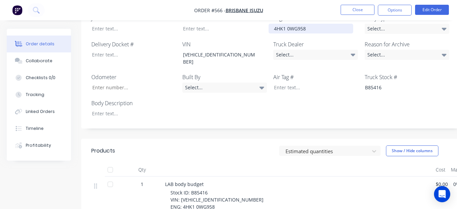
scroll to position [237, 0]
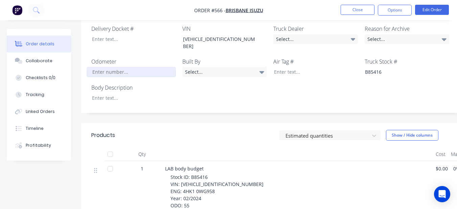
click at [111, 67] on input "Job Number" at bounding box center [131, 72] width 89 height 10
type input "55"
drag, startPoint x: 194, startPoint y: 196, endPoint x: 210, endPoint y: 198, distance: 16.0
click at [210, 198] on div "Stock ID: B85416 VIN: [VEHICLE_IDENTIFICATION_NUMBER] ENG: 4HK1 0WG958 Year: 02…" at bounding box center [300, 199] width 260 height 50
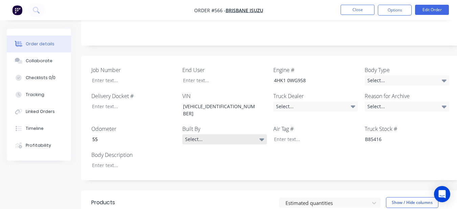
scroll to position [169, 0]
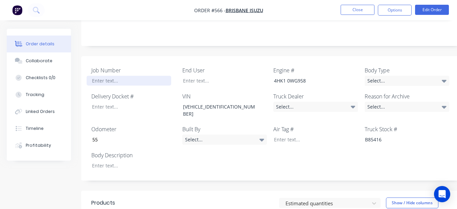
click at [124, 76] on div at bounding box center [129, 81] width 85 height 10
paste div
click at [334, 102] on div "Select..." at bounding box center [315, 107] width 85 height 10
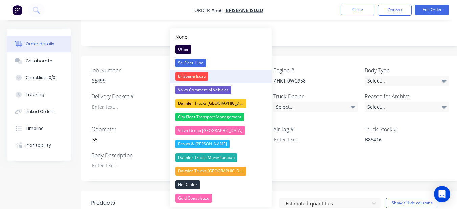
click at [226, 76] on button "Brisbane Isuzu" at bounding box center [220, 77] width 101 height 14
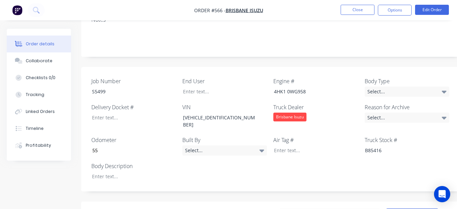
scroll to position [135, 0]
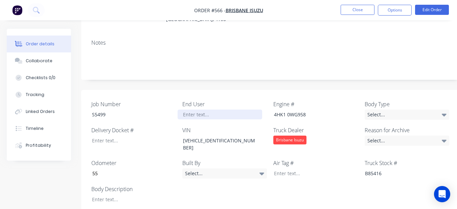
click at [223, 110] on div at bounding box center [220, 115] width 85 height 10
click at [388, 136] on div "Select..." at bounding box center [407, 141] width 85 height 10
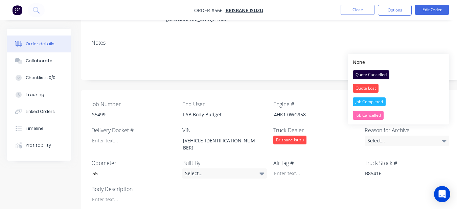
drag, startPoint x: 373, startPoint y: 97, endPoint x: 366, endPoint y: 99, distance: 7.4
click at [372, 97] on button "Job Completed" at bounding box center [398, 102] width 101 height 14
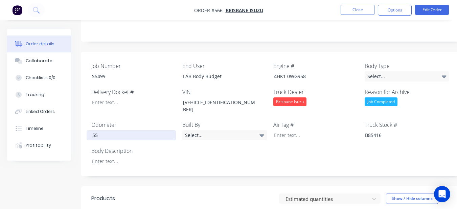
scroll to position [169, 0]
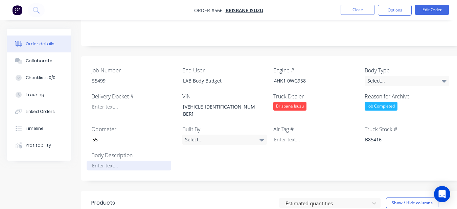
click at [109, 161] on div at bounding box center [129, 166] width 85 height 10
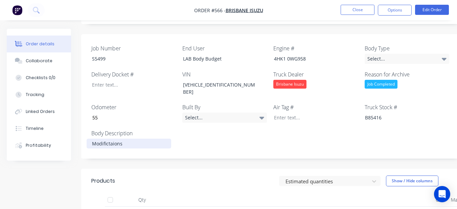
scroll to position [203, 0]
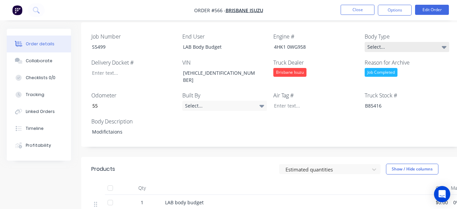
click at [408, 42] on div "Select..." at bounding box center [407, 47] width 85 height 10
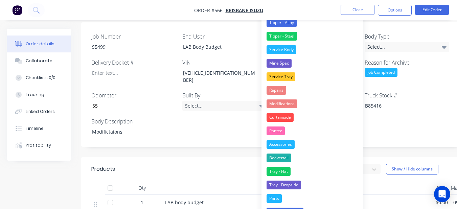
drag, startPoint x: 308, startPoint y: 107, endPoint x: 351, endPoint y: 48, distance: 73.1
click at [308, 106] on button "Modifications" at bounding box center [311, 104] width 101 height 14
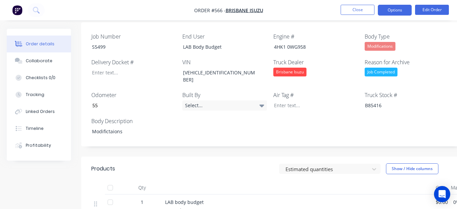
click at [385, 6] on button "Options" at bounding box center [395, 10] width 34 height 11
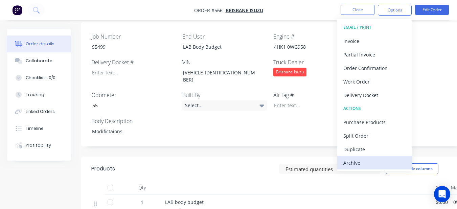
click at [387, 165] on div "Archive" at bounding box center [374, 163] width 62 height 10
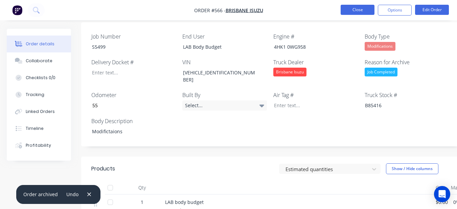
click at [361, 7] on button "Close" at bounding box center [358, 10] width 34 height 10
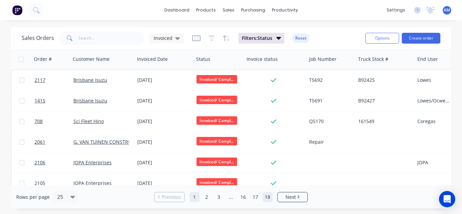
click at [264, 194] on link "18" at bounding box center [268, 197] width 10 height 10
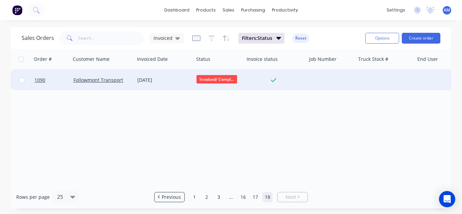
click at [155, 83] on div "[DATE]" at bounding box center [164, 80] width 54 height 7
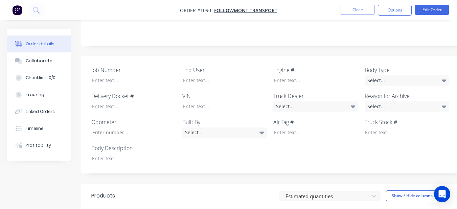
scroll to position [169, 0]
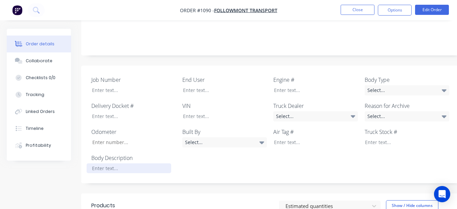
click at [135, 163] on div at bounding box center [129, 168] width 85 height 10
drag, startPoint x: 419, startPoint y: 72, endPoint x: 377, endPoint y: 81, distance: 43.2
click at [418, 85] on div "Select..." at bounding box center [407, 90] width 85 height 10
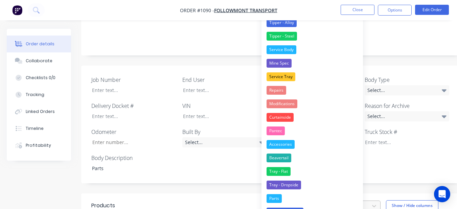
drag, startPoint x: 298, startPoint y: 198, endPoint x: 294, endPoint y: 186, distance: 13.1
click at [297, 198] on button "Parts" at bounding box center [311, 199] width 101 height 14
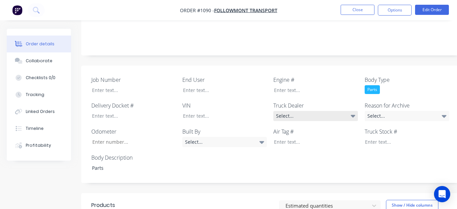
click at [304, 111] on div "Select..." at bounding box center [315, 116] width 85 height 10
click at [283, 45] on div "Created by [PERSON_NAME] Created [DATE] Required [DATE] Assigned to Add team me…" at bounding box center [272, 113] width 383 height 507
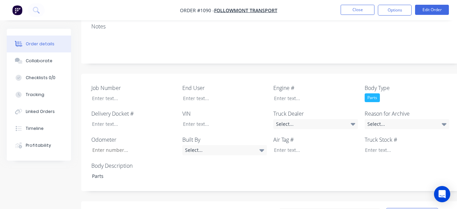
scroll to position [149, 0]
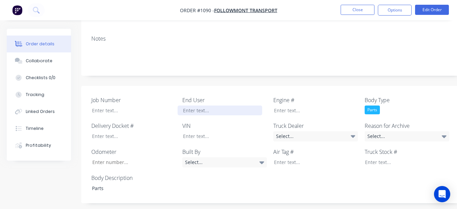
click at [220, 106] on div at bounding box center [220, 111] width 85 height 10
click at [393, 131] on div "Select..." at bounding box center [407, 136] width 85 height 10
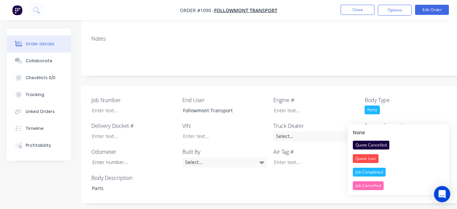
click at [390, 173] on button "Job Completed" at bounding box center [398, 172] width 101 height 14
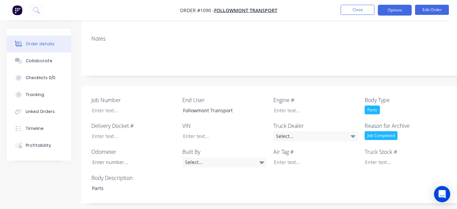
click at [387, 9] on button "Options" at bounding box center [395, 10] width 34 height 11
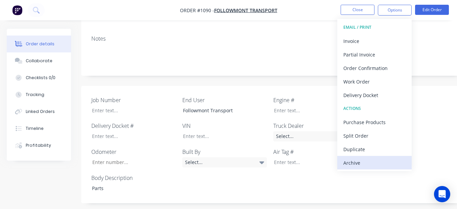
click at [373, 159] on div "Archive" at bounding box center [374, 163] width 62 height 10
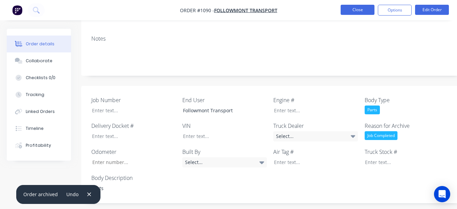
click at [365, 8] on button "Close" at bounding box center [358, 10] width 34 height 10
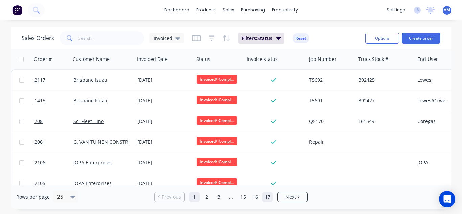
click at [267, 197] on link "17" at bounding box center [268, 197] width 10 height 10
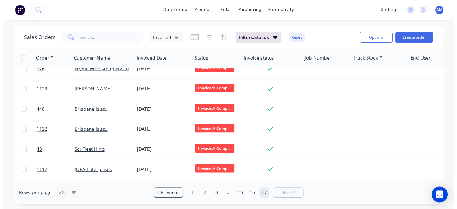
scroll to position [403, 0]
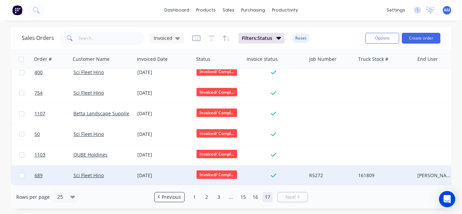
click at [164, 173] on div "[DATE]" at bounding box center [164, 175] width 54 height 7
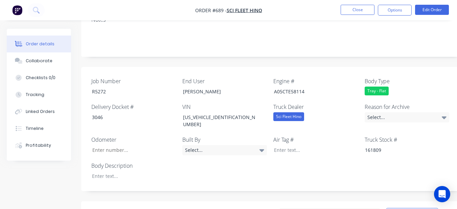
scroll to position [169, 0]
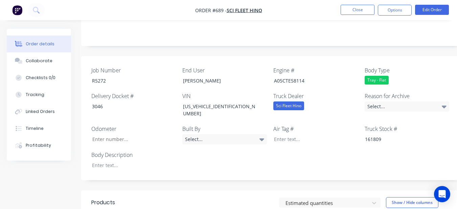
click at [372, 92] on div "Reason for Archive Select..." at bounding box center [407, 105] width 85 height 26
click at [370, 101] on div "Select..." at bounding box center [407, 106] width 85 height 10
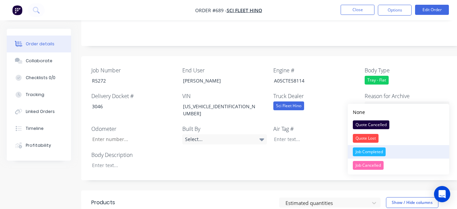
click at [371, 149] on div "Job Completed" at bounding box center [369, 151] width 33 height 9
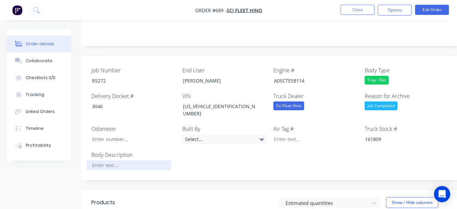
click at [104, 160] on div at bounding box center [129, 165] width 85 height 10
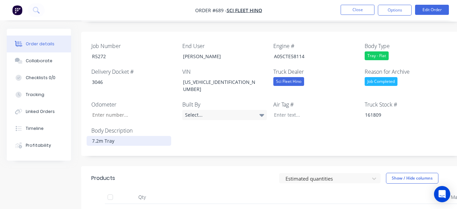
scroll to position [135, 0]
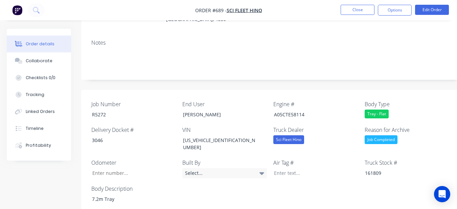
drag, startPoint x: 395, startPoint y: 4, endPoint x: 385, endPoint y: 17, distance: 16.5
click at [393, 7] on nav "Order #689 - Sci Fleet Hino Close Options Edit Order" at bounding box center [228, 10] width 457 height 20
click at [385, 11] on button "Options" at bounding box center [395, 10] width 34 height 11
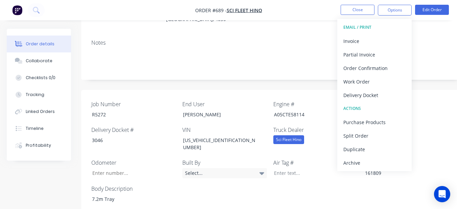
drag, startPoint x: 362, startPoint y: 163, endPoint x: 363, endPoint y: 101, distance: 61.2
click at [362, 157] on button "Archive" at bounding box center [374, 163] width 74 height 14
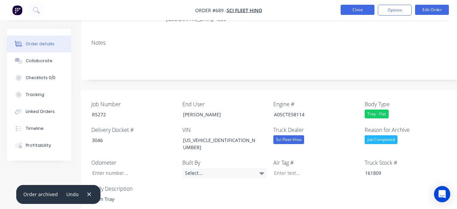
click at [357, 11] on button "Close" at bounding box center [358, 10] width 34 height 10
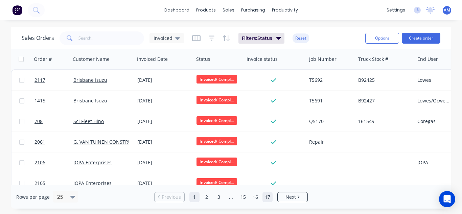
click at [269, 197] on link "17" at bounding box center [268, 197] width 10 height 10
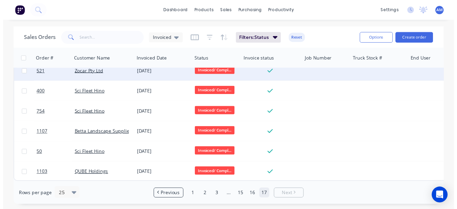
scroll to position [383, 0]
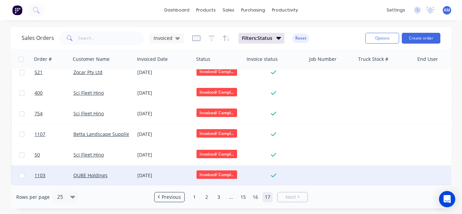
click at [151, 173] on div "[DATE]" at bounding box center [164, 175] width 54 height 7
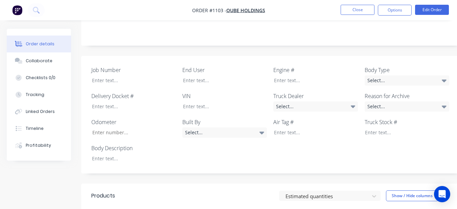
scroll to position [176, 0]
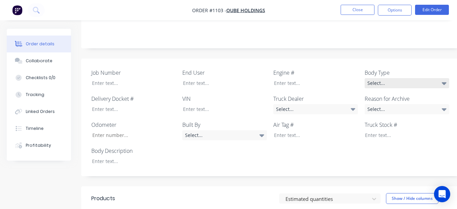
click at [423, 78] on div "Select..." at bounding box center [407, 83] width 85 height 10
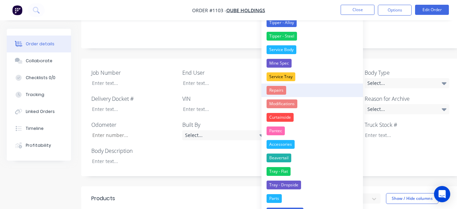
click at [293, 92] on button "Repairs" at bounding box center [311, 91] width 101 height 14
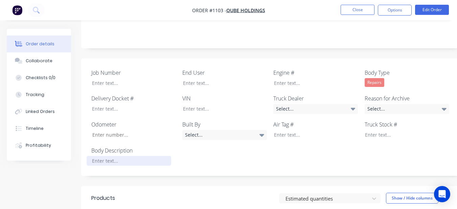
click at [145, 156] on div at bounding box center [129, 161] width 85 height 10
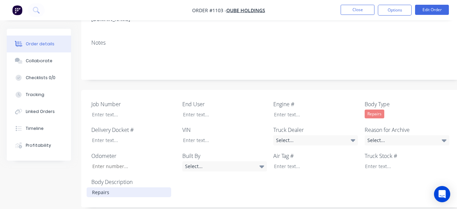
scroll to position [142, 0]
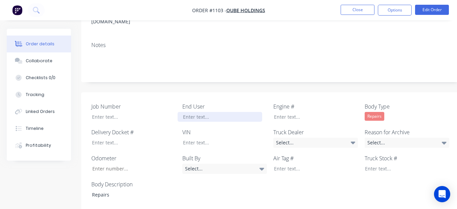
click at [225, 112] on div at bounding box center [220, 117] width 85 height 10
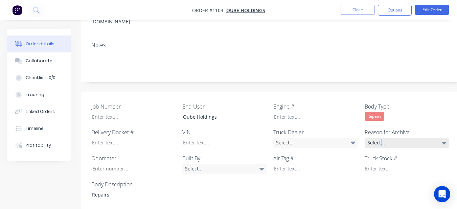
click at [381, 138] on div "Select..." at bounding box center [407, 143] width 85 height 10
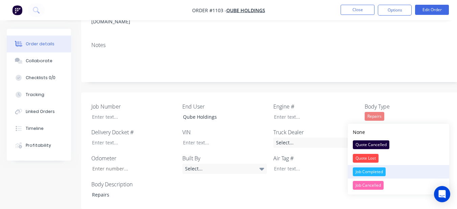
click at [381, 173] on div "Job Completed" at bounding box center [369, 171] width 33 height 9
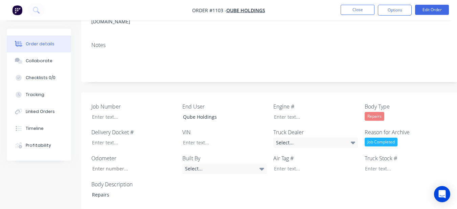
click at [378, 6] on ul "Close Options Edit Order" at bounding box center [395, 10] width 124 height 11
click at [383, 10] on button "Options" at bounding box center [395, 10] width 34 height 11
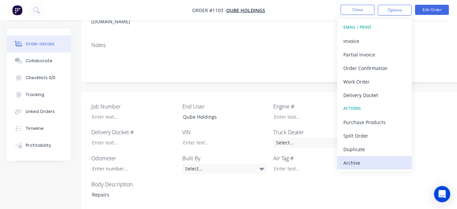
click at [369, 158] on div "Archive" at bounding box center [374, 163] width 62 height 10
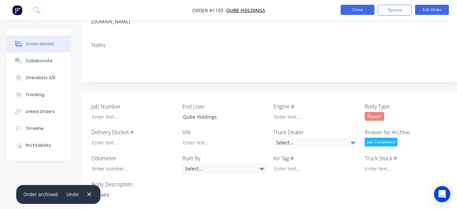
click at [352, 12] on button "Close" at bounding box center [358, 10] width 34 height 10
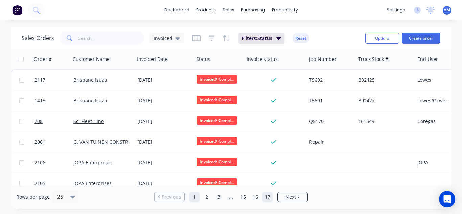
click at [269, 197] on link "17" at bounding box center [268, 197] width 10 height 10
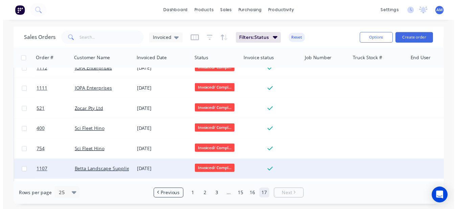
scroll to position [362, 0]
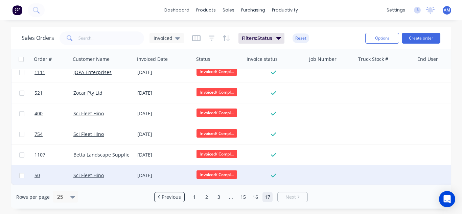
click at [166, 167] on div "[DATE]" at bounding box center [164, 175] width 59 height 20
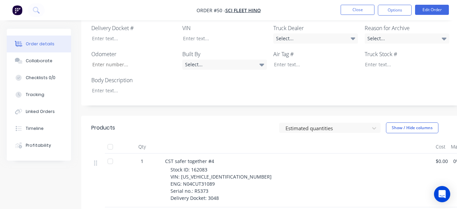
scroll to position [135, 0]
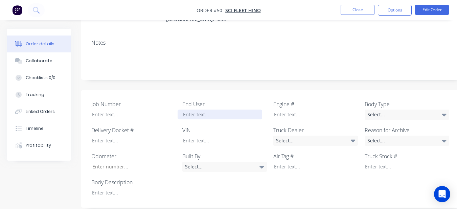
click at [220, 110] on div at bounding box center [220, 115] width 85 height 10
click at [398, 136] on div "Select..." at bounding box center [407, 141] width 85 height 10
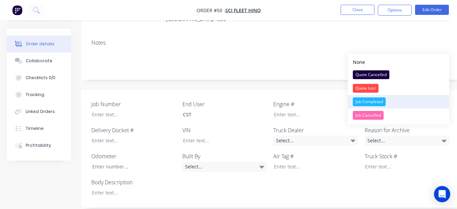
click at [369, 100] on div "Job Completed" at bounding box center [369, 101] width 33 height 9
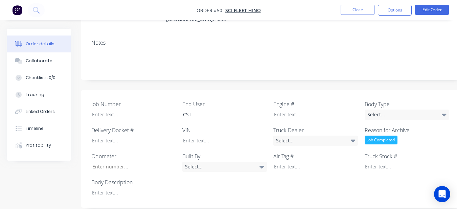
click at [374, 100] on label "Body Type" at bounding box center [407, 104] width 85 height 8
click at [374, 110] on div "Select..." at bounding box center [407, 115] width 85 height 10
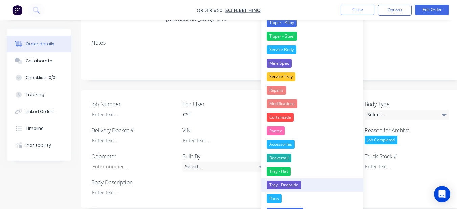
click at [285, 184] on div "Tray - Dropside" at bounding box center [284, 185] width 35 height 9
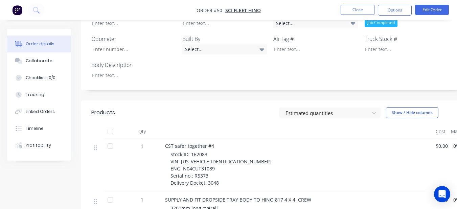
scroll to position [237, 0]
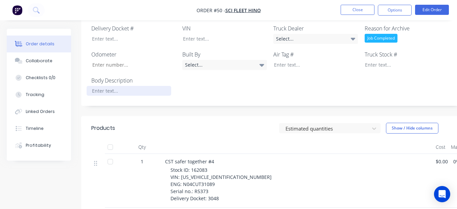
click at [95, 86] on div at bounding box center [129, 91] width 85 height 10
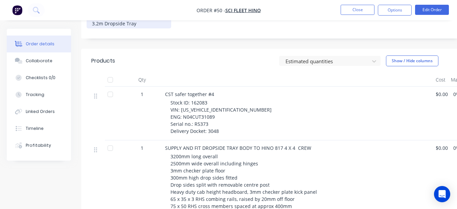
scroll to position [304, 0]
drag, startPoint x: 190, startPoint y: 92, endPoint x: 209, endPoint y: 91, distance: 18.3
click at [209, 99] on div "Stock ID: 162083 VIN: [US_VEHICLE_IDENTIFICATION_NUMBER] ENG: N04CUT31089 Seria…" at bounding box center [300, 117] width 260 height 36
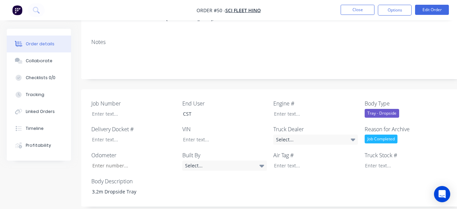
scroll to position [135, 0]
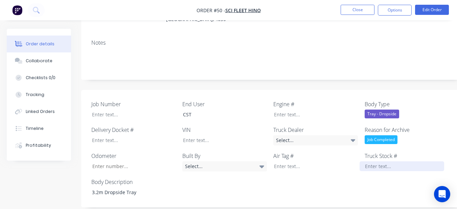
click at [376, 161] on div at bounding box center [402, 166] width 85 height 10
paste div
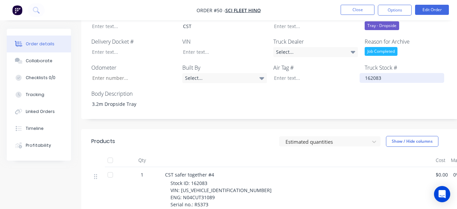
scroll to position [237, 0]
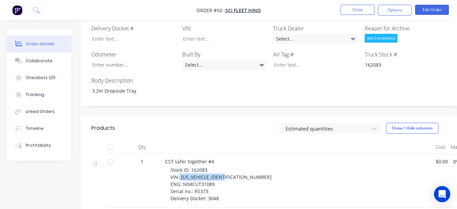
drag, startPoint x: 180, startPoint y: 168, endPoint x: 235, endPoint y: 167, distance: 54.8
click at [235, 167] on div "Stock ID: 162083 VIN: [US_VEHICLE_IDENTIFICATION_NUMBER] ENG: N04CUT31089 Seria…" at bounding box center [300, 184] width 260 height 36
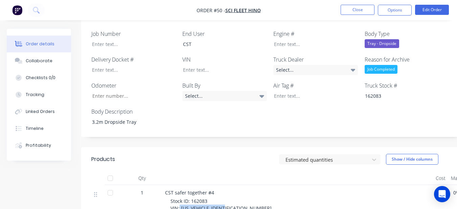
scroll to position [169, 0]
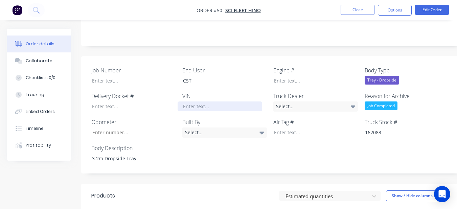
click at [236, 101] on div at bounding box center [220, 106] width 85 height 10
drag, startPoint x: 239, startPoint y: 103, endPoint x: 187, endPoint y: 147, distance: 68.7
click at [188, 155] on div "Job Number End User CST Engine # Body Type Tray - Dropside Delivery Docket # VI…" at bounding box center [272, 115] width 383 height 118
click at [190, 101] on div at bounding box center [220, 106] width 85 height 10
paste div
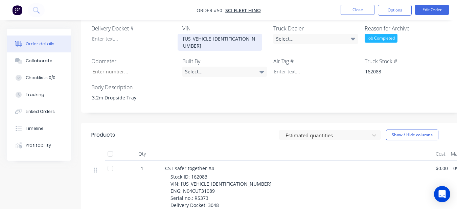
scroll to position [304, 0]
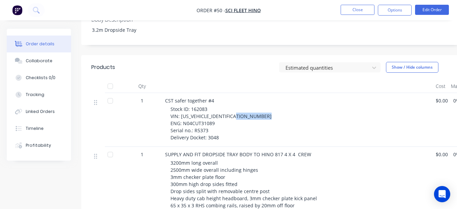
drag, startPoint x: 182, startPoint y: 107, endPoint x: 266, endPoint y: 109, distance: 83.6
click at [266, 109] on div "Stock ID: 162083 VIN: [US_VEHICLE_IDENTIFICATION_NUMBER] ENG: N04CUT31089 Seria…" at bounding box center [300, 124] width 260 height 36
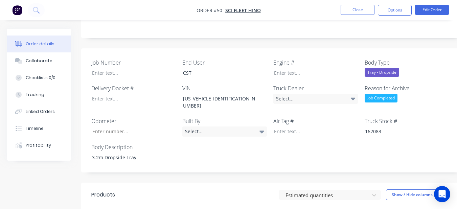
scroll to position [169, 0]
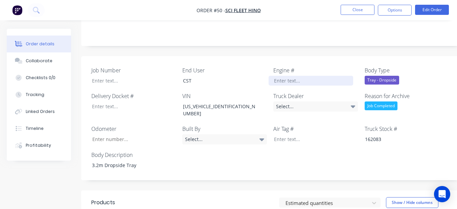
click at [271, 76] on div at bounding box center [311, 81] width 85 height 10
paste div
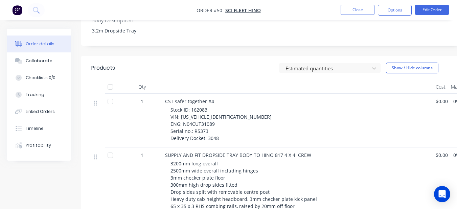
scroll to position [304, 0]
drag, startPoint x: 193, startPoint y: 113, endPoint x: 211, endPoint y: 113, distance: 17.9
click at [211, 113] on div "Stock ID: 162083 VIN: [US_VEHICLE_IDENTIFICATION_NUMBER] ENG: N04CUT31089 Seria…" at bounding box center [300, 124] width 260 height 36
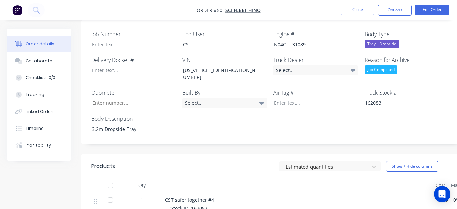
scroll to position [169, 0]
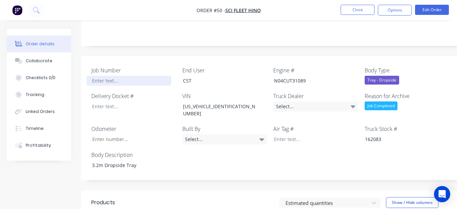
click at [149, 76] on div at bounding box center [129, 81] width 85 height 10
paste div
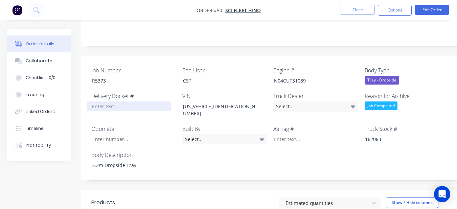
click at [125, 101] on div at bounding box center [129, 106] width 85 height 10
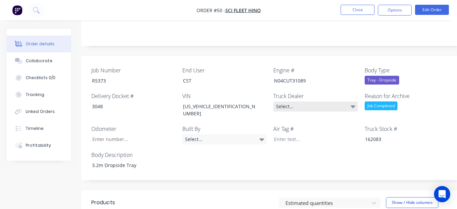
click at [296, 101] on div "Select..." at bounding box center [315, 106] width 85 height 10
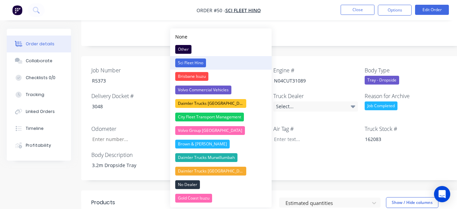
click at [213, 61] on button "Sci Fleet Hino" at bounding box center [220, 63] width 101 height 14
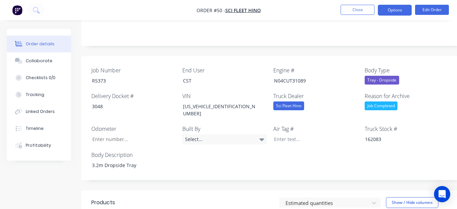
click at [394, 10] on button "Options" at bounding box center [395, 10] width 34 height 11
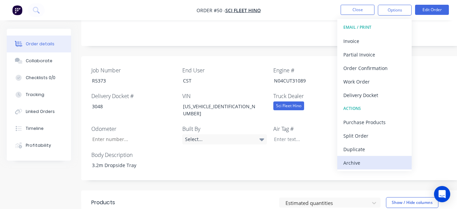
click at [379, 168] on button "Archive" at bounding box center [374, 163] width 74 height 14
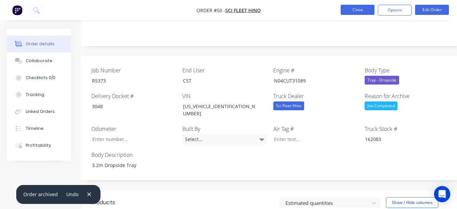
click at [351, 7] on button "Close" at bounding box center [358, 10] width 34 height 10
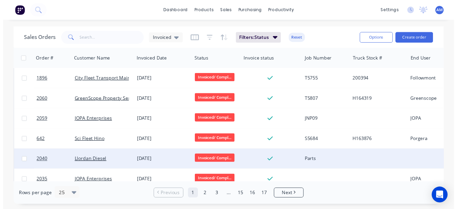
scroll to position [403, 0]
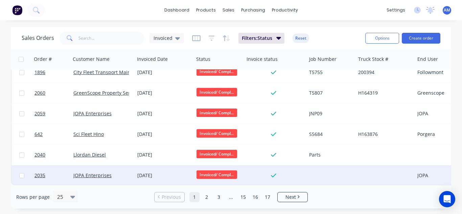
click at [161, 173] on div "[DATE]" at bounding box center [164, 175] width 54 height 7
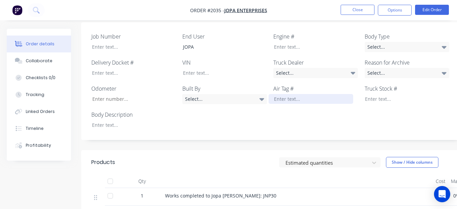
scroll to position [237, 0]
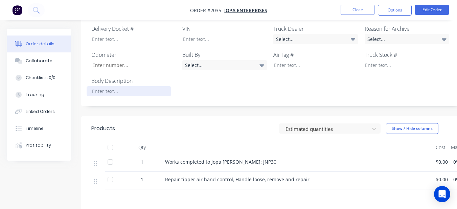
click at [137, 86] on div at bounding box center [129, 91] width 85 height 10
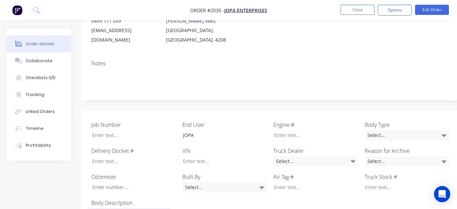
scroll to position [101, 0]
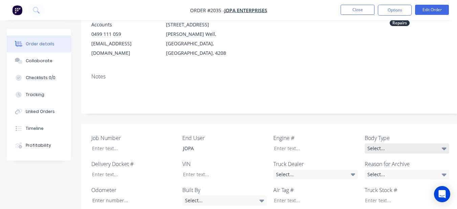
click at [400, 143] on div "Select..." at bounding box center [407, 148] width 85 height 10
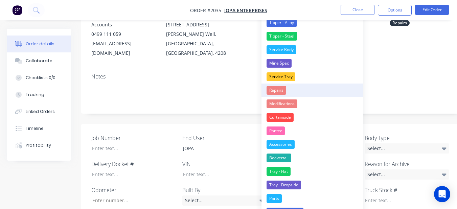
click at [307, 87] on button "Repairs" at bounding box center [311, 91] width 101 height 14
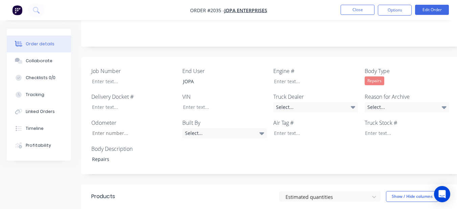
scroll to position [169, 0]
click at [371, 101] on div "Select..." at bounding box center [407, 106] width 85 height 10
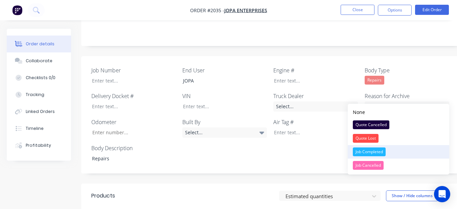
click at [389, 151] on button "Job Completed" at bounding box center [398, 152] width 101 height 14
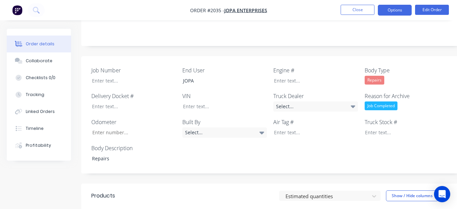
drag, startPoint x: 385, startPoint y: 8, endPoint x: 388, endPoint y: 13, distance: 5.5
click at [386, 8] on button "Options" at bounding box center [395, 10] width 34 height 11
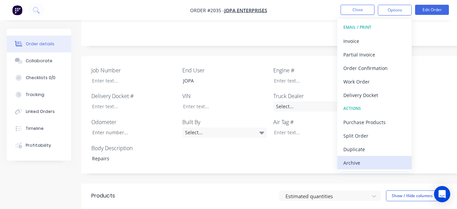
click at [375, 163] on div "Archive" at bounding box center [374, 163] width 62 height 10
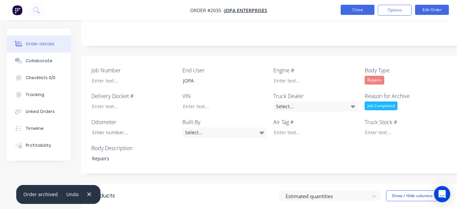
click at [360, 7] on button "Close" at bounding box center [358, 10] width 34 height 10
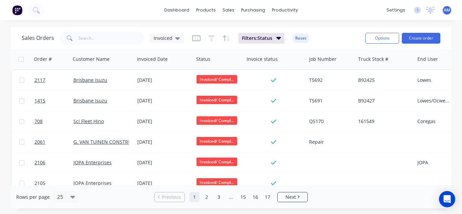
click at [270, 191] on div "Rows per page 25 Previous 1 2 3 ... 15 16 17 Next" at bounding box center [231, 196] width 440 height 23
click at [270, 196] on link "17" at bounding box center [268, 197] width 10 height 10
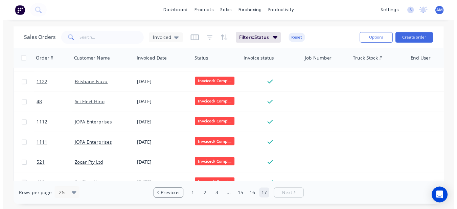
scroll to position [321, 0]
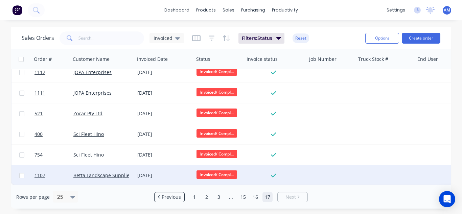
click at [142, 172] on div "[DATE]" at bounding box center [164, 175] width 54 height 7
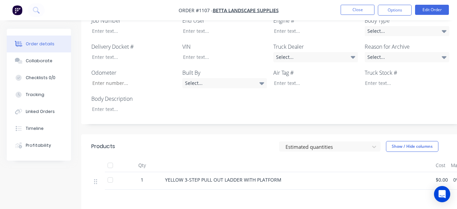
scroll to position [209, 0]
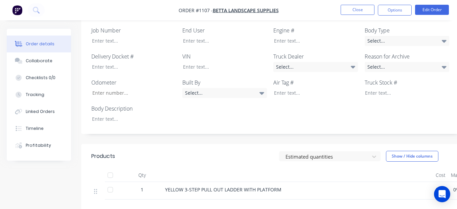
click at [140, 105] on label "Body Description" at bounding box center [133, 109] width 85 height 8
click at [139, 114] on div at bounding box center [129, 119] width 85 height 10
click at [393, 36] on div "Select..." at bounding box center [407, 41] width 85 height 10
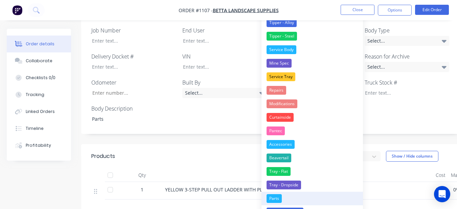
click at [312, 197] on button "Parts" at bounding box center [311, 199] width 101 height 14
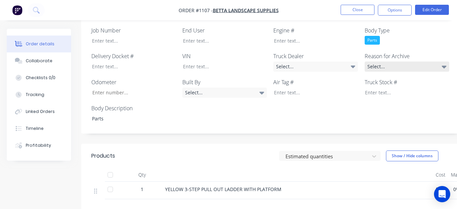
click at [389, 62] on div "Select..." at bounding box center [407, 67] width 85 height 10
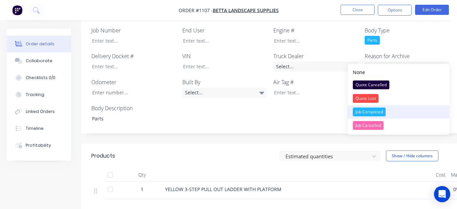
click at [370, 113] on div "Job Completed" at bounding box center [369, 112] width 33 height 9
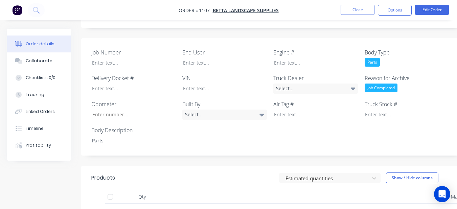
scroll to position [175, 0]
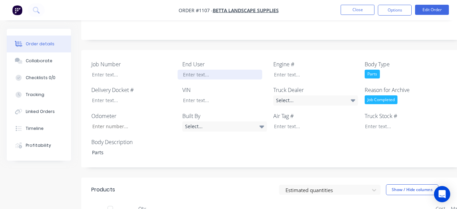
drag, startPoint x: 253, startPoint y: 67, endPoint x: 259, endPoint y: 69, distance: 6.1
click at [252, 70] on div at bounding box center [220, 75] width 85 height 10
click at [323, 53] on div "Created by [PERSON_NAME] Created [DATE] Required [DATE] Assigned to Add team me…" at bounding box center [272, 99] width 383 height 490
drag, startPoint x: 399, startPoint y: 6, endPoint x: 397, endPoint y: 10, distance: 4.5
click at [399, 6] on button "Options" at bounding box center [395, 10] width 34 height 11
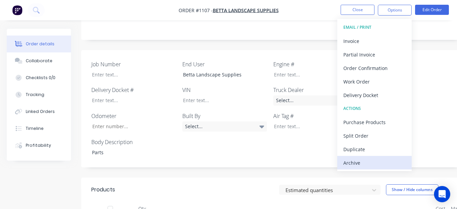
click at [372, 162] on div "Archive" at bounding box center [374, 163] width 62 height 10
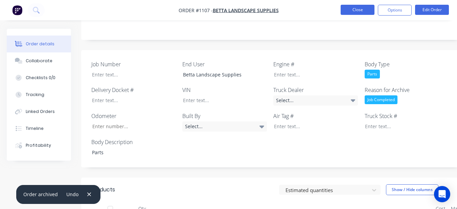
click at [347, 11] on button "Close" at bounding box center [358, 10] width 34 height 10
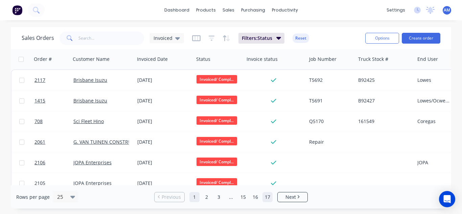
click at [272, 197] on link "17" at bounding box center [268, 197] width 10 height 10
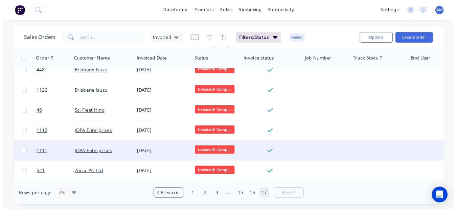
scroll to position [300, 0]
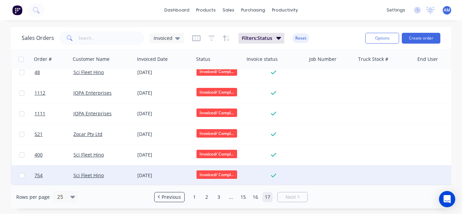
click at [161, 172] on div "[DATE]" at bounding box center [164, 175] width 54 height 7
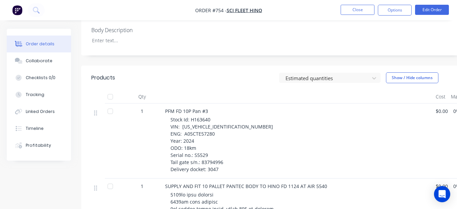
scroll to position [237, 0]
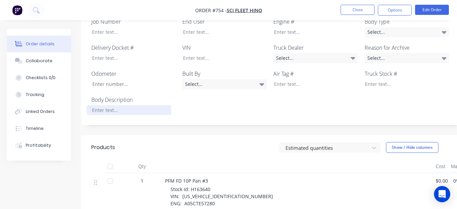
click at [140, 105] on div at bounding box center [129, 110] width 85 height 10
drag, startPoint x: 413, startPoint y: 39, endPoint x: 413, endPoint y: 43, distance: 3.7
click at [413, 53] on div "Select..." at bounding box center [407, 58] width 85 height 10
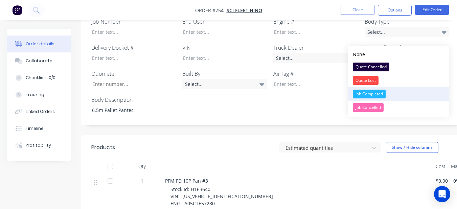
click at [396, 96] on button "Job Completed" at bounding box center [398, 94] width 101 height 14
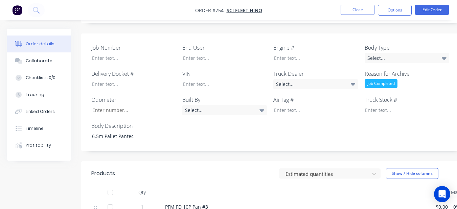
scroll to position [169, 0]
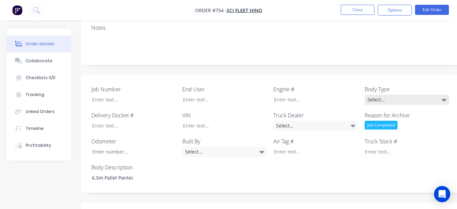
click at [397, 95] on div "Select..." at bounding box center [407, 100] width 85 height 10
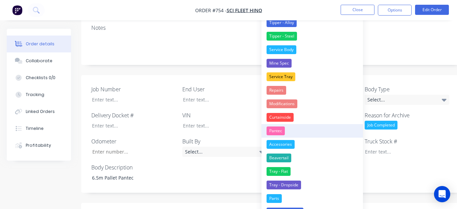
click at [319, 131] on button "Pantec" at bounding box center [311, 131] width 101 height 14
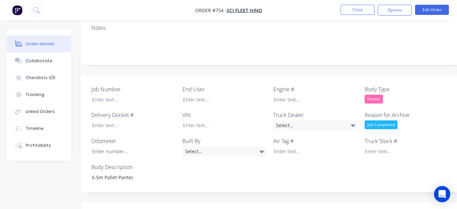
drag, startPoint x: 313, startPoint y: 107, endPoint x: 299, endPoint y: 97, distance: 16.5
click at [313, 120] on div "Select..." at bounding box center [315, 125] width 85 height 10
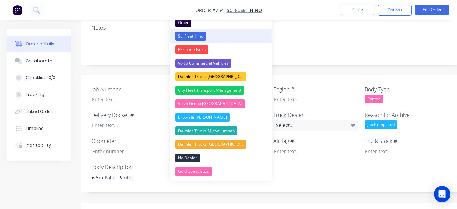
click at [219, 40] on button "Sci Fleet Hino" at bounding box center [220, 36] width 101 height 14
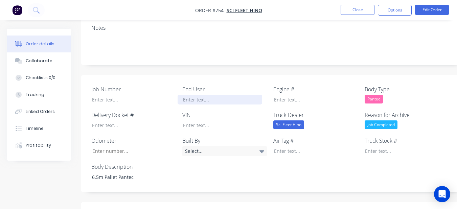
click at [213, 95] on div at bounding box center [220, 100] width 85 height 10
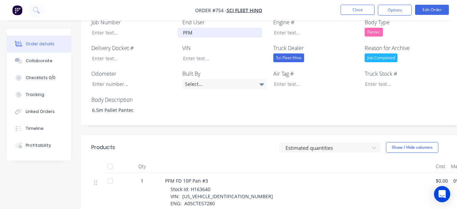
scroll to position [237, 0]
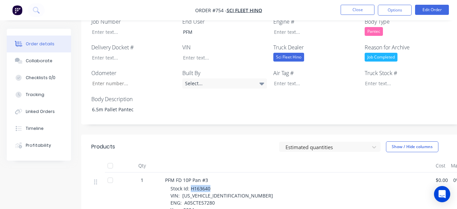
drag, startPoint x: 190, startPoint y: 170, endPoint x: 214, endPoint y: 168, distance: 23.8
click at [214, 185] on div "Stock Id: H163640 VIN: [US_VEHICLE_IDENTIFICATION_NUMBER] ENG: A05CTE57280 Year…" at bounding box center [300, 213] width 260 height 57
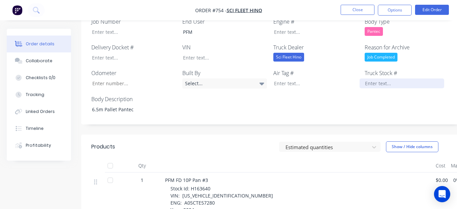
click at [364, 78] on div at bounding box center [402, 83] width 85 height 10
paste div
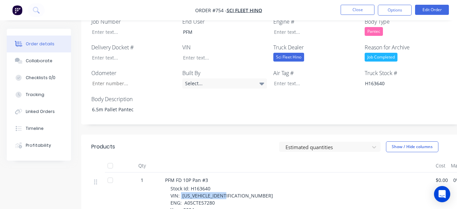
drag, startPoint x: 181, startPoint y: 177, endPoint x: 233, endPoint y: 176, distance: 51.8
click at [233, 185] on div "Stock Id: H163640 VIN: [US_VEHICLE_IDENTIFICATION_NUMBER] ENG: A05CTE57280 Year…" at bounding box center [300, 213] width 260 height 57
paste div
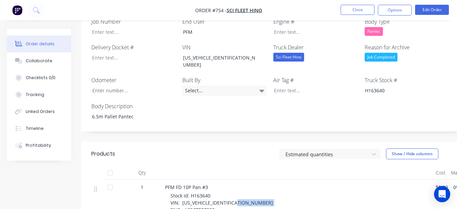
drag, startPoint x: 182, startPoint y: 185, endPoint x: 226, endPoint y: 183, distance: 44.4
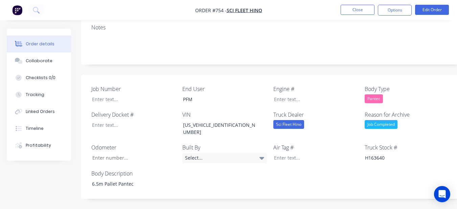
scroll to position [169, 0]
drag, startPoint x: 287, startPoint y: 83, endPoint x: 286, endPoint y: 88, distance: 4.6
drag, startPoint x: 286, startPoint y: 88, endPoint x: 222, endPoint y: 78, distance: 64.3
click at [222, 95] on div "PFM" at bounding box center [220, 100] width 85 height 10
click at [277, 95] on div at bounding box center [311, 100] width 85 height 10
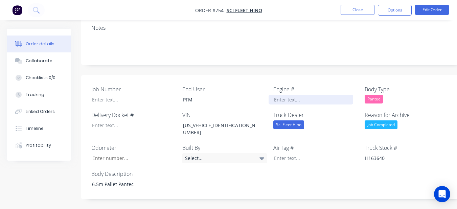
paste div
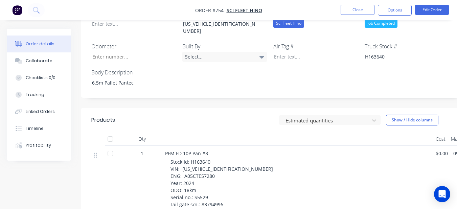
scroll to position [237, 0]
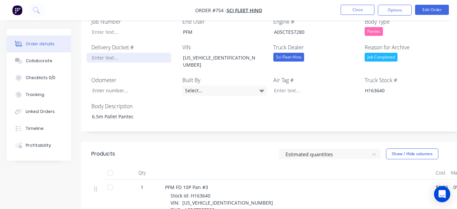
click at [144, 53] on div at bounding box center [129, 58] width 85 height 10
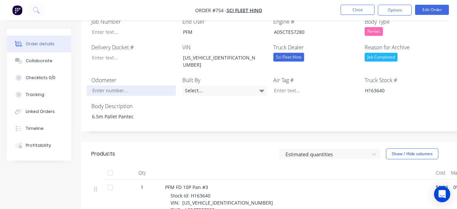
click at [131, 86] on input "Job Number" at bounding box center [131, 91] width 89 height 10
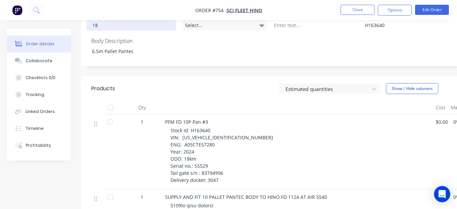
scroll to position [304, 0]
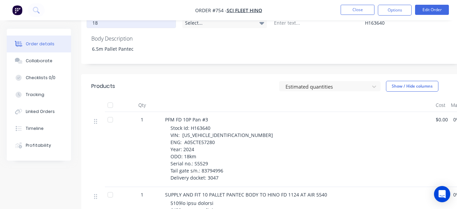
type input "18"
drag, startPoint x: 193, startPoint y: 136, endPoint x: 224, endPoint y: 139, distance: 31.2
click at [224, 139] on div "Stock Id: H163640 VIN: [US_VEHICLE_IDENTIFICATION_NUMBER] ENG: A05CTE57280 Year…" at bounding box center [300, 152] width 260 height 57
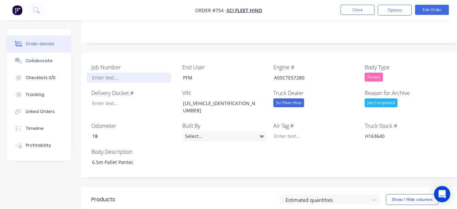
scroll to position [169, 0]
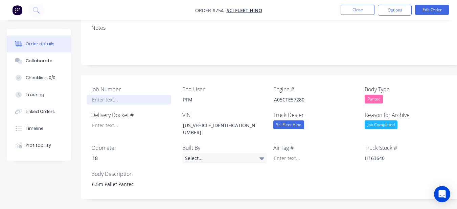
click at [131, 86] on div "Job Number End User PFM Engine # A05CTE57280 Body Type Pantec Delivery Docket #…" at bounding box center [272, 137] width 383 height 124
drag, startPoint x: 130, startPoint y: 86, endPoint x: 139, endPoint y: 53, distance: 34.4
click at [115, 95] on div at bounding box center [129, 100] width 85 height 10
paste div
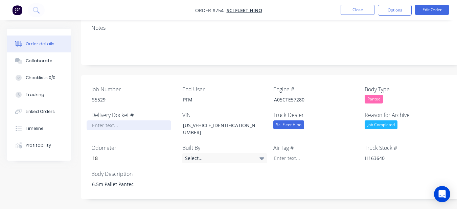
click at [116, 120] on div at bounding box center [129, 125] width 85 height 10
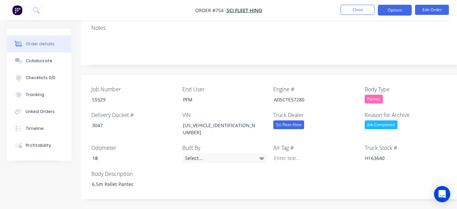
click at [399, 10] on button "Options" at bounding box center [395, 10] width 34 height 11
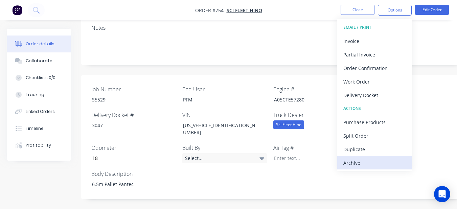
click at [360, 162] on div "Archive" at bounding box center [374, 163] width 62 height 10
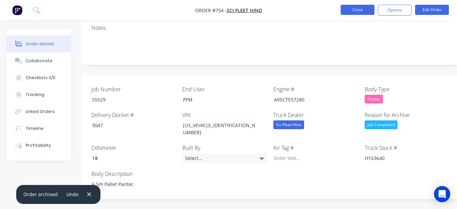
click at [352, 8] on button "Close" at bounding box center [358, 10] width 34 height 10
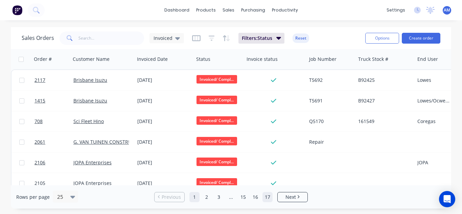
click at [269, 197] on link "17" at bounding box center [268, 197] width 10 height 10
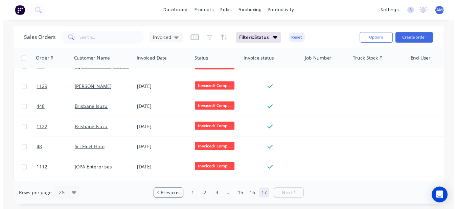
scroll to position [279, 0]
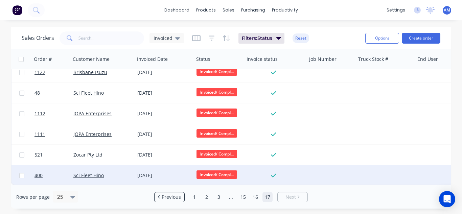
click at [142, 175] on div "[DATE]" at bounding box center [164, 175] width 59 height 20
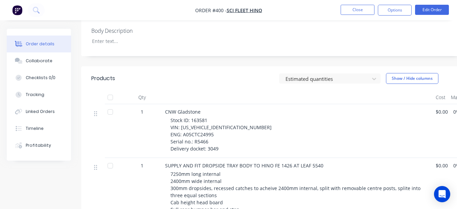
scroll to position [271, 0]
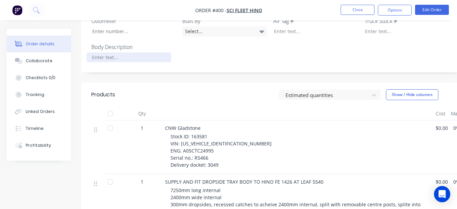
click at [139, 52] on div at bounding box center [129, 57] width 85 height 10
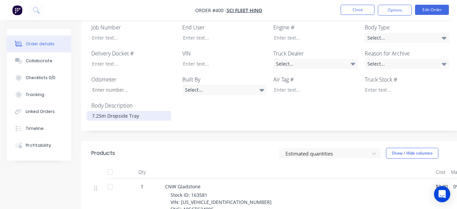
scroll to position [169, 0]
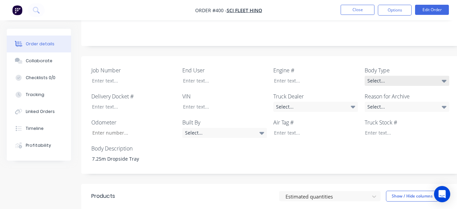
click at [383, 76] on div "Select..." at bounding box center [407, 81] width 85 height 10
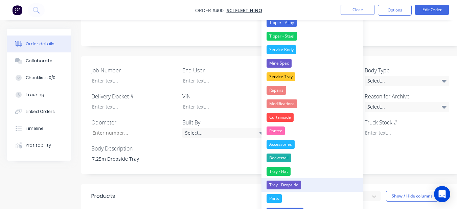
click at [325, 183] on button "Tray - Dropside" at bounding box center [311, 185] width 101 height 14
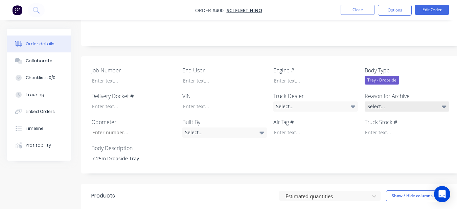
click at [386, 101] on div "Select..." at bounding box center [407, 106] width 85 height 10
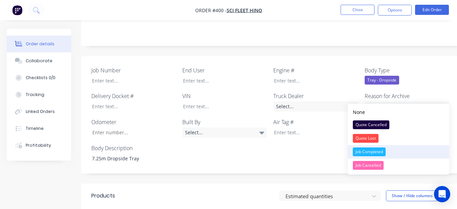
click at [369, 151] on div "Job Completed" at bounding box center [369, 151] width 33 height 9
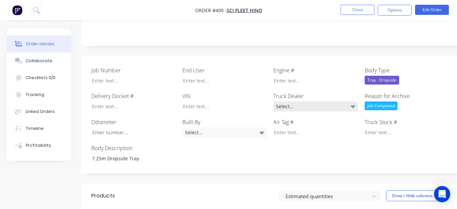
click at [342, 101] on div "Select..." at bounding box center [315, 106] width 85 height 10
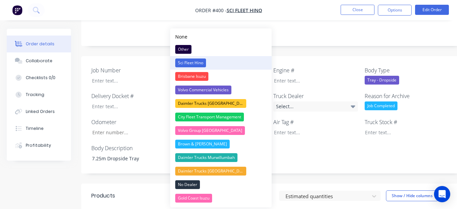
click at [242, 61] on button "Sci Fleet Hino" at bounding box center [220, 63] width 101 height 14
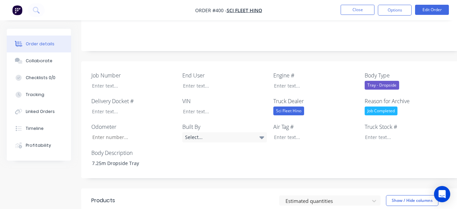
scroll to position [135, 0]
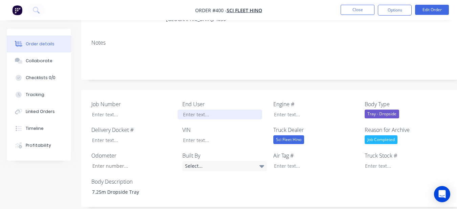
click at [220, 110] on div at bounding box center [220, 115] width 85 height 10
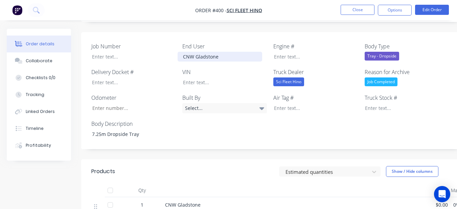
scroll to position [203, 0]
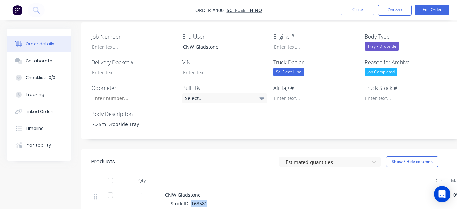
drag, startPoint x: 190, startPoint y: 194, endPoint x: 208, endPoint y: 194, distance: 17.6
click at [384, 93] on div at bounding box center [402, 98] width 85 height 10
paste div
drag, startPoint x: 180, startPoint y: 201, endPoint x: 233, endPoint y: 201, distance: 53.1
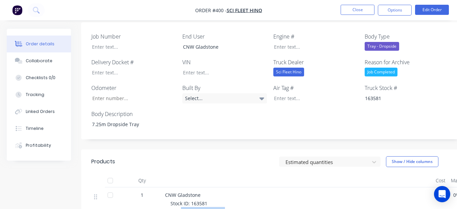
drag, startPoint x: 230, startPoint y: 56, endPoint x: 226, endPoint y: 65, distance: 9.4
click at [229, 59] on div "VIN" at bounding box center [224, 67] width 85 height 19
click at [226, 68] on div at bounding box center [220, 73] width 85 height 10
paste div
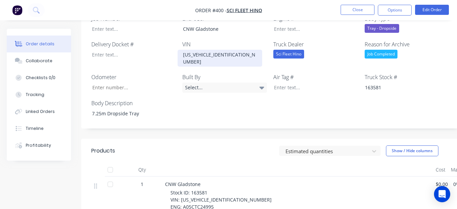
scroll to position [237, 0]
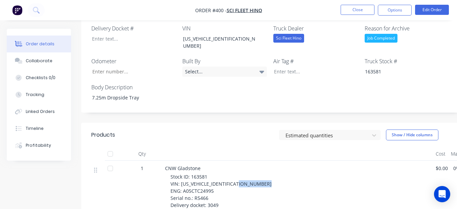
drag, startPoint x: 183, startPoint y: 175, endPoint x: 216, endPoint y: 175, distance: 32.5
click at [216, 175] on div "Stock ID: 163581 VIN: [US_VEHICLE_IDENTIFICATION_NUMBER] ENG: A05CTC24995 Seria…" at bounding box center [300, 191] width 260 height 36
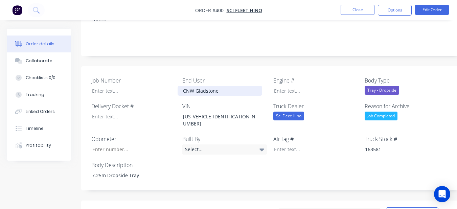
scroll to position [135, 0]
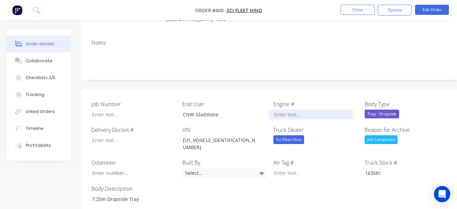
click at [280, 110] on div at bounding box center [311, 115] width 85 height 10
paste div
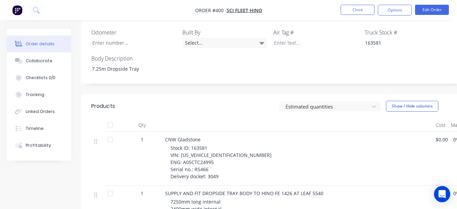
scroll to position [271, 0]
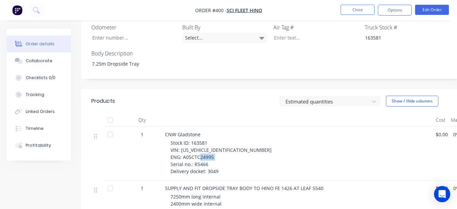
drag, startPoint x: 193, startPoint y: 149, endPoint x: 210, endPoint y: 147, distance: 16.9
click at [210, 147] on div "Stock ID: 163581 VIN: [US_VEHICLE_IDENTIFICATION_NUMBER] ENG: A05CTC24995 Seria…" at bounding box center [300, 157] width 260 height 36
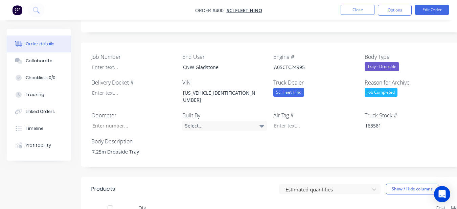
scroll to position [169, 0]
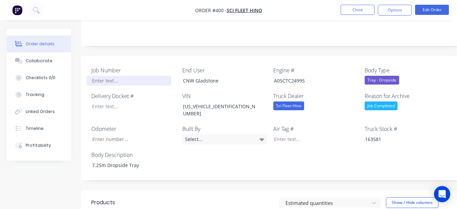
click at [147, 76] on div at bounding box center [129, 81] width 85 height 10
paste div
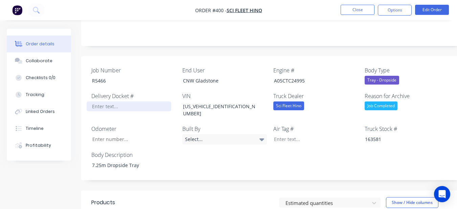
click at [130, 101] on div at bounding box center [129, 106] width 85 height 10
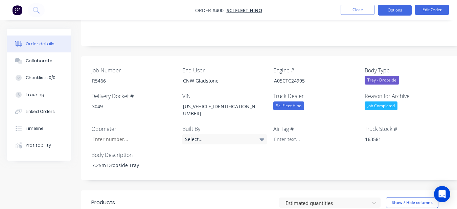
click at [391, 10] on button "Options" at bounding box center [395, 10] width 34 height 11
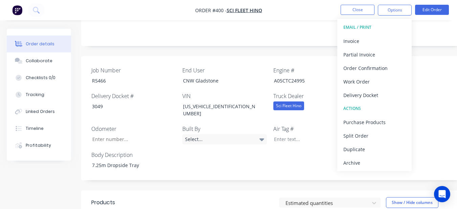
drag, startPoint x: 366, startPoint y: 162, endPoint x: 366, endPoint y: 157, distance: 5.4
click at [366, 161] on div "Archive" at bounding box center [374, 163] width 62 height 10
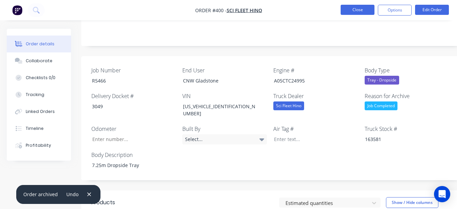
click at [363, 5] on button "Close" at bounding box center [358, 10] width 34 height 10
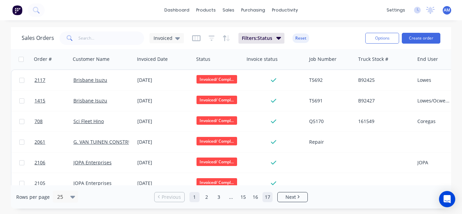
click at [266, 196] on link "17" at bounding box center [268, 197] width 10 height 10
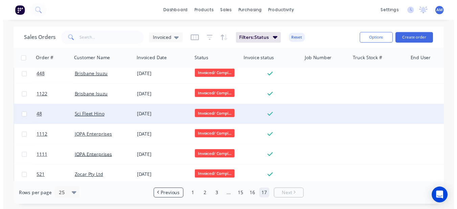
scroll to position [259, 0]
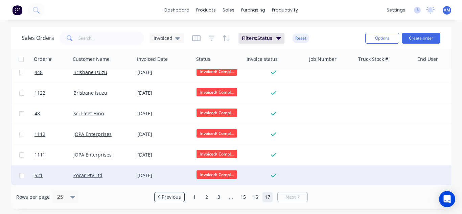
click at [167, 172] on div "[DATE]" at bounding box center [164, 175] width 54 height 7
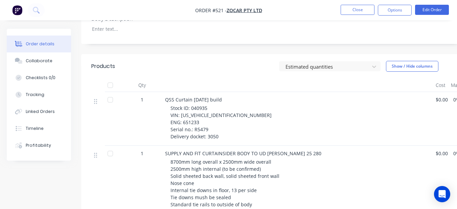
scroll to position [237, 0]
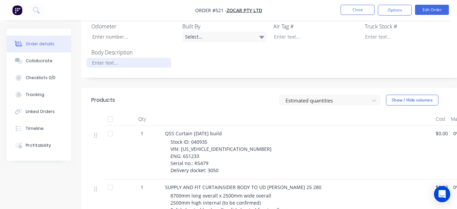
click at [105, 67] on div at bounding box center [129, 63] width 85 height 10
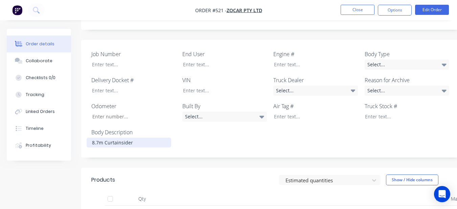
scroll to position [169, 0]
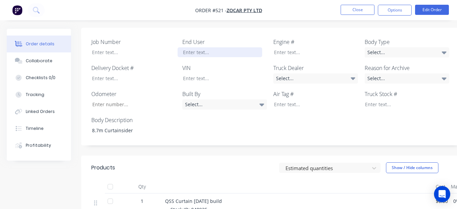
click at [208, 54] on div at bounding box center [220, 52] width 85 height 10
click at [356, 78] on div "Select..." at bounding box center [315, 78] width 85 height 10
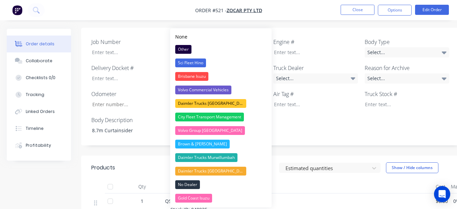
drag, startPoint x: 311, startPoint y: 31, endPoint x: 308, endPoint y: 30, distance: 3.7
click at [311, 31] on div "Job Number End User QSS Engine # Body Type Select... Delivery Docket # VIN Truc…" at bounding box center [272, 87] width 383 height 118
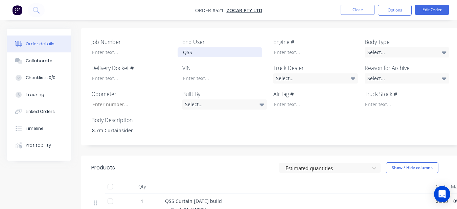
click at [210, 52] on div "QSS" at bounding box center [220, 52] width 85 height 10
click at [380, 81] on div "Select..." at bounding box center [407, 78] width 85 height 10
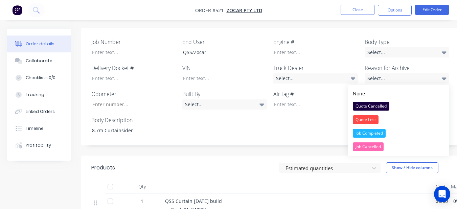
drag, startPoint x: 377, startPoint y: 133, endPoint x: 408, endPoint y: 69, distance: 71.7
click at [378, 132] on div "Job Completed" at bounding box center [369, 133] width 33 height 9
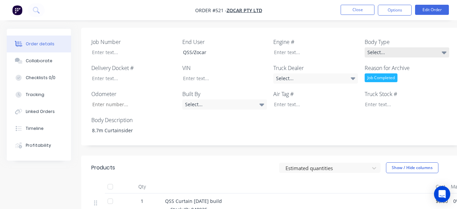
click at [415, 52] on div "Select..." at bounding box center [407, 52] width 85 height 10
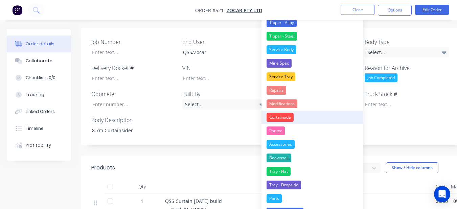
click at [292, 117] on div "Curtainside" at bounding box center [280, 117] width 27 height 9
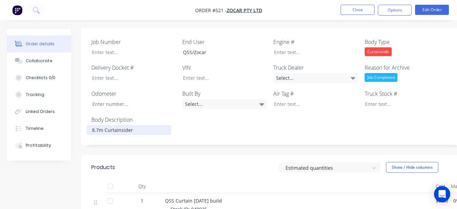
click at [134, 131] on div "8.7m Curtainsider" at bounding box center [129, 130] width 85 height 10
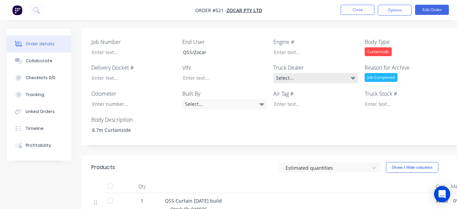
click at [294, 80] on div "Select..." at bounding box center [315, 78] width 85 height 10
drag, startPoint x: 301, startPoint y: 28, endPoint x: 258, endPoint y: 66, distance: 57.6
click at [301, 29] on div "Job Number End User QSS/Zocar Engine # Body Type Curtainside Delivery Docket # …" at bounding box center [272, 87] width 383 height 118
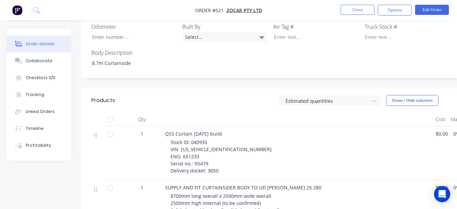
scroll to position [237, 0]
drag, startPoint x: 190, startPoint y: 142, endPoint x: 207, endPoint y: 140, distance: 17.1
click at [207, 140] on div "Stock ID: 040935 VIN: [US_VEHICLE_IDENTIFICATION_NUMBER] ENG: 651233 Serial no.…" at bounding box center [300, 156] width 260 height 36
click at [377, 33] on div at bounding box center [402, 36] width 85 height 10
paste div
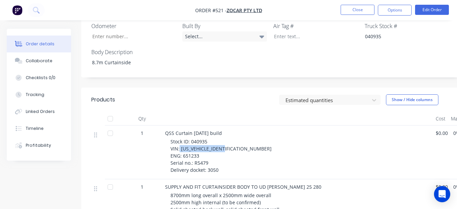
drag, startPoint x: 180, startPoint y: 150, endPoint x: 230, endPoint y: 149, distance: 50.1
click at [230, 149] on div "Stock ID: 040935 VIN: [US_VEHICLE_IDENTIFICATION_NUMBER] ENG: 651233 Serial no.…" at bounding box center [300, 156] width 260 height 36
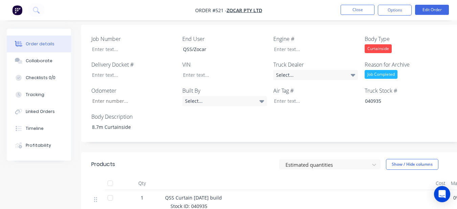
scroll to position [169, 0]
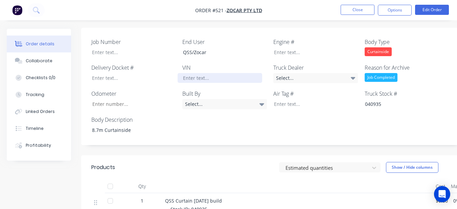
click at [236, 80] on div at bounding box center [220, 78] width 85 height 10
paste div
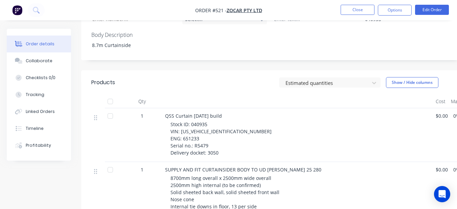
scroll to position [271, 0]
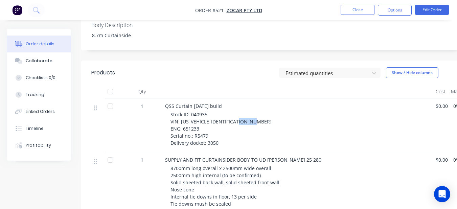
drag, startPoint x: 183, startPoint y: 123, endPoint x: 200, endPoint y: 121, distance: 17.0
click at [200, 121] on div "Stock ID: 040935 VIN: [US_VEHICLE_IDENTIFICATION_NUMBER] ENG: 651233 Serial no.…" at bounding box center [300, 129] width 260 height 36
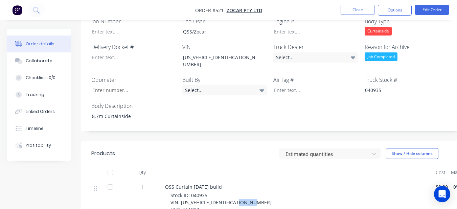
scroll to position [169, 0]
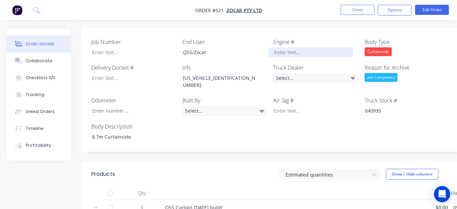
click at [277, 52] on div at bounding box center [311, 52] width 85 height 10
paste div
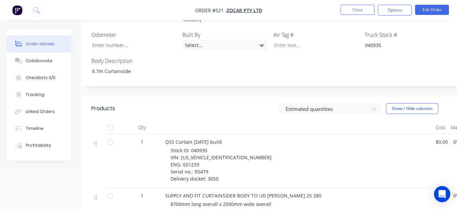
scroll to position [237, 0]
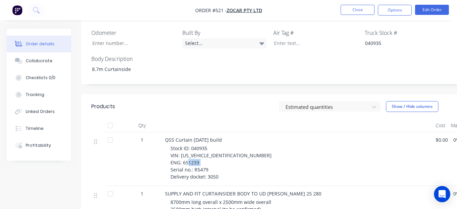
drag, startPoint x: 194, startPoint y: 162, endPoint x: 208, endPoint y: 161, distance: 14.2
click at [208, 161] on div "Stock ID: 040935 VIN: [US_VEHICLE_IDENTIFICATION_NUMBER] ENG: 651233 Serial no.…" at bounding box center [300, 163] width 260 height 36
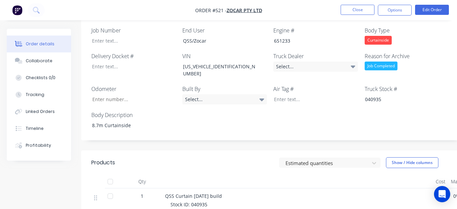
scroll to position [169, 0]
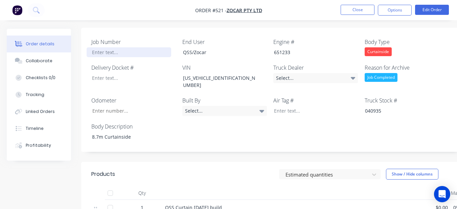
click at [119, 50] on div at bounding box center [129, 52] width 85 height 10
paste div
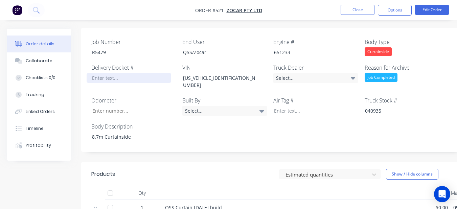
click at [133, 80] on div at bounding box center [129, 78] width 85 height 10
drag, startPoint x: 391, startPoint y: 7, endPoint x: 391, endPoint y: 16, distance: 8.8
click at [391, 8] on button "Options" at bounding box center [395, 10] width 34 height 11
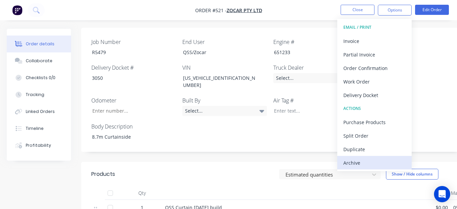
click at [362, 162] on div "Archive" at bounding box center [374, 163] width 62 height 10
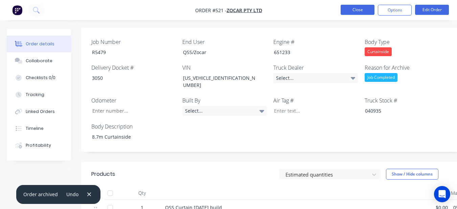
click at [351, 9] on button "Close" at bounding box center [358, 10] width 34 height 10
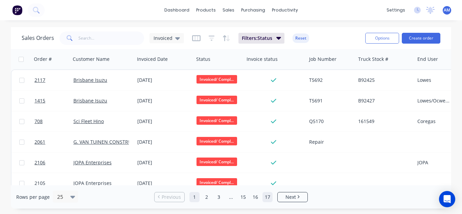
click at [268, 195] on link "17" at bounding box center [268, 197] width 10 height 10
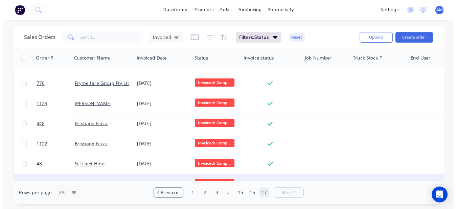
scroll to position [238, 0]
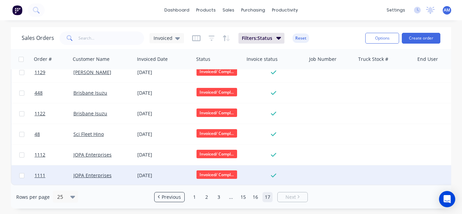
click at [156, 173] on div "[DATE]" at bounding box center [164, 175] width 54 height 7
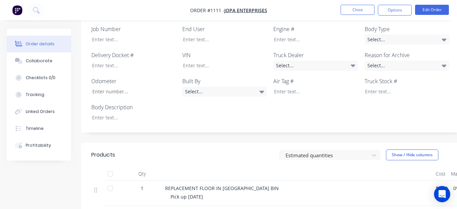
scroll to position [183, 0]
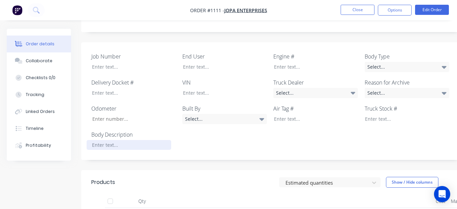
click at [136, 140] on div at bounding box center [129, 145] width 85 height 10
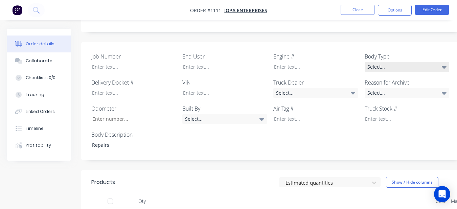
drag, startPoint x: 377, startPoint y: 55, endPoint x: 376, endPoint y: 60, distance: 4.8
click at [377, 62] on div "Select..." at bounding box center [407, 67] width 85 height 10
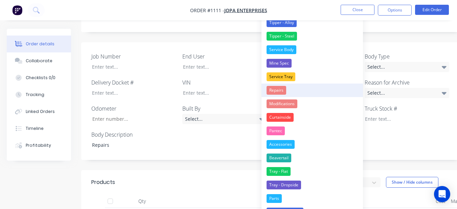
click at [281, 88] on div "Repairs" at bounding box center [277, 90] width 20 height 9
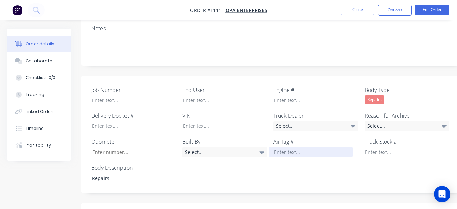
scroll to position [149, 0]
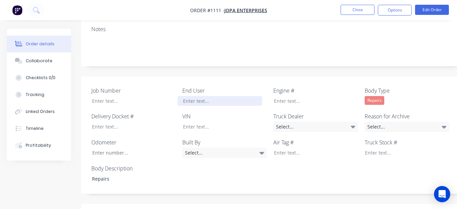
click at [243, 96] on div at bounding box center [220, 101] width 85 height 10
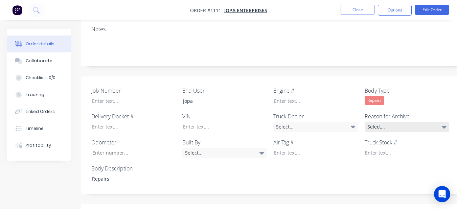
click at [432, 122] on div "Select..." at bounding box center [407, 127] width 85 height 10
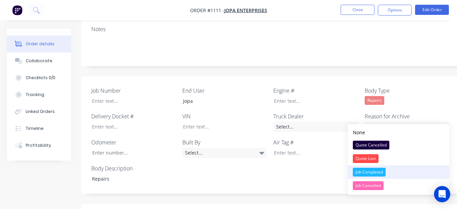
click at [378, 171] on div "Job Completed" at bounding box center [369, 172] width 33 height 9
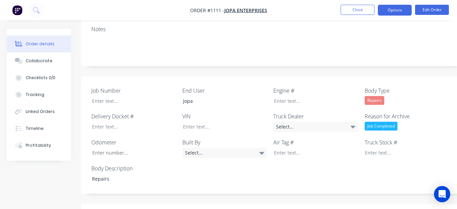
click at [397, 9] on button "Options" at bounding box center [395, 10] width 34 height 11
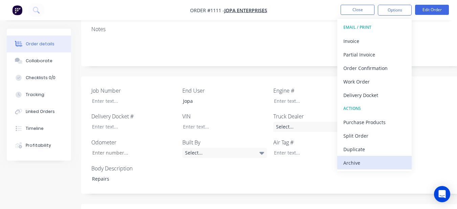
click at [381, 161] on div "Archive" at bounding box center [374, 163] width 62 height 10
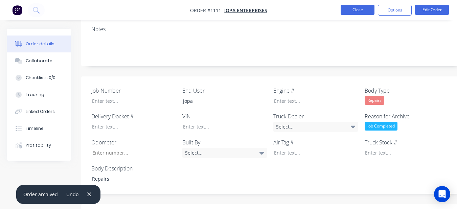
click at [347, 11] on button "Close" at bounding box center [358, 10] width 34 height 10
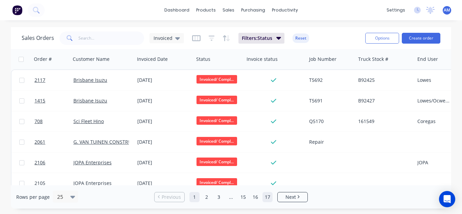
click at [264, 199] on link "17" at bounding box center [268, 197] width 10 height 10
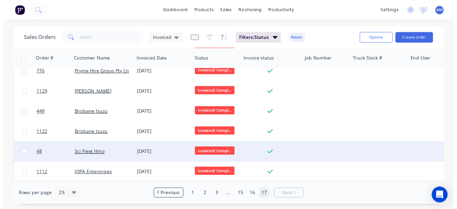
scroll to position [218, 0]
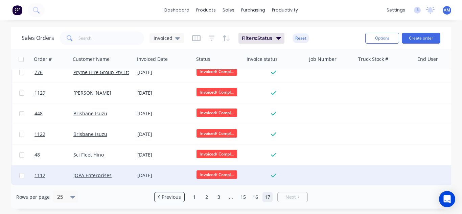
click at [142, 172] on div "[DATE]" at bounding box center [164, 175] width 54 height 7
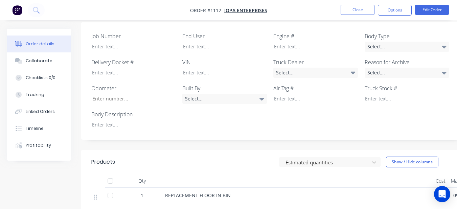
scroll to position [203, 0]
click at [146, 120] on div at bounding box center [129, 125] width 85 height 10
drag, startPoint x: 415, startPoint y: 26, endPoint x: 411, endPoint y: 37, distance: 11.4
click at [411, 35] on div "Body Type Select..." at bounding box center [407, 42] width 85 height 20
click at [411, 42] on div "Select..." at bounding box center [407, 47] width 85 height 10
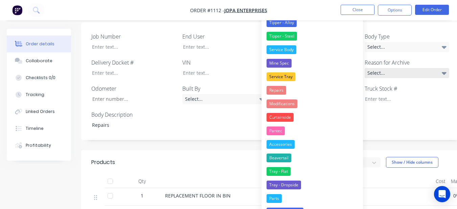
drag, startPoint x: 313, startPoint y: 93, endPoint x: 380, endPoint y: 60, distance: 74.0
click at [313, 93] on button "Repairs" at bounding box center [311, 91] width 101 height 14
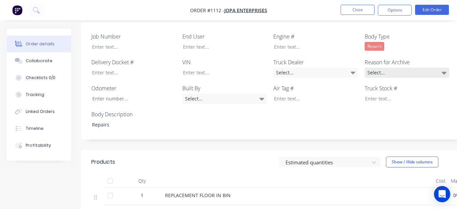
click at [393, 68] on div "Select..." at bounding box center [407, 73] width 85 height 10
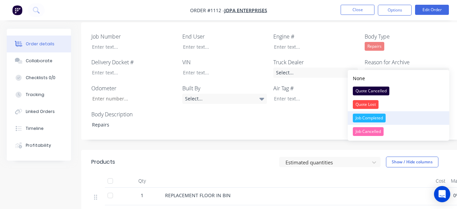
click at [390, 115] on button "Job Completed" at bounding box center [398, 118] width 101 height 14
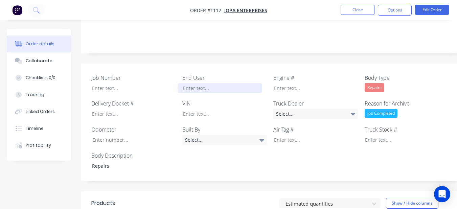
scroll to position [135, 0]
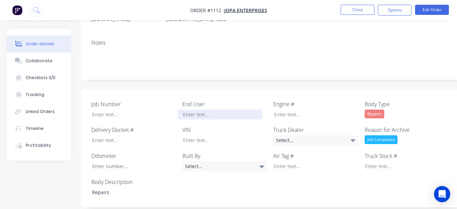
drag, startPoint x: 234, startPoint y: 110, endPoint x: 231, endPoint y: 106, distance: 5.3
click at [233, 110] on div "Job Number End User Engine # Body Type Repairs Delivery Docket # VIN Truck Deal…" at bounding box center [272, 149] width 383 height 118
click at [231, 110] on div at bounding box center [220, 115] width 85 height 10
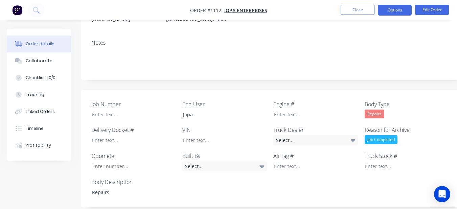
drag, startPoint x: 397, startPoint y: 8, endPoint x: 397, endPoint y: 14, distance: 6.1
click at [397, 8] on button "Options" at bounding box center [395, 10] width 34 height 11
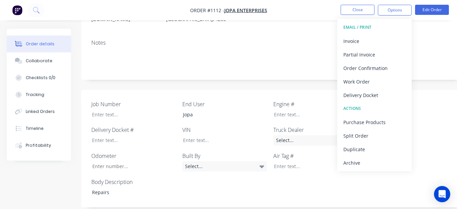
click at [364, 166] on div "Archive" at bounding box center [374, 163] width 62 height 10
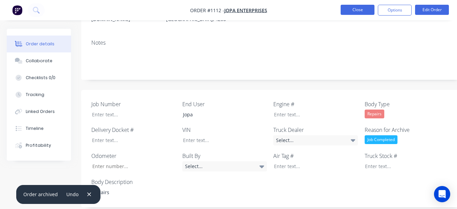
click at [361, 10] on button "Close" at bounding box center [358, 10] width 34 height 10
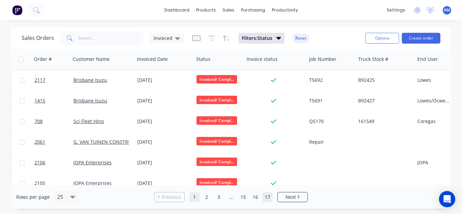
drag, startPoint x: 267, startPoint y: 197, endPoint x: 264, endPoint y: 192, distance: 5.6
click at [267, 197] on link "17" at bounding box center [268, 197] width 10 height 10
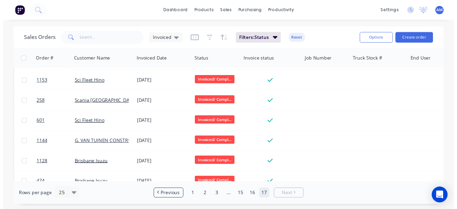
scroll to position [197, 0]
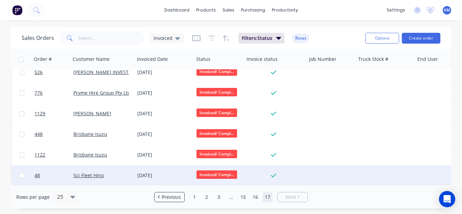
click at [139, 176] on div "[DATE]" at bounding box center [164, 175] width 59 height 20
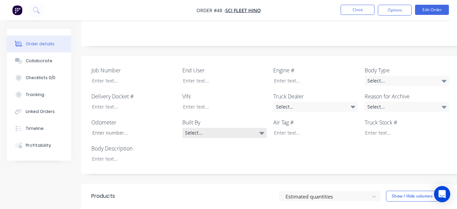
scroll to position [271, 0]
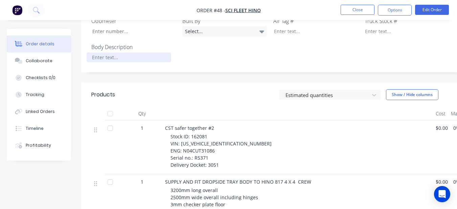
click at [152, 52] on div at bounding box center [129, 57] width 85 height 10
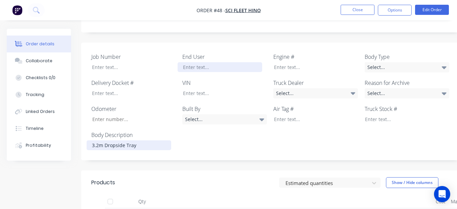
scroll to position [169, 0]
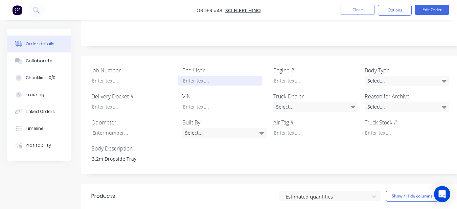
click at [226, 76] on div at bounding box center [220, 81] width 85 height 10
click at [411, 102] on div "Select..." at bounding box center [407, 107] width 85 height 10
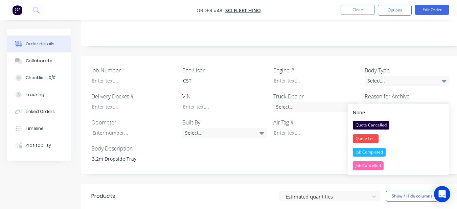
drag, startPoint x: 388, startPoint y: 154, endPoint x: 388, endPoint y: 141, distance: 12.2
click at [388, 153] on button "Job Completed" at bounding box center [398, 152] width 101 height 14
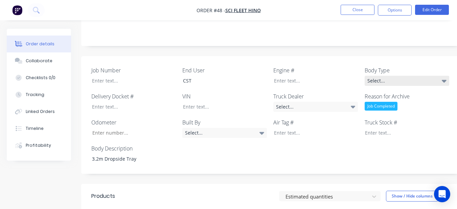
click at [372, 76] on div "Select..." at bounding box center [407, 81] width 85 height 10
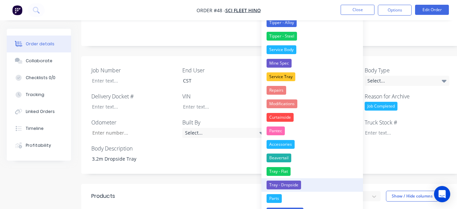
click at [312, 185] on button "Tray - Dropside" at bounding box center [311, 185] width 101 height 14
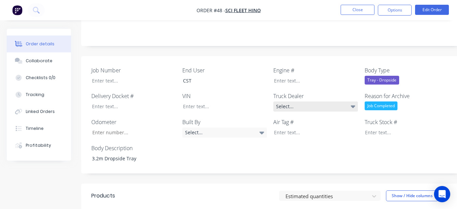
click at [293, 101] on div "Select..." at bounding box center [315, 106] width 85 height 10
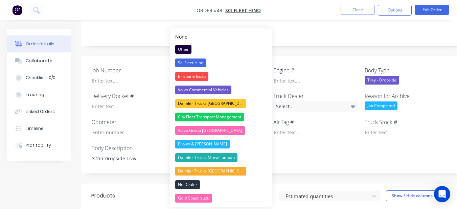
drag, startPoint x: 203, startPoint y: 63, endPoint x: 215, endPoint y: 60, distance: 11.9
click at [203, 62] on div "Sci Fleet Hino" at bounding box center [190, 63] width 31 height 9
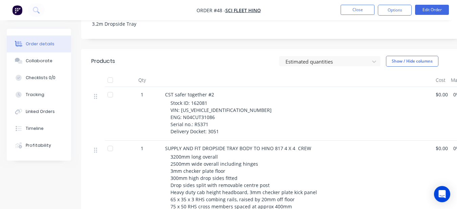
scroll to position [304, 0]
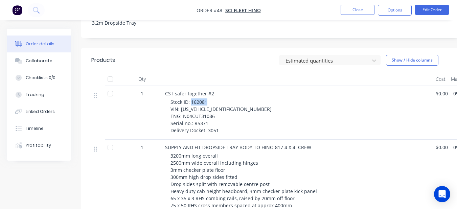
drag, startPoint x: 191, startPoint y: 93, endPoint x: 215, endPoint y: 93, distance: 24.4
click at [215, 98] on div "Stock ID: 162081 VIN: [US_VEHICLE_IDENTIFICATION_NUMBER] ENG: N04CUT31086 Seria…" at bounding box center [300, 116] width 260 height 36
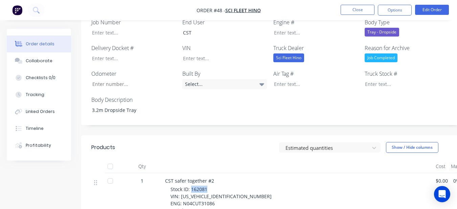
scroll to position [203, 0]
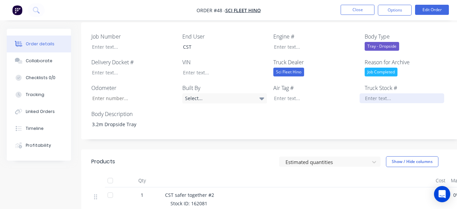
click at [364, 93] on div at bounding box center [402, 98] width 85 height 10
paste div
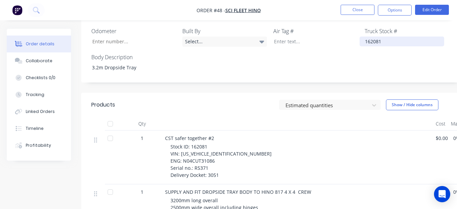
scroll to position [271, 0]
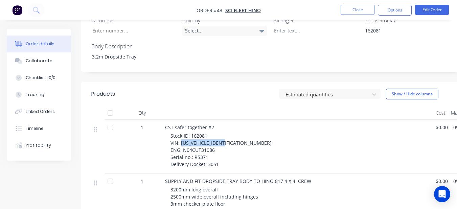
drag, startPoint x: 181, startPoint y: 133, endPoint x: 235, endPoint y: 133, distance: 54.8
click at [235, 133] on div "Stock ID: 162081 VIN: [US_VEHICLE_IDENTIFICATION_NUMBER] ENG: N04CUT31086 Seria…" at bounding box center [300, 150] width 260 height 36
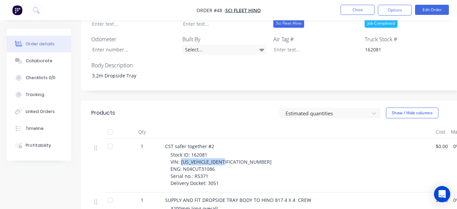
scroll to position [203, 0]
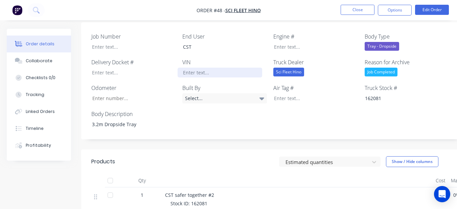
click at [220, 68] on div at bounding box center [220, 73] width 85 height 10
paste div
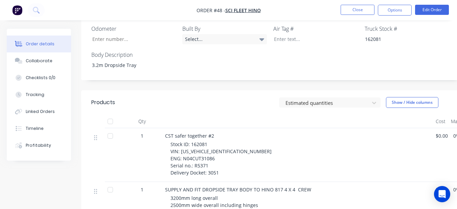
scroll to position [271, 0]
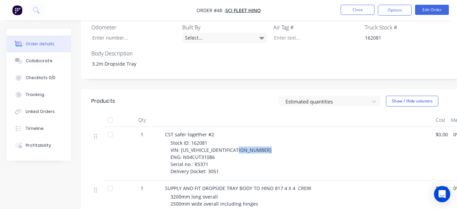
drag, startPoint x: 182, startPoint y: 141, endPoint x: 216, endPoint y: 139, distance: 33.6
click at [216, 139] on div "Stock ID: 162081 VIN: [US_VEHICLE_IDENTIFICATION_NUMBER] ENG: N04CUT31086 Seria…" at bounding box center [300, 157] width 260 height 36
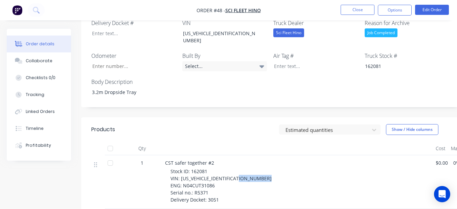
scroll to position [203, 0]
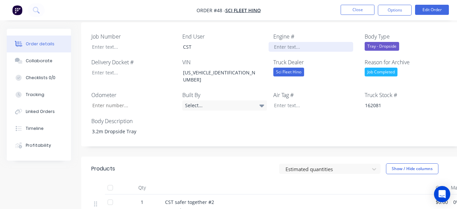
click at [272, 42] on div at bounding box center [311, 47] width 85 height 10
paste div
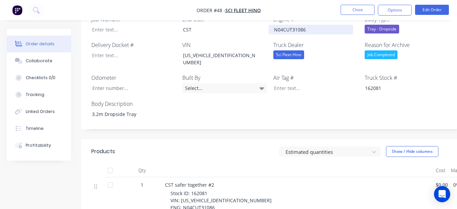
scroll to position [237, 0]
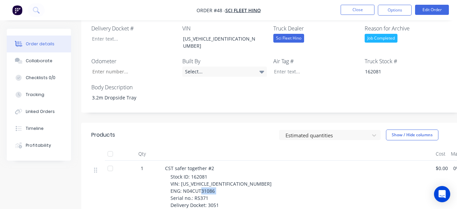
drag, startPoint x: 192, startPoint y: 182, endPoint x: 208, endPoint y: 182, distance: 15.9
click at [208, 182] on div "Stock ID: 162081 VIN: [US_VEHICLE_IDENTIFICATION_NUMBER] ENG: N04CUT31086 Seria…" at bounding box center [300, 191] width 260 height 36
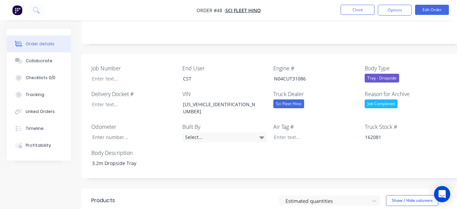
scroll to position [169, 0]
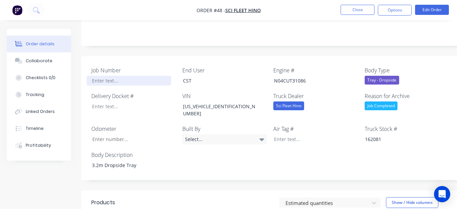
click at [118, 76] on div at bounding box center [129, 81] width 85 height 10
paste div
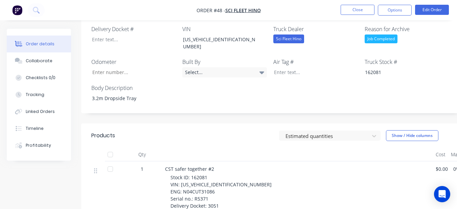
scroll to position [237, 0]
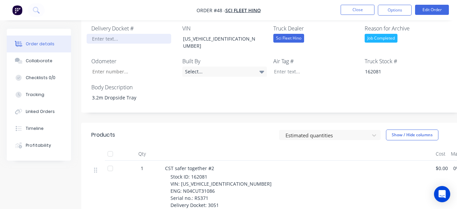
click at [119, 34] on div at bounding box center [129, 39] width 85 height 10
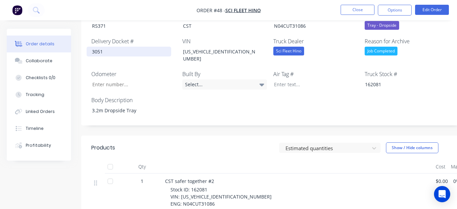
scroll to position [203, 0]
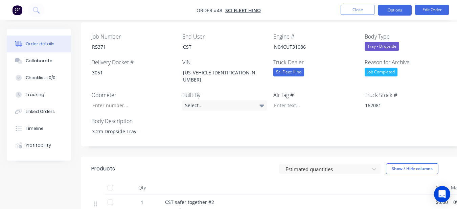
click at [385, 5] on button "Options" at bounding box center [395, 10] width 34 height 11
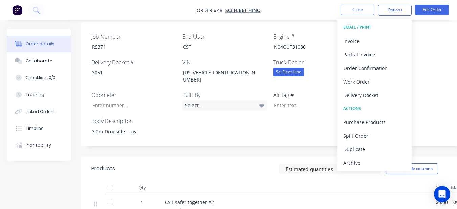
drag, startPoint x: 383, startPoint y: 165, endPoint x: 381, endPoint y: 156, distance: 9.0
click at [383, 165] on div "Archive" at bounding box center [374, 163] width 62 height 10
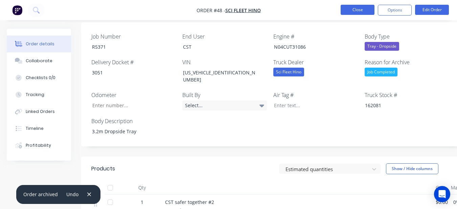
click at [357, 12] on button "Close" at bounding box center [358, 10] width 34 height 10
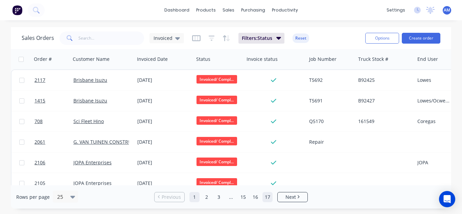
click at [266, 197] on link "17" at bounding box center [268, 197] width 10 height 10
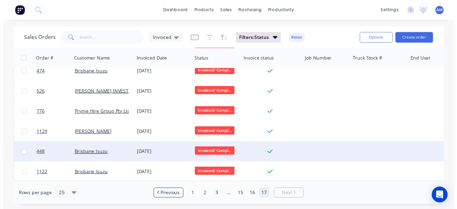
scroll to position [176, 0]
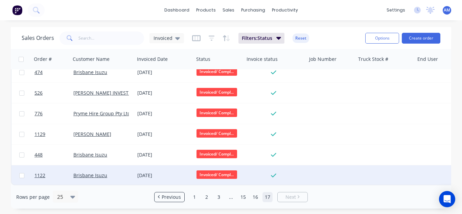
click at [154, 168] on div "[DATE]" at bounding box center [164, 175] width 59 height 20
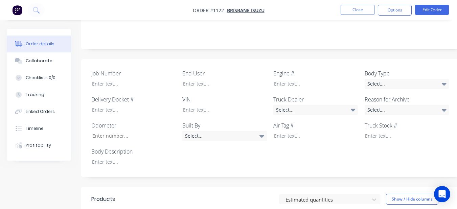
scroll to position [169, 0]
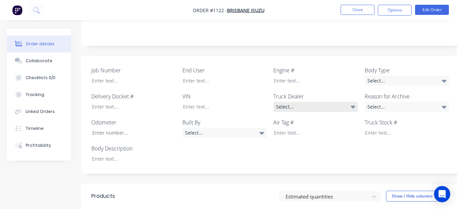
click at [285, 102] on div "Select..." at bounding box center [315, 107] width 85 height 10
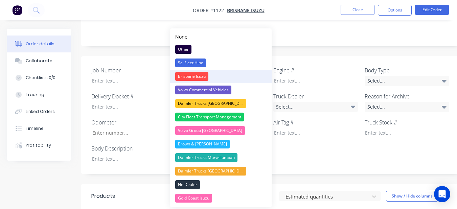
click at [218, 76] on button "Brisbane Isuzu" at bounding box center [220, 77] width 101 height 14
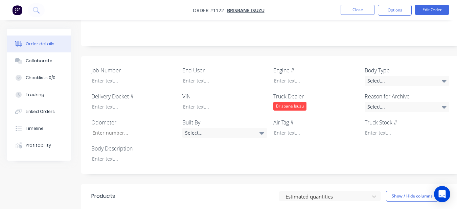
click at [215, 77] on div "Job Number End User Engine # Body Type Select... Delivery Docket # VIN Truck De…" at bounding box center [272, 115] width 383 height 118
click at [213, 76] on div at bounding box center [220, 81] width 85 height 10
click at [400, 76] on div "Select..." at bounding box center [407, 81] width 85 height 10
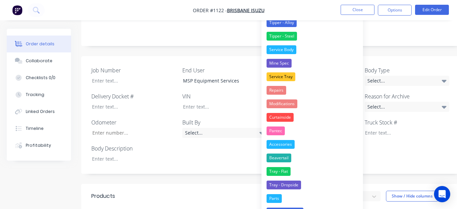
click at [412, 133] on div "Job Number End User MSP Equipment Services Engine # Body Type Select... Deliver…" at bounding box center [272, 115] width 383 height 118
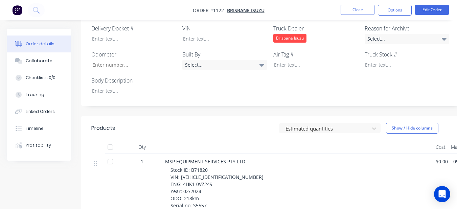
scroll to position [237, 0]
click at [94, 86] on div at bounding box center [129, 91] width 85 height 10
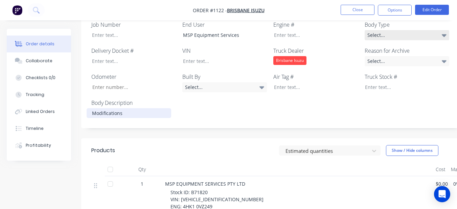
scroll to position [203, 0]
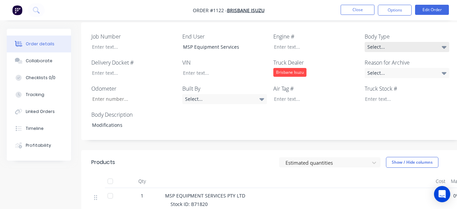
click at [400, 42] on div "Select..." at bounding box center [407, 47] width 85 height 10
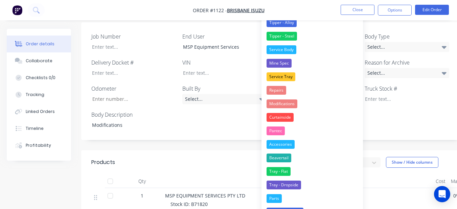
drag, startPoint x: 309, startPoint y: 106, endPoint x: 312, endPoint y: 102, distance: 4.6
click at [309, 105] on button "Modifications" at bounding box center [311, 104] width 101 height 14
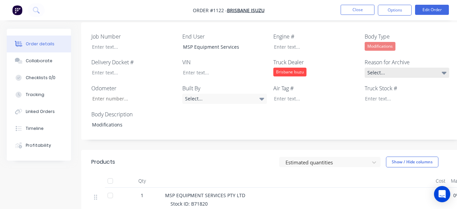
click at [377, 68] on div "Select..." at bounding box center [407, 73] width 85 height 10
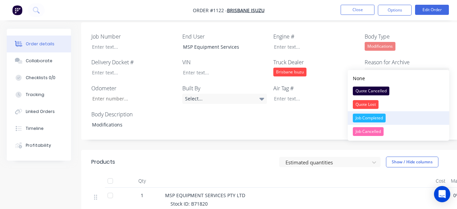
click at [376, 114] on div "Job Completed" at bounding box center [369, 118] width 33 height 9
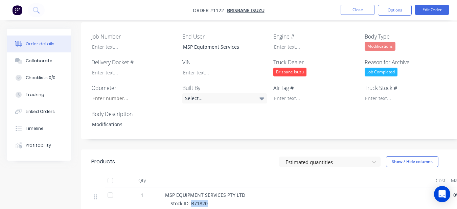
drag, startPoint x: 190, startPoint y: 195, endPoint x: 215, endPoint y: 196, distance: 24.4
click at [361, 93] on div at bounding box center [402, 98] width 85 height 10
paste
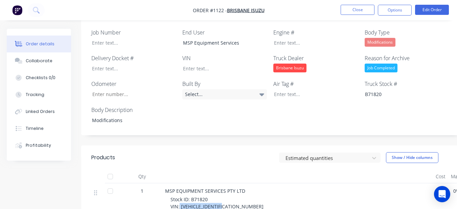
drag, startPoint x: 180, startPoint y: 202, endPoint x: 233, endPoint y: 196, distance: 53.8
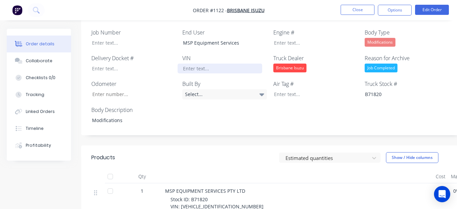
click at [210, 64] on div at bounding box center [220, 69] width 85 height 10
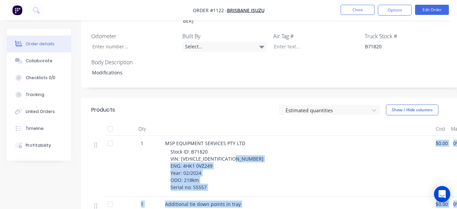
scroll to position [270, 0]
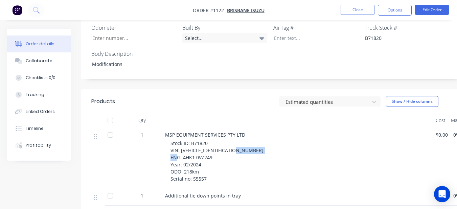
drag, startPoint x: 182, startPoint y: 206, endPoint x: 214, endPoint y: 140, distance: 72.6
click at [214, 140] on div "Stock ID: B71820 VIN: [VEHICLE_IDENTIFICATION_NUMBER] ENG: 4HK1 0VZ249 Year: 02…" at bounding box center [300, 161] width 260 height 43
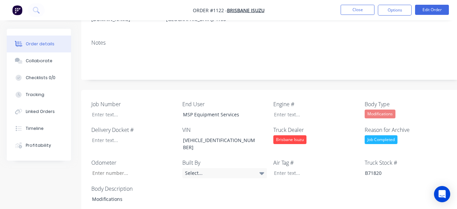
scroll to position [135, 0]
click at [277, 110] on div at bounding box center [311, 115] width 85 height 10
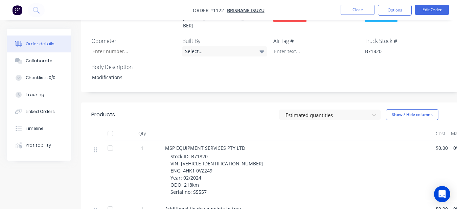
scroll to position [270, 0]
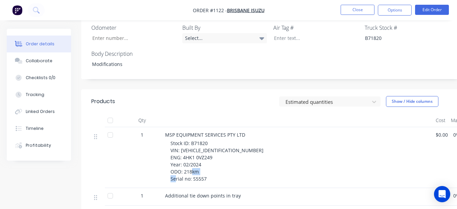
drag, startPoint x: 193, startPoint y: 162, endPoint x: 217, endPoint y: 163, distance: 24.0
click at [217, 163] on div "Stock ID: B71820 VIN: [VEHICLE_IDENTIFICATION_NUMBER] ENG: 4HK1 0VZ249 Year: 02…" at bounding box center [300, 161] width 260 height 43
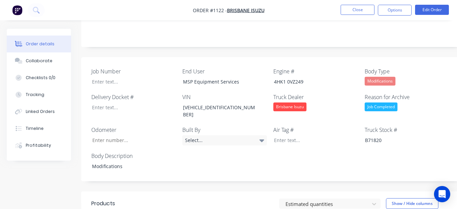
scroll to position [168, 0]
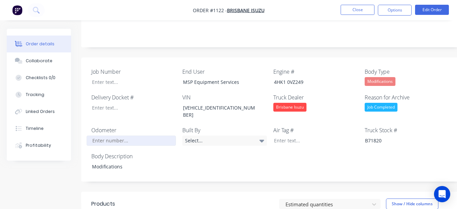
click at [127, 136] on input "Job Number" at bounding box center [131, 141] width 89 height 10
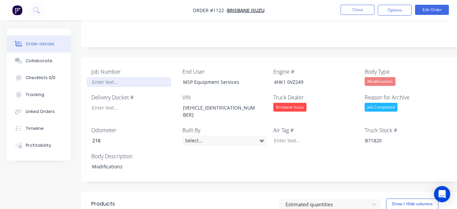
click at [114, 77] on div at bounding box center [129, 82] width 85 height 10
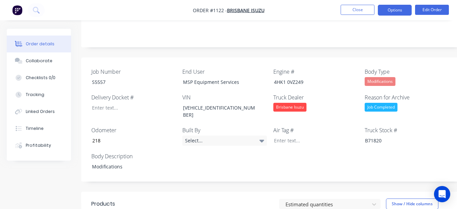
click at [388, 4] on nav "Order #1122 - [GEOGRAPHIC_DATA] Isuzu Close Options Edit Order" at bounding box center [228, 10] width 457 height 20
click at [385, 14] on button "Options" at bounding box center [395, 10] width 34 height 11
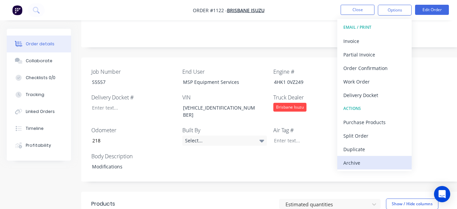
click at [374, 162] on div "Archive" at bounding box center [374, 163] width 62 height 10
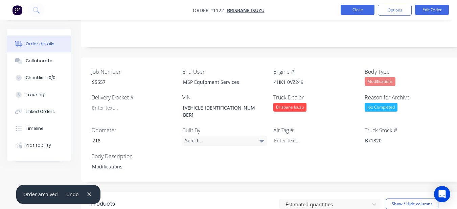
drag, startPoint x: 349, startPoint y: 2, endPoint x: 352, endPoint y: 7, distance: 6.4
click at [350, 4] on nav "Order #1122 - [GEOGRAPHIC_DATA] Isuzu Close Options Edit Order" at bounding box center [228, 10] width 457 height 20
click at [354, 9] on button "Close" at bounding box center [358, 10] width 34 height 10
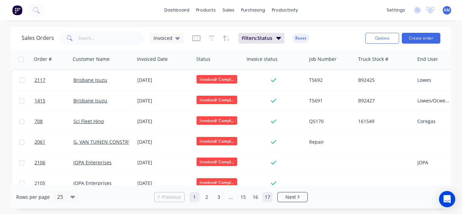
click at [264, 196] on link "17" at bounding box center [268, 197] width 10 height 10
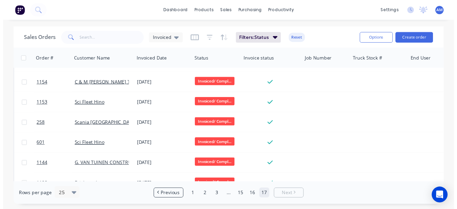
scroll to position [156, 0]
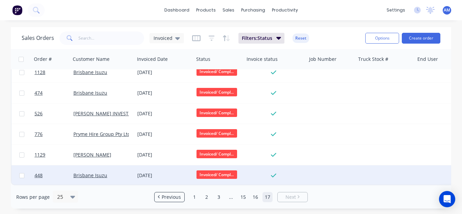
click at [141, 175] on div "[DATE]" at bounding box center [164, 175] width 54 height 7
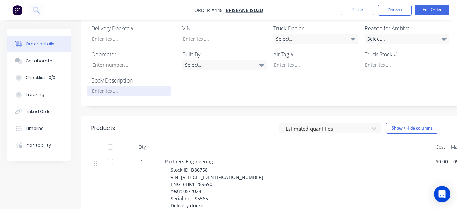
scroll to position [237, 0]
click at [148, 86] on div at bounding box center [129, 91] width 85 height 10
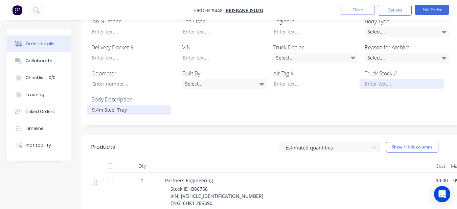
scroll to position [203, 0]
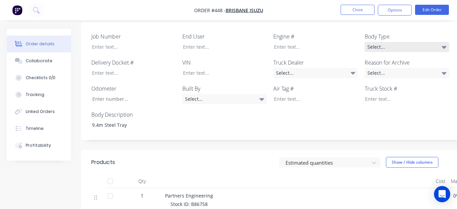
click at [402, 42] on div "Select..." at bounding box center [407, 47] width 85 height 10
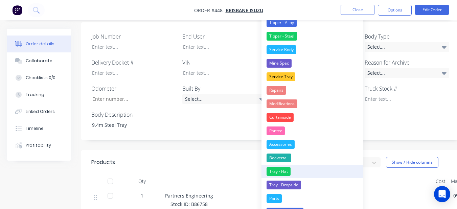
click at [302, 175] on button "Tray - Flat" at bounding box center [311, 172] width 101 height 14
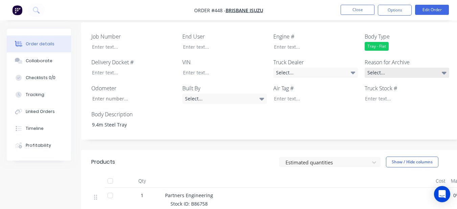
click at [398, 68] on div "Select..." at bounding box center [407, 73] width 85 height 10
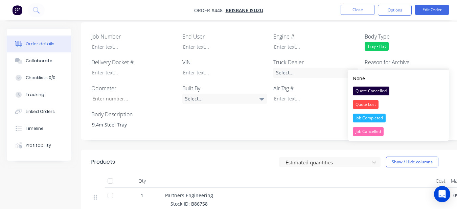
drag, startPoint x: 401, startPoint y: 119, endPoint x: 365, endPoint y: 81, distance: 51.9
click at [401, 119] on button "Job Completed" at bounding box center [398, 118] width 101 height 14
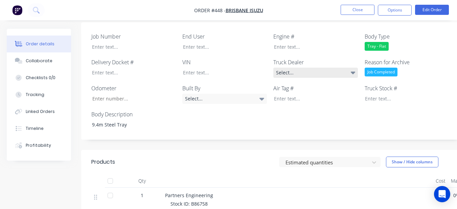
click at [325, 68] on div "Select..." at bounding box center [315, 73] width 85 height 10
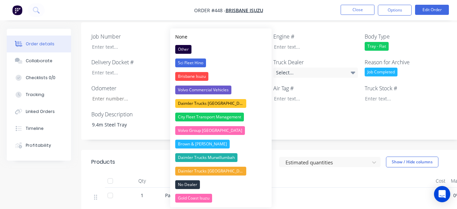
click at [217, 74] on button "Brisbane Isuzu" at bounding box center [220, 77] width 101 height 14
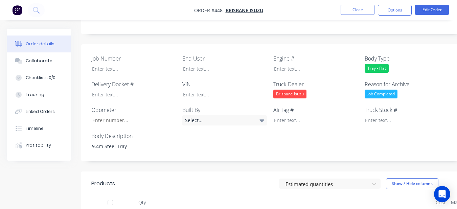
scroll to position [169, 0]
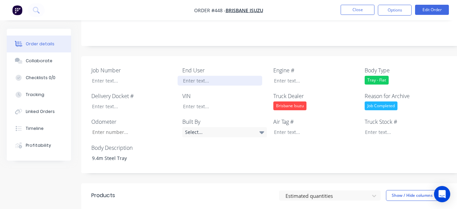
click at [216, 76] on div at bounding box center [220, 81] width 85 height 10
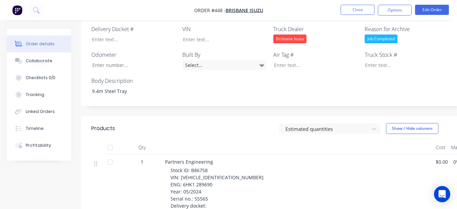
scroll to position [237, 0]
drag, startPoint x: 190, startPoint y: 160, endPoint x: 212, endPoint y: 162, distance: 22.5
click at [212, 166] on div "Stock ID: B86758 VIN: [VEHICLE_IDENTIFICATION_NUMBER] ENG: 6HK1 289690 Year: 05…" at bounding box center [300, 187] width 260 height 43
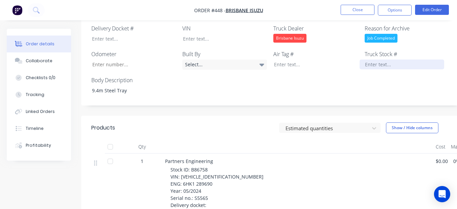
click at [365, 60] on div at bounding box center [402, 65] width 85 height 10
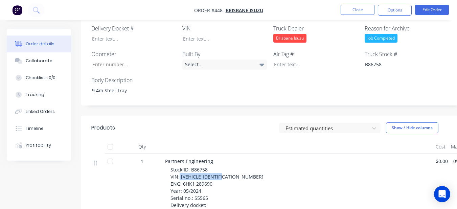
drag, startPoint x: 179, startPoint y: 167, endPoint x: 230, endPoint y: 166, distance: 50.7
click at [230, 166] on div "Stock ID: B86758 VIN: [VEHICLE_IDENTIFICATION_NUMBER] ENG: 6HK1 289690 Year: 05…" at bounding box center [300, 187] width 260 height 43
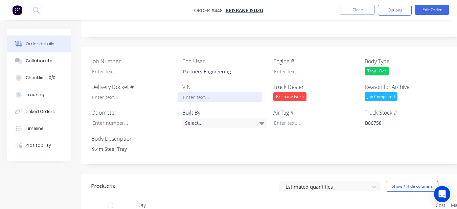
scroll to position [169, 0]
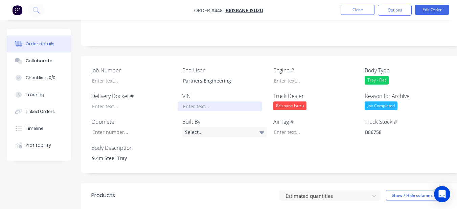
click at [219, 101] on div at bounding box center [220, 106] width 85 height 10
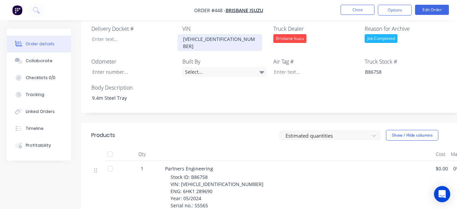
scroll to position [237, 0]
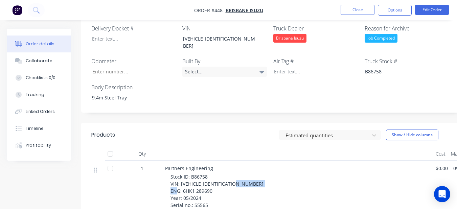
drag, startPoint x: 182, startPoint y: 176, endPoint x: 221, endPoint y: 173, distance: 39.3
click at [221, 173] on div "Stock ID: B86758 VIN: [VEHICLE_IDENTIFICATION_NUMBER] ENG: 6HK1 289690 Year: 05…" at bounding box center [300, 194] width 260 height 43
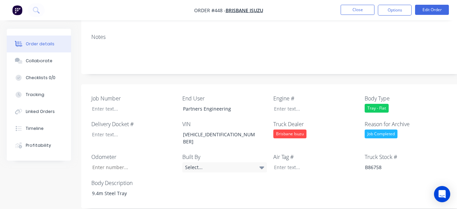
scroll to position [135, 0]
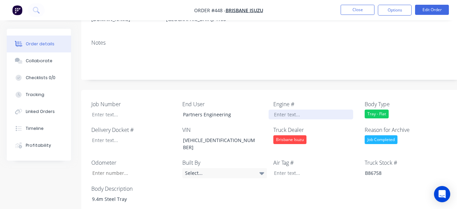
click at [289, 110] on div at bounding box center [311, 115] width 85 height 10
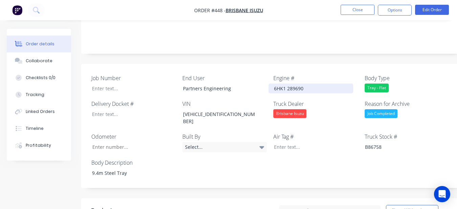
scroll to position [304, 0]
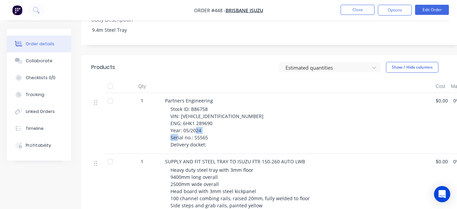
drag, startPoint x: 192, startPoint y: 121, endPoint x: 222, endPoint y: 120, distance: 29.4
click at [222, 120] on div "Stock ID: B86758 VIN: [VEHICLE_IDENTIFICATION_NUMBER] ENG: 6HK1 289690 Year: 05…" at bounding box center [300, 127] width 260 height 43
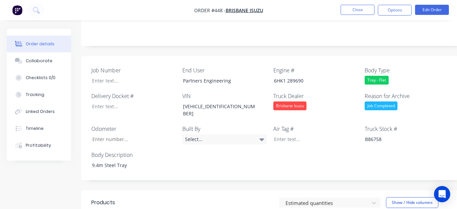
scroll to position [135, 0]
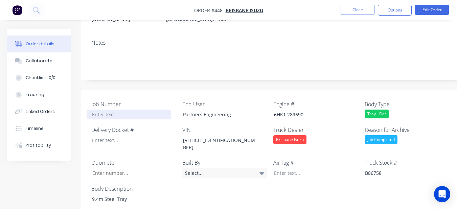
click at [99, 110] on div at bounding box center [129, 115] width 85 height 10
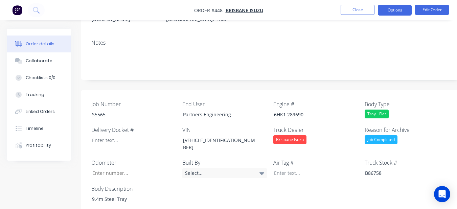
click at [398, 9] on button "Options" at bounding box center [395, 10] width 34 height 11
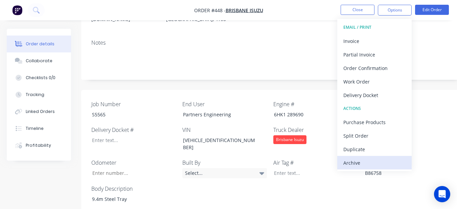
click at [389, 162] on div "Archive" at bounding box center [374, 163] width 62 height 10
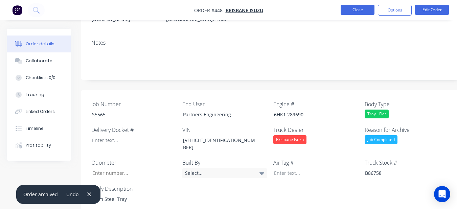
click at [358, 9] on button "Close" at bounding box center [358, 10] width 34 height 10
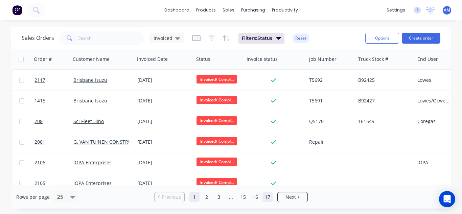
click at [268, 196] on link "17" at bounding box center [268, 197] width 10 height 10
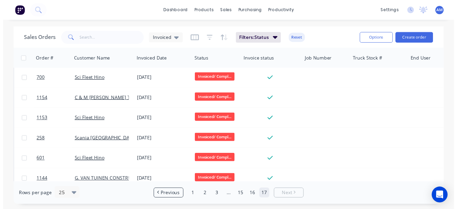
scroll to position [135, 0]
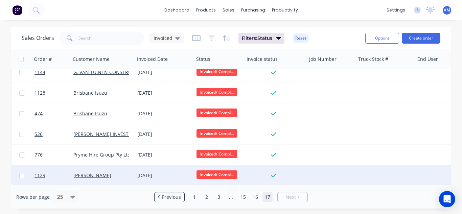
click at [158, 178] on div "[DATE]" at bounding box center [164, 175] width 59 height 20
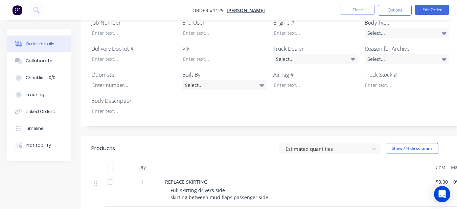
scroll to position [190, 0]
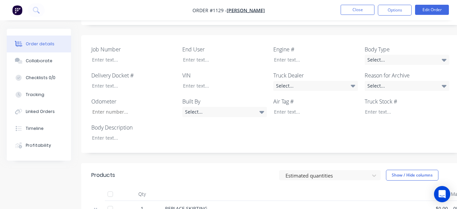
click at [178, 132] on div "Job Number End User Engine # Body Type Select... Delivery Docket # VIN Truck De…" at bounding box center [272, 94] width 383 height 118
click at [138, 133] on div at bounding box center [129, 138] width 85 height 10
click at [230, 55] on div at bounding box center [220, 60] width 85 height 10
click at [394, 55] on div "Select..." at bounding box center [407, 60] width 85 height 10
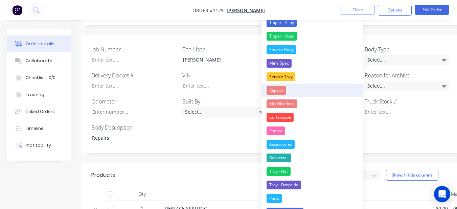
click at [344, 88] on button "Repairs" at bounding box center [311, 91] width 101 height 14
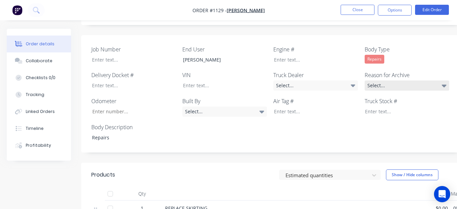
click at [382, 81] on div "Select..." at bounding box center [407, 86] width 85 height 10
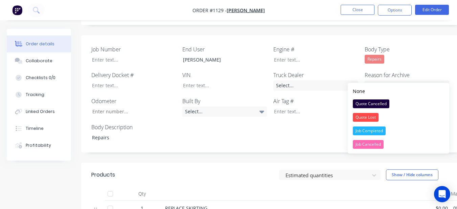
click at [389, 127] on button "Job Completed" at bounding box center [398, 131] width 101 height 14
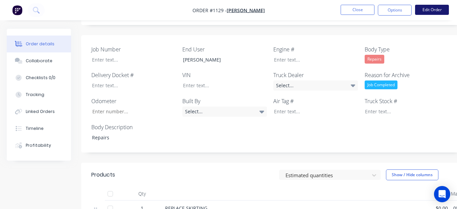
click at [440, 10] on button "Edit Order" at bounding box center [432, 10] width 34 height 10
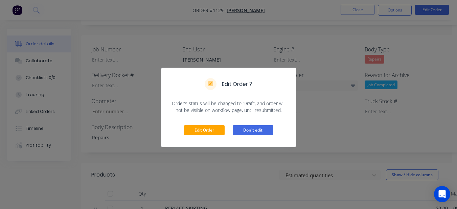
click at [240, 132] on button "Don't edit" at bounding box center [253, 130] width 41 height 10
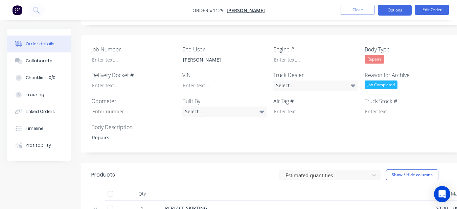
click at [397, 12] on button "Options" at bounding box center [395, 10] width 34 height 11
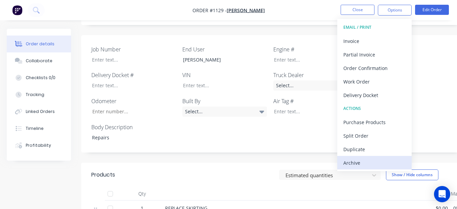
click at [367, 156] on button "Archive" at bounding box center [374, 163] width 74 height 14
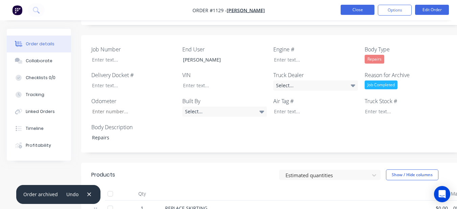
click at [368, 7] on button "Close" at bounding box center [358, 10] width 34 height 10
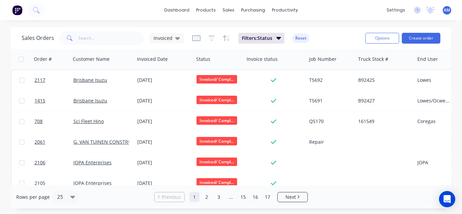
drag, startPoint x: 267, startPoint y: 200, endPoint x: 253, endPoint y: 185, distance: 20.3
click at [267, 200] on link "17" at bounding box center [268, 197] width 10 height 10
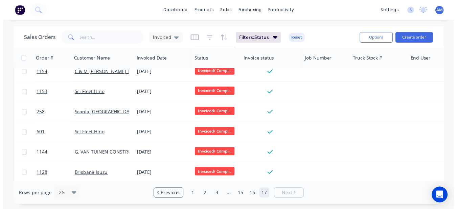
scroll to position [114, 0]
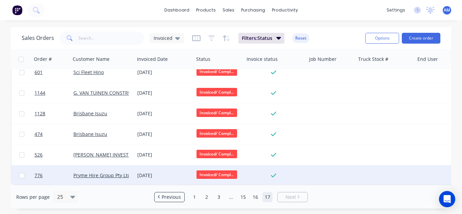
click at [158, 173] on div "[DATE]" at bounding box center [164, 175] width 54 height 7
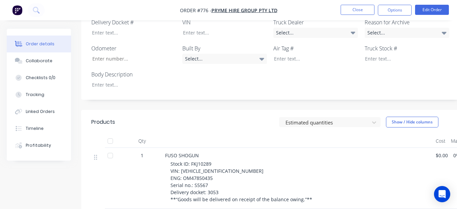
scroll to position [237, 0]
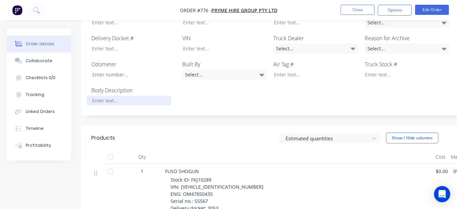
click at [131, 96] on div at bounding box center [129, 101] width 85 height 10
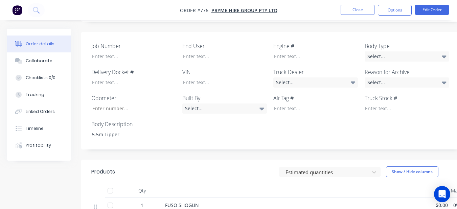
click at [386, 52] on div "Job Number End User Engine # Body Type Select... Delivery Docket # VIN Truck De…" at bounding box center [272, 91] width 383 height 118
click at [386, 51] on div "Select..." at bounding box center [407, 56] width 85 height 10
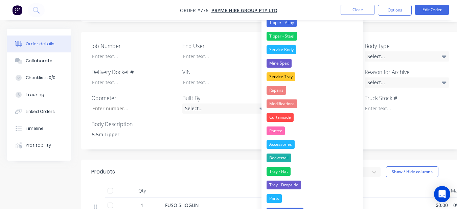
drag, startPoint x: 286, startPoint y: 37, endPoint x: 324, endPoint y: 47, distance: 39.3
click at [286, 39] on div "Tipper - Steel" at bounding box center [282, 36] width 30 height 9
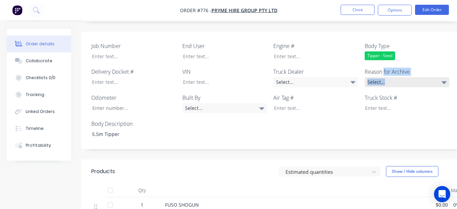
click at [384, 68] on div "Reason for Archive Select..." at bounding box center [407, 78] width 85 height 20
click at [385, 77] on div "Select..." at bounding box center [407, 82] width 85 height 10
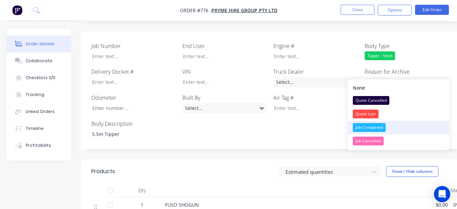
click at [390, 129] on button "Job Completed" at bounding box center [398, 128] width 101 height 14
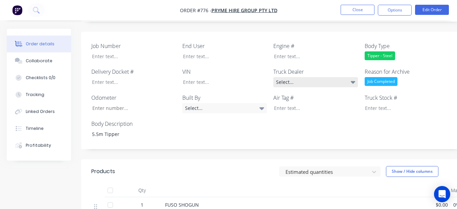
click at [326, 77] on div "Select..." at bounding box center [315, 82] width 85 height 10
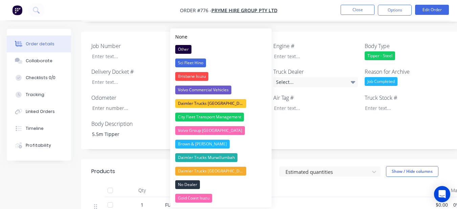
click at [269, 32] on div "Job Number End User Engine # Body Type Tipper - Steel Delivery Docket # VIN Tru…" at bounding box center [272, 91] width 383 height 118
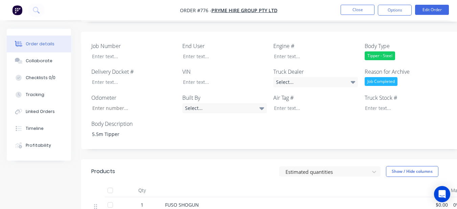
click at [229, 52] on div "Job Number End User Engine # Body Type Tipper - Steel Delivery Docket # VIN Tru…" at bounding box center [272, 91] width 383 height 118
click at [228, 51] on div at bounding box center [220, 56] width 85 height 10
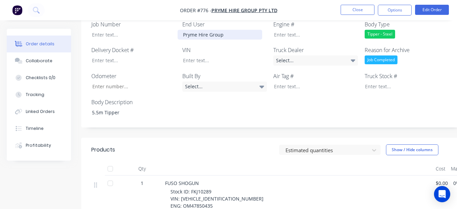
scroll to position [237, 0]
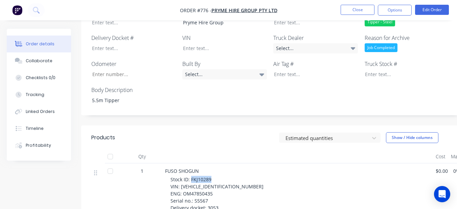
drag, startPoint x: 190, startPoint y: 171, endPoint x: 217, endPoint y: 169, distance: 26.4
click at [217, 176] on div "Stock ID: FKJ10289 VIN: [VEHICLE_IDENTIFICATION_NUMBER] ENG: OM47850435 Serial …" at bounding box center [300, 197] width 260 height 43
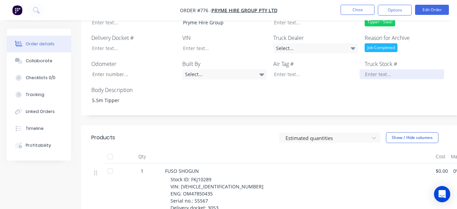
click at [390, 69] on div at bounding box center [402, 74] width 85 height 10
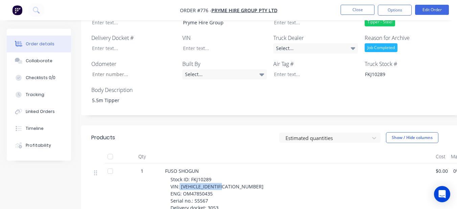
drag, startPoint x: 180, startPoint y: 178, endPoint x: 226, endPoint y: 175, distance: 46.8
click at [226, 176] on div "Stock ID: FKJ10289 VIN: [VEHICLE_IDENTIFICATION_NUMBER] ENG: OM47850435 Serial …" at bounding box center [300, 197] width 260 height 43
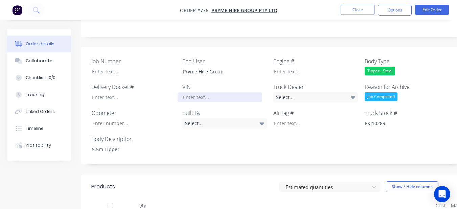
scroll to position [169, 0]
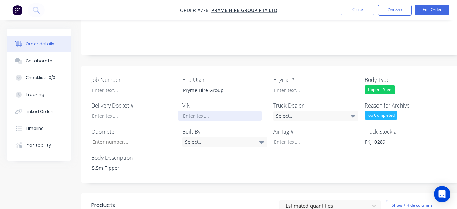
click at [235, 111] on div at bounding box center [220, 116] width 85 height 10
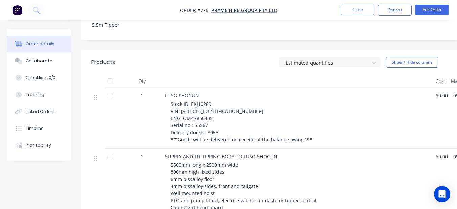
scroll to position [304, 0]
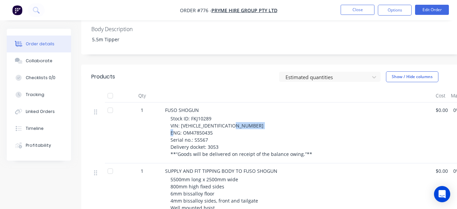
drag, startPoint x: 182, startPoint y: 117, endPoint x: 215, endPoint y: 115, distance: 32.9
click at [215, 115] on div "Stock ID: FKJ10289 VIN: [VEHICLE_IDENTIFICATION_NUMBER] ENG: OM47850435 Serial …" at bounding box center [300, 136] width 260 height 43
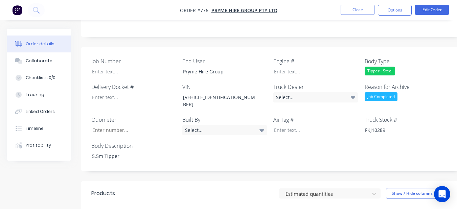
scroll to position [169, 0]
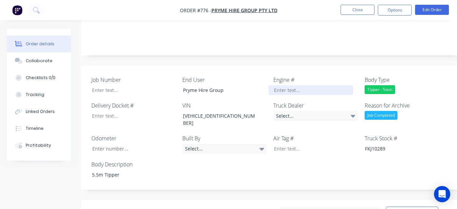
click at [294, 85] on div at bounding box center [311, 90] width 85 height 10
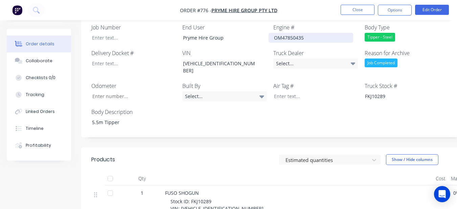
scroll to position [237, 0]
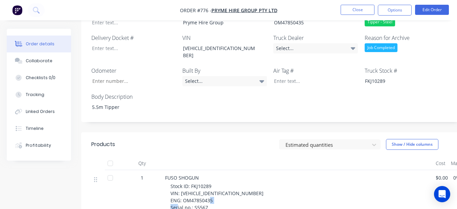
drag, startPoint x: 195, startPoint y: 192, endPoint x: 211, endPoint y: 190, distance: 16.4
click at [211, 190] on div "Stock ID: FKJ10289 VIN: [VEHICLE_IDENTIFICATION_NUMBER] ENG: OM47850435 Serial …" at bounding box center [300, 204] width 260 height 43
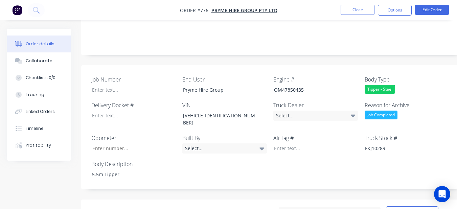
scroll to position [169, 0]
click at [144, 85] on div at bounding box center [129, 90] width 85 height 10
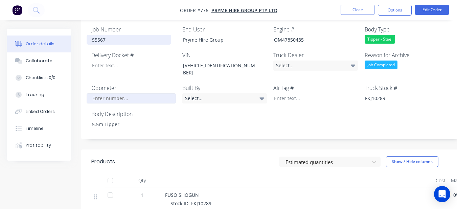
scroll to position [203, 0]
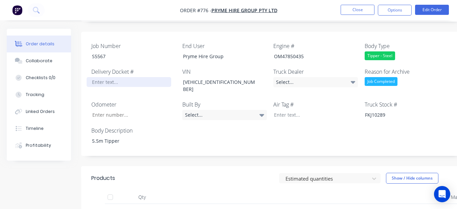
click at [134, 77] on div at bounding box center [129, 82] width 85 height 10
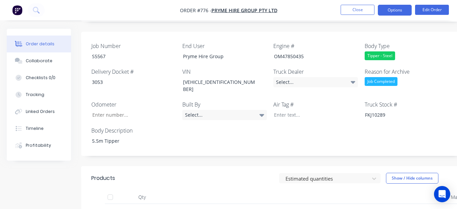
click at [387, 8] on button "Options" at bounding box center [395, 10] width 34 height 11
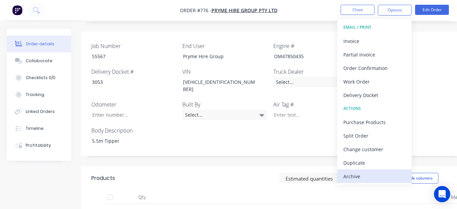
click at [392, 174] on div "Archive" at bounding box center [374, 177] width 62 height 10
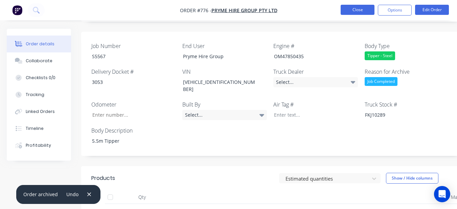
click at [349, 9] on button "Close" at bounding box center [358, 10] width 34 height 10
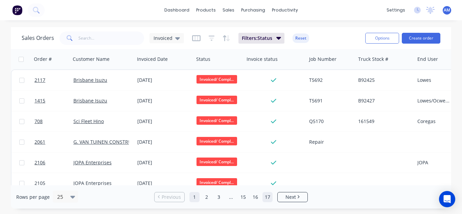
click at [267, 194] on link "17" at bounding box center [268, 197] width 10 height 10
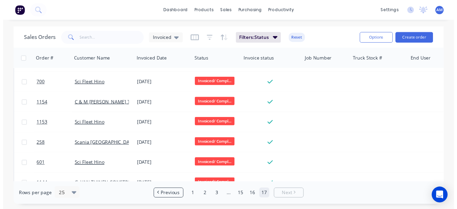
scroll to position [94, 0]
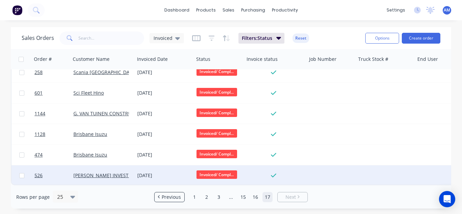
click at [159, 172] on div "[DATE]" at bounding box center [164, 175] width 54 height 7
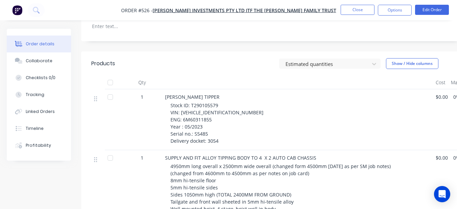
scroll to position [237, 0]
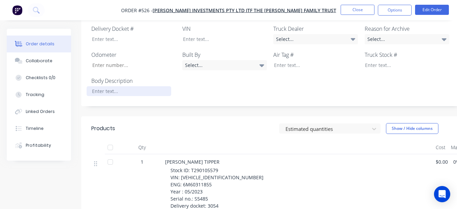
click at [130, 86] on div at bounding box center [129, 91] width 85 height 10
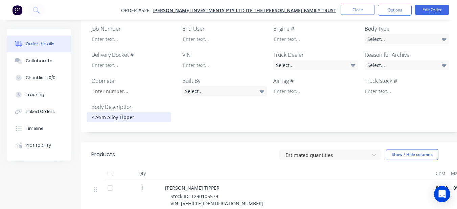
scroll to position [203, 0]
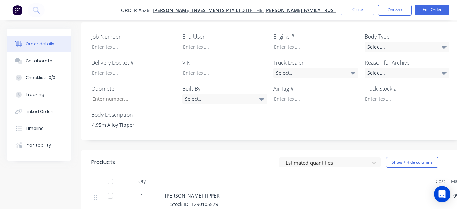
click at [394, 43] on div "Job Number End User Engine # Body Type Select... Delivery Docket # VIN Truck De…" at bounding box center [272, 81] width 383 height 118
click at [369, 42] on div "Select..." at bounding box center [407, 47] width 85 height 10
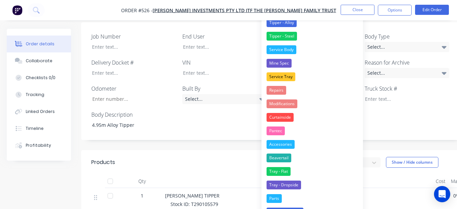
click at [293, 20] on nav "Order #526 - [PERSON_NAME] INVESTMENTS PTY LTD ITF THE [PERSON_NAME] FAMILY TRU…" at bounding box center [228, 10] width 457 height 20
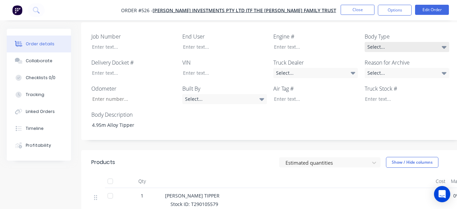
click at [405, 42] on div "Select..." at bounding box center [407, 47] width 85 height 10
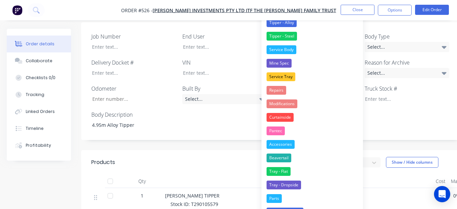
click at [300, 25] on button "Tipper - Alloy" at bounding box center [311, 23] width 101 height 14
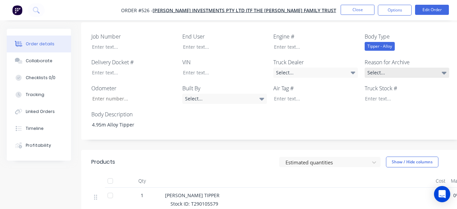
click at [376, 68] on div "Select..." at bounding box center [407, 73] width 85 height 10
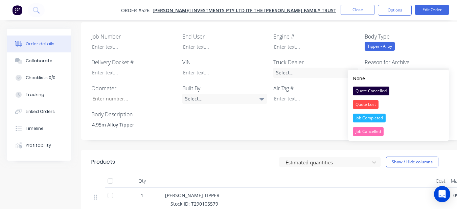
drag, startPoint x: 364, startPoint y: 118, endPoint x: 323, endPoint y: 75, distance: 59.1
click at [364, 118] on div "Job Completed" at bounding box center [369, 118] width 33 height 9
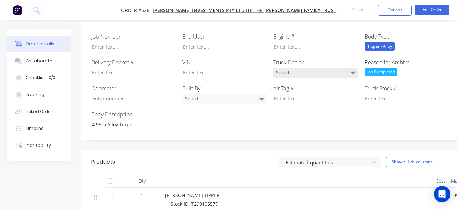
click at [313, 68] on div "Select..." at bounding box center [315, 73] width 85 height 10
click at [314, 44] on div "Job Number End User Engine # Body Type Tipper - Alloy Delivery Docket # VIN Tru…" at bounding box center [272, 81] width 383 height 118
click at [236, 42] on div at bounding box center [220, 47] width 85 height 10
click at [223, 42] on div "[PERSON_NAME] Investements" at bounding box center [220, 47] width 85 height 10
click at [225, 42] on div "[PERSON_NAME] Investements" at bounding box center [220, 47] width 85 height 10
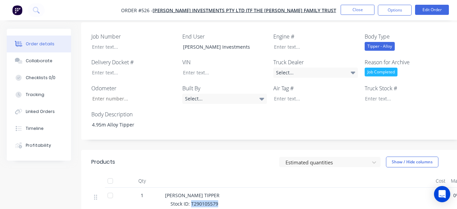
drag, startPoint x: 190, startPoint y: 195, endPoint x: 217, endPoint y: 194, distance: 26.7
click at [373, 84] on div "Truck Stock #" at bounding box center [407, 94] width 85 height 20
drag, startPoint x: 373, startPoint y: 84, endPoint x: 419, endPoint y: 88, distance: 46.2
click at [423, 84] on div "Truck Stock #" at bounding box center [407, 94] width 85 height 20
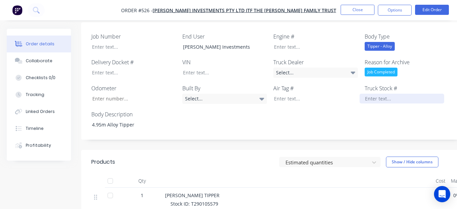
click at [380, 94] on div at bounding box center [402, 99] width 85 height 10
drag, startPoint x: 190, startPoint y: 193, endPoint x: 220, endPoint y: 196, distance: 30.6
click at [384, 94] on div at bounding box center [402, 99] width 85 height 10
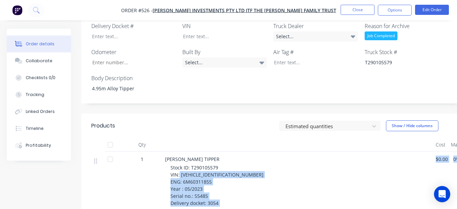
scroll to position [241, 0]
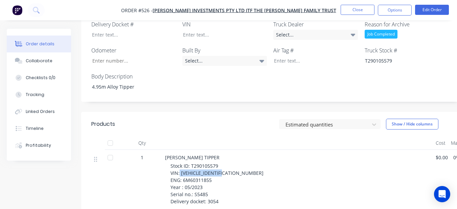
drag, startPoint x: 180, startPoint y: 201, endPoint x: 228, endPoint y: 164, distance: 60.7
click at [228, 164] on div "Stock ID: T290105579 VIN: [VEHICLE_IDENTIFICATION_NUMBER] ENG: 6M60311855 Year …" at bounding box center [300, 183] width 260 height 43
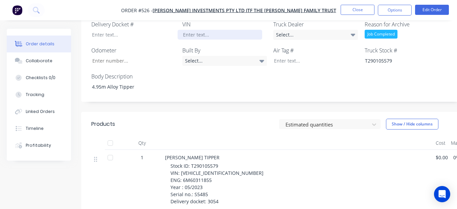
click at [217, 30] on div at bounding box center [220, 35] width 85 height 10
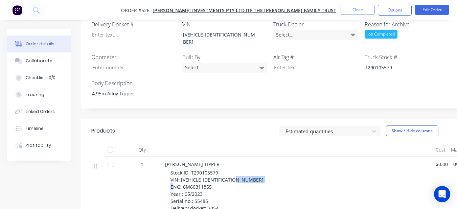
drag, startPoint x: 182, startPoint y: 170, endPoint x: 217, endPoint y: 172, distance: 34.9
click at [217, 172] on div "Stock ID: T290105579 VIN: [VEHICLE_IDENTIFICATION_NUMBER] ENG: 6M60311855 Year …" at bounding box center [300, 190] width 260 height 43
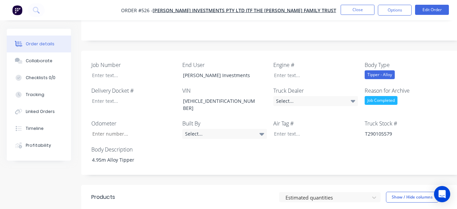
scroll to position [173, 0]
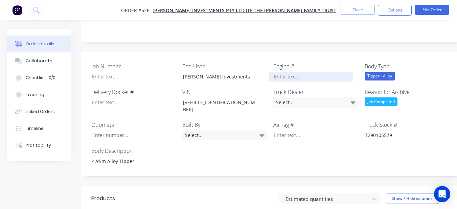
click at [287, 72] on div at bounding box center [311, 77] width 85 height 10
drag, startPoint x: 303, startPoint y: 131, endPoint x: 233, endPoint y: 149, distance: 72.0
click at [241, 154] on div "Job Number End User [PERSON_NAME] Investments Engine # 6M60311855 Body Type Tip…" at bounding box center [272, 114] width 383 height 124
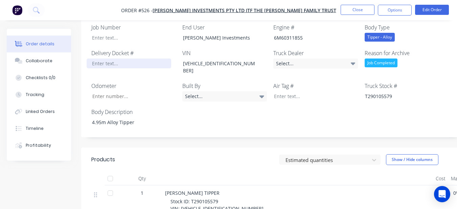
scroll to position [275, 0]
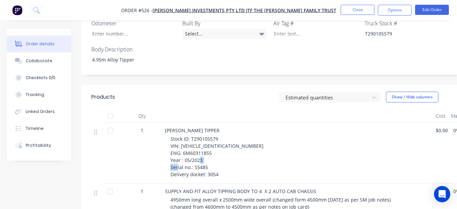
drag, startPoint x: 194, startPoint y: 150, endPoint x: 206, endPoint y: 151, distance: 12.9
click at [206, 151] on span "Stock ID: T290105579 VIN: [VEHICLE_IDENTIFICATION_NUMBER] ENG: 6M60311855 Year …" at bounding box center [216, 157] width 93 height 42
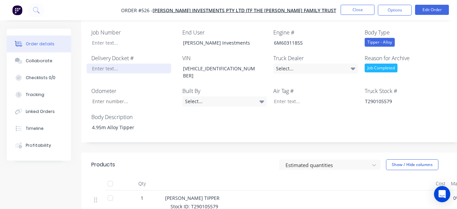
click at [133, 64] on div at bounding box center [129, 69] width 85 height 10
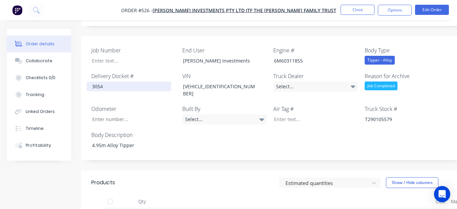
scroll to position [173, 0]
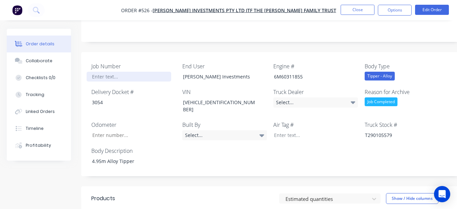
click at [130, 72] on div at bounding box center [129, 77] width 85 height 10
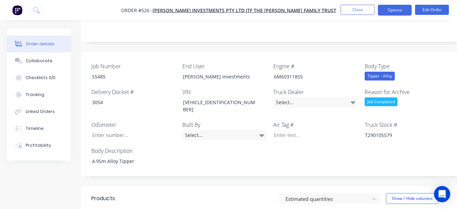
click at [401, 9] on button "Options" at bounding box center [395, 10] width 34 height 11
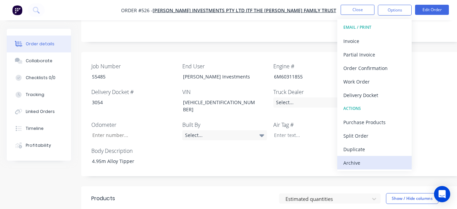
click at [370, 163] on div "Archive" at bounding box center [374, 163] width 62 height 10
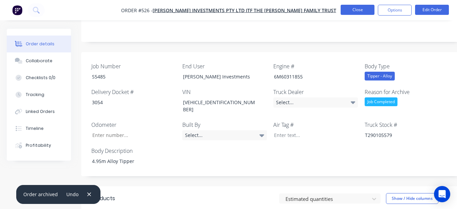
click at [352, 9] on button "Close" at bounding box center [358, 10] width 34 height 10
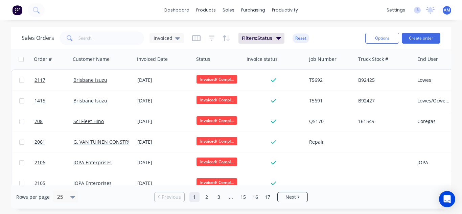
click at [267, 190] on div "Rows per page 25 Previous 1 2 3 ... 15 16 17 Next" at bounding box center [231, 196] width 440 height 23
click at [266, 192] on link "17" at bounding box center [268, 197] width 10 height 10
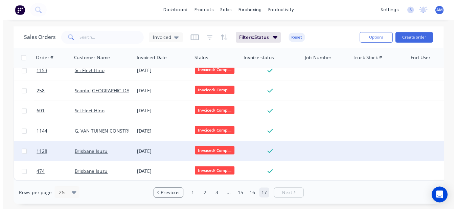
scroll to position [73, 0]
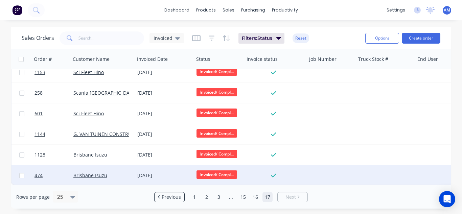
click at [151, 173] on div "[DATE]" at bounding box center [164, 175] width 54 height 7
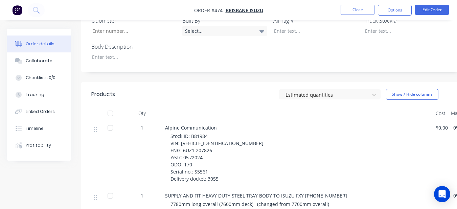
scroll to position [271, 0]
click at [101, 52] on div at bounding box center [129, 57] width 85 height 10
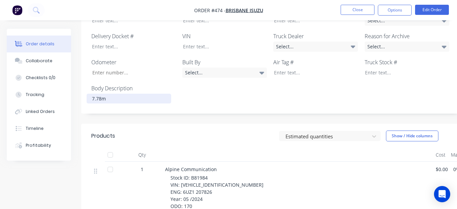
scroll to position [169, 0]
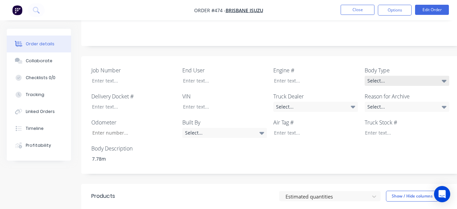
click at [411, 76] on div "Select..." at bounding box center [407, 81] width 85 height 10
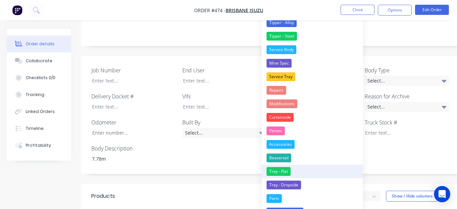
click at [280, 169] on div "Tray - Flat" at bounding box center [279, 171] width 24 height 9
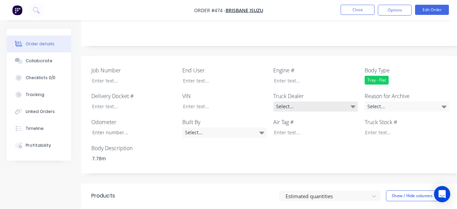
click at [290, 101] on div "Select..." at bounding box center [315, 106] width 85 height 10
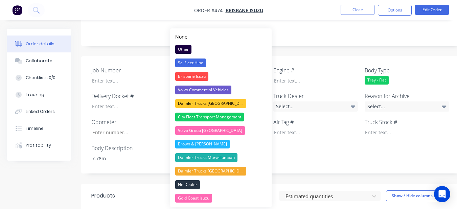
click at [247, 74] on button "Brisbane Isuzu" at bounding box center [220, 77] width 101 height 14
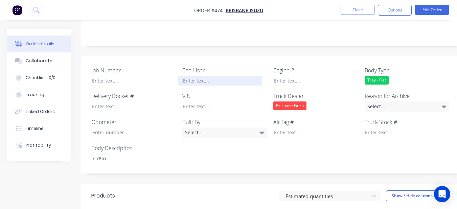
drag, startPoint x: 245, startPoint y: 74, endPoint x: 234, endPoint y: 64, distance: 14.8
click at [244, 76] on div at bounding box center [220, 81] width 85 height 10
click at [384, 101] on div "Select..." at bounding box center [407, 106] width 85 height 10
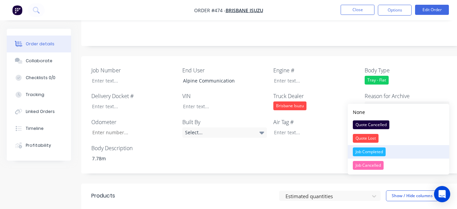
click at [385, 149] on div "Job Completed" at bounding box center [369, 151] width 33 height 9
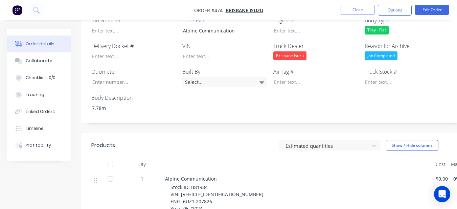
scroll to position [237, 0]
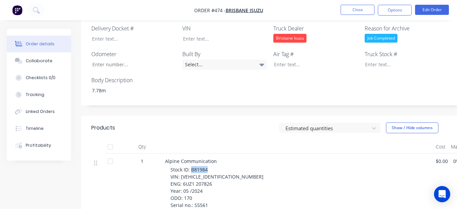
drag, startPoint x: 191, startPoint y: 158, endPoint x: 208, endPoint y: 160, distance: 17.0
click at [208, 166] on div "Stock ID: B81984 VIN: [VEHICLE_IDENTIFICATION_NUMBER] ENG: 6UZ1 207826 Year: 05…" at bounding box center [300, 191] width 260 height 50
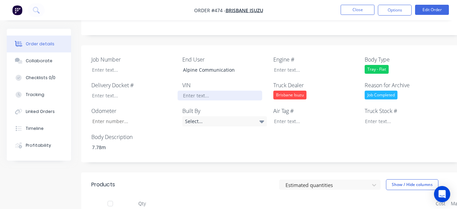
scroll to position [169, 0]
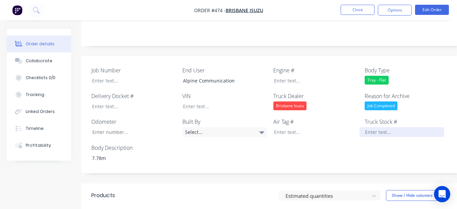
click at [366, 127] on div at bounding box center [402, 132] width 85 height 10
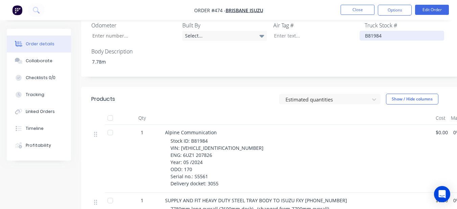
scroll to position [271, 0]
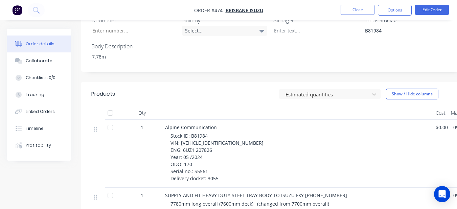
click at [181, 134] on span "Stock ID: B81984 VIN: [VEHICLE_IDENTIFICATION_NUMBER] ENG: 6UZ1 207826 Year: 05…" at bounding box center [216, 157] width 93 height 49
drag, startPoint x: 180, startPoint y: 134, endPoint x: 228, endPoint y: 134, distance: 48.4
click at [228, 134] on div "Stock ID: B81984 VIN: [VEHICLE_IDENTIFICATION_NUMBER] ENG: 6UZ1 207826 Year: 05…" at bounding box center [300, 157] width 260 height 50
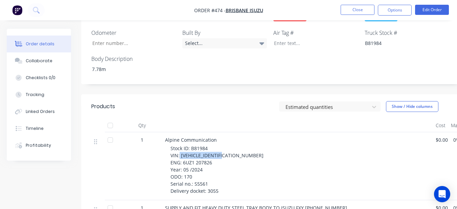
scroll to position [237, 0]
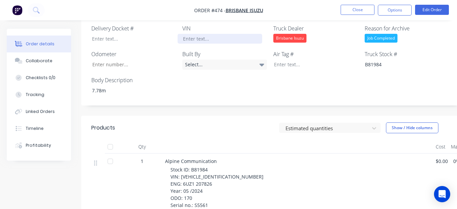
click at [220, 34] on div at bounding box center [220, 39] width 85 height 10
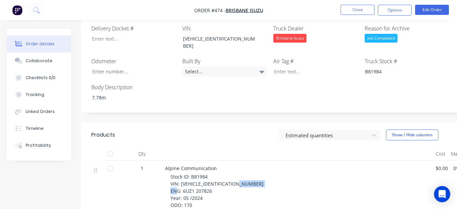
drag, startPoint x: 183, startPoint y: 175, endPoint x: 213, endPoint y: 176, distance: 30.5
click at [213, 176] on div "Stock ID: B81984 VIN: [VEHICLE_IDENTIFICATION_NUMBER] ENG: 6UZ1 207826 Year: 05…" at bounding box center [300, 198] width 260 height 50
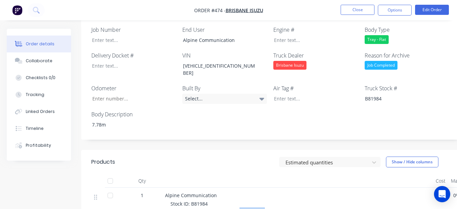
scroll to position [169, 0]
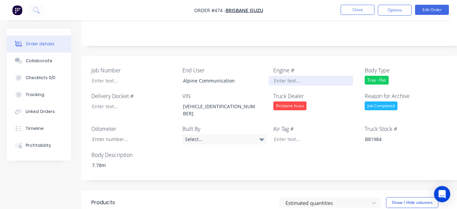
click at [282, 76] on div at bounding box center [311, 81] width 85 height 10
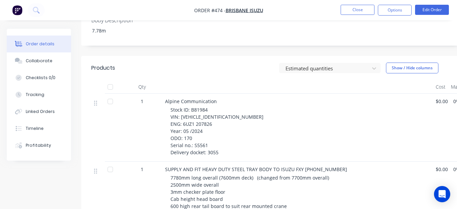
scroll to position [304, 0]
drag, startPoint x: 194, startPoint y: 129, endPoint x: 212, endPoint y: 128, distance: 18.0
click at [211, 128] on div "Stock ID: B81984 VIN: [VEHICLE_IDENTIFICATION_NUMBER] ENG: 6UZ1 207826 Year: 05…" at bounding box center [300, 131] width 260 height 50
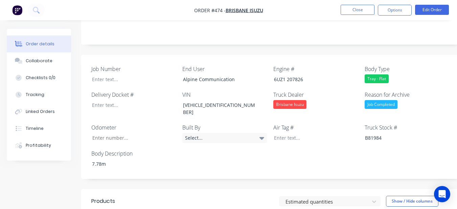
scroll to position [169, 0]
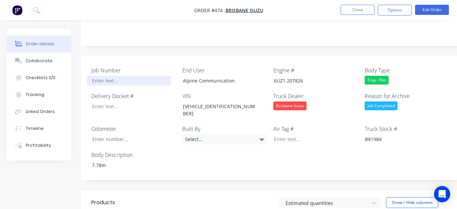
click at [130, 76] on div at bounding box center [129, 81] width 85 height 10
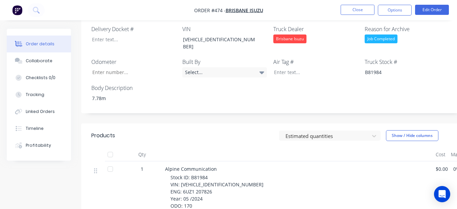
scroll to position [237, 0]
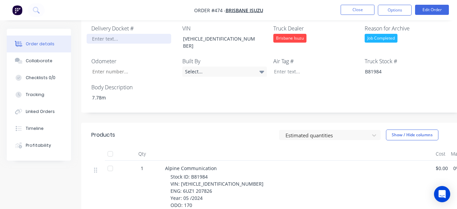
click at [113, 34] on div at bounding box center [129, 39] width 85 height 10
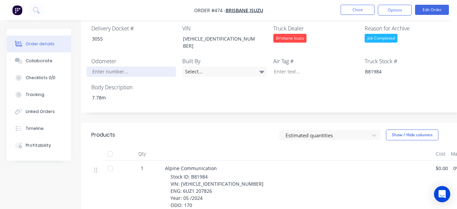
click at [107, 67] on input "Job Number" at bounding box center [131, 72] width 89 height 10
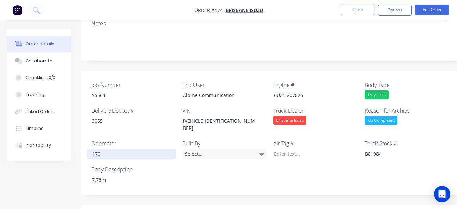
scroll to position [135, 0]
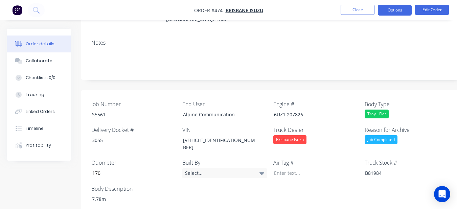
click at [400, 13] on button "Options" at bounding box center [395, 10] width 34 height 11
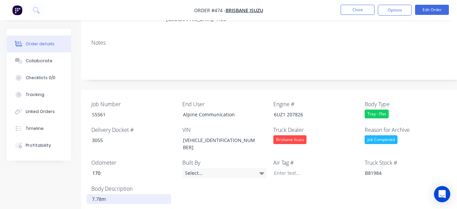
click at [128, 194] on div "7.78m" at bounding box center [129, 199] width 85 height 10
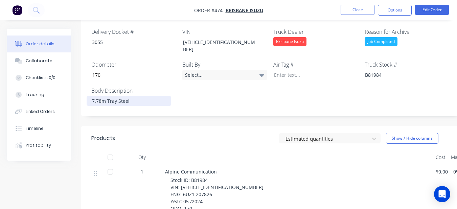
scroll to position [237, 0]
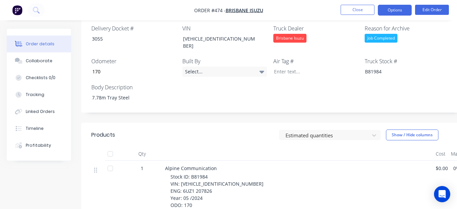
click at [391, 12] on button "Options" at bounding box center [395, 10] width 34 height 11
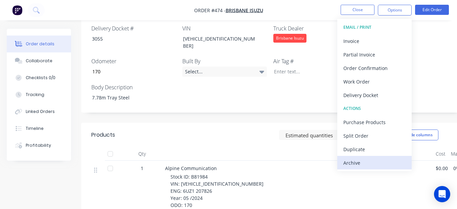
click at [380, 161] on div "Archive" at bounding box center [374, 163] width 62 height 10
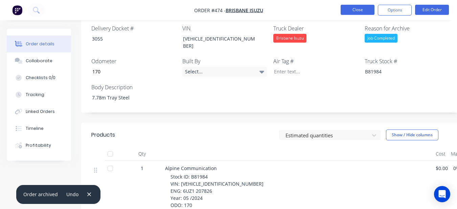
click at [346, 8] on button "Close" at bounding box center [358, 10] width 34 height 10
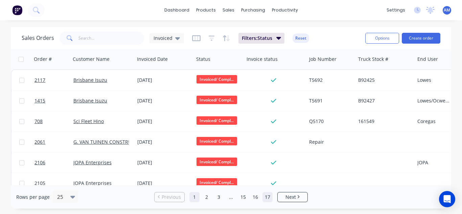
click at [265, 196] on link "17" at bounding box center [268, 197] width 10 height 10
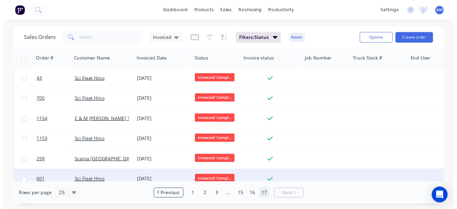
scroll to position [52, 0]
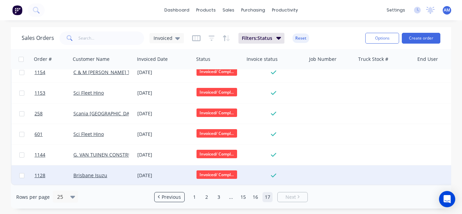
click at [161, 175] on div "[DATE]" at bounding box center [164, 175] width 54 height 7
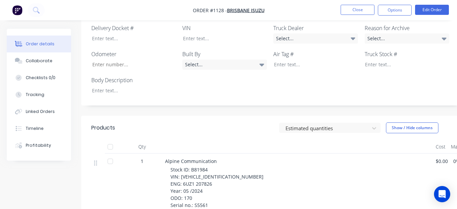
scroll to position [237, 0]
click at [144, 86] on div at bounding box center [129, 91] width 85 height 10
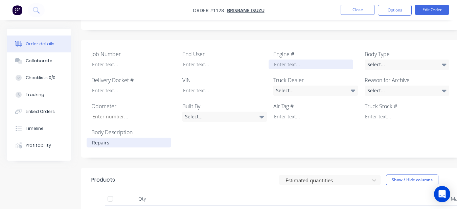
scroll to position [169, 0]
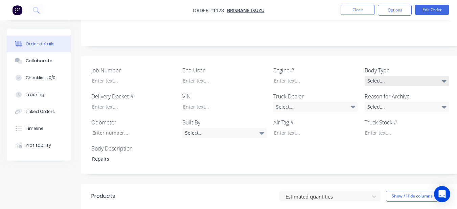
click at [378, 76] on div "Select..." at bounding box center [407, 81] width 85 height 10
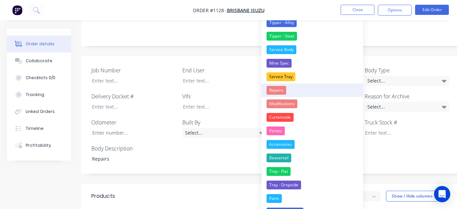
click at [298, 86] on button "Repairs" at bounding box center [311, 91] width 101 height 14
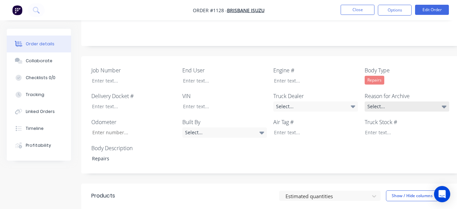
click at [385, 101] on div "Select..." at bounding box center [407, 106] width 85 height 10
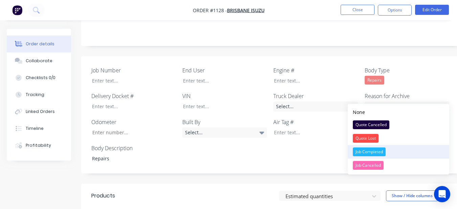
click at [382, 150] on div "Job Completed" at bounding box center [369, 151] width 33 height 9
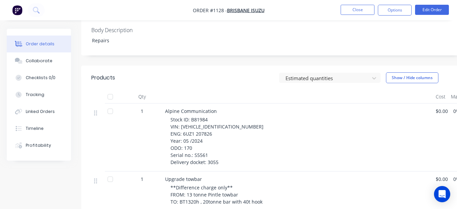
scroll to position [271, 0]
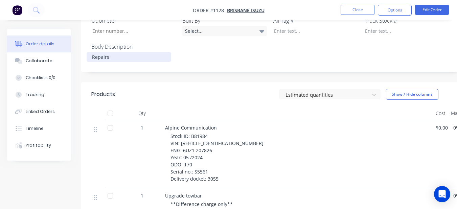
click at [126, 52] on div "Repairs" at bounding box center [129, 57] width 85 height 10
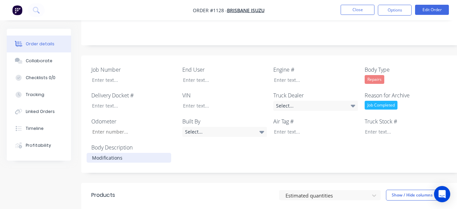
scroll to position [169, 0]
click at [364, 70] on div "Job Number End User Engine # Body Type Repairs Delivery Docket # VIN Truck Deal…" at bounding box center [272, 115] width 383 height 118
click at [369, 76] on div "Repairs" at bounding box center [375, 80] width 20 height 9
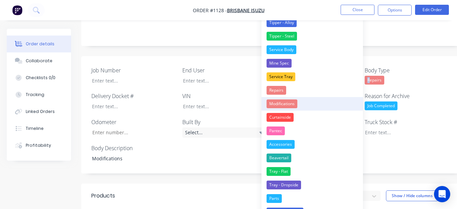
click at [319, 106] on button "Modifications" at bounding box center [311, 104] width 101 height 14
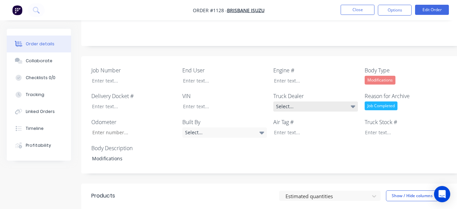
click at [286, 101] on div "Select..." at bounding box center [315, 106] width 85 height 10
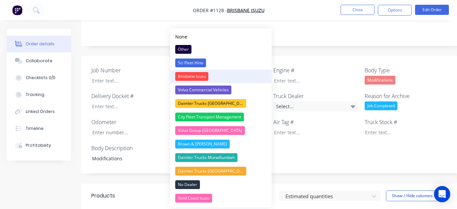
click at [237, 72] on button "Brisbane Isuzu" at bounding box center [220, 77] width 101 height 14
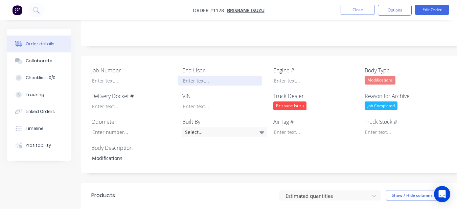
click at [225, 76] on div at bounding box center [220, 81] width 85 height 10
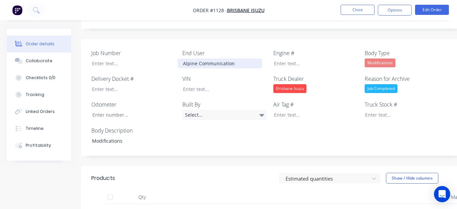
scroll to position [203, 0]
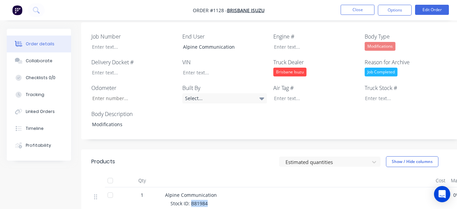
drag, startPoint x: 191, startPoint y: 194, endPoint x: 210, endPoint y: 192, distance: 19.0
click at [373, 93] on div at bounding box center [402, 98] width 85 height 10
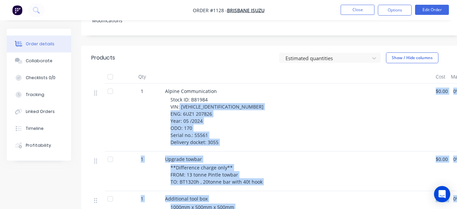
scroll to position [316, 0]
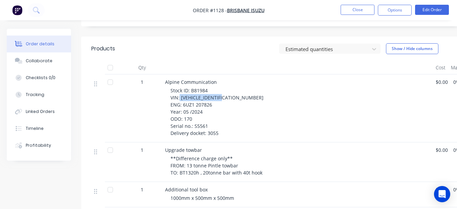
drag, startPoint x: 179, startPoint y: 202, endPoint x: 252, endPoint y: 87, distance: 136.0
click at [252, 87] on div "Stock ID: B81984 VIN: [VEHICLE_IDENTIFICATION_NUMBER] ENG: 6UZ1 207826 Year: 05…" at bounding box center [300, 112] width 260 height 50
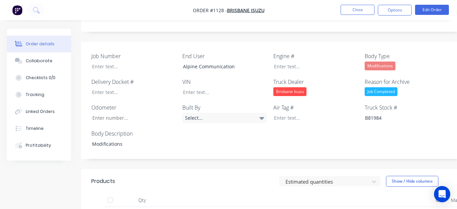
scroll to position [181, 0]
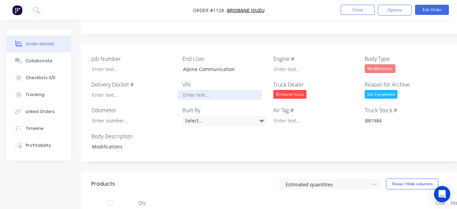
click at [193, 90] on div at bounding box center [220, 95] width 85 height 10
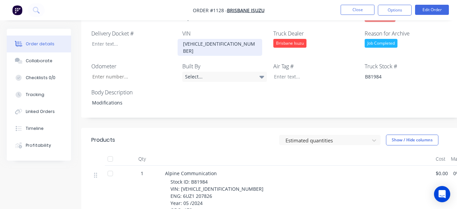
scroll to position [282, 0]
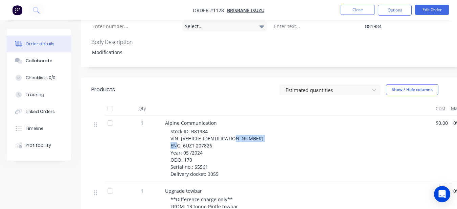
drag, startPoint x: 182, startPoint y: 129, endPoint x: 213, endPoint y: 131, distance: 31.2
click at [213, 131] on div "Stock ID: B81984 VIN: [VEHICLE_IDENTIFICATION_NUMBER] ENG: 6UZ1 207826 Year: 05…" at bounding box center [300, 153] width 260 height 50
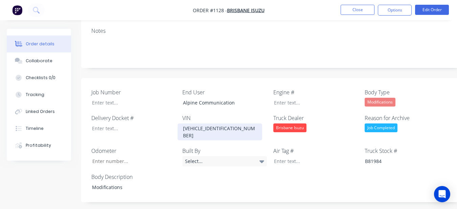
scroll to position [147, 0]
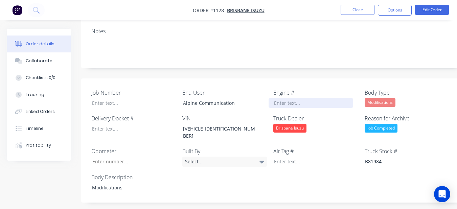
click at [277, 98] on div at bounding box center [311, 103] width 85 height 10
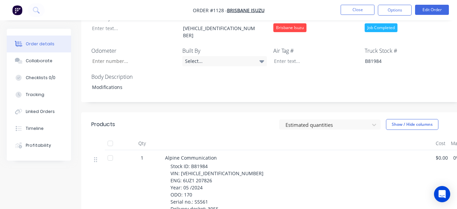
scroll to position [248, 0]
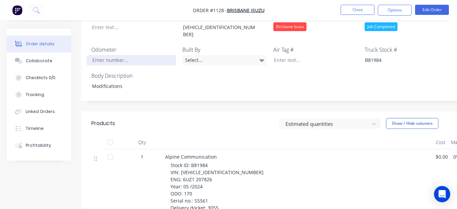
click at [155, 55] on input "Job Number" at bounding box center [131, 60] width 89 height 10
drag, startPoint x: 194, startPoint y: 184, endPoint x: 207, endPoint y: 184, distance: 13.5
click at [207, 184] on div "Stock ID: B81984 VIN: [VEHICLE_IDENTIFICATION_NUMBER] ENG: 6UZ1 207826 Year: 05…" at bounding box center [300, 187] width 260 height 50
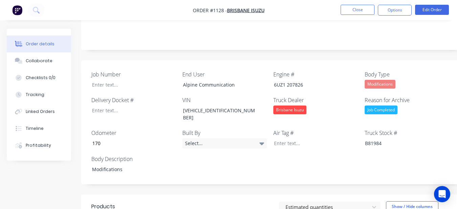
scroll to position [147, 0]
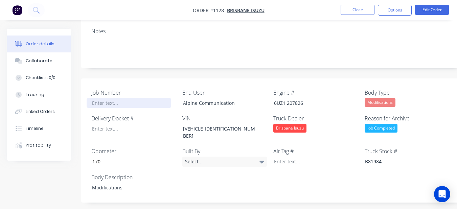
click at [153, 98] on div at bounding box center [129, 103] width 85 height 10
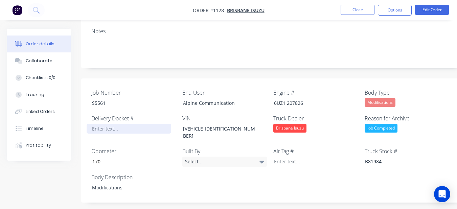
click at [156, 124] on div at bounding box center [129, 129] width 85 height 10
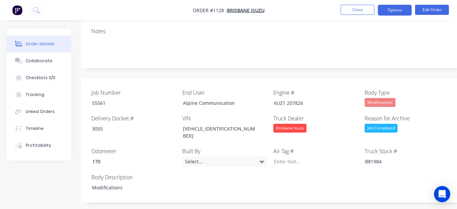
click at [403, 7] on button "Options" at bounding box center [395, 10] width 34 height 11
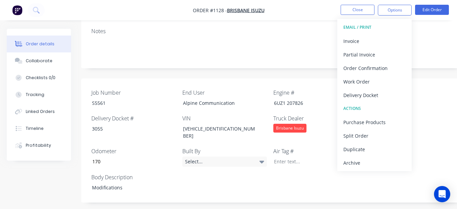
drag, startPoint x: 359, startPoint y: 163, endPoint x: 359, endPoint y: 159, distance: 4.7
click at [359, 162] on div "Archive" at bounding box center [374, 163] width 62 height 10
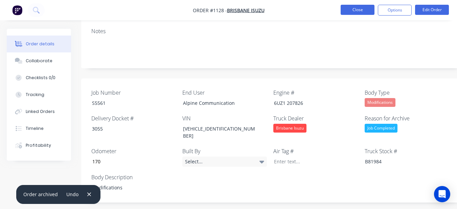
click at [350, 7] on button "Close" at bounding box center [358, 10] width 34 height 10
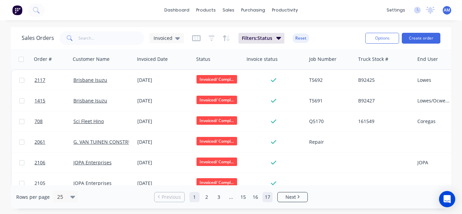
click at [265, 197] on link "17" at bounding box center [268, 197] width 10 height 10
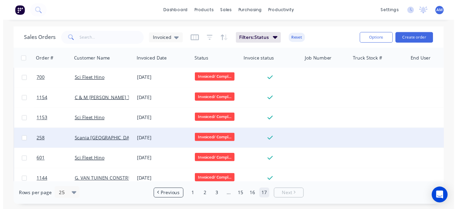
scroll to position [32, 0]
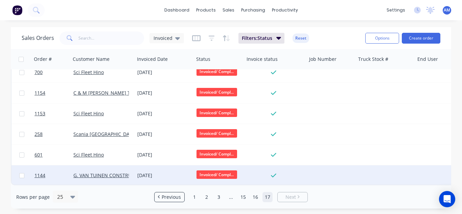
click at [152, 172] on div "[DATE]" at bounding box center [164, 175] width 54 height 7
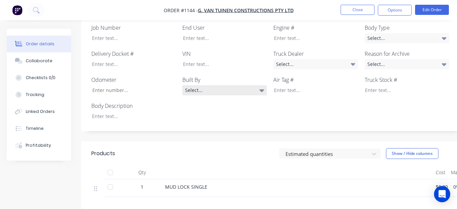
scroll to position [156, 0]
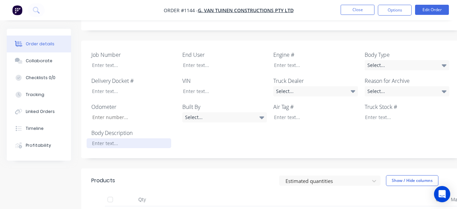
click at [128, 139] on div at bounding box center [129, 143] width 85 height 10
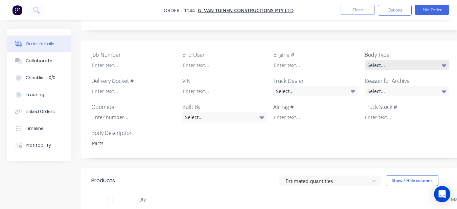
drag, startPoint x: 411, startPoint y: 56, endPoint x: 406, endPoint y: 67, distance: 12.3
click at [408, 62] on div "Body Type Select..." at bounding box center [407, 61] width 85 height 20
click at [405, 69] on div "Select..." at bounding box center [407, 65] width 85 height 10
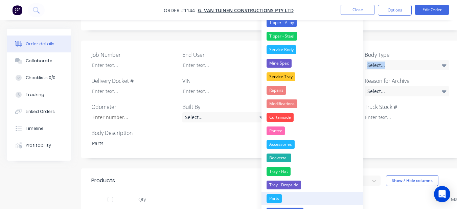
click at [280, 197] on div "Parts" at bounding box center [274, 198] width 15 height 9
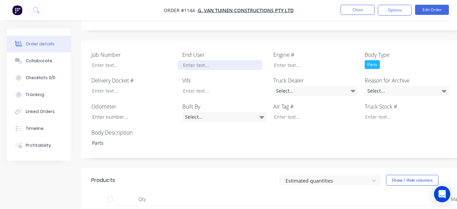
click at [217, 67] on div at bounding box center [220, 65] width 85 height 10
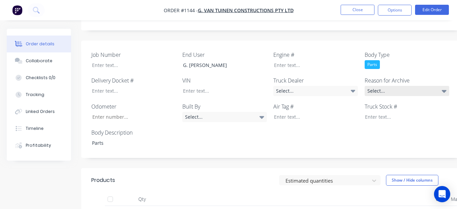
click at [388, 92] on div "Select..." at bounding box center [407, 91] width 85 height 10
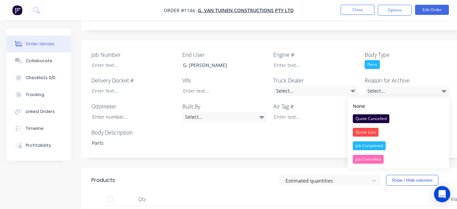
drag, startPoint x: 378, startPoint y: 143, endPoint x: 379, endPoint y: 111, distance: 32.5
click at [378, 143] on div "Job Completed" at bounding box center [369, 145] width 33 height 9
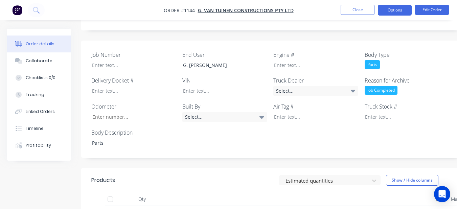
click at [382, 7] on button "Options" at bounding box center [395, 10] width 34 height 11
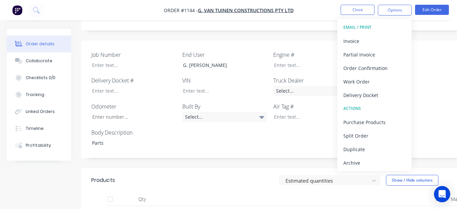
drag, startPoint x: 356, startPoint y: 164, endPoint x: 371, endPoint y: 101, distance: 64.7
click at [356, 164] on div "Archive" at bounding box center [374, 163] width 62 height 10
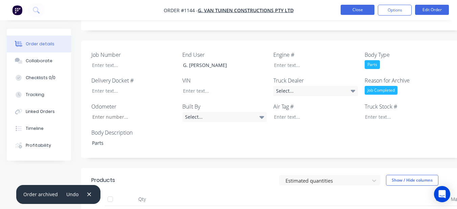
click at [354, 8] on button "Close" at bounding box center [358, 10] width 34 height 10
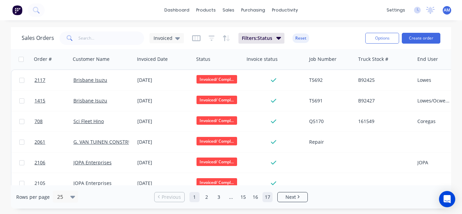
drag, startPoint x: 261, startPoint y: 198, endPoint x: 265, endPoint y: 196, distance: 3.9
click at [264, 197] on ul "Previous 1 2 3 ... 15 16 17 Next" at bounding box center [231, 197] width 159 height 10
click at [266, 195] on link "17" at bounding box center [268, 197] width 10 height 10
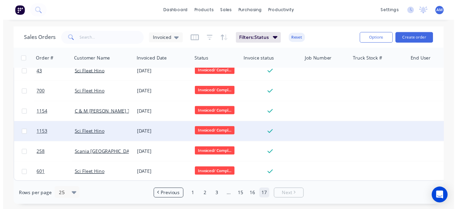
scroll to position [11, 0]
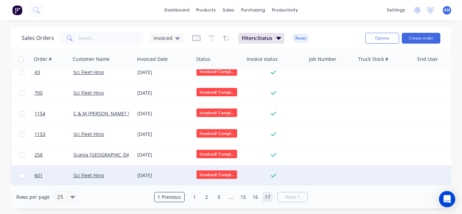
click at [153, 172] on div "[DATE]" at bounding box center [164, 175] width 54 height 7
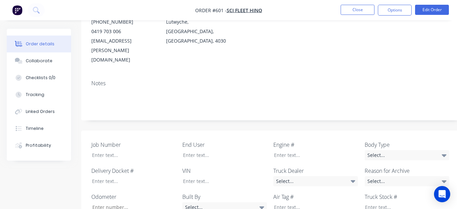
scroll to position [169, 0]
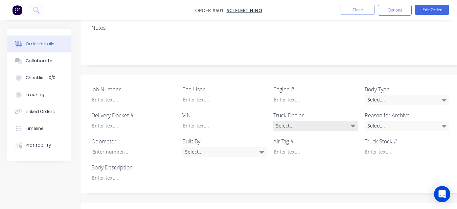
click at [293, 121] on div "Select..." at bounding box center [315, 126] width 85 height 10
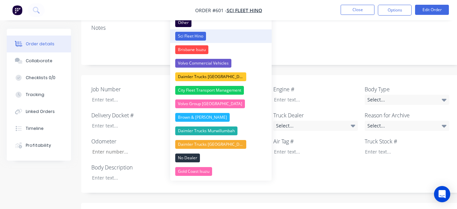
click at [221, 36] on button "Sci Fleet Hino" at bounding box center [220, 36] width 101 height 14
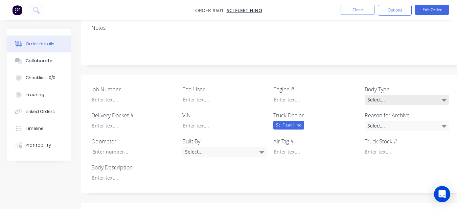
click at [389, 95] on div "Select..." at bounding box center [407, 100] width 85 height 10
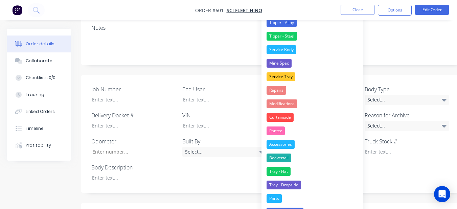
click at [383, 156] on div "Job Number End User Engine # Body Type Select... Delivery Docket # VIN Truck De…" at bounding box center [272, 134] width 383 height 118
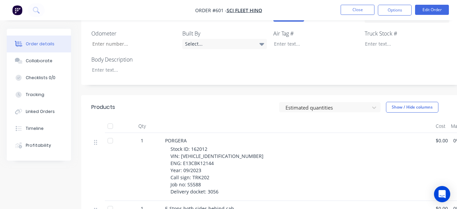
scroll to position [271, 0]
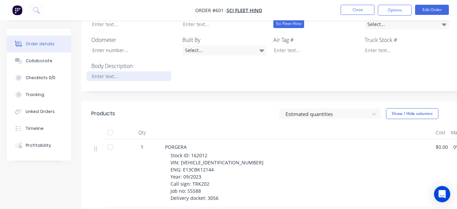
click at [137, 71] on div at bounding box center [129, 76] width 85 height 10
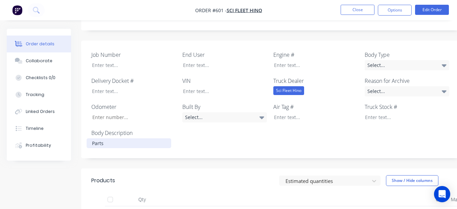
scroll to position [203, 0]
click at [418, 51] on label "Body Type" at bounding box center [407, 55] width 85 height 8
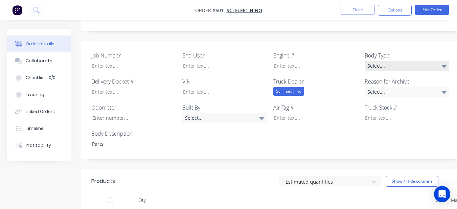
click at [406, 61] on div "Select..." at bounding box center [407, 66] width 85 height 10
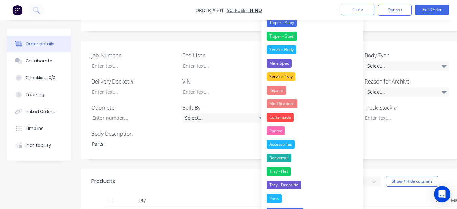
click at [292, 196] on button "Parts" at bounding box center [311, 199] width 101 height 14
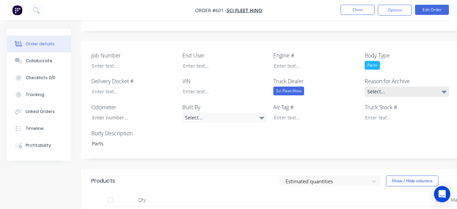
click at [423, 87] on div "Select..." at bounding box center [407, 92] width 85 height 10
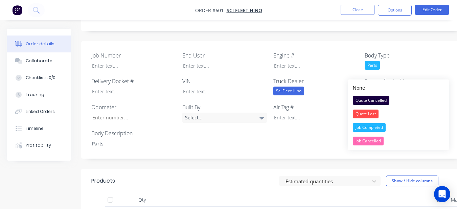
drag, startPoint x: 385, startPoint y: 129, endPoint x: 359, endPoint y: 94, distance: 43.2
click at [384, 128] on div "Job Completed" at bounding box center [369, 127] width 33 height 9
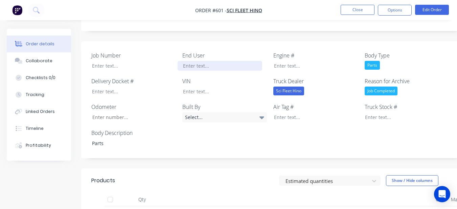
drag, startPoint x: 214, startPoint y: 46, endPoint x: 217, endPoint y: 40, distance: 7.3
click at [214, 61] on div at bounding box center [220, 66] width 85 height 10
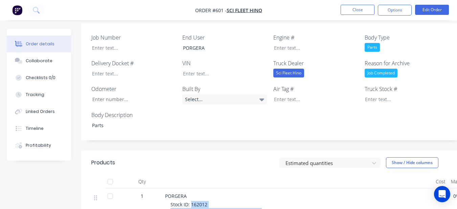
scroll to position [230, 0]
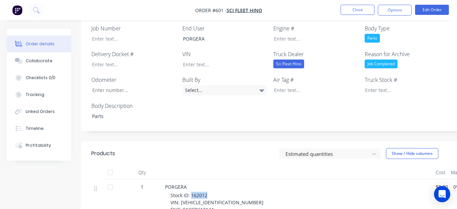
drag, startPoint x: 191, startPoint y: 204, endPoint x: 213, endPoint y: 178, distance: 34.6
click at [375, 85] on div at bounding box center [402, 90] width 85 height 10
drag, startPoint x: 230, startPoint y: 184, endPoint x: 182, endPoint y: 130, distance: 72.4
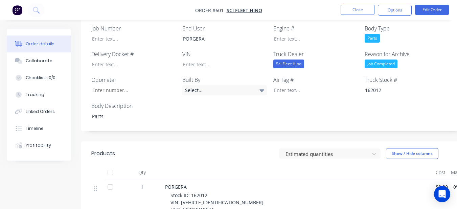
click at [182, 148] on div "Estimated quantities Show / Hide columns" at bounding box center [310, 153] width 285 height 11
drag, startPoint x: 180, startPoint y: 184, endPoint x: 230, endPoint y: 182, distance: 49.4
click at [199, 60] on div at bounding box center [220, 65] width 85 height 10
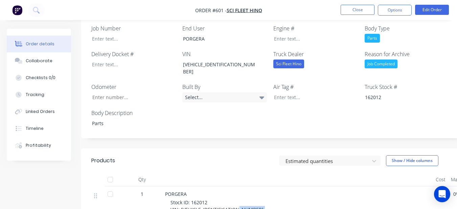
drag, startPoint x: 182, startPoint y: 191, endPoint x: 214, endPoint y: 190, distance: 31.8
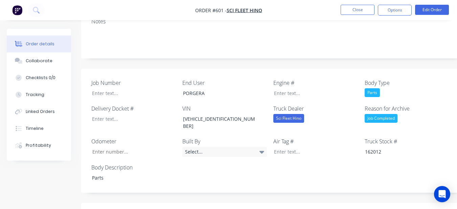
scroll to position [162, 0]
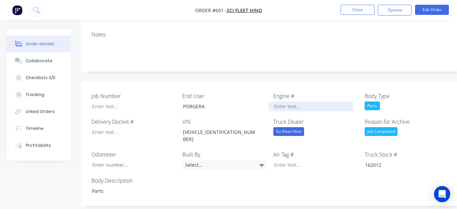
click at [288, 101] on div at bounding box center [311, 106] width 85 height 10
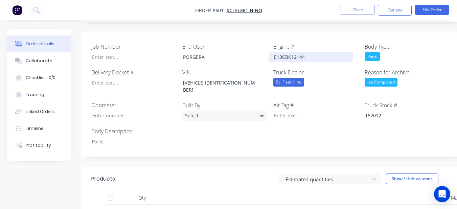
scroll to position [264, 0]
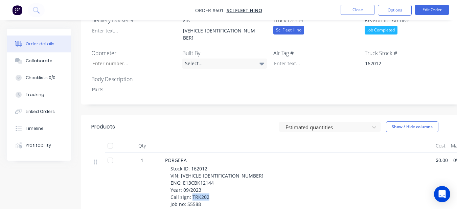
drag, startPoint x: 186, startPoint y: 177, endPoint x: 202, endPoint y: 178, distance: 15.9
click at [202, 178] on div "Stock ID: 162012 VIN: [VEHICLE_IDENTIFICATION_NUMBER] ENG: E13CBK12144 Year: 09…" at bounding box center [300, 190] width 260 height 50
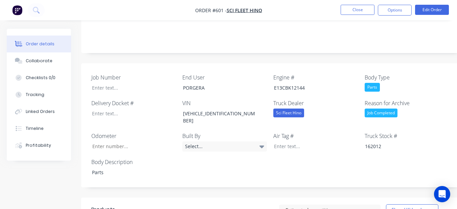
scroll to position [162, 0]
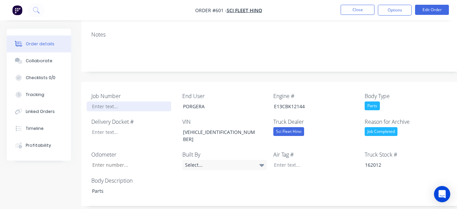
click at [127, 101] on div at bounding box center [129, 106] width 85 height 10
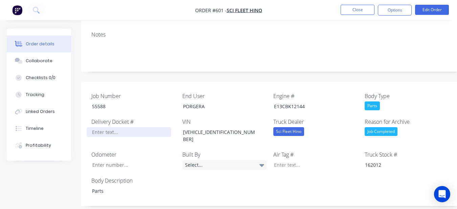
click at [119, 127] on div at bounding box center [129, 132] width 85 height 10
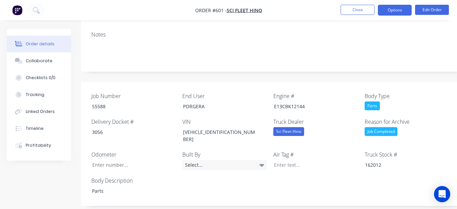
click at [405, 8] on button "Options" at bounding box center [395, 10] width 34 height 11
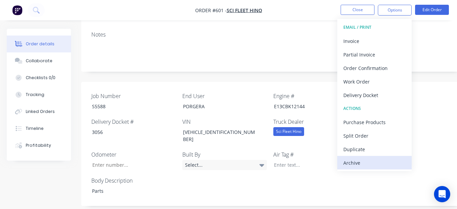
click at [362, 163] on div "Archive" at bounding box center [374, 163] width 62 height 10
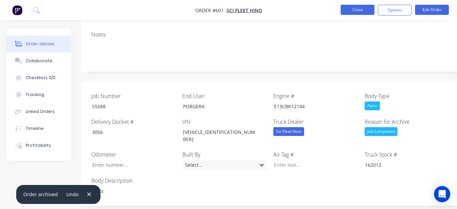
click at [367, 8] on button "Close" at bounding box center [358, 10] width 34 height 10
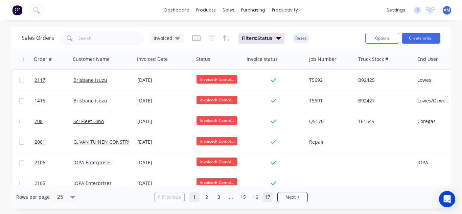
click at [269, 200] on link "17" at bounding box center [268, 197] width 10 height 10
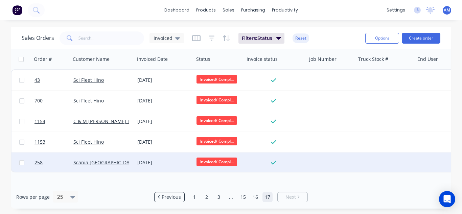
click at [133, 163] on div "Scania [GEOGRAPHIC_DATA]" at bounding box center [103, 163] width 64 height 20
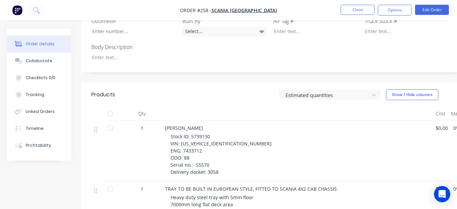
scroll to position [271, 0]
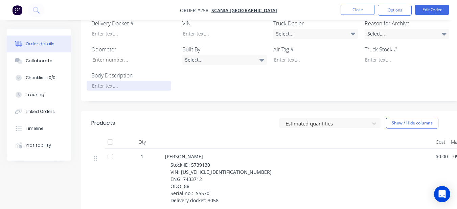
click at [135, 81] on div at bounding box center [129, 86] width 85 height 10
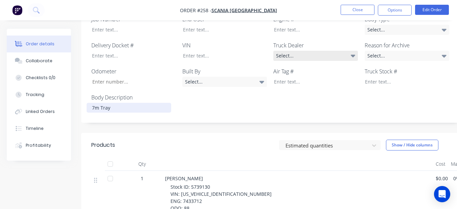
scroll to position [237, 0]
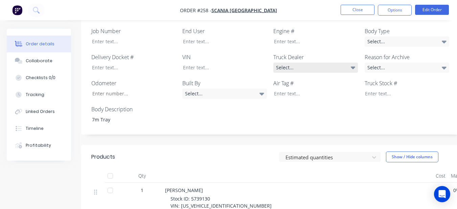
click at [328, 63] on div "Select..." at bounding box center [315, 68] width 85 height 10
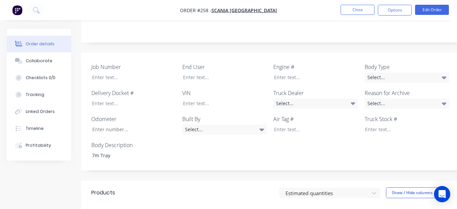
scroll to position [169, 0]
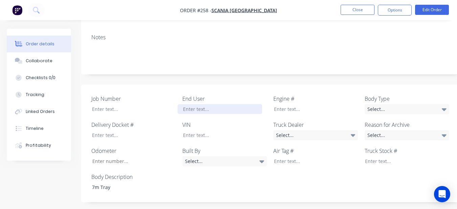
click at [227, 104] on div at bounding box center [220, 109] width 85 height 10
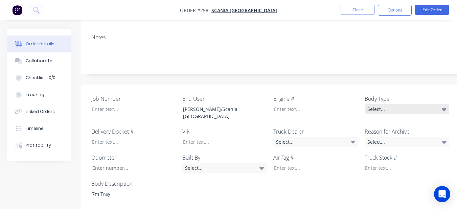
drag, startPoint x: 362, startPoint y: 78, endPoint x: 382, endPoint y: 83, distance: 20.8
click at [365, 85] on div "Job Number End User [PERSON_NAME]/Scania [GEOGRAPHIC_DATA] Engine # Body Type S…" at bounding box center [272, 147] width 383 height 125
click at [389, 104] on div "Select..." at bounding box center [407, 109] width 85 height 10
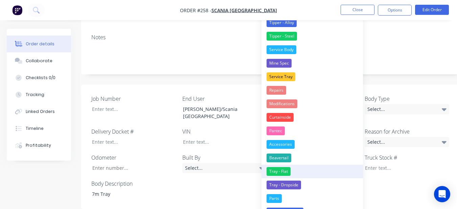
click at [286, 172] on div "Tray - Flat" at bounding box center [279, 171] width 24 height 9
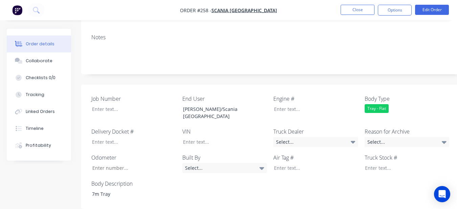
click at [386, 128] on div "Reason for Archive Select..." at bounding box center [407, 138] width 85 height 20
click at [386, 137] on div "Select..." at bounding box center [407, 142] width 85 height 10
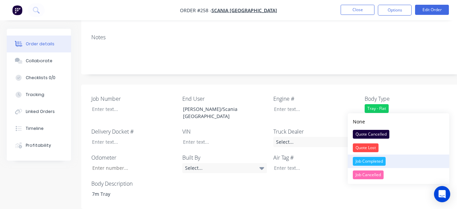
click at [366, 160] on div "Job Completed" at bounding box center [369, 161] width 33 height 9
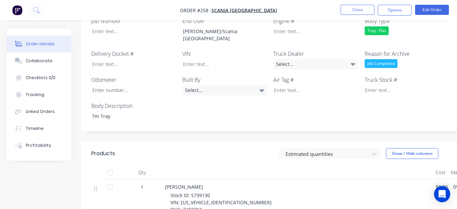
scroll to position [271, 0]
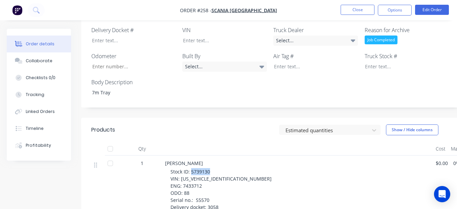
drag, startPoint x: 190, startPoint y: 136, endPoint x: 210, endPoint y: 135, distance: 20.0
click at [210, 168] on div "Stock ID: 5739130 VIN: [US_VEHICLE_IDENTIFICATION_NUMBER] ENG: 7433712 ODO: 88 …" at bounding box center [300, 189] width 260 height 43
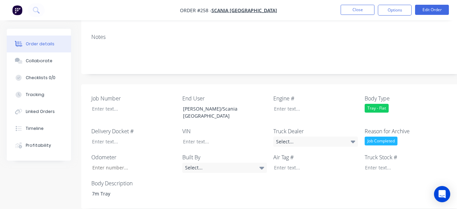
scroll to position [169, 0]
click at [139, 104] on div at bounding box center [129, 109] width 85 height 10
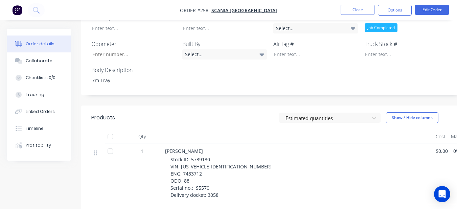
scroll to position [304, 0]
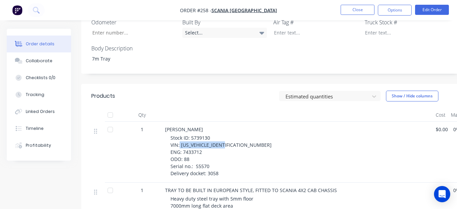
drag, startPoint x: 180, startPoint y: 109, endPoint x: 227, endPoint y: 110, distance: 47.0
click at [227, 135] on span "Stock ID: 5739130 VIN: [US_VEHICLE_IDENTIFICATION_NUMBER] ENG: 7433712 ODO: 88 …" at bounding box center [220, 156] width 101 height 42
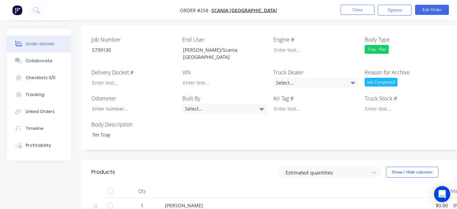
scroll to position [169, 0]
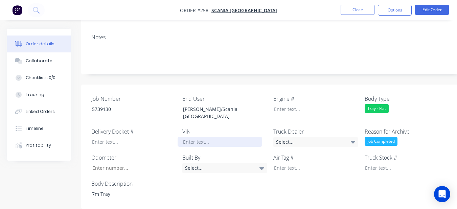
click at [204, 137] on div at bounding box center [220, 142] width 85 height 10
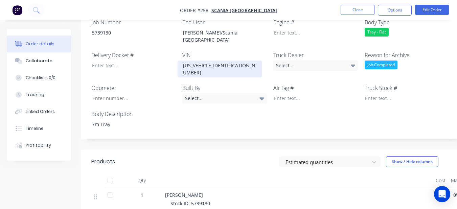
scroll to position [271, 0]
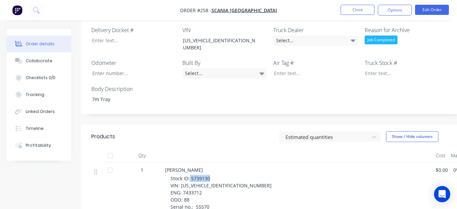
drag, startPoint x: 190, startPoint y: 134, endPoint x: 213, endPoint y: 136, distance: 23.0
click at [213, 175] on div "Stock ID: 5739130 VIN: [US_VEHICLE_IDENTIFICATION_NUMBER] ENG: 7433712 ODO: 88 …" at bounding box center [300, 196] width 260 height 43
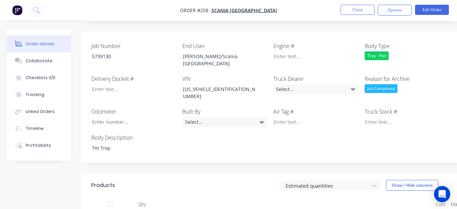
scroll to position [203, 0]
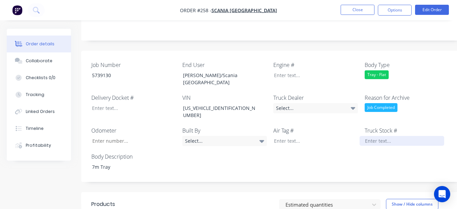
click at [386, 136] on div at bounding box center [402, 141] width 85 height 10
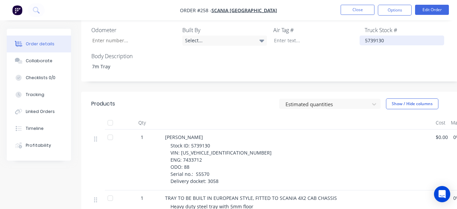
scroll to position [304, 0]
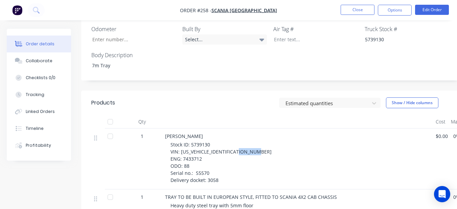
drag, startPoint x: 183, startPoint y: 116, endPoint x: 204, endPoint y: 117, distance: 20.3
click at [204, 141] on div "Stock ID: 5739130 VIN: [US_VEHICLE_IDENTIFICATION_NUMBER] ENG: 7433712 ODO: 88 …" at bounding box center [300, 162] width 260 height 43
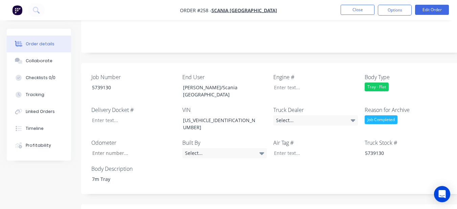
scroll to position [169, 0]
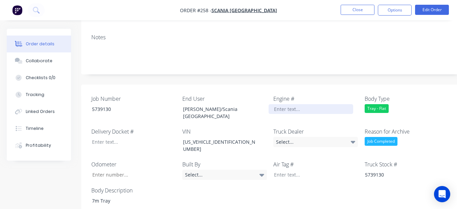
click at [276, 104] on div at bounding box center [311, 109] width 85 height 10
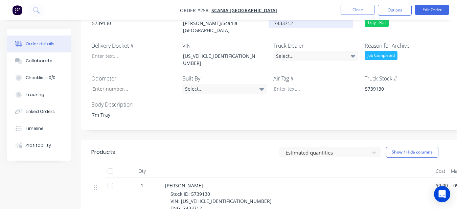
scroll to position [271, 0]
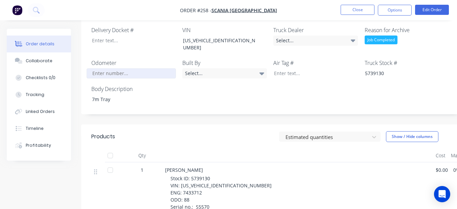
click at [131, 68] on input "Job Number" at bounding box center [131, 73] width 89 height 10
drag, startPoint x: 196, startPoint y: 163, endPoint x: 209, endPoint y: 164, distance: 13.2
click at [209, 175] on div "Stock ID: 5739130 VIN: [US_VEHICLE_IDENTIFICATION_NUMBER] ENG: 7433712 ODO: 88 …" at bounding box center [300, 196] width 260 height 43
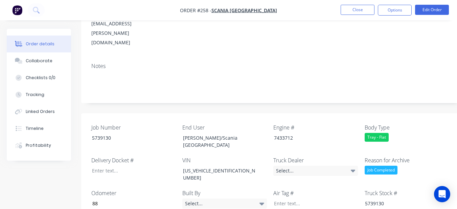
scroll to position [135, 0]
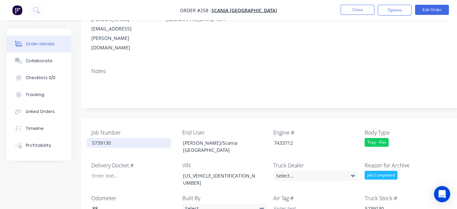
click at [139, 138] on div "5739130" at bounding box center [129, 143] width 85 height 10
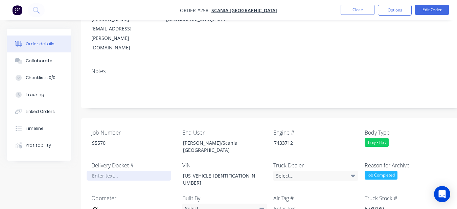
click at [120, 171] on div at bounding box center [129, 176] width 85 height 10
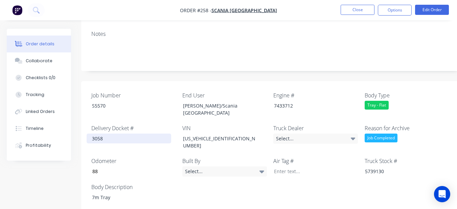
scroll to position [169, 0]
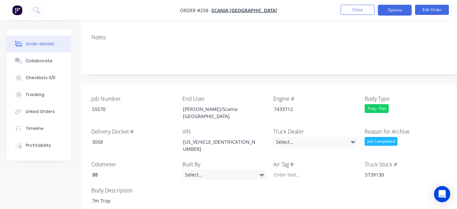
click at [400, 11] on button "Options" at bounding box center [395, 10] width 34 height 11
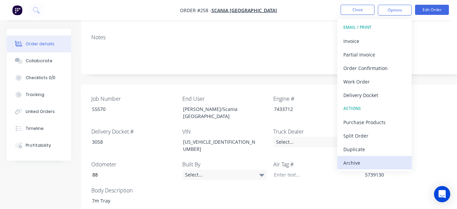
click at [377, 160] on div "Archive" at bounding box center [374, 163] width 62 height 10
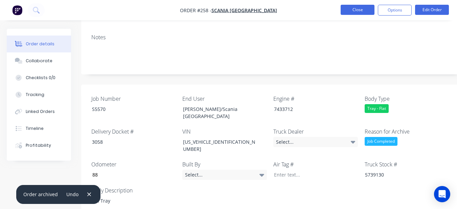
click at [358, 10] on button "Close" at bounding box center [358, 10] width 34 height 10
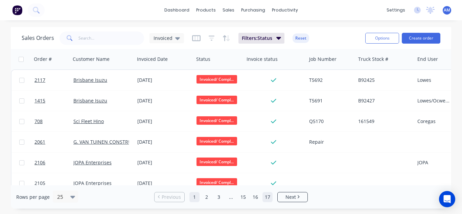
click at [268, 196] on link "17" at bounding box center [268, 197] width 10 height 10
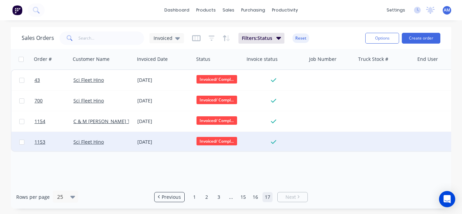
click at [143, 137] on div "[DATE]" at bounding box center [164, 142] width 59 height 20
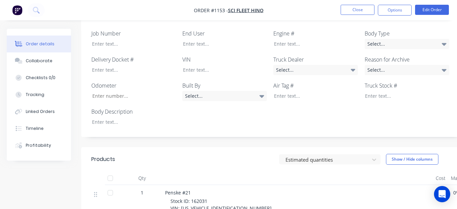
scroll to position [220, 0]
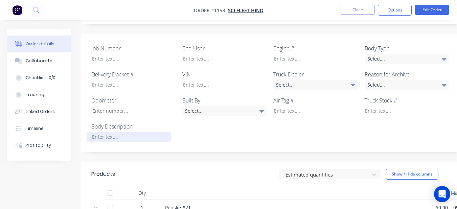
click at [124, 132] on div at bounding box center [129, 137] width 85 height 10
click at [369, 54] on div "Select..." at bounding box center [407, 59] width 85 height 10
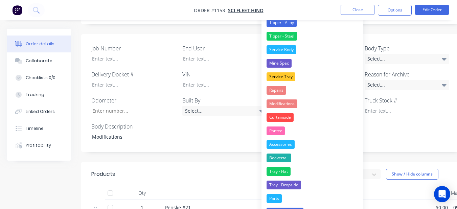
drag, startPoint x: 317, startPoint y: 107, endPoint x: 342, endPoint y: 80, distance: 36.9
click at [317, 107] on button "Modifications" at bounding box center [311, 104] width 101 height 14
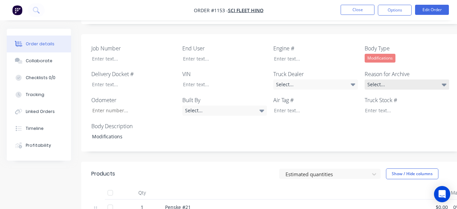
click at [385, 79] on div "Select..." at bounding box center [407, 84] width 85 height 10
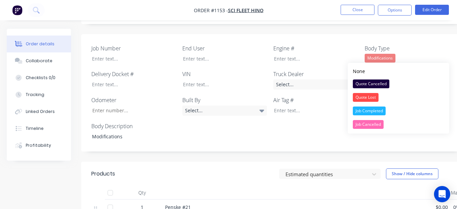
drag, startPoint x: 367, startPoint y: 108, endPoint x: 364, endPoint y: 105, distance: 4.1
click at [365, 107] on div "Job Completed" at bounding box center [369, 111] width 33 height 9
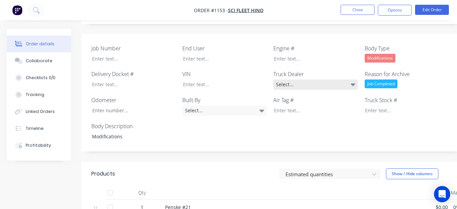
click at [331, 79] on div "Select..." at bounding box center [315, 84] width 85 height 10
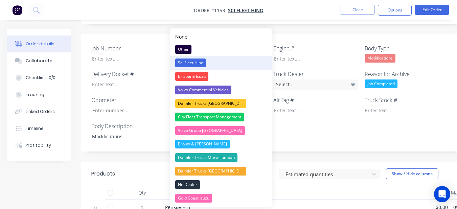
click at [233, 61] on button "Sci Fleet Hino" at bounding box center [220, 63] width 101 height 14
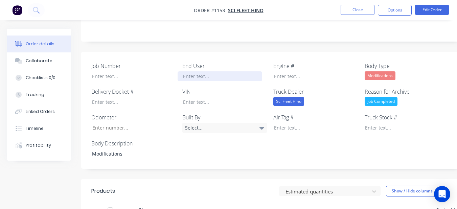
scroll to position [186, 0]
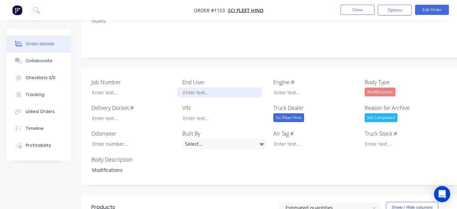
click at [220, 88] on div at bounding box center [220, 93] width 85 height 10
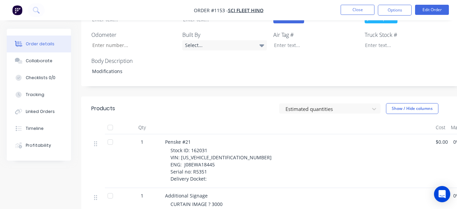
scroll to position [287, 0]
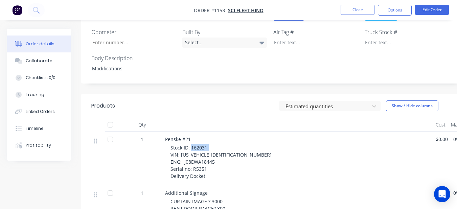
click at [208, 144] on span "Stock ID: 162031 VIN: [US_VEHICLE_IDENTIFICATION_NUMBER] ENG: J08EWA18445 Seria…" at bounding box center [220, 161] width 101 height 35
drag, startPoint x: 209, startPoint y: 118, endPoint x: 197, endPoint y: 95, distance: 26.5
click at [197, 118] on div at bounding box center [297, 125] width 271 height 14
drag, startPoint x: 191, startPoint y: 119, endPoint x: 212, endPoint y: 120, distance: 21.4
click at [212, 144] on div "Stock ID: 162031 VIN: [US_VEHICLE_IDENTIFICATION_NUMBER] ENG: J08EWA18445 Seria…" at bounding box center [300, 162] width 260 height 36
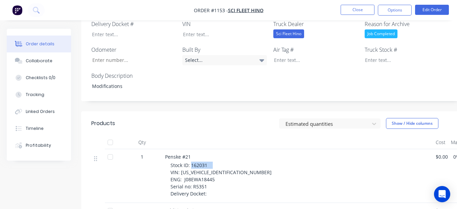
scroll to position [253, 0]
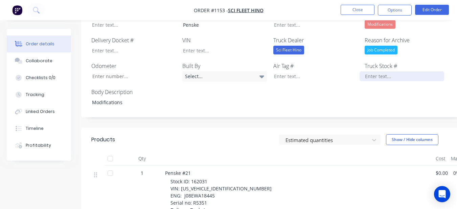
click at [367, 71] on div at bounding box center [402, 76] width 85 height 10
click at [226, 178] on div "Stock ID: 162031 VIN: [US_VEHICLE_IDENTIFICATION_NUMBER] ENG: J08EWA18445 Seria…" at bounding box center [300, 196] width 260 height 36
drag, startPoint x: 227, startPoint y: 160, endPoint x: 183, endPoint y: 168, distance: 44.2
click at [183, 178] on span "Stock ID: 162031 VIN: [US_VEHICLE_IDENTIFICATION_NUMBER] ENG: J08EWA18445 Seria…" at bounding box center [220, 195] width 101 height 35
drag, startPoint x: 180, startPoint y: 160, endPoint x: 226, endPoint y: 158, distance: 45.4
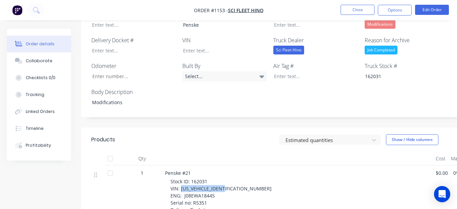
click at [226, 178] on span "Stock ID: 162031 VIN: [US_VEHICLE_IDENTIFICATION_NUMBER] ENG: J08EWA18445 Seria…" at bounding box center [220, 195] width 101 height 35
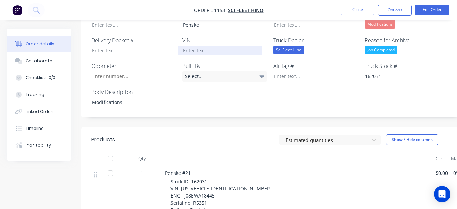
drag, startPoint x: 211, startPoint y: 26, endPoint x: 214, endPoint y: 22, distance: 4.4
click at [213, 46] on div at bounding box center [220, 51] width 85 height 10
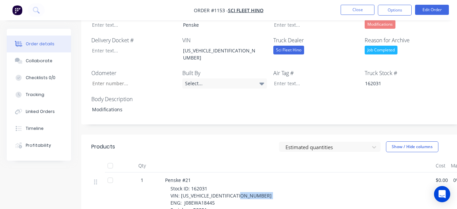
drag, startPoint x: 184, startPoint y: 167, endPoint x: 216, endPoint y: 167, distance: 32.5
click at [216, 185] on div "Stock ID: 162031 VIN: [US_VEHICLE_IDENTIFICATION_NUMBER] ENG: J08EWA18445 Seria…" at bounding box center [300, 203] width 260 height 36
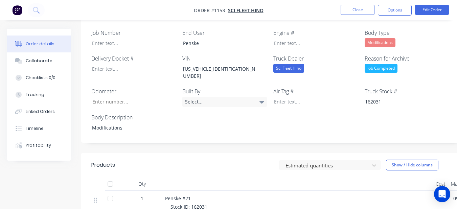
scroll to position [186, 0]
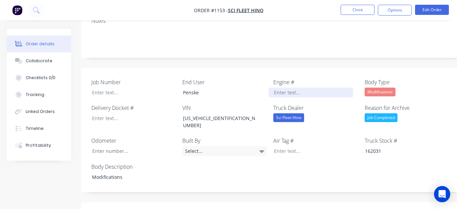
click at [285, 88] on div at bounding box center [311, 93] width 85 height 10
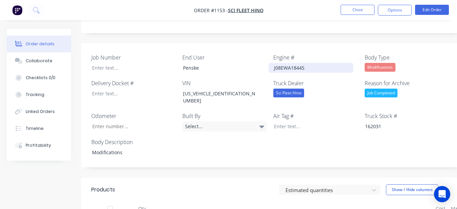
scroll to position [253, 0]
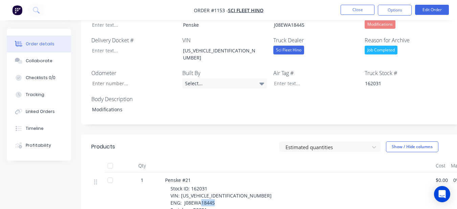
drag, startPoint x: 193, startPoint y: 175, endPoint x: 209, endPoint y: 174, distance: 15.9
click at [209, 185] on div "Stock ID: 162031 VIN: [US_VEHICLE_IDENTIFICATION_NUMBER] ENG: J08EWA18445 Seria…" at bounding box center [300, 203] width 260 height 36
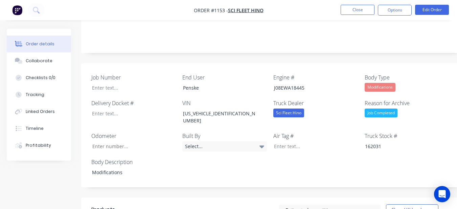
scroll to position [186, 0]
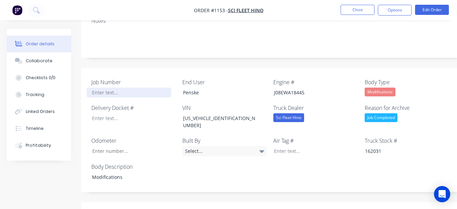
click at [134, 88] on div at bounding box center [129, 93] width 85 height 10
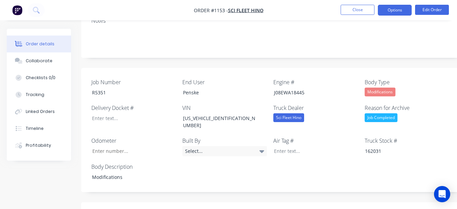
click at [384, 14] on button "Options" at bounding box center [395, 10] width 34 height 11
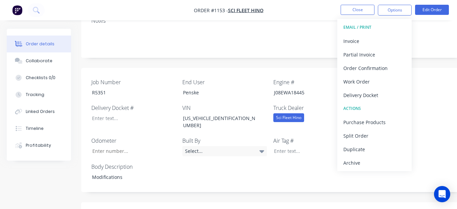
drag, startPoint x: 380, startPoint y: 161, endPoint x: 376, endPoint y: 148, distance: 13.8
click at [379, 161] on div "Archive" at bounding box center [374, 163] width 62 height 10
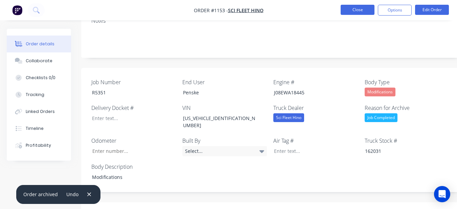
click at [357, 7] on button "Close" at bounding box center [358, 10] width 34 height 10
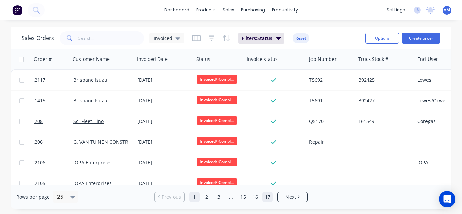
drag, startPoint x: 268, startPoint y: 198, endPoint x: 265, endPoint y: 194, distance: 5.1
click at [268, 198] on link "17" at bounding box center [268, 197] width 10 height 10
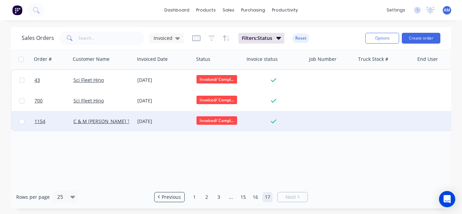
click at [151, 118] on div "[DATE]" at bounding box center [164, 121] width 54 height 7
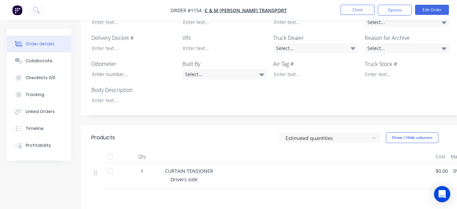
scroll to position [237, 0]
click at [124, 96] on div at bounding box center [129, 101] width 85 height 10
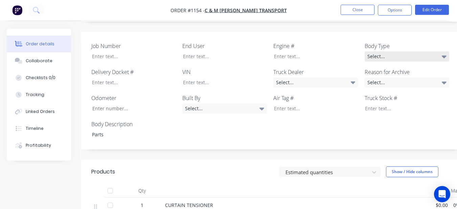
click at [385, 51] on div "Select..." at bounding box center [407, 56] width 85 height 10
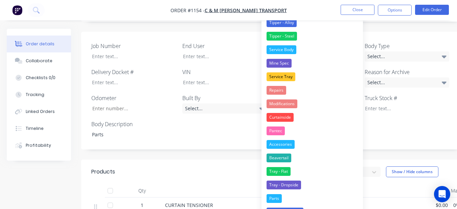
drag, startPoint x: 290, startPoint y: 200, endPoint x: 295, endPoint y: 187, distance: 13.5
click at [292, 194] on button "Parts" at bounding box center [311, 199] width 101 height 14
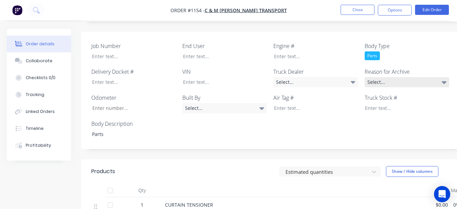
click at [386, 77] on div "Select..." at bounding box center [407, 82] width 85 height 10
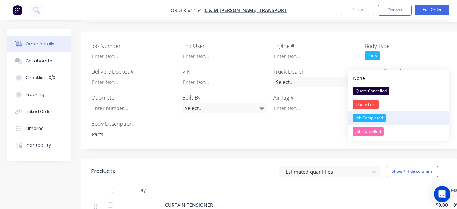
drag, startPoint x: 355, startPoint y: 115, endPoint x: 303, endPoint y: 61, distance: 74.6
click at [354, 115] on div "Job Completed" at bounding box center [369, 118] width 33 height 9
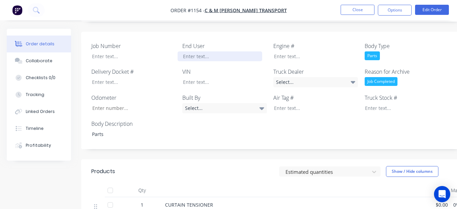
click at [253, 51] on div at bounding box center [220, 56] width 85 height 10
click at [197, 51] on div "C & M Transport" at bounding box center [220, 56] width 85 height 10
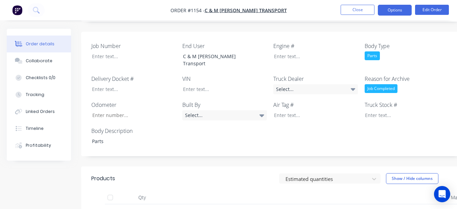
click at [407, 7] on button "Options" at bounding box center [395, 10] width 34 height 11
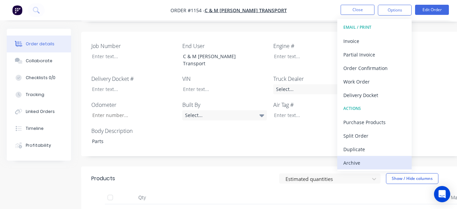
click at [377, 163] on div "Archive" at bounding box center [374, 163] width 62 height 10
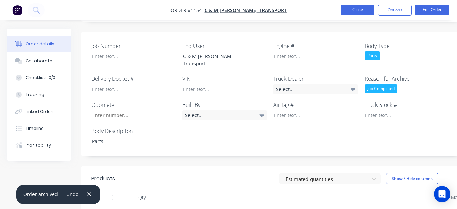
click at [366, 8] on button "Close" at bounding box center [358, 10] width 34 height 10
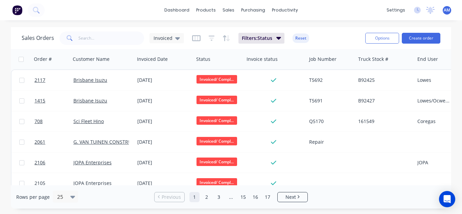
drag, startPoint x: 268, startPoint y: 200, endPoint x: 259, endPoint y: 183, distance: 19.1
click at [268, 199] on link "17" at bounding box center [268, 197] width 10 height 10
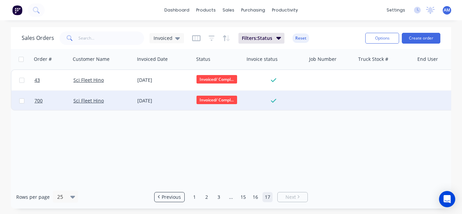
click at [158, 104] on div "[DATE]" at bounding box center [164, 101] width 59 height 20
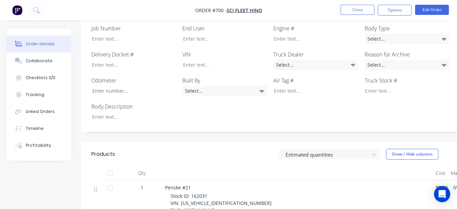
scroll to position [203, 0]
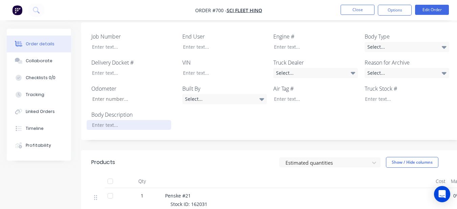
click at [131, 120] on div at bounding box center [129, 125] width 85 height 10
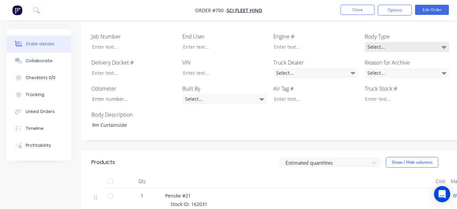
click at [377, 42] on div "Select..." at bounding box center [407, 47] width 85 height 10
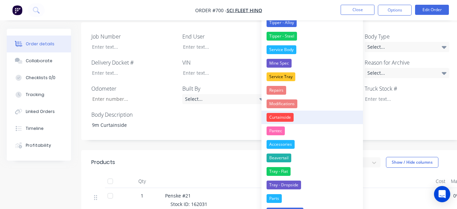
click at [296, 118] on button "Curtainside" at bounding box center [311, 118] width 101 height 14
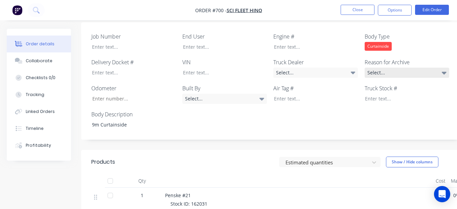
click at [383, 68] on div "Select..." at bounding box center [407, 73] width 85 height 10
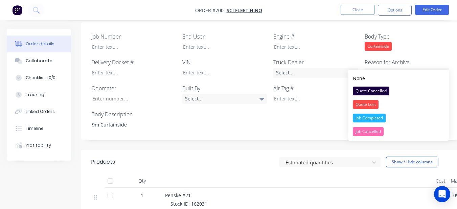
drag, startPoint x: 381, startPoint y: 119, endPoint x: 374, endPoint y: 100, distance: 20.7
click at [380, 117] on div "Job Completed" at bounding box center [369, 118] width 33 height 9
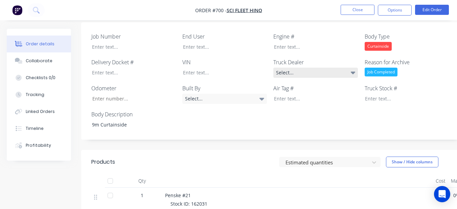
click at [354, 72] on icon at bounding box center [353, 73] width 5 height 3
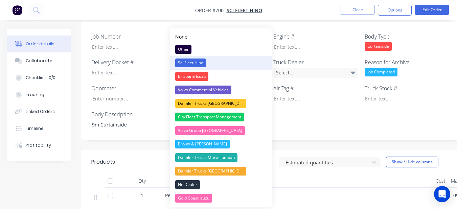
click at [234, 58] on button "Sci Fleet Hino" at bounding box center [220, 63] width 101 height 14
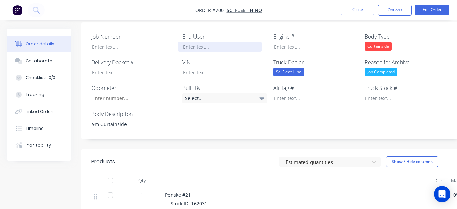
click at [229, 42] on div at bounding box center [220, 47] width 85 height 10
drag, startPoint x: 189, startPoint y: 195, endPoint x: 211, endPoint y: 193, distance: 21.4
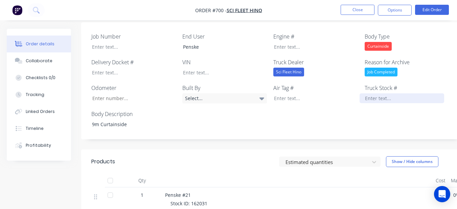
click at [371, 93] on div at bounding box center [402, 98] width 85 height 10
drag, startPoint x: 180, startPoint y: 202, endPoint x: 229, endPoint y: 202, distance: 48.7
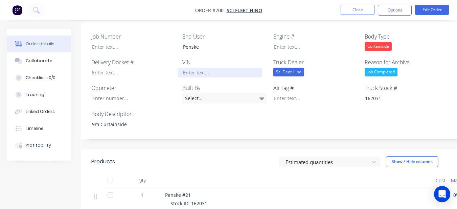
click at [235, 68] on div at bounding box center [220, 73] width 85 height 10
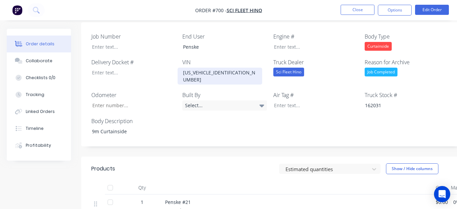
scroll to position [237, 0]
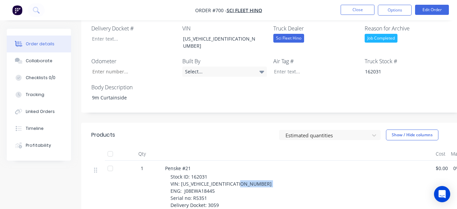
drag, startPoint x: 183, startPoint y: 176, endPoint x: 214, endPoint y: 172, distance: 31.3
click at [214, 173] on div "Stock ID: 162031 VIN: [US_VEHICLE_IDENTIFICATION_NUMBER] ENG: J08EWA18445 Seria…" at bounding box center [300, 191] width 260 height 36
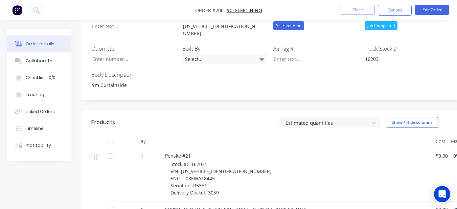
scroll to position [271, 0]
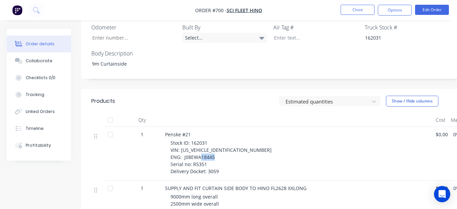
drag, startPoint x: 192, startPoint y: 147, endPoint x: 206, endPoint y: 147, distance: 14.6
click at [206, 147] on div "Stock ID: 162031 VIN: [US_VEHICLE_IDENTIFICATION_NUMBER] ENG: J08EWA18445 Seria…" at bounding box center [300, 157] width 260 height 36
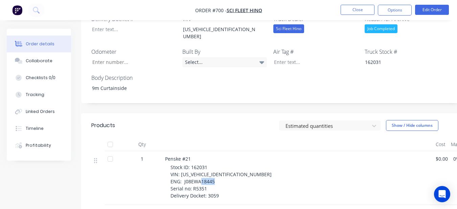
scroll to position [169, 0]
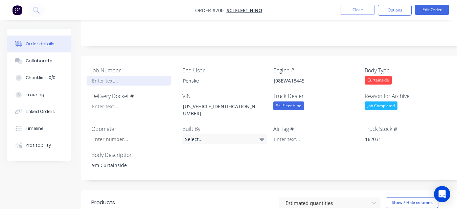
click at [138, 76] on div at bounding box center [129, 81] width 85 height 10
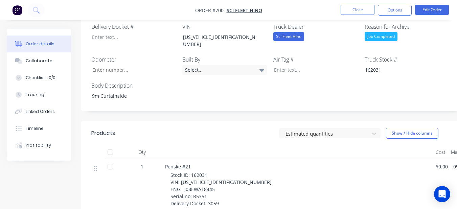
scroll to position [203, 0]
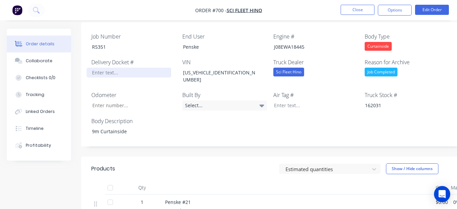
click at [123, 68] on div at bounding box center [129, 73] width 85 height 10
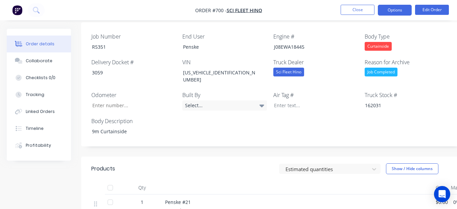
click at [391, 10] on button "Options" at bounding box center [395, 10] width 34 height 11
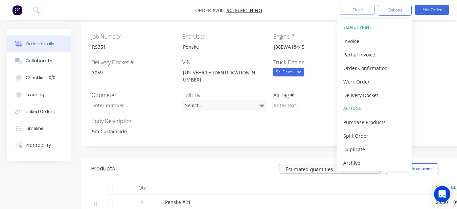
drag, startPoint x: 369, startPoint y: 158, endPoint x: 345, endPoint y: 152, distance: 25.2
click at [369, 158] on div "Archive" at bounding box center [374, 163] width 62 height 10
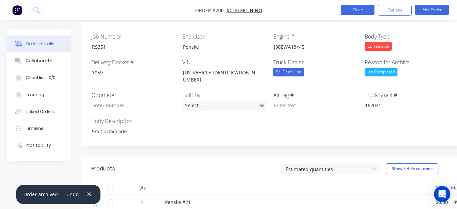
click at [350, 7] on button "Close" at bounding box center [358, 10] width 34 height 10
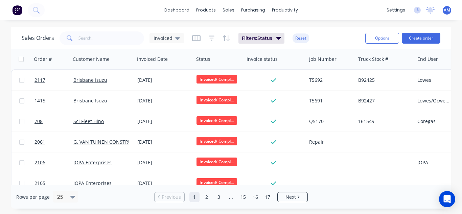
drag, startPoint x: 269, startPoint y: 198, endPoint x: 256, endPoint y: 186, distance: 17.0
click at [268, 197] on link "17" at bounding box center [268, 197] width 10 height 10
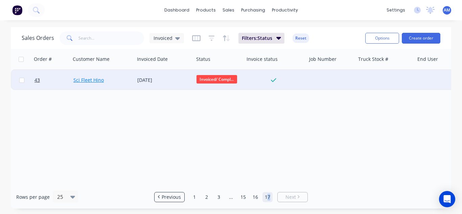
click at [102, 81] on link "Sci Fleet Hino" at bounding box center [88, 80] width 30 height 6
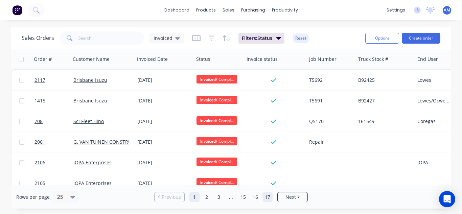
click at [270, 200] on link "17" at bounding box center [268, 197] width 10 height 10
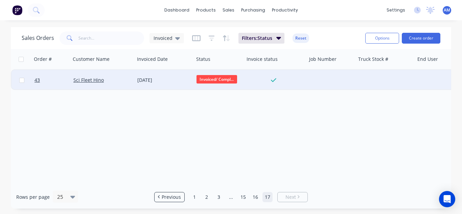
click at [148, 82] on div "[DATE]" at bounding box center [164, 80] width 54 height 7
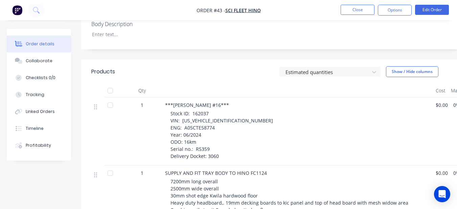
scroll to position [271, 0]
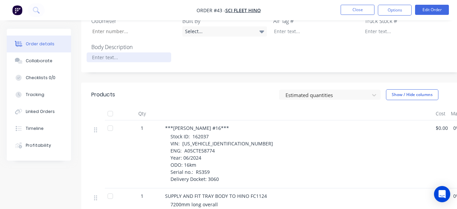
click at [127, 52] on div at bounding box center [129, 57] width 85 height 10
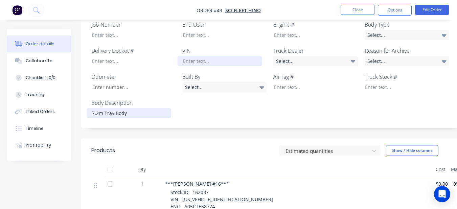
scroll to position [203, 0]
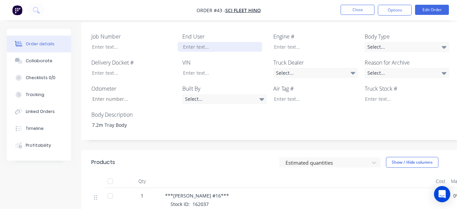
click at [189, 42] on div at bounding box center [220, 47] width 85 height 10
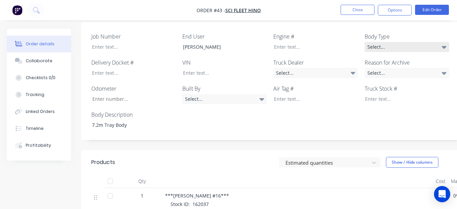
click at [371, 42] on div "Select..." at bounding box center [407, 47] width 85 height 10
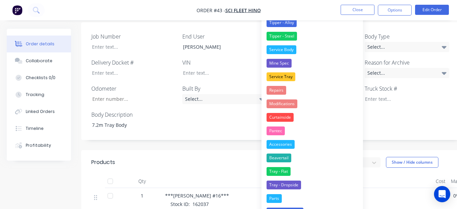
drag, startPoint x: 320, startPoint y: 176, endPoint x: 321, endPoint y: 168, distance: 7.5
click at [320, 172] on button "Tray - Flat" at bounding box center [311, 172] width 101 height 14
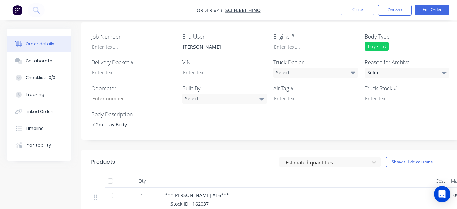
drag, startPoint x: 382, startPoint y: 60, endPoint x: 378, endPoint y: 69, distance: 10.6
click at [382, 68] on div "Select..." at bounding box center [407, 73] width 85 height 10
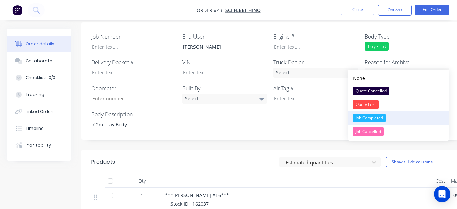
click at [358, 114] on div "Job Completed" at bounding box center [369, 118] width 33 height 9
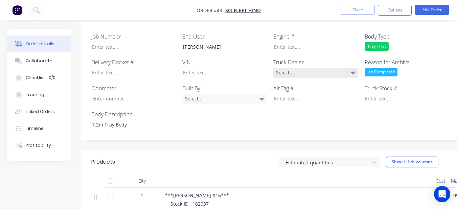
click at [301, 68] on div "Select..." at bounding box center [315, 73] width 85 height 10
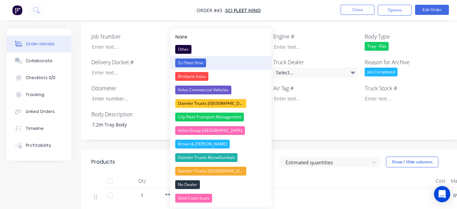
click at [243, 66] on button "Sci Fleet Hino" at bounding box center [220, 63] width 101 height 14
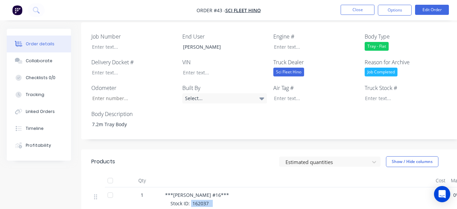
drag, startPoint x: 191, startPoint y: 192, endPoint x: 212, endPoint y: 195, distance: 21.4
drag, startPoint x: 213, startPoint y: 195, endPoint x: 183, endPoint y: 136, distance: 66.1
click at [183, 136] on div "Created by [PERSON_NAME] Created [DATE] Required [DATE] Assigned to Add team me…" at bounding box center [272, 158] width 383 height 665
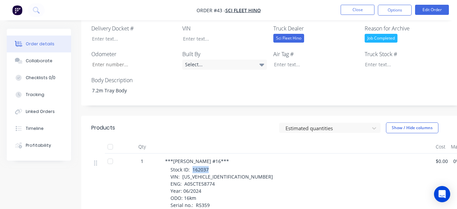
drag, startPoint x: 192, startPoint y: 161, endPoint x: 207, endPoint y: 161, distance: 14.5
click at [207, 166] on span "Stock ID: 162037 VIN: [US_VEHICLE_IDENTIFICATION_NUMBER] ENG: A05CTE58774 Year:…" at bounding box center [221, 190] width 103 height 49
click at [365, 60] on div at bounding box center [402, 65] width 85 height 10
drag, startPoint x: 356, startPoint y: 47, endPoint x: 259, endPoint y: 81, distance: 103.1
click at [197, 81] on div "Job Number End User [PERSON_NAME] Engine # Body Type Tray - Flat Delivery Docke…" at bounding box center [272, 46] width 383 height 117
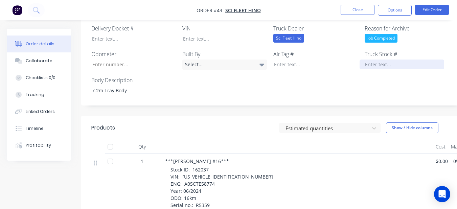
click at [368, 60] on div at bounding box center [402, 65] width 85 height 10
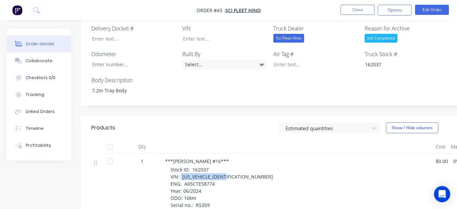
drag, startPoint x: 181, startPoint y: 168, endPoint x: 237, endPoint y: 167, distance: 56.2
click at [237, 167] on div "Stock ID: 162037 VIN: [US_VEHICLE_IDENTIFICATION_NUMBER] ENG: A05CTE58774 Year:…" at bounding box center [300, 191] width 260 height 50
click at [223, 34] on div at bounding box center [220, 39] width 85 height 10
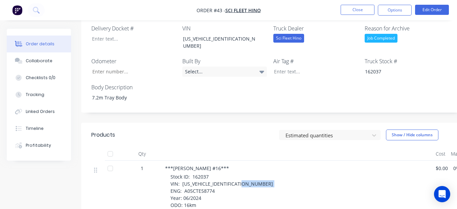
drag, startPoint x: 184, startPoint y: 174, endPoint x: 215, endPoint y: 175, distance: 31.5
click at [214, 175] on div "Stock ID: 162037 VIN: [US_VEHICLE_IDENTIFICATION_NUMBER] ENG: A05CTE58774 Year:…" at bounding box center [300, 198] width 260 height 50
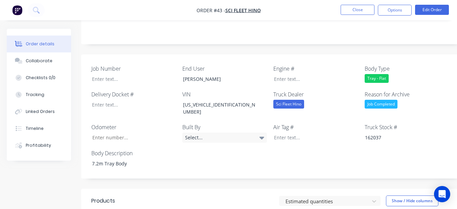
scroll to position [169, 0]
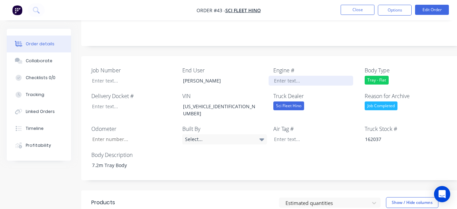
click at [282, 76] on div at bounding box center [311, 81] width 85 height 10
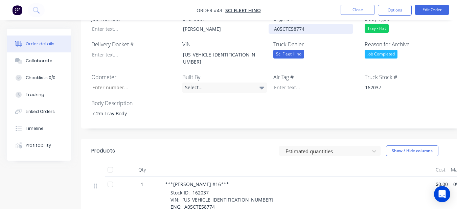
scroll to position [271, 0]
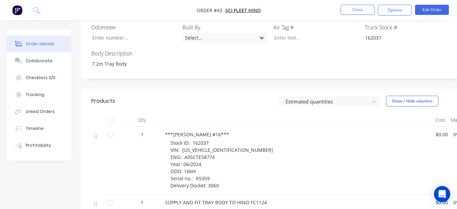
click at [189, 148] on span "Stock ID: 162037 VIN: [US_VEHICLE_IDENTIFICATION_NUMBER] ENG: A05CTE58774 Year:…" at bounding box center [221, 164] width 103 height 49
click at [121, 33] on input "Job Number" at bounding box center [131, 38] width 89 height 10
drag, startPoint x: 195, startPoint y: 160, endPoint x: 208, endPoint y: 159, distance: 13.2
click at [208, 159] on span "Stock ID: 162037 VIN: [US_VEHICLE_IDENTIFICATION_NUMBER] ENG: A05CTE58774 Year:…" at bounding box center [221, 164] width 103 height 49
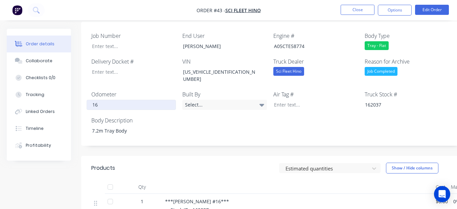
scroll to position [203, 0]
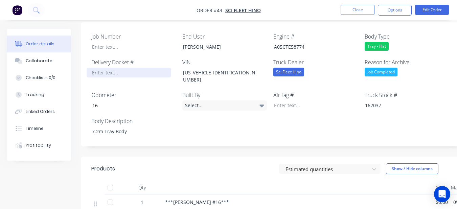
click at [118, 68] on div at bounding box center [129, 73] width 85 height 10
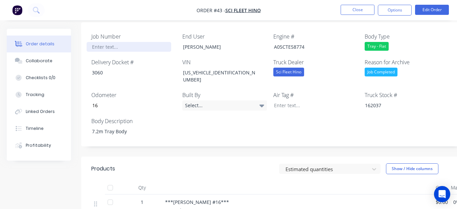
click at [112, 42] on div at bounding box center [129, 47] width 85 height 10
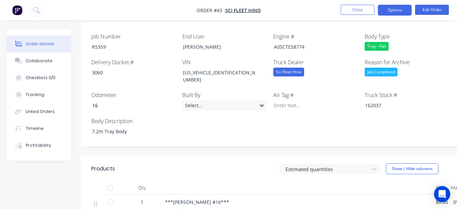
click at [396, 7] on button "Options" at bounding box center [395, 10] width 34 height 11
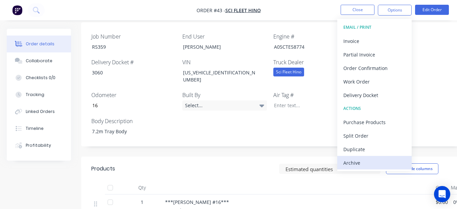
click at [386, 164] on div "Archive" at bounding box center [374, 163] width 62 height 10
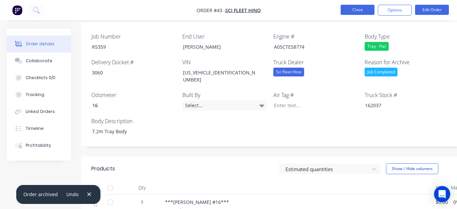
click at [346, 8] on button "Close" at bounding box center [358, 10] width 34 height 10
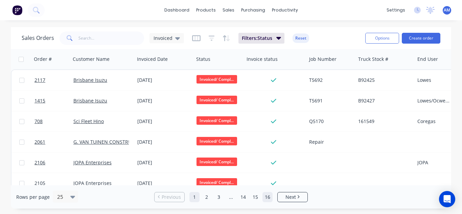
click at [266, 199] on link "16" at bounding box center [268, 197] width 10 height 10
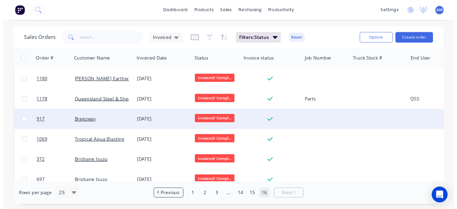
scroll to position [403, 0]
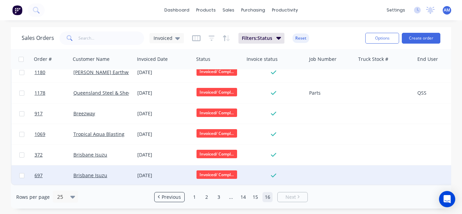
click at [132, 175] on div "Brisbane Isuzu" at bounding box center [103, 175] width 64 height 20
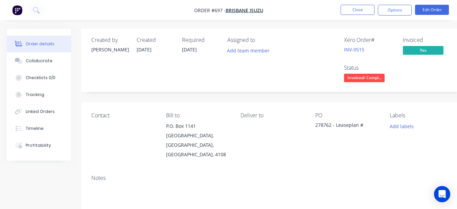
click at [425, 151] on div "Contact Bill to P.O. [GEOGRAPHIC_DATA] Deliver to PO 278762 - Leaseplan # Label…" at bounding box center [272, 135] width 383 height 67
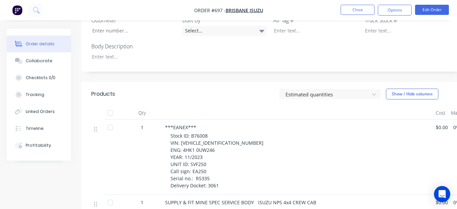
scroll to position [237, 0]
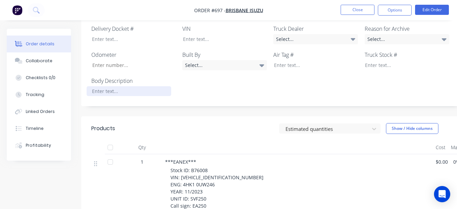
click at [152, 86] on div at bounding box center [129, 91] width 85 height 10
click at [381, 34] on div "Select..." at bounding box center [407, 39] width 85 height 10
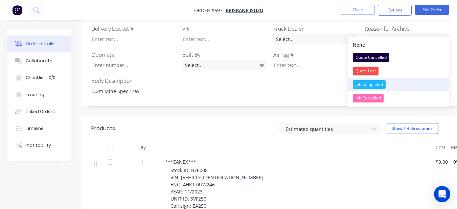
click at [377, 85] on div "Job Completed" at bounding box center [369, 84] width 33 height 9
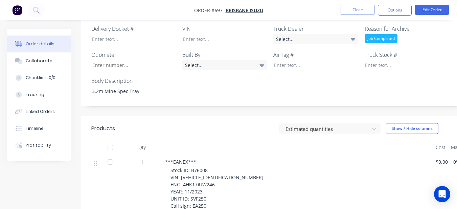
scroll to position [203, 0]
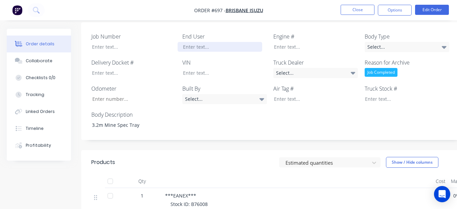
click at [238, 42] on div at bounding box center [220, 47] width 85 height 10
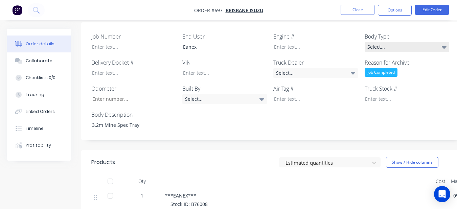
click at [423, 42] on div "Select..." at bounding box center [407, 47] width 85 height 10
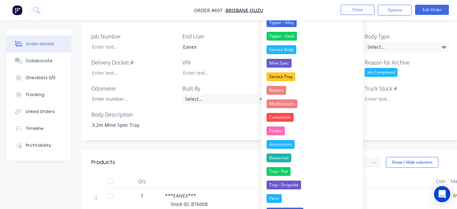
click at [305, 206] on button "Tray - Mine Spec" at bounding box center [311, 212] width 101 height 14
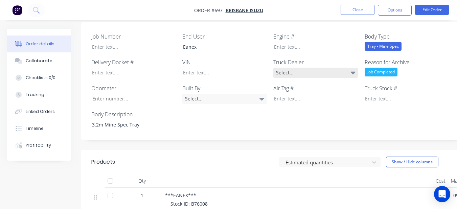
click at [307, 68] on div "Select..." at bounding box center [315, 73] width 85 height 10
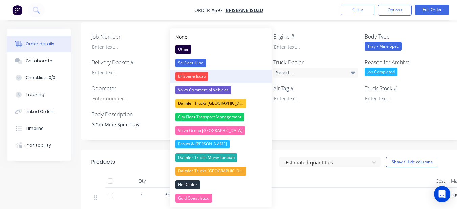
click at [224, 71] on button "Brisbane Isuzu" at bounding box center [220, 77] width 101 height 14
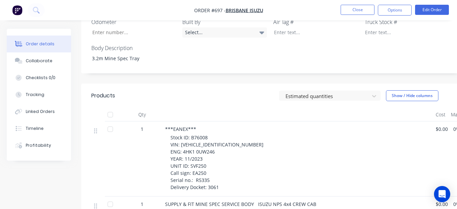
scroll to position [271, 0]
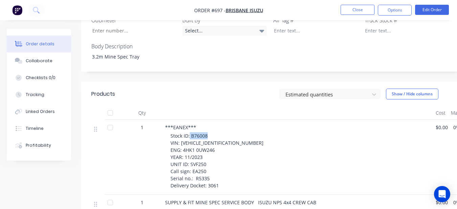
drag, startPoint x: 190, startPoint y: 127, endPoint x: 208, endPoint y: 129, distance: 18.8
click at [208, 132] on div "Stock ID: B76008 VIN: [VEHICLE_IDENTIFICATION_NUMBER] ENG: 4HK1 0UW246 YEAR: 11…" at bounding box center [300, 160] width 260 height 57
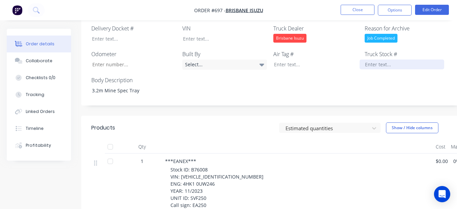
click at [390, 60] on div at bounding box center [402, 65] width 85 height 10
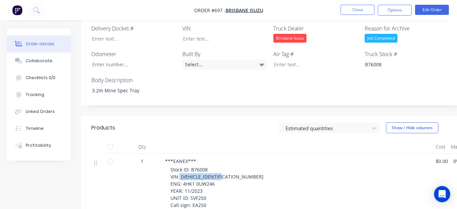
drag, startPoint x: 180, startPoint y: 166, endPoint x: 228, endPoint y: 166, distance: 48.4
click at [228, 166] on span "Stock ID: B76008 VIN: [VEHICLE_IDENTIFICATION_NUMBER] ENG: 4HK1 0UW246 YEAR: 11…" at bounding box center [216, 194] width 93 height 56
click at [222, 34] on div at bounding box center [220, 39] width 85 height 10
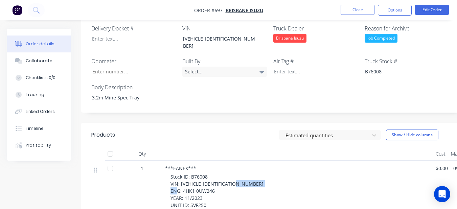
drag, startPoint x: 181, startPoint y: 174, endPoint x: 213, endPoint y: 176, distance: 32.2
click at [213, 176] on span "Stock ID: B76008 VIN: [VEHICLE_IDENTIFICATION_NUMBER] ENG: 4HK1 0UW246 YEAR: 11…" at bounding box center [216, 202] width 93 height 56
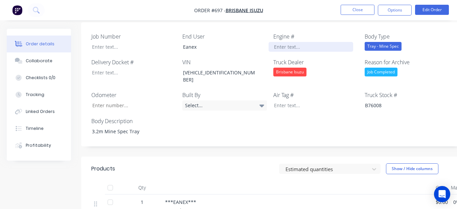
scroll to position [169, 0]
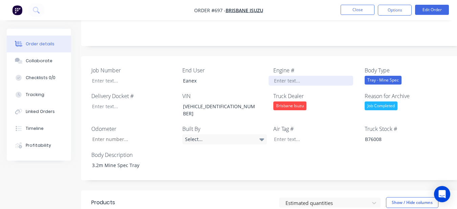
click at [288, 66] on div "Engine #" at bounding box center [315, 75] width 85 height 19
click at [289, 76] on div at bounding box center [311, 81] width 85 height 10
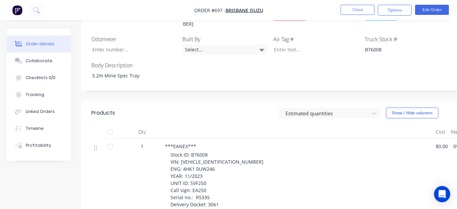
scroll to position [271, 0]
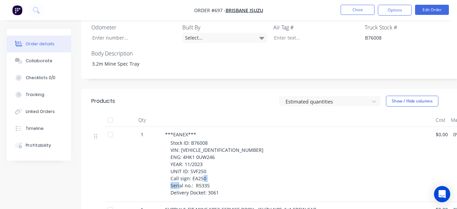
drag, startPoint x: 193, startPoint y: 169, endPoint x: 209, endPoint y: 172, distance: 16.1
click at [209, 172] on div "Stock ID: B76008 VIN: [VEHICLE_IDENTIFICATION_NUMBER] ENG: 4HK1 0UW246 YEAR: 11…" at bounding box center [300, 167] width 260 height 57
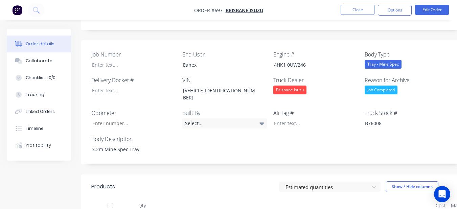
scroll to position [169, 0]
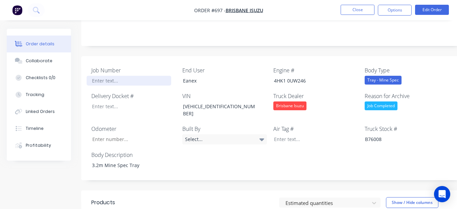
click at [156, 76] on div at bounding box center [129, 81] width 85 height 10
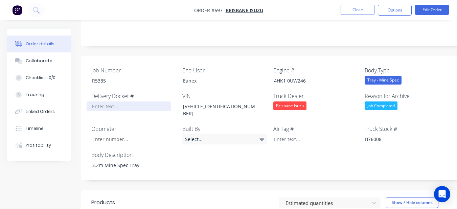
click at [150, 101] on div at bounding box center [129, 106] width 85 height 10
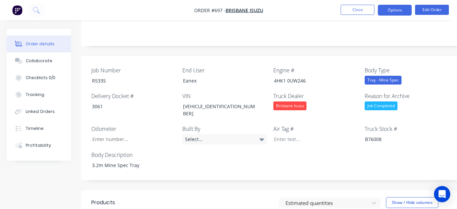
click at [401, 6] on button "Options" at bounding box center [395, 10] width 34 height 11
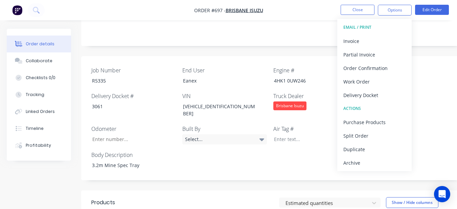
drag, startPoint x: 363, startPoint y: 161, endPoint x: 356, endPoint y: 161, distance: 7.1
click at [363, 161] on div "Archive" at bounding box center [374, 163] width 62 height 10
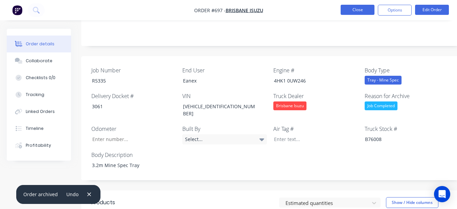
click at [347, 7] on button "Close" at bounding box center [358, 10] width 34 height 10
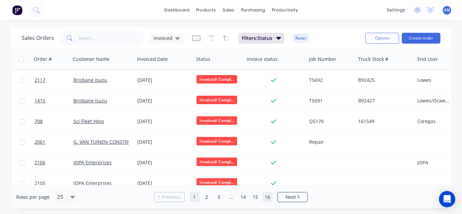
click at [265, 197] on link "16" at bounding box center [268, 197] width 10 height 10
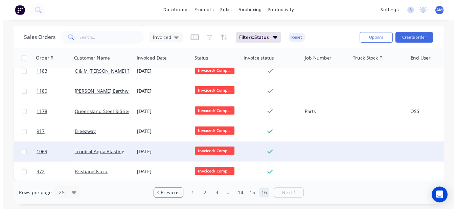
scroll to position [383, 0]
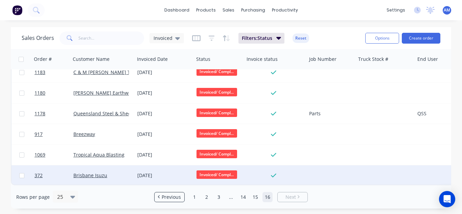
click at [144, 168] on div "[DATE]" at bounding box center [164, 175] width 59 height 20
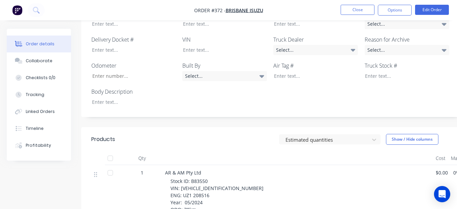
scroll to position [203, 0]
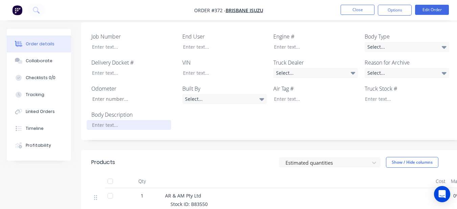
click at [112, 120] on div at bounding box center [129, 125] width 85 height 10
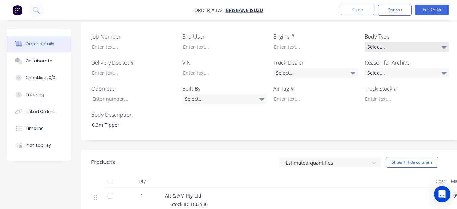
drag, startPoint x: 378, startPoint y: 26, endPoint x: 378, endPoint y: 33, distance: 7.5
click at [378, 32] on label "Body Type" at bounding box center [407, 36] width 85 height 8
click at [378, 42] on div "Select..." at bounding box center [407, 47] width 85 height 10
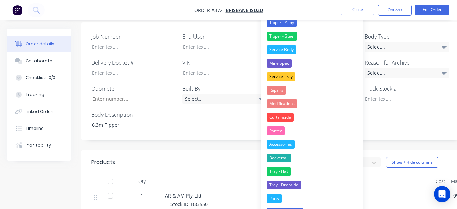
click at [340, 37] on button "Tipper - Steel" at bounding box center [311, 36] width 101 height 14
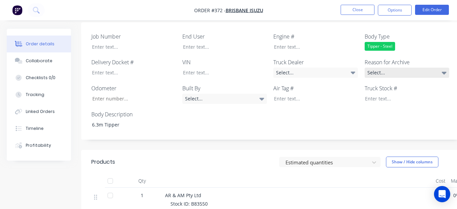
click at [386, 68] on div "Select..." at bounding box center [407, 73] width 85 height 10
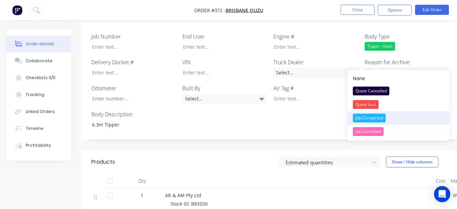
click at [368, 116] on div "Job Completed" at bounding box center [369, 118] width 33 height 9
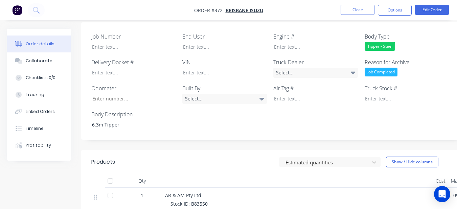
click at [322, 58] on div "Truck Dealer Select..." at bounding box center [315, 68] width 85 height 20
click at [318, 68] on div "Select..." at bounding box center [315, 73] width 85 height 10
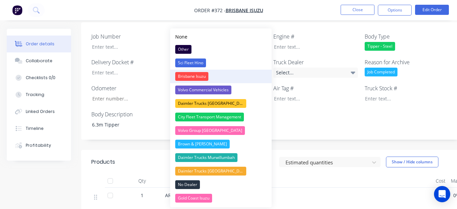
click at [229, 70] on button "Brisbane Isuzu" at bounding box center [220, 77] width 101 height 14
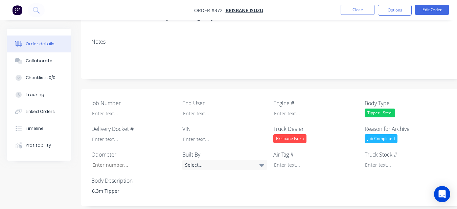
scroll to position [135, 0]
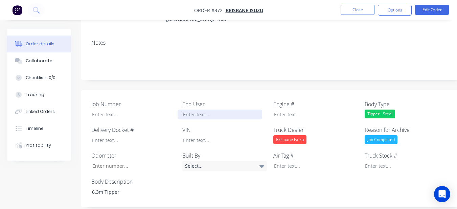
click at [214, 110] on div at bounding box center [220, 115] width 85 height 10
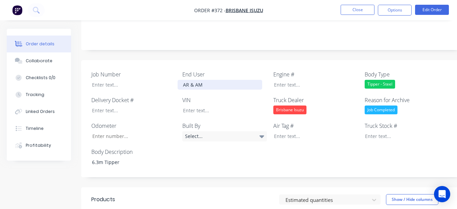
scroll to position [203, 0]
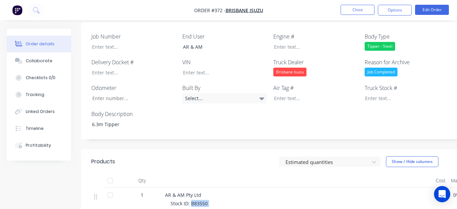
drag, startPoint x: 191, startPoint y: 195, endPoint x: 210, endPoint y: 192, distance: 19.2
drag, startPoint x: 210, startPoint y: 192, endPoint x: 370, endPoint y: 82, distance: 193.9
click at [369, 84] on label "Truck Stock #" at bounding box center [407, 88] width 85 height 8
click at [372, 93] on div at bounding box center [402, 98] width 85 height 10
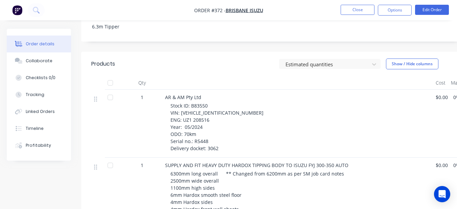
scroll to position [304, 0]
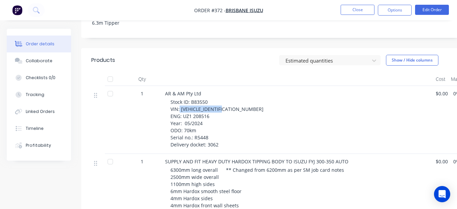
drag, startPoint x: 179, startPoint y: 100, endPoint x: 226, endPoint y: 98, distance: 46.4
click at [226, 99] on span "Stock ID: B83550 VIN: [VEHICLE_IDENTIFICATION_NUMBER] ENG: UZ1 208516 Year: 05/…" at bounding box center [216, 123] width 93 height 49
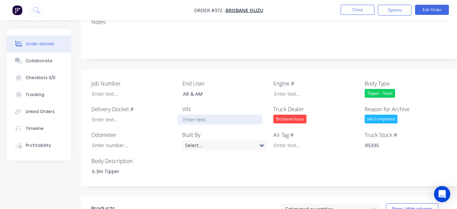
scroll to position [135, 0]
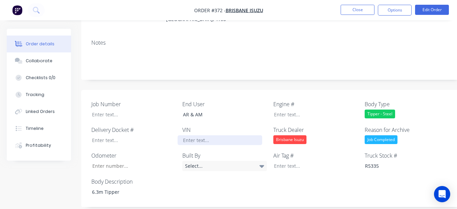
click at [229, 135] on div at bounding box center [220, 140] width 85 height 10
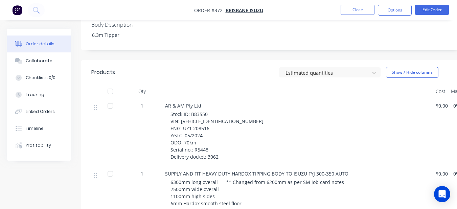
scroll to position [264, 0]
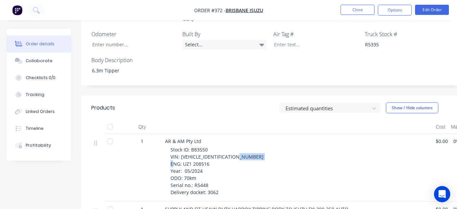
drag, startPoint x: 183, startPoint y: 148, endPoint x: 210, endPoint y: 146, distance: 26.8
click at [210, 146] on div "Stock ID: B83550 VIN: [VEHICLE_IDENTIFICATION_NUMBER] ENG: UZ1 208516 Year: 05/…" at bounding box center [300, 171] width 260 height 50
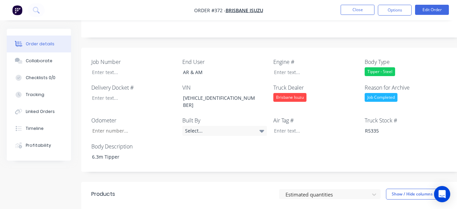
scroll to position [129, 0]
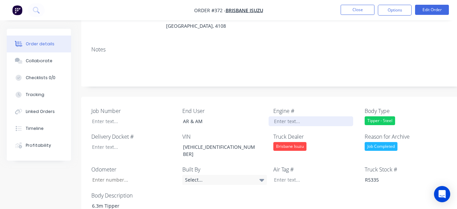
click at [278, 116] on div at bounding box center [311, 121] width 85 height 10
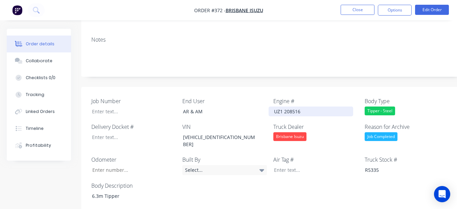
scroll to position [264, 0]
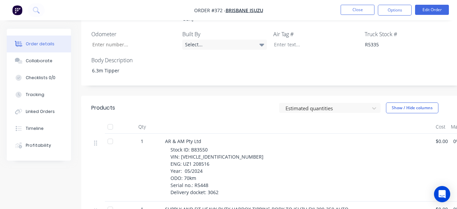
click at [134, 33] on div "Job Number End User AR & AM Engine # UZ1 208516 Body Type Tipper - Steel Delive…" at bounding box center [272, 23] width 383 height 124
click at [134, 40] on input "Job Number" at bounding box center [131, 45] width 89 height 10
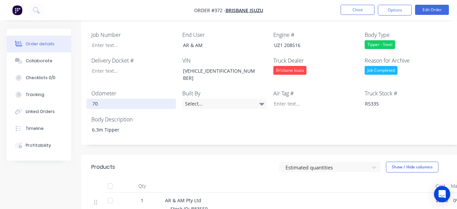
scroll to position [196, 0]
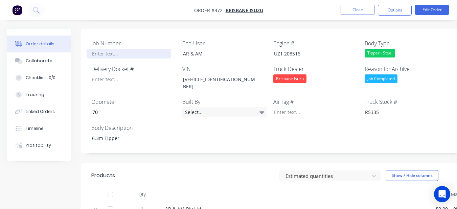
click at [124, 49] on div at bounding box center [129, 54] width 85 height 10
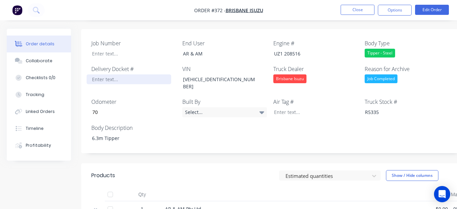
click at [119, 74] on div at bounding box center [129, 79] width 85 height 10
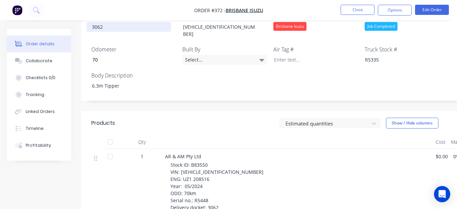
scroll to position [298, 0]
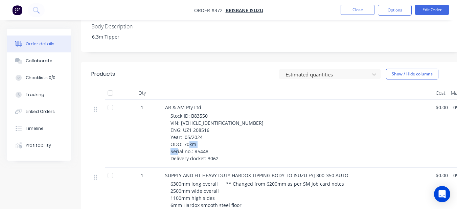
drag, startPoint x: 192, startPoint y: 134, endPoint x: 213, endPoint y: 135, distance: 20.7
click at [213, 135] on div "Stock ID: B83550 VIN: [VEHICLE_IDENTIFICATION_NUMBER] ENG: UZ1 208516 Year: 05/…" at bounding box center [300, 137] width 260 height 50
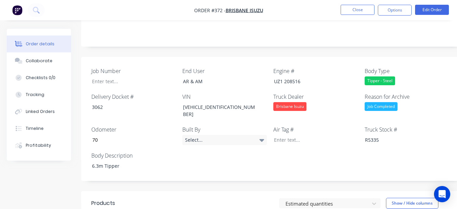
scroll to position [162, 0]
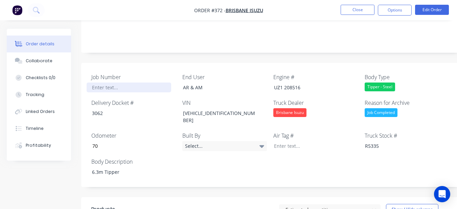
click at [121, 83] on div at bounding box center [129, 88] width 85 height 10
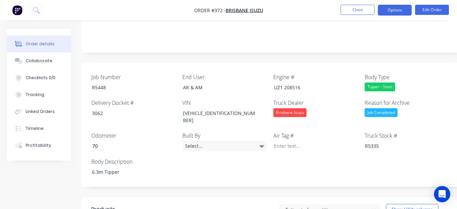
drag, startPoint x: 405, startPoint y: 12, endPoint x: 403, endPoint y: 16, distance: 4.8
click at [405, 12] on button "Options" at bounding box center [395, 10] width 34 height 11
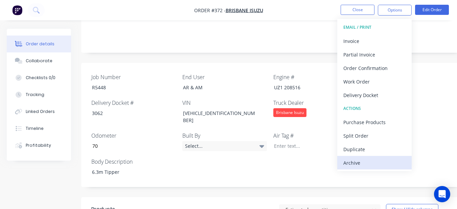
click at [366, 168] on button "Archive" at bounding box center [374, 163] width 74 height 14
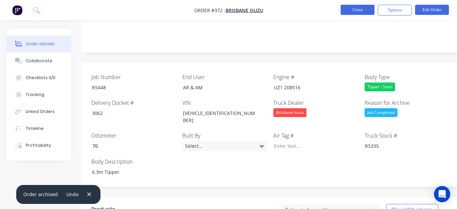
click at [369, 8] on button "Close" at bounding box center [358, 10] width 34 height 10
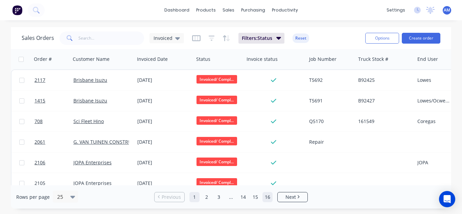
click at [269, 199] on link "16" at bounding box center [268, 197] width 10 height 10
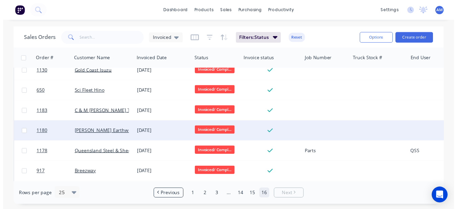
scroll to position [362, 0]
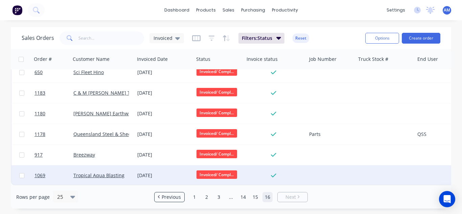
click at [151, 165] on div "[DATE]" at bounding box center [164, 175] width 59 height 20
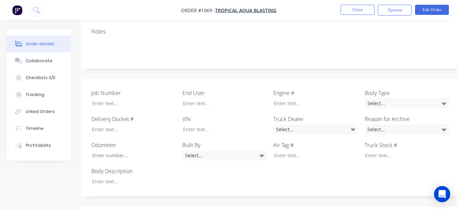
scroll to position [73, 0]
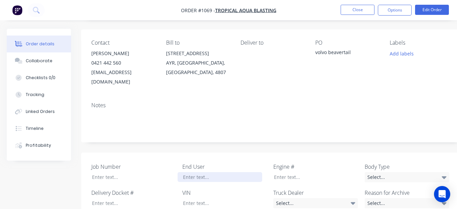
click at [207, 172] on div at bounding box center [220, 177] width 85 height 10
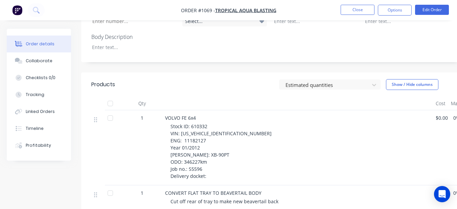
scroll to position [276, 0]
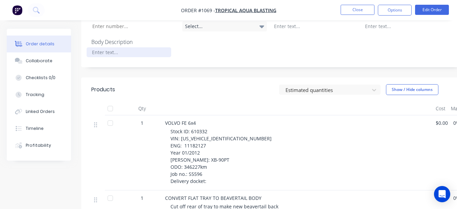
click at [135, 47] on div at bounding box center [129, 52] width 85 height 10
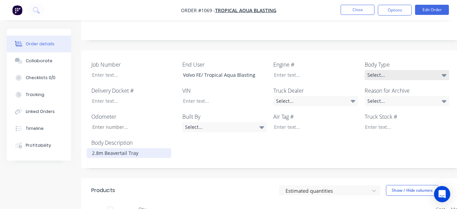
scroll to position [174, 0]
click at [427, 71] on div "Select..." at bounding box center [407, 76] width 85 height 10
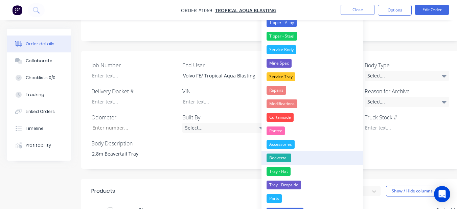
click at [305, 158] on button "Beavertail" at bounding box center [311, 158] width 101 height 14
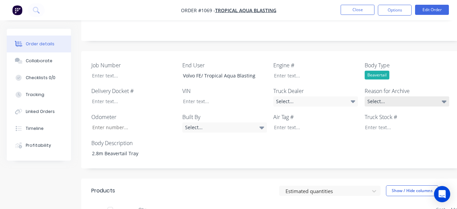
click at [379, 96] on div "Select..." at bounding box center [407, 101] width 85 height 10
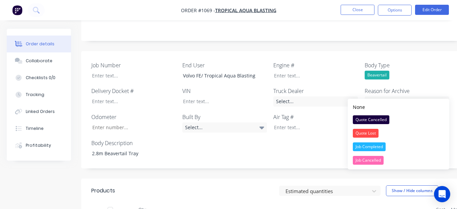
click at [367, 146] on div "Job Completed" at bounding box center [369, 146] width 33 height 9
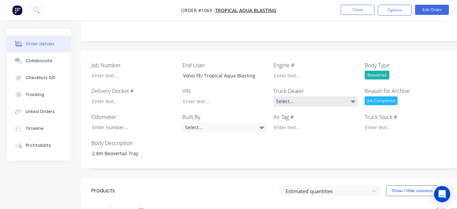
click at [348, 96] on div "Select..." at bounding box center [315, 101] width 85 height 10
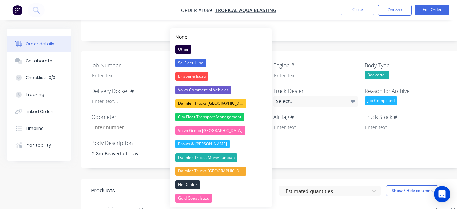
click at [323, 51] on div "Job Number End User Volvo FE/ Tropical Aqua Blasting Engine # Body Type Beavert…" at bounding box center [272, 110] width 383 height 118
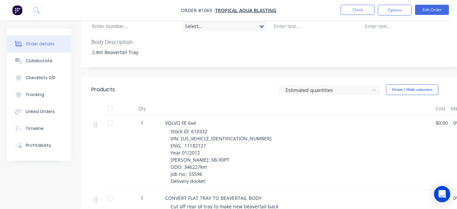
scroll to position [276, 0]
drag, startPoint x: 190, startPoint y: 120, endPoint x: 219, endPoint y: 122, distance: 28.1
click at [219, 128] on div "Stock ID: 610332 VIN: [US_VEHICLE_IDENTIFICATION_NUMBER] ENG: 11182127 Year 01/…" at bounding box center [300, 156] width 260 height 57
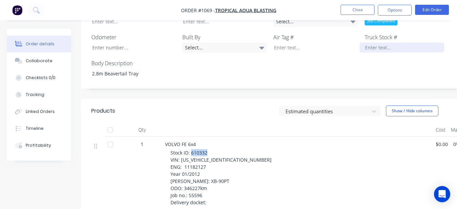
scroll to position [242, 0]
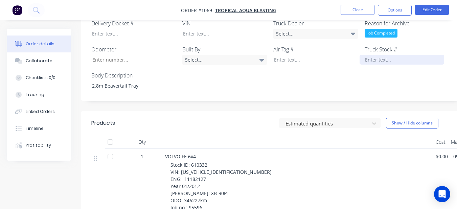
click at [395, 55] on div at bounding box center [402, 60] width 85 height 10
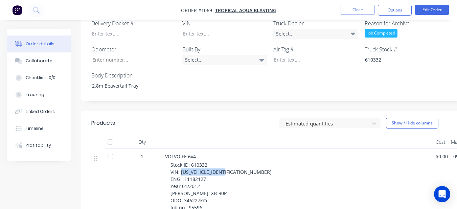
drag, startPoint x: 180, startPoint y: 162, endPoint x: 234, endPoint y: 166, distance: 53.6
click at [234, 166] on div "Stock ID: 610332 VIN: [US_VEHICLE_IDENTIFICATION_NUMBER] ENG: 11182127 Year 01/…" at bounding box center [300, 189] width 260 height 57
drag, startPoint x: 230, startPoint y: 170, endPoint x: 201, endPoint y: 134, distance: 46.7
click at [201, 135] on div at bounding box center [297, 142] width 271 height 14
drag, startPoint x: 181, startPoint y: 163, endPoint x: 229, endPoint y: 165, distance: 48.4
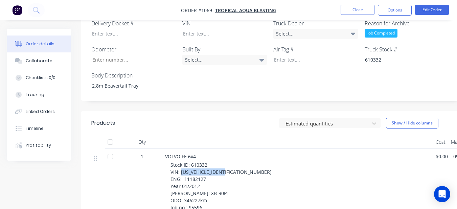
click at [229, 165] on span "Stock ID: 610332 VIN: [US_VEHICLE_IDENTIFICATION_NUMBER] ENG: 11182127 Year 01/…" at bounding box center [220, 190] width 101 height 56
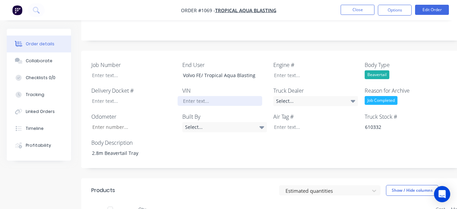
scroll to position [174, 0]
click at [226, 96] on div at bounding box center [220, 101] width 85 height 10
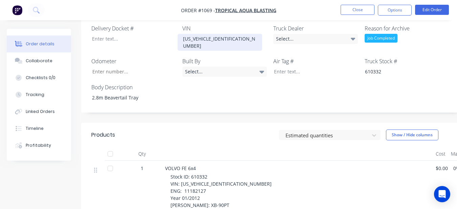
scroll to position [242, 0]
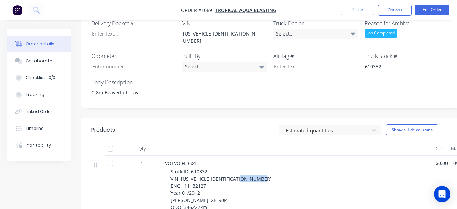
drag, startPoint x: 183, startPoint y: 169, endPoint x: 209, endPoint y: 170, distance: 25.7
click at [209, 170] on div "Stock ID: 610332 VIN: [US_VEHICLE_IDENTIFICATION_NUMBER] ENG: 11182127 Year 01/…" at bounding box center [300, 196] width 260 height 57
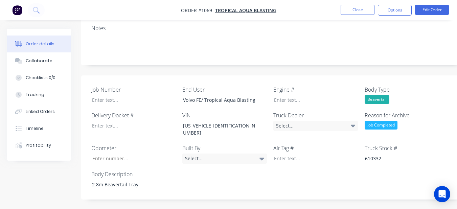
scroll to position [140, 0]
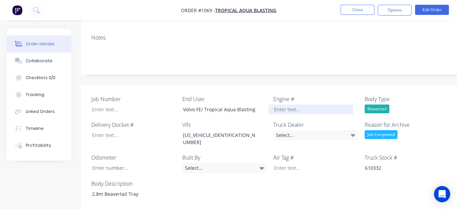
click at [283, 105] on div at bounding box center [311, 110] width 85 height 10
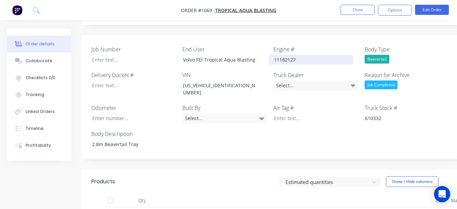
scroll to position [242, 0]
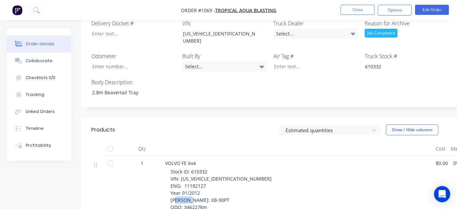
drag, startPoint x: 184, startPoint y: 192, endPoint x: 200, endPoint y: 192, distance: 15.2
click at [200, 192] on span "Stock ID: 610332 VIN: [US_VEHICLE_IDENTIFICATION_NUMBER] ENG: 11182127 Year 01/…" at bounding box center [220, 196] width 101 height 56
click at [140, 62] on input "Job Number" at bounding box center [131, 67] width 89 height 10
drag, startPoint x: 187, startPoint y: 198, endPoint x: 203, endPoint y: 199, distance: 15.6
click at [203, 199] on div "Stock ID: 610332 VIN: [US_VEHICLE_IDENTIFICATION_NUMBER] ENG: 11182127 Year 01/…" at bounding box center [300, 196] width 260 height 57
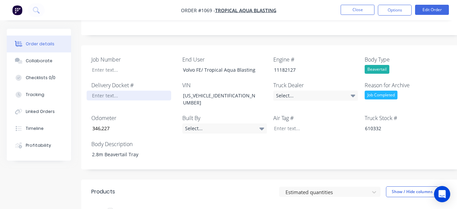
scroll to position [174, 0]
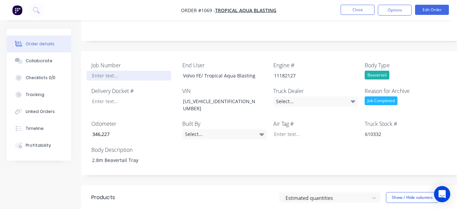
click at [125, 71] on div at bounding box center [129, 76] width 85 height 10
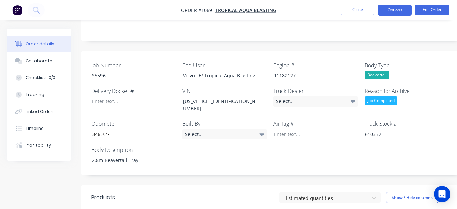
click at [395, 8] on button "Options" at bounding box center [395, 10] width 34 height 11
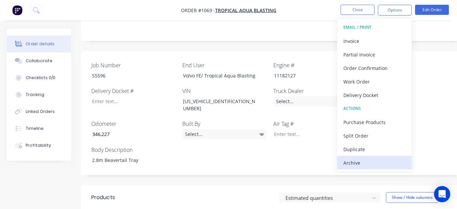
click at [365, 161] on div "Archive" at bounding box center [374, 163] width 62 height 10
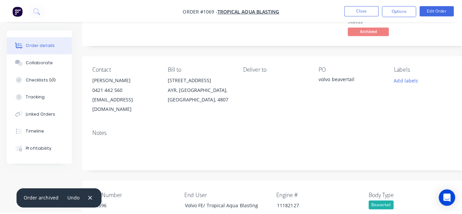
scroll to position [0, 0]
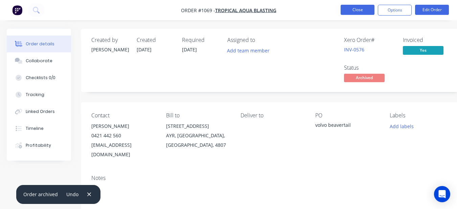
click at [364, 10] on button "Close" at bounding box center [358, 10] width 34 height 10
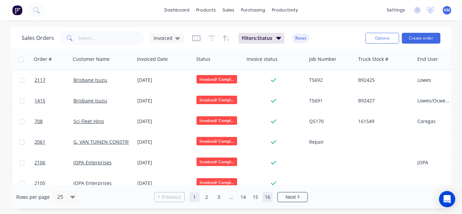
click at [266, 191] on div "Rows per page 25 Previous 1 2 3 ... 14 15 16 Next" at bounding box center [231, 196] width 440 height 23
drag, startPoint x: 268, startPoint y: 195, endPoint x: 273, endPoint y: 200, distance: 6.9
click at [273, 200] on ul "Previous 1 2 3 ... 14 15 16 Next" at bounding box center [231, 197] width 159 height 10
click at [268, 197] on link "16" at bounding box center [268, 197] width 10 height 10
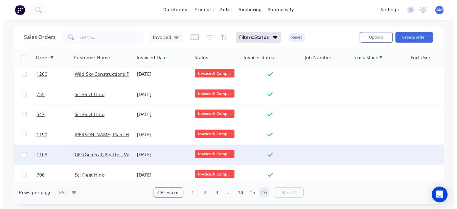
scroll to position [341, 0]
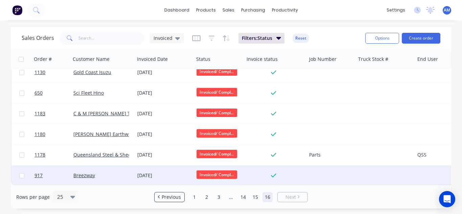
click at [143, 168] on div "[DATE]" at bounding box center [164, 175] width 59 height 20
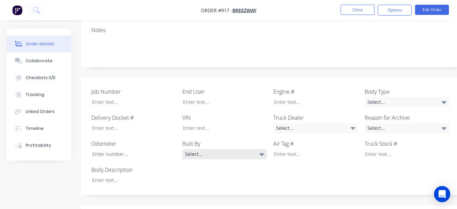
scroll to position [135, 0]
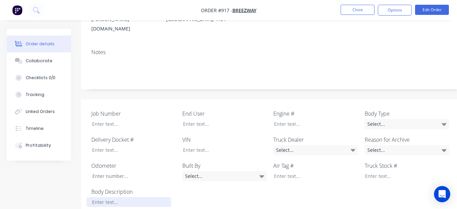
click at [135, 197] on div at bounding box center [129, 202] width 85 height 10
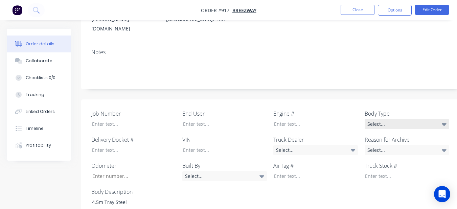
click at [399, 119] on div "Select..." at bounding box center [407, 124] width 85 height 10
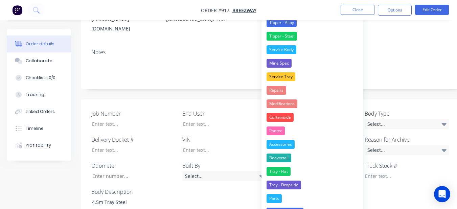
drag, startPoint x: 325, startPoint y: 173, endPoint x: 340, endPoint y: 151, distance: 26.4
click at [325, 172] on button "Tray - Flat" at bounding box center [311, 172] width 101 height 14
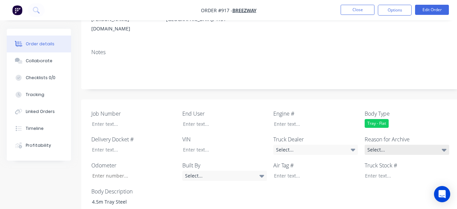
click at [385, 145] on div "Select..." at bounding box center [407, 150] width 85 height 10
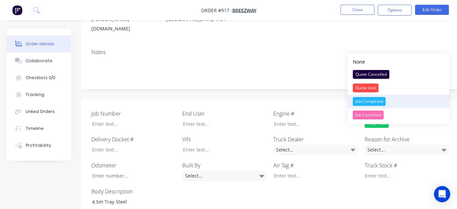
click at [371, 98] on div "Job Completed" at bounding box center [369, 101] width 33 height 9
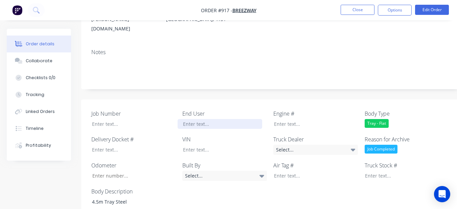
click at [239, 119] on div at bounding box center [220, 124] width 85 height 10
click at [309, 145] on div "Select..." at bounding box center [315, 150] width 85 height 10
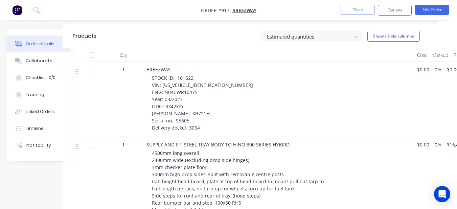
scroll to position [338, 0]
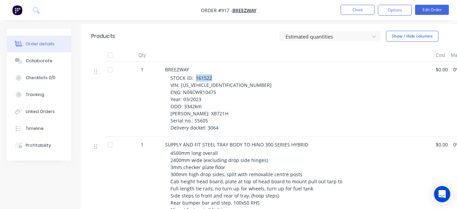
drag, startPoint x: 195, startPoint y: 60, endPoint x: 214, endPoint y: 60, distance: 20.0
click at [214, 74] on div "STOCK ID: 161522 VIN: [US_VEHICLE_IDENTIFICATION_NUMBER] ENG: N04CWR10475 Year:…" at bounding box center [300, 102] width 260 height 57
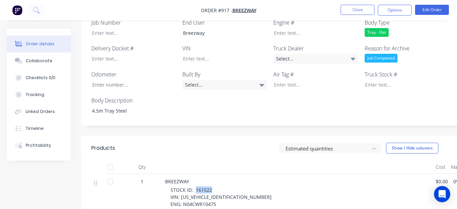
scroll to position [203, 0]
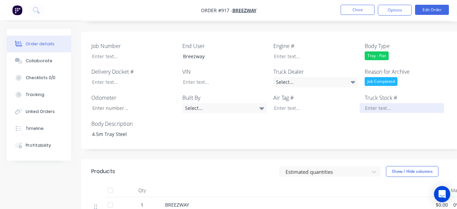
click at [386, 103] on div at bounding box center [402, 108] width 85 height 10
drag, startPoint x: 180, startPoint y: 201, endPoint x: 232, endPoint y: 200, distance: 52.1
drag, startPoint x: 232, startPoint y: 200, endPoint x: 233, endPoint y: 197, distance: 3.9
drag, startPoint x: 233, startPoint y: 197, endPoint x: 221, endPoint y: 181, distance: 19.7
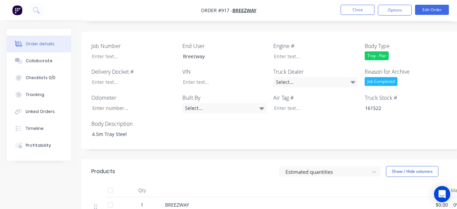
drag, startPoint x: 180, startPoint y: 203, endPoint x: 229, endPoint y: 201, distance: 48.7
drag, startPoint x: 211, startPoint y: 45, endPoint x: 210, endPoint y: 53, distance: 8.5
click at [211, 46] on div "Job Number End User Breezway Engine # Body Type Tray - Flat Delivery Docket # V…" at bounding box center [272, 91] width 383 height 118
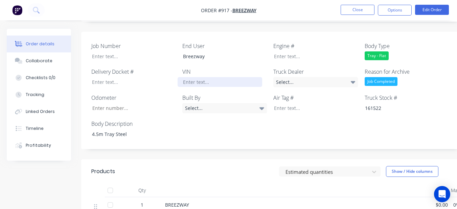
click at [210, 77] on div at bounding box center [220, 82] width 85 height 10
click at [215, 77] on div at bounding box center [220, 82] width 85 height 10
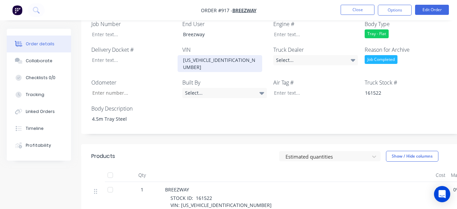
scroll to position [237, 0]
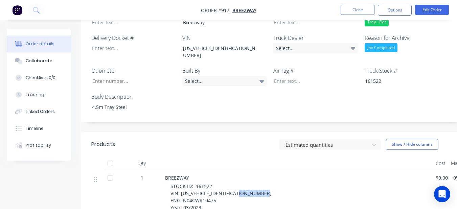
drag, startPoint x: 183, startPoint y: 175, endPoint x: 213, endPoint y: 175, distance: 30.8
click at [213, 183] on span "STOCK ID: 161522 VIN: [US_VEHICLE_IDENTIFICATION_NUMBER] ENG: N04CWR10475 Year:…" at bounding box center [220, 211] width 101 height 56
drag, startPoint x: 213, startPoint y: 175, endPoint x: 201, endPoint y: 178, distance: 12.4
click at [201, 183] on span "STOCK ID: 161522 VIN: [US_VEHICLE_IDENTIFICATION_NUMBER] ENG: N04CWR10475 Year:…" at bounding box center [220, 211] width 101 height 56
drag, startPoint x: 181, startPoint y: 174, endPoint x: 215, endPoint y: 174, distance: 33.5
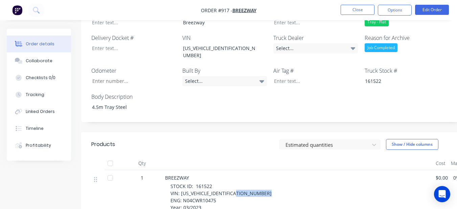
click at [215, 183] on span "STOCK ID: 161522 VIN: [US_VEHICLE_IDENTIFICATION_NUMBER] ENG: N04CWR10475 Year:…" at bounding box center [220, 211] width 101 height 56
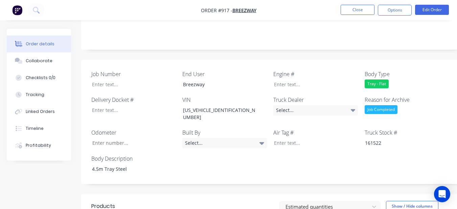
scroll to position [169, 0]
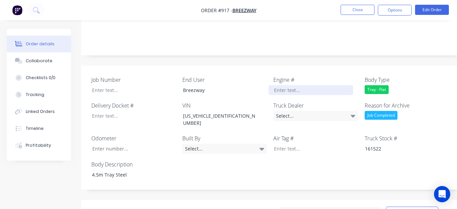
click at [303, 85] on div at bounding box center [311, 90] width 85 height 10
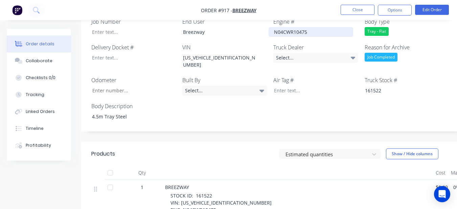
scroll to position [237, 0]
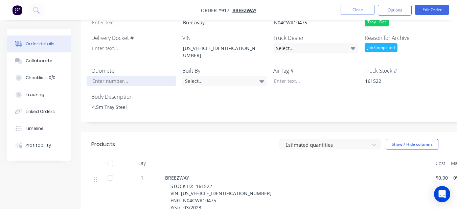
click at [130, 76] on input "Job Number" at bounding box center [131, 81] width 89 height 10
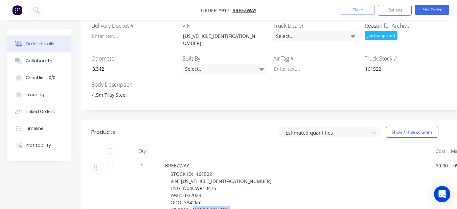
scroll to position [254, 0]
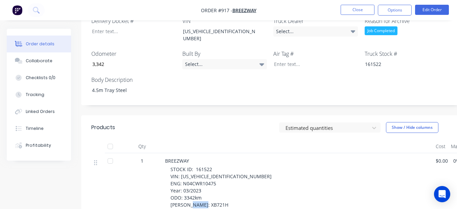
drag, startPoint x: 194, startPoint y: 203, endPoint x: 210, endPoint y: 189, distance: 21.9
click at [210, 189] on div "STOCK ID: 161522 VIN: [US_VEHICLE_IDENTIFICATION_NUMBER] ENG: N04CWR10475 Year:…" at bounding box center [300, 194] width 260 height 57
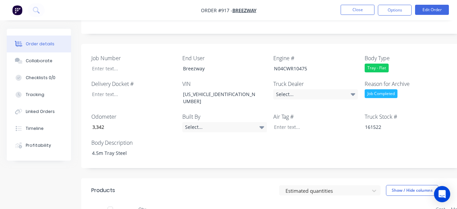
scroll to position [186, 0]
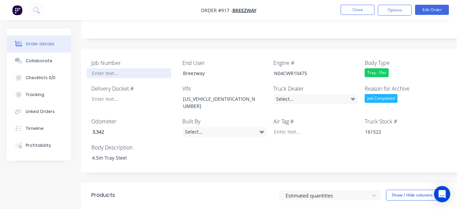
click at [137, 68] on div at bounding box center [129, 73] width 85 height 10
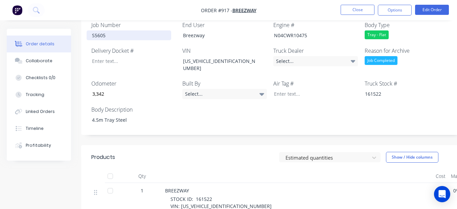
scroll to position [220, 0]
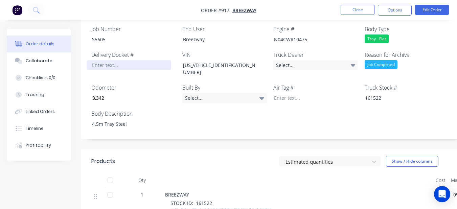
click at [113, 60] on div at bounding box center [129, 65] width 85 height 10
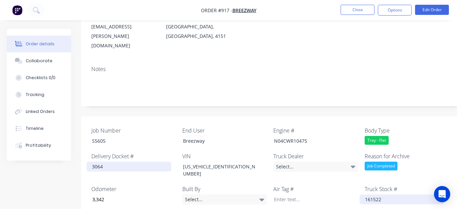
scroll to position [152, 0]
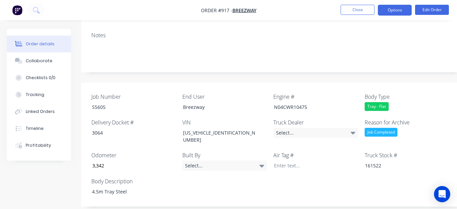
click at [391, 8] on button "Options" at bounding box center [395, 10] width 34 height 11
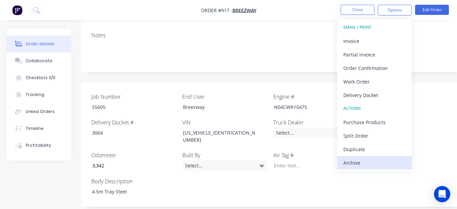
click at [359, 163] on div "Archive" at bounding box center [374, 163] width 62 height 10
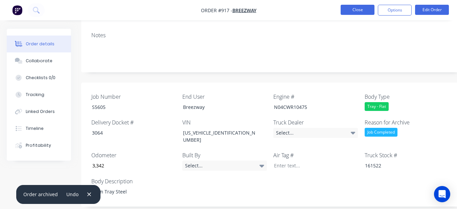
click at [353, 9] on button "Close" at bounding box center [358, 10] width 34 height 10
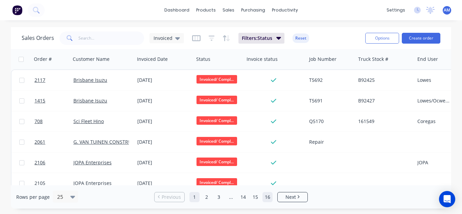
click at [268, 196] on link "16" at bounding box center [268, 197] width 10 height 10
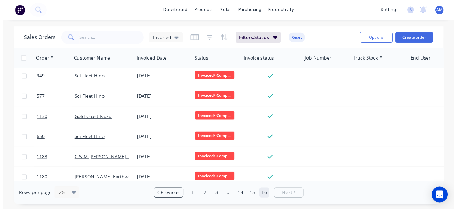
scroll to position [321, 0]
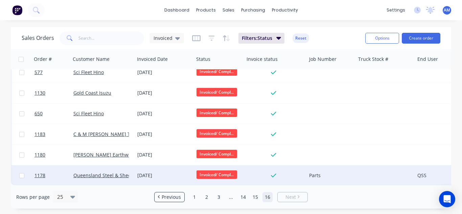
click at [156, 172] on div "[DATE]" at bounding box center [164, 175] width 54 height 7
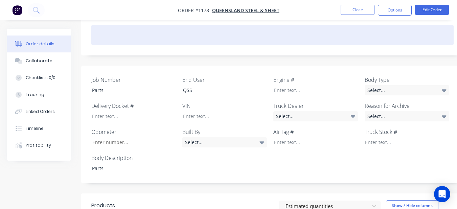
scroll to position [135, 0]
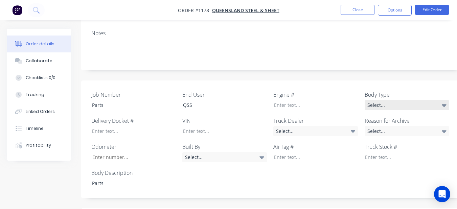
click at [420, 101] on div "Select..." at bounding box center [407, 105] width 85 height 10
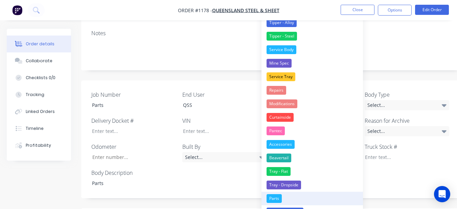
click at [297, 195] on button "Parts" at bounding box center [311, 199] width 101 height 14
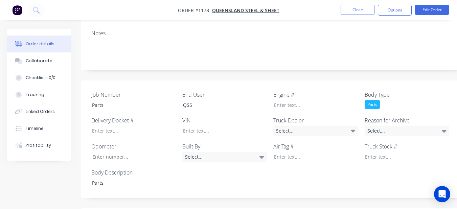
click at [372, 118] on div "Reason for Archive Select..." at bounding box center [407, 126] width 85 height 20
click at [372, 126] on div "Select..." at bounding box center [407, 131] width 85 height 10
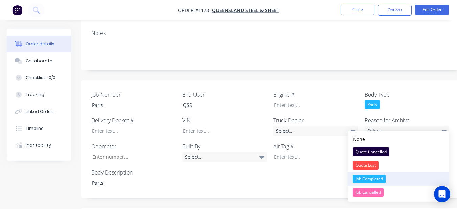
click at [360, 176] on div "Job Completed" at bounding box center [369, 179] width 33 height 9
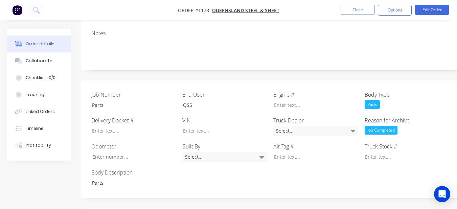
scroll to position [237, 0]
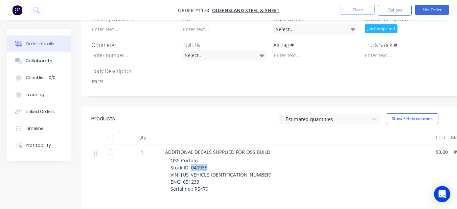
drag, startPoint x: 194, startPoint y: 162, endPoint x: 235, endPoint y: 159, distance: 41.4
click at [235, 159] on div "QSS Curtain Stock ID: 040935 VIN: [US_VEHICLE_IDENTIFICATION_NUMBER] ENG: 65123…" at bounding box center [300, 175] width 260 height 36
click at [380, 50] on div at bounding box center [402, 55] width 85 height 10
drag, startPoint x: 180, startPoint y: 168, endPoint x: 232, endPoint y: 171, distance: 52.2
click at [232, 171] on div "QSS Curtain Stock ID: 040935 VIN: [US_VEHICLE_IDENTIFICATION_NUMBER] ENG: 65123…" at bounding box center [300, 175] width 260 height 36
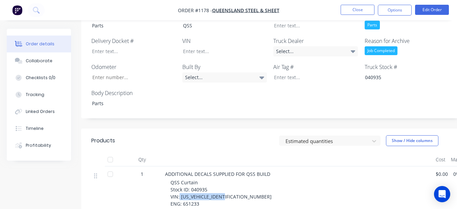
scroll to position [203, 0]
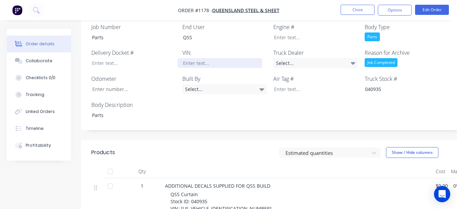
click at [232, 59] on div at bounding box center [220, 63] width 85 height 10
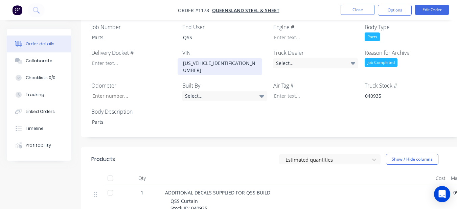
scroll to position [237, 0]
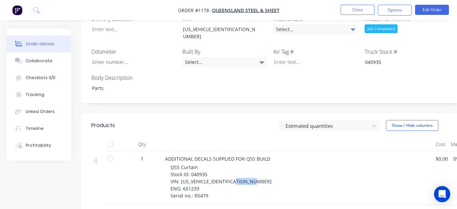
drag, startPoint x: 182, startPoint y: 176, endPoint x: 200, endPoint y: 177, distance: 18.0
click at [200, 177] on div "QSS Curtain Stock ID: 040935 VIN: [US_VEHICLE_IDENTIFICATION_NUMBER] ENG: 65123…" at bounding box center [300, 182] width 260 height 36
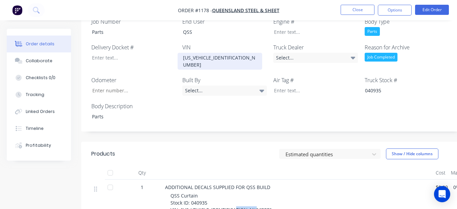
scroll to position [169, 0]
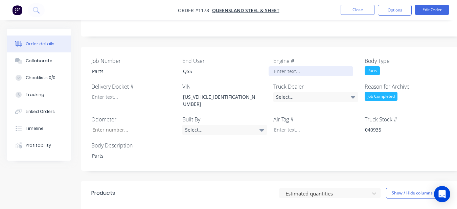
click at [311, 66] on div at bounding box center [311, 71] width 85 height 10
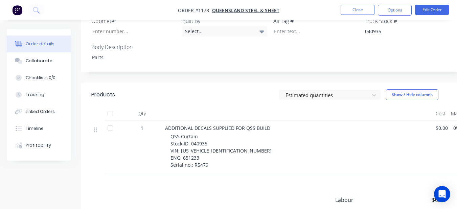
scroll to position [271, 0]
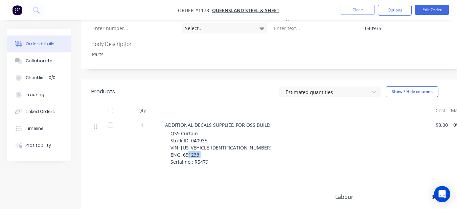
drag, startPoint x: 194, startPoint y: 149, endPoint x: 207, endPoint y: 148, distance: 12.9
click at [207, 148] on span "QSS Curtain Stock ID: 040935 VIN: [US_VEHICLE_IDENTIFICATION_NUMBER] ENG: 65123…" at bounding box center [220, 147] width 101 height 35
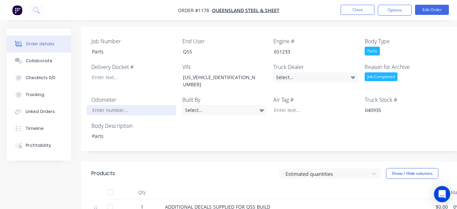
scroll to position [169, 0]
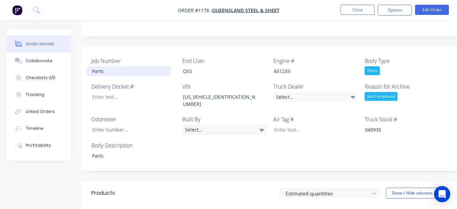
click at [115, 66] on div "Parts" at bounding box center [129, 71] width 85 height 10
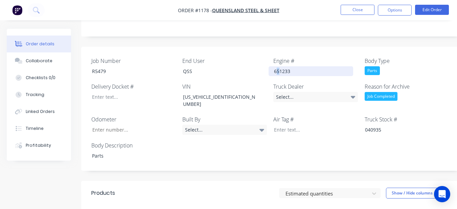
click at [276, 66] on div "651233" at bounding box center [311, 71] width 85 height 10
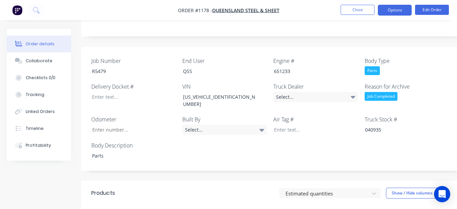
click at [402, 12] on button "Options" at bounding box center [395, 10] width 34 height 11
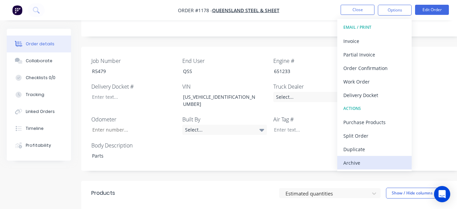
click at [362, 162] on div "Archive" at bounding box center [374, 163] width 62 height 10
